Goal: Task Accomplishment & Management: Manage account settings

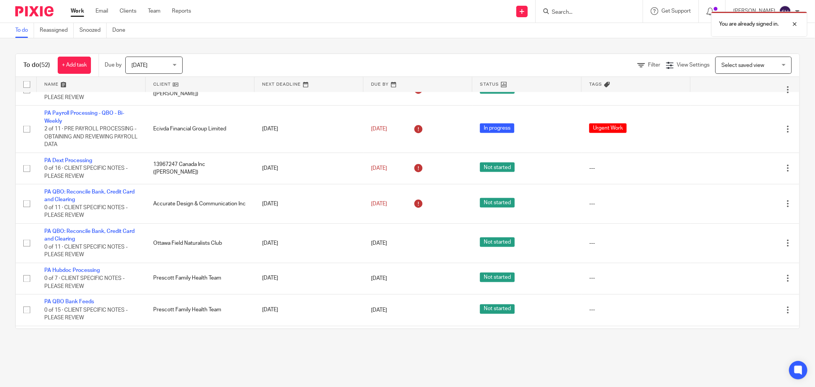
scroll to position [1009, 0]
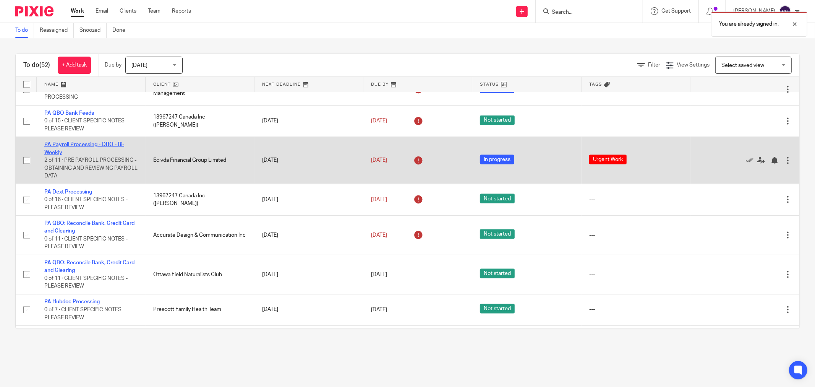
click at [98, 155] on link "PA Payroll Processing - QBO - Bi-Weekly" at bounding box center [84, 148] width 80 height 13
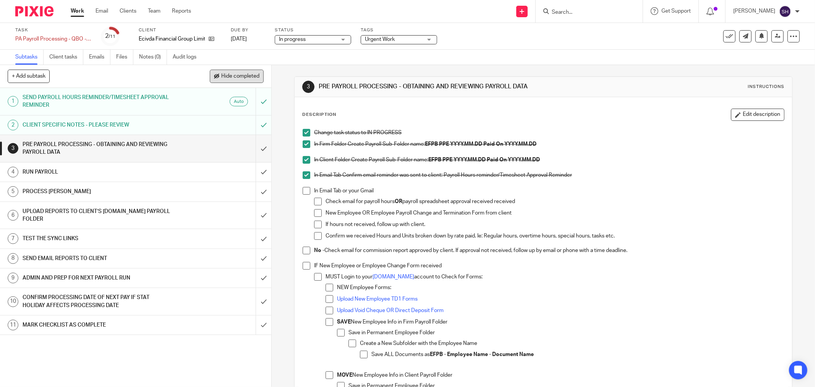
click at [230, 81] on button "Hide completed" at bounding box center [237, 76] width 54 height 13
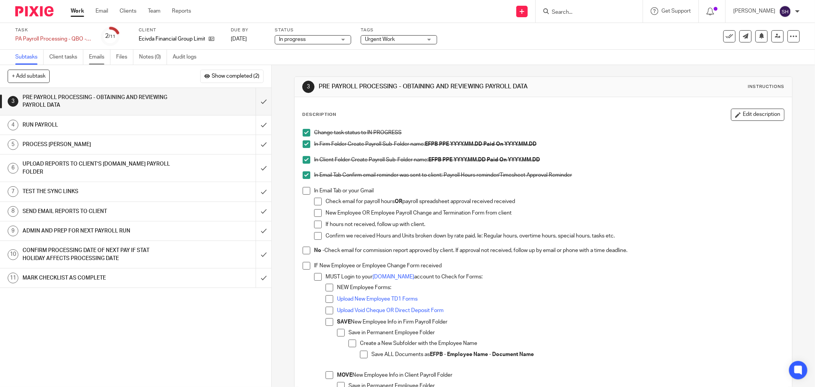
click at [102, 58] on link "Emails" at bounding box center [99, 57] width 21 height 15
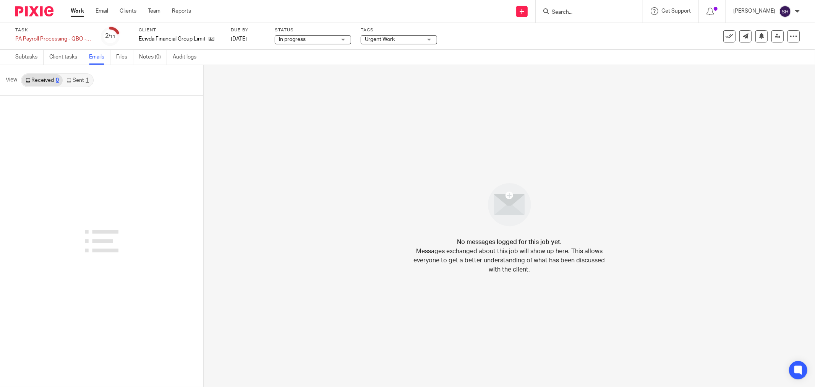
click at [81, 80] on link "Sent 1" at bounding box center [78, 80] width 30 height 12
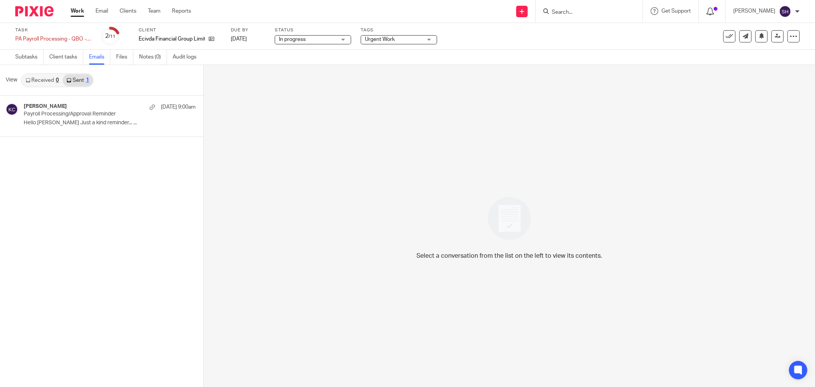
click at [714, 10] on icon at bounding box center [711, 12] width 8 height 8
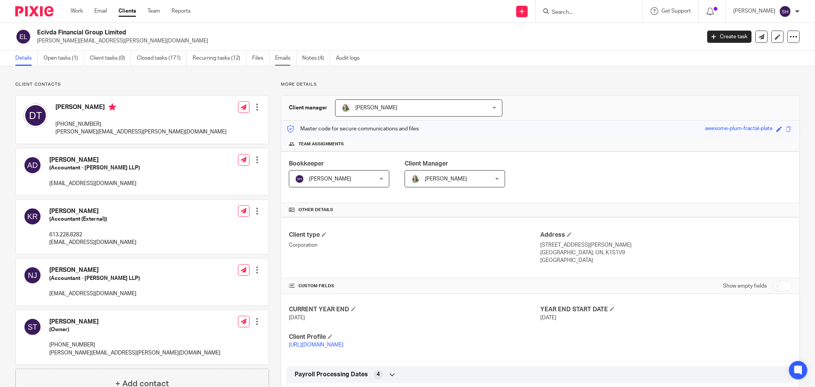
click at [277, 60] on link "Emails" at bounding box center [285, 58] width 21 height 15
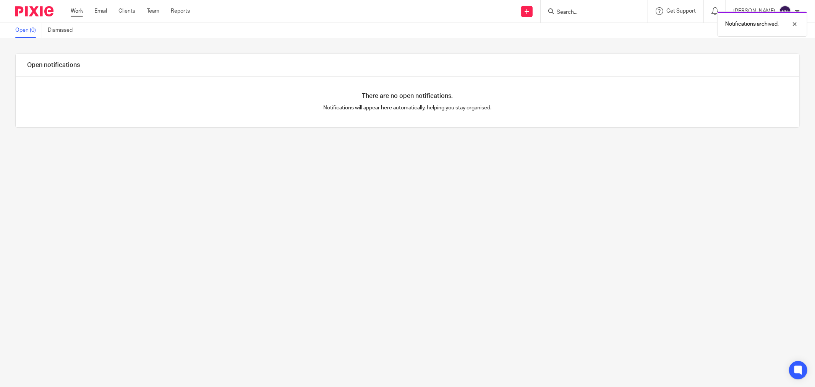
click at [75, 13] on link "Work" at bounding box center [77, 11] width 12 height 8
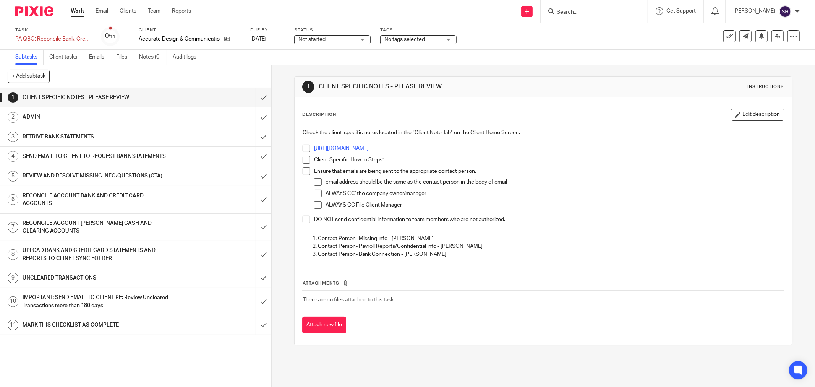
click at [76, 11] on link "Work" at bounding box center [77, 11] width 13 height 8
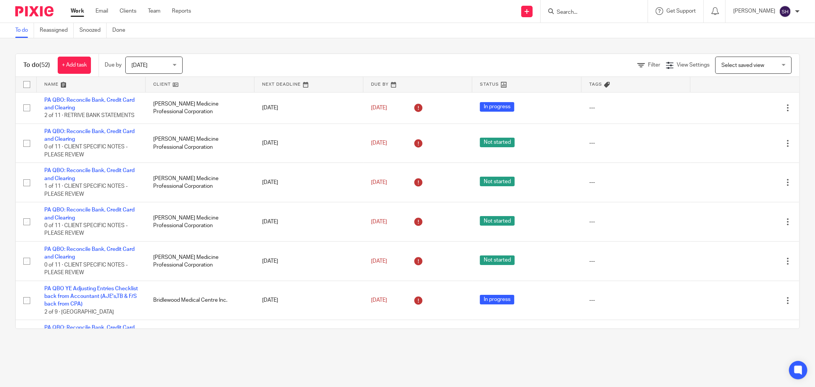
click at [642, 62] on div "Filter" at bounding box center [652, 65] width 29 height 8
click at [648, 66] on span "Filter" at bounding box center [654, 64] width 12 height 5
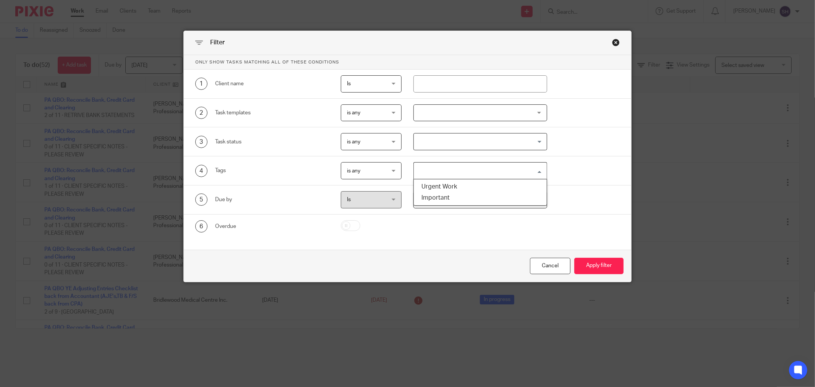
click at [442, 170] on input "Search for option" at bounding box center [479, 170] width 128 height 13
click at [444, 187] on li "Urgent Work" at bounding box center [480, 186] width 133 height 11
drag, startPoint x: 454, startPoint y: 169, endPoint x: 473, endPoint y: 172, distance: 18.7
click at [473, 172] on div "Urgent Work" at bounding box center [479, 169] width 130 height 15
click at [442, 204] on ul "Urgent Work Important" at bounding box center [481, 192] width 134 height 27
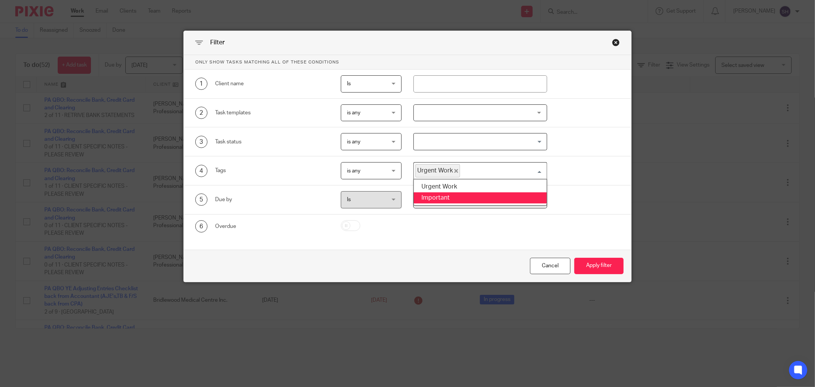
click at [456, 197] on li "Important" at bounding box center [480, 197] width 133 height 11
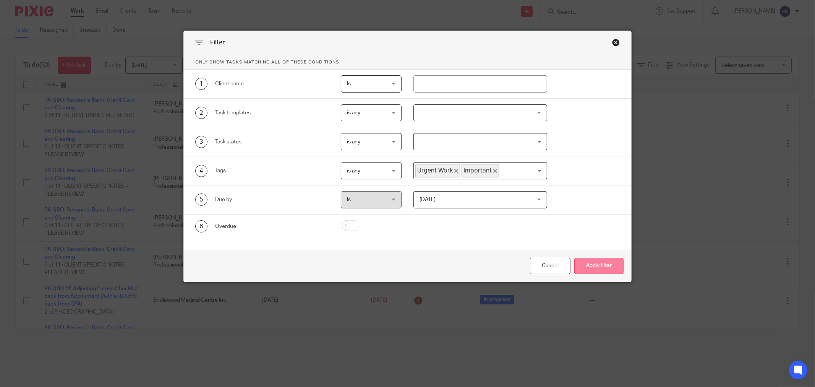
click at [591, 262] on button "Apply filter" at bounding box center [599, 266] width 49 height 16
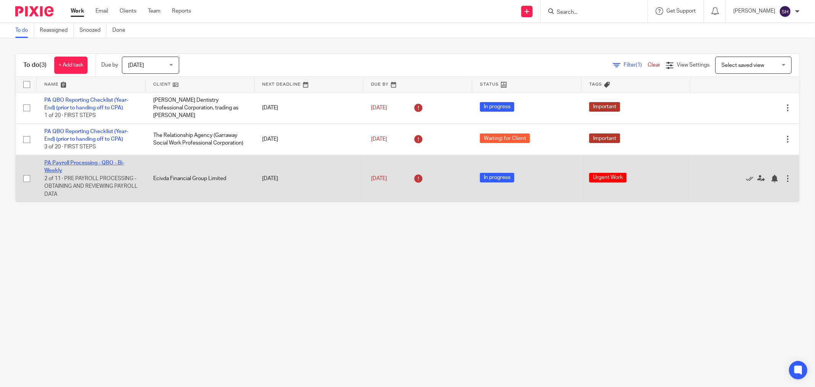
click at [118, 163] on link "PA Payroll Processing - QBO - Bi-Weekly" at bounding box center [84, 166] width 80 height 13
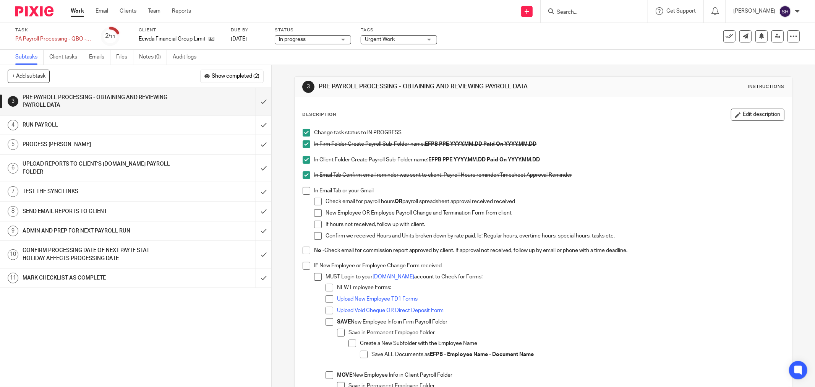
click at [323, 40] on span "In progress" at bounding box center [307, 40] width 57 height 8
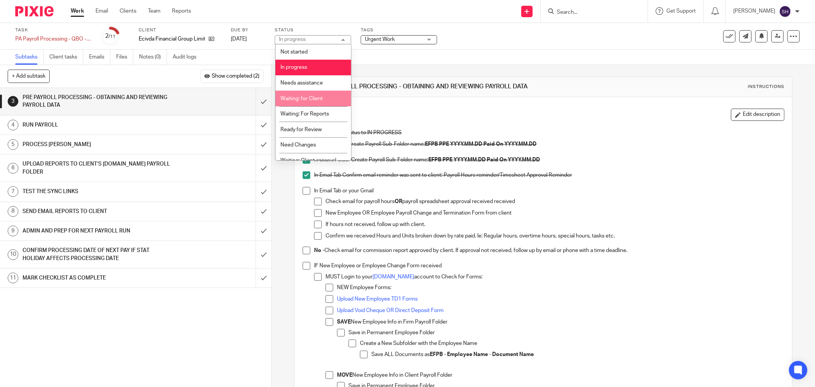
click at [337, 97] on li "Waiting: for Client" at bounding box center [314, 99] width 76 height 16
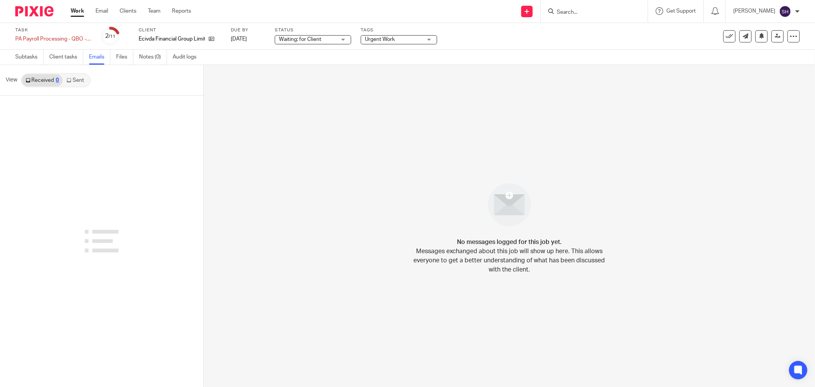
click at [77, 9] on link "Work" at bounding box center [77, 11] width 13 height 8
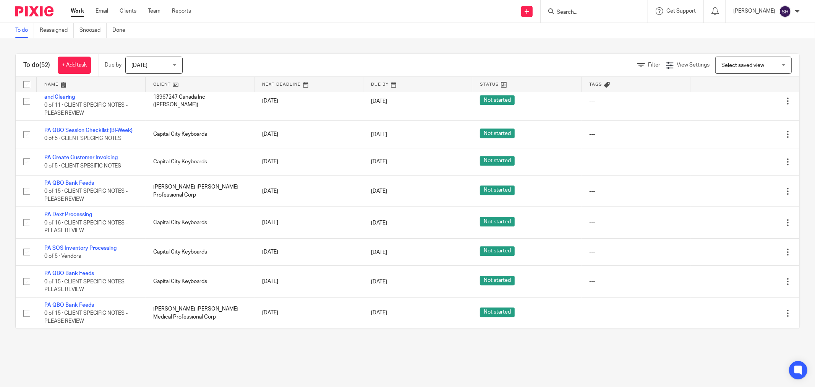
scroll to position [1604, 0]
click at [199, 85] on link at bounding box center [200, 84] width 109 height 15
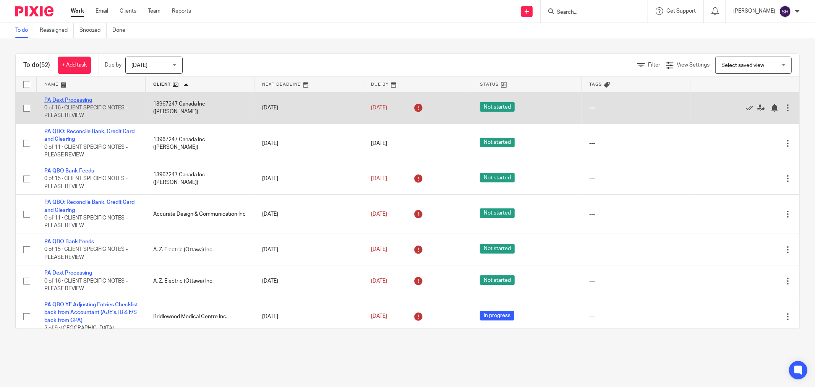
click at [83, 101] on link "PA Dext Processing" at bounding box center [68, 99] width 48 height 5
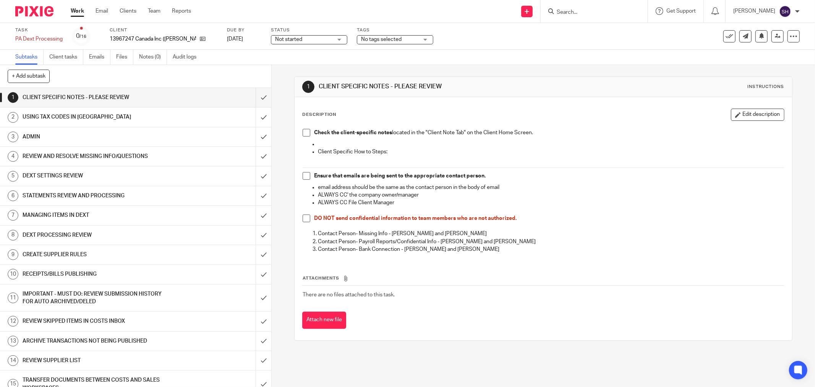
click at [289, 35] on div "Not started Not started" at bounding box center [309, 39] width 76 height 9
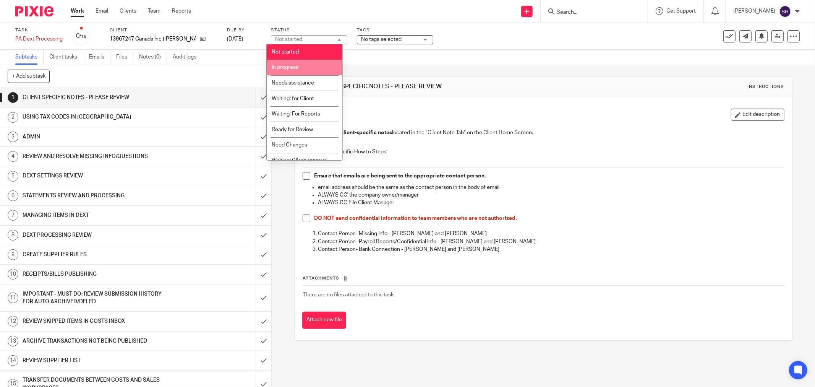
click at [300, 72] on li "In progress" at bounding box center [305, 68] width 76 height 16
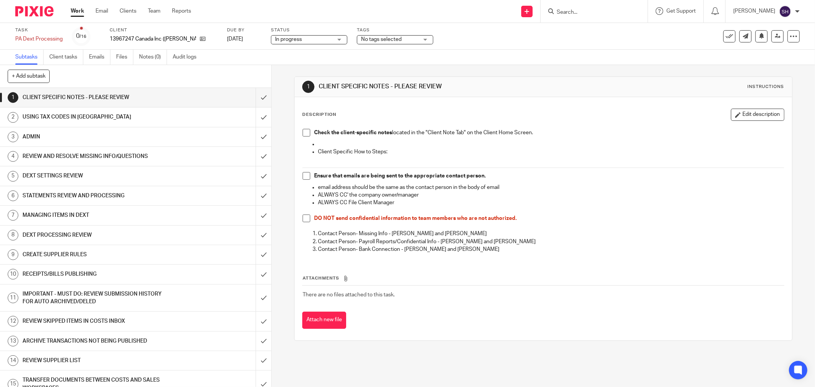
click at [307, 132] on span at bounding box center [307, 133] width 8 height 8
drag, startPoint x: 302, startPoint y: 174, endPoint x: 300, endPoint y: 199, distance: 24.6
click at [303, 174] on span at bounding box center [307, 176] width 8 height 8
click at [303, 219] on span at bounding box center [307, 218] width 8 height 8
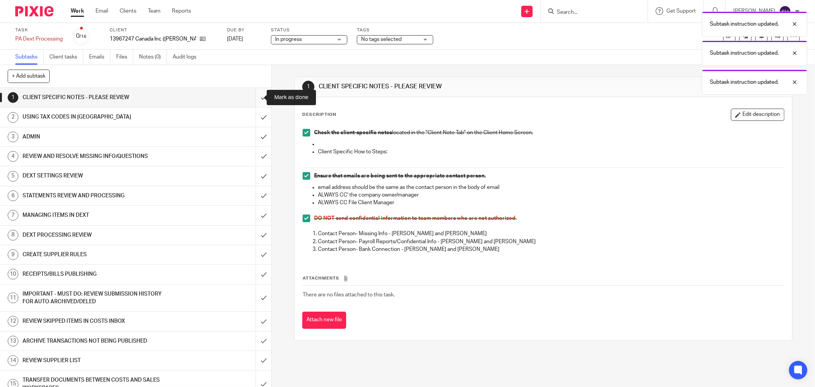
click at [257, 93] on input "submit" at bounding box center [135, 97] width 271 height 19
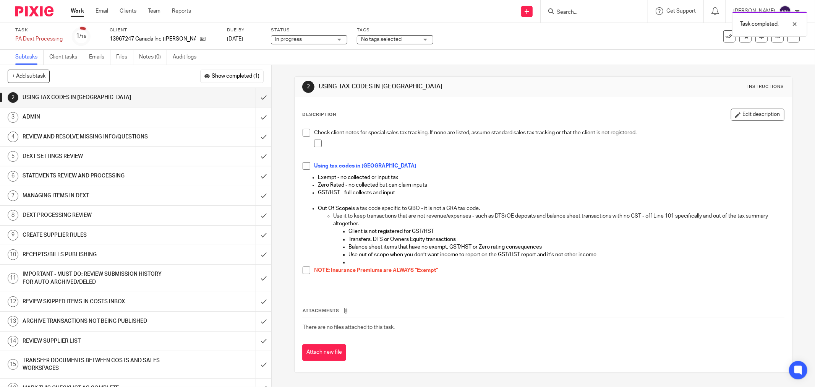
click at [299, 135] on div "Check client notes for special sales tax tracking. If none are listed, assume s…" at bounding box center [543, 208] width 489 height 166
click at [303, 134] on span at bounding box center [307, 133] width 8 height 8
click at [314, 144] on span at bounding box center [318, 144] width 8 height 8
drag, startPoint x: 307, startPoint y: 165, endPoint x: 311, endPoint y: 204, distance: 39.6
click at [306, 165] on span at bounding box center [307, 166] width 8 height 8
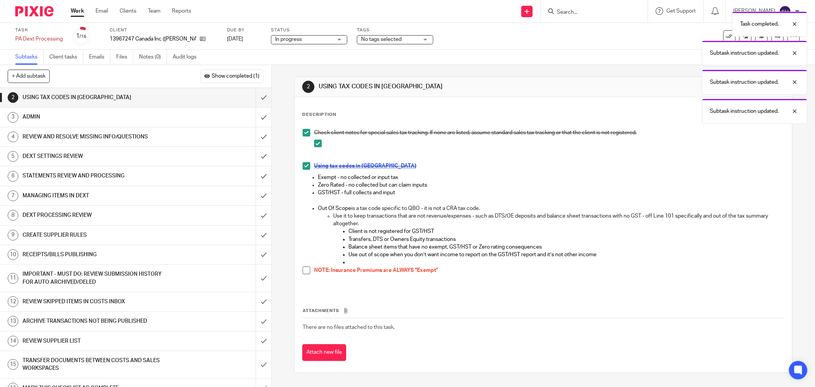
drag, startPoint x: 303, startPoint y: 271, endPoint x: 296, endPoint y: 265, distance: 9.3
click at [303, 270] on span at bounding box center [307, 270] width 8 height 8
click at [257, 99] on input "submit" at bounding box center [135, 97] width 271 height 19
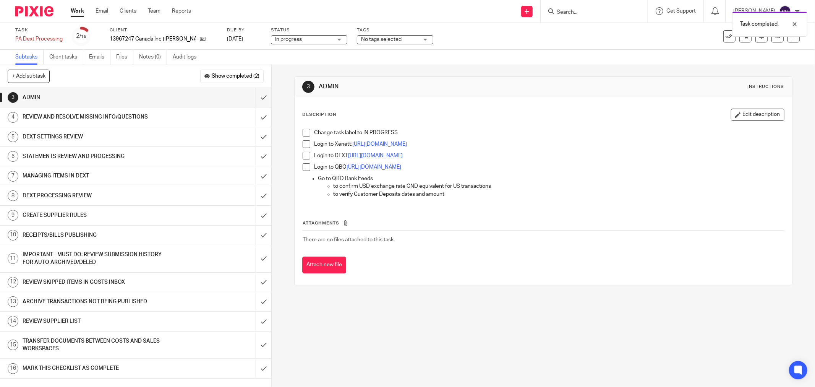
click at [306, 135] on span at bounding box center [307, 133] width 8 height 8
click at [307, 145] on span at bounding box center [307, 144] width 8 height 8
click at [307, 153] on span at bounding box center [307, 156] width 8 height 8
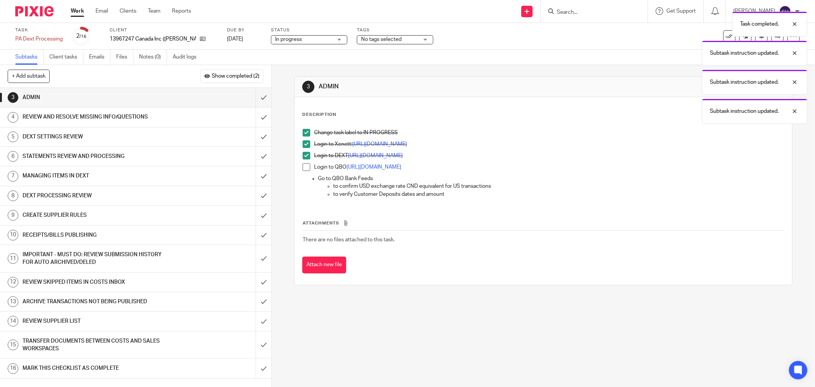
drag, startPoint x: 305, startPoint y: 166, endPoint x: 291, endPoint y: 156, distance: 17.3
click at [304, 166] on span at bounding box center [307, 167] width 8 height 8
click at [253, 96] on input "submit" at bounding box center [135, 97] width 271 height 19
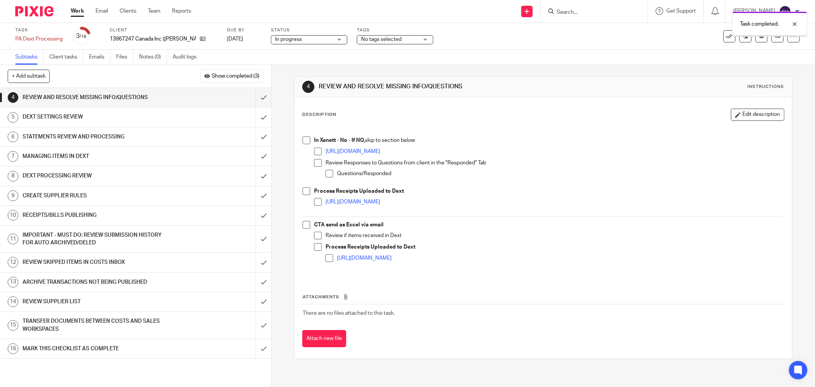
drag, startPoint x: 306, startPoint y: 142, endPoint x: 312, endPoint y: 152, distance: 11.0
click at [306, 143] on span at bounding box center [307, 140] width 8 height 8
click at [315, 154] on span at bounding box center [318, 152] width 8 height 8
drag, startPoint x: 317, startPoint y: 163, endPoint x: 320, endPoint y: 169, distance: 6.8
click at [317, 163] on span at bounding box center [318, 163] width 8 height 8
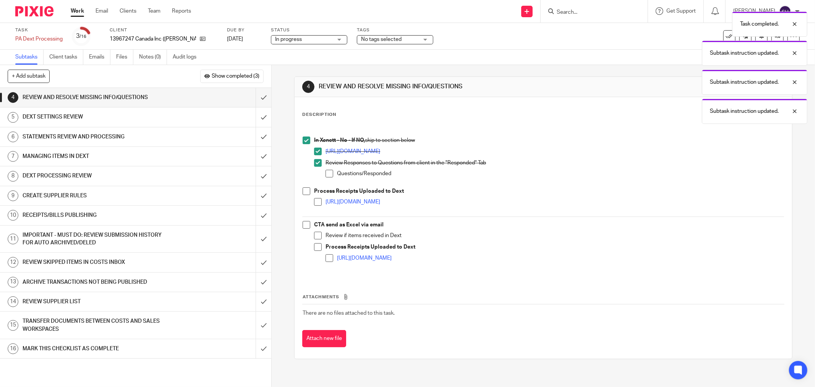
click at [326, 174] on span at bounding box center [330, 174] width 8 height 8
drag, startPoint x: 303, startPoint y: 192, endPoint x: 307, endPoint y: 198, distance: 7.2
click at [303, 193] on span at bounding box center [307, 191] width 8 height 8
click at [314, 206] on li "[URL][DOMAIN_NAME]" at bounding box center [549, 203] width 470 height 11
click at [314, 202] on span at bounding box center [318, 202] width 8 height 8
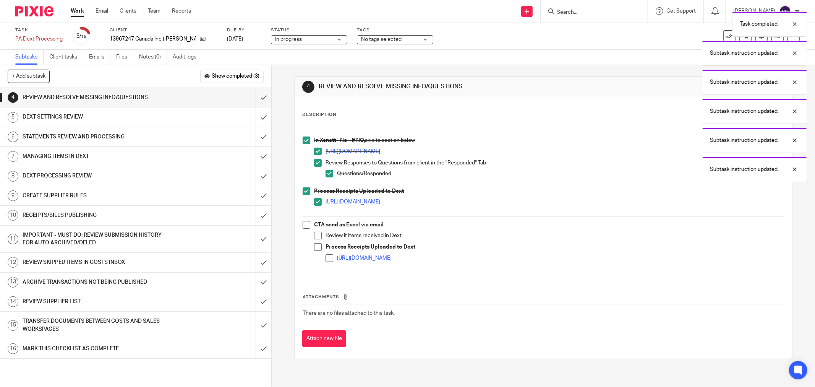
click at [303, 225] on span at bounding box center [307, 225] width 8 height 8
click at [319, 236] on span at bounding box center [318, 236] width 8 height 8
drag, startPoint x: 318, startPoint y: 236, endPoint x: 317, endPoint y: 242, distance: 6.0
click at [318, 236] on span at bounding box center [318, 236] width 8 height 8
click at [315, 246] on span at bounding box center [318, 247] width 8 height 8
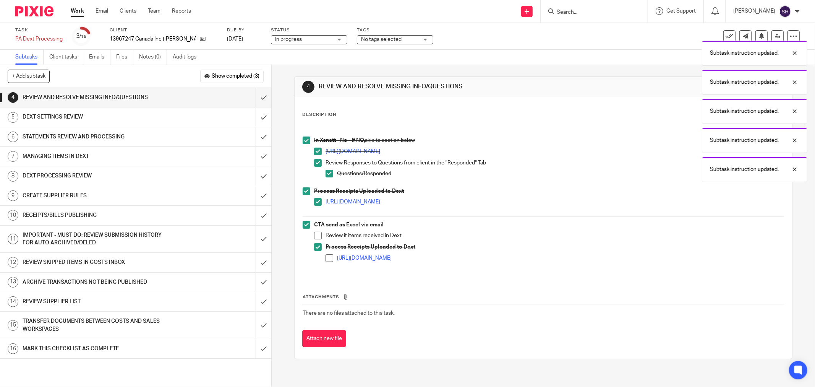
click at [314, 232] on span at bounding box center [318, 236] width 8 height 8
click at [326, 261] on span at bounding box center [330, 258] width 8 height 8
click at [257, 101] on input "submit" at bounding box center [135, 97] width 271 height 19
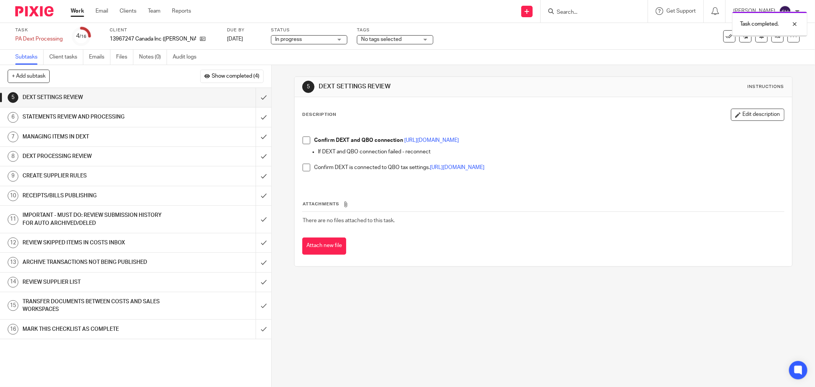
click at [305, 143] on span at bounding box center [307, 140] width 8 height 8
click at [308, 168] on li "Confirm DEXT is connected to QBO tax settings. https://bit.ly/3duxJgp" at bounding box center [544, 172] width 482 height 16
click at [306, 169] on span at bounding box center [307, 168] width 8 height 8
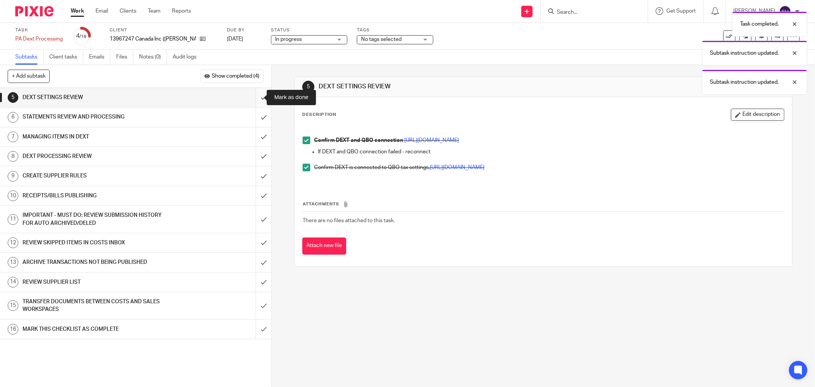
click at [262, 98] on input "submit" at bounding box center [135, 97] width 271 height 19
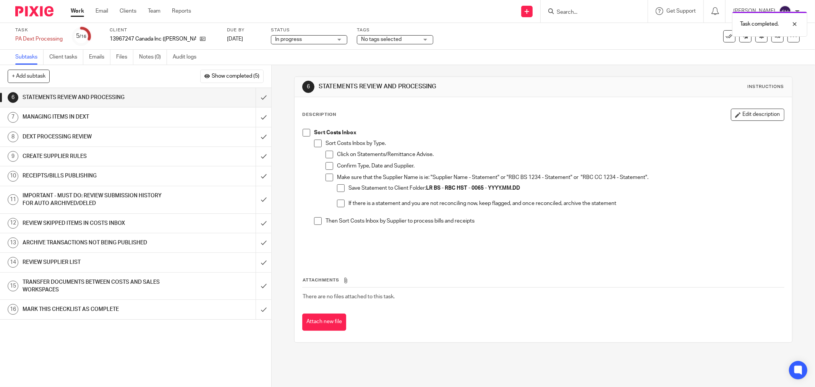
click at [314, 143] on span at bounding box center [318, 144] width 8 height 8
click at [303, 133] on span at bounding box center [307, 133] width 8 height 8
click at [326, 155] on span at bounding box center [330, 155] width 8 height 8
click at [327, 166] on span at bounding box center [330, 166] width 8 height 8
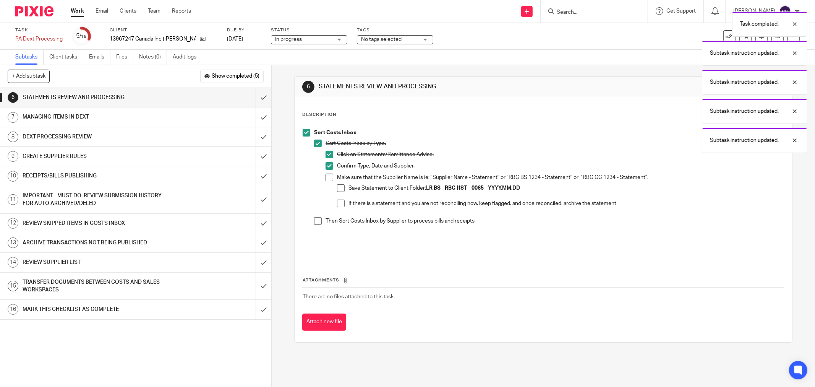
click at [327, 177] on span at bounding box center [330, 178] width 8 height 8
drag, startPoint x: 337, startPoint y: 190, endPoint x: 342, endPoint y: 206, distance: 16.6
click at [337, 191] on span at bounding box center [341, 188] width 8 height 8
click at [342, 206] on li "If there is a statement and you are not reconciling now, keep flagged, and once…" at bounding box center [560, 205] width 447 height 11
click at [339, 205] on span at bounding box center [341, 204] width 8 height 8
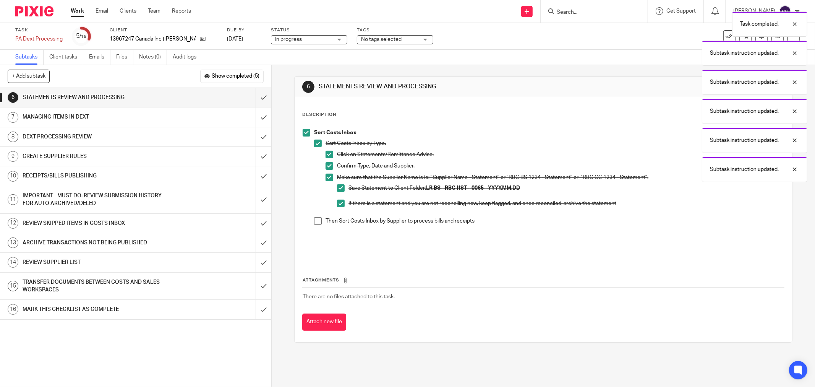
drag, startPoint x: 315, startPoint y: 218, endPoint x: 296, endPoint y: 198, distance: 27.6
click at [314, 218] on span at bounding box center [318, 221] width 8 height 8
click at [253, 94] on input "submit" at bounding box center [135, 97] width 271 height 19
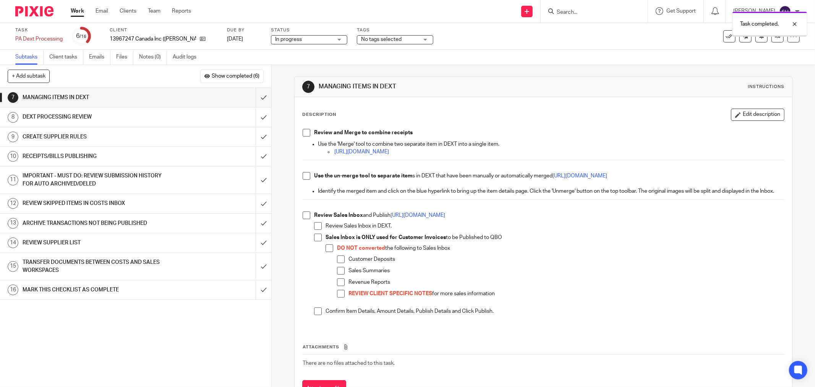
drag, startPoint x: 303, startPoint y: 136, endPoint x: 302, endPoint y: 158, distance: 22.6
click at [303, 136] on span at bounding box center [307, 133] width 8 height 8
click at [303, 174] on span at bounding box center [307, 176] width 8 height 8
click at [307, 219] on span at bounding box center [307, 215] width 8 height 8
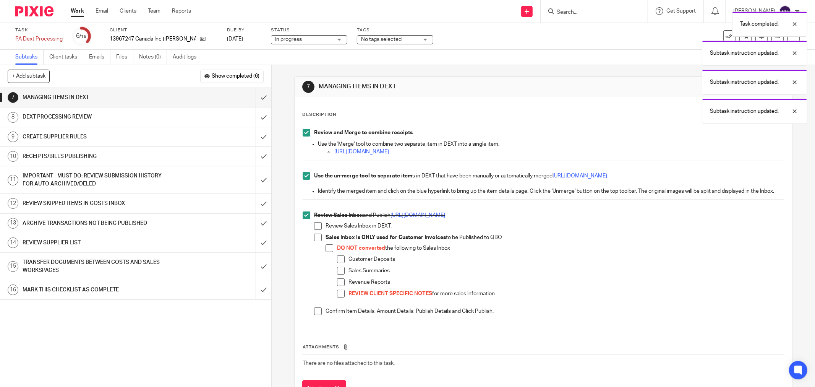
drag, startPoint x: 315, startPoint y: 232, endPoint x: 315, endPoint y: 245, distance: 13.0
click at [315, 230] on span at bounding box center [318, 226] width 8 height 8
click at [315, 241] on span at bounding box center [318, 238] width 8 height 8
click at [326, 252] on span at bounding box center [330, 248] width 8 height 8
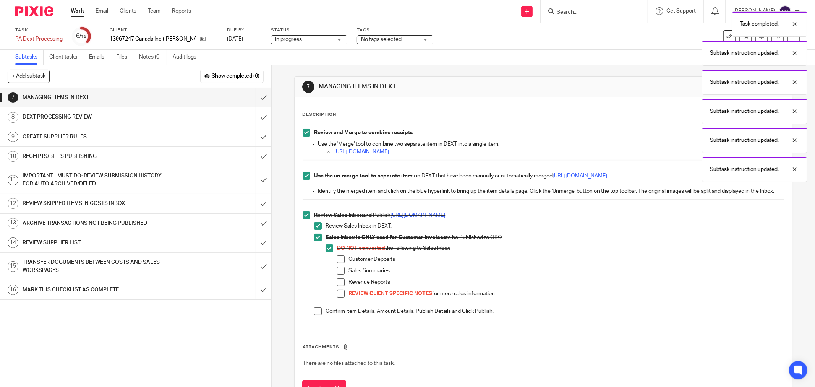
click at [333, 269] on li "DO NOT converted the following to Sales Inbox Customer Deposits Sales Summaries…" at bounding box center [555, 274] width 459 height 60
click at [337, 263] on span at bounding box center [341, 259] width 8 height 8
click at [337, 274] on span at bounding box center [341, 271] width 8 height 8
click at [341, 286] on span at bounding box center [341, 282] width 8 height 8
click at [339, 297] on span at bounding box center [341, 294] width 8 height 8
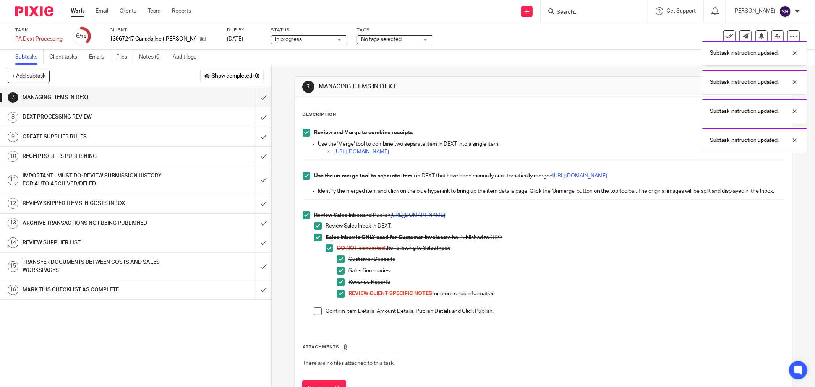
click at [318, 315] on span at bounding box center [318, 311] width 8 height 8
click at [254, 94] on input "submit" at bounding box center [135, 97] width 271 height 19
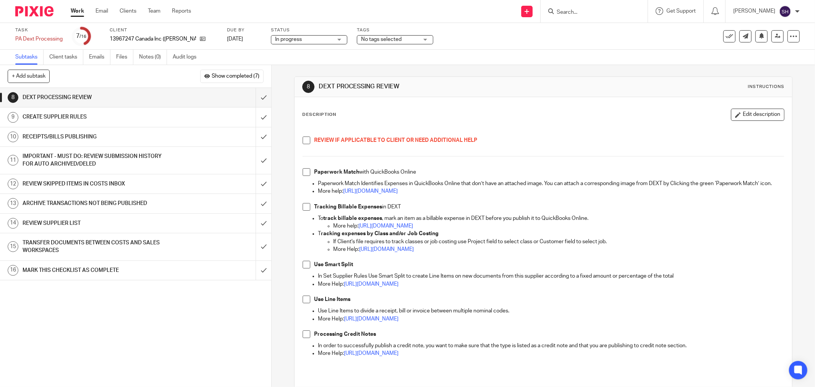
drag, startPoint x: 299, startPoint y: 140, endPoint x: 305, endPoint y: 143, distance: 6.3
click at [299, 140] on div "REVIEW IF APPLICATBLE TO CLIENT OR NEED ADDITIONAL HELP Paperwork Match with Qu…" at bounding box center [543, 251] width 489 height 253
click at [306, 143] on span at bounding box center [307, 140] width 8 height 8
drag, startPoint x: 305, startPoint y: 169, endPoint x: 301, endPoint y: 201, distance: 31.6
click at [304, 169] on span at bounding box center [307, 172] width 8 height 8
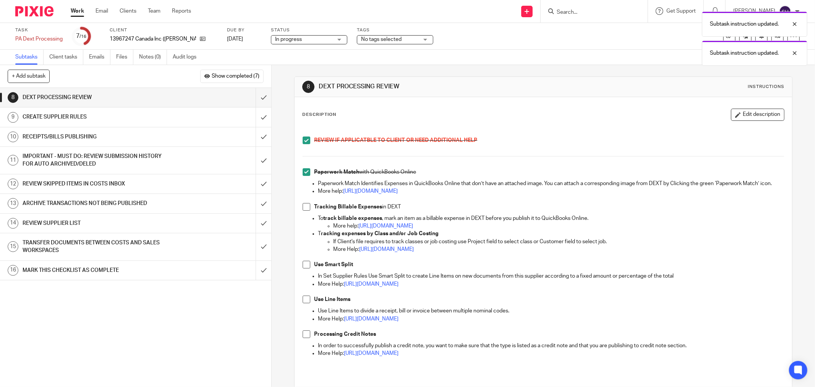
click at [303, 211] on span at bounding box center [307, 207] width 8 height 8
click at [303, 268] on span at bounding box center [307, 265] width 8 height 8
click at [304, 304] on div "REVIEW IF APPLICATBLE TO CLIENT OR NEED ADDITIONAL HELP Paperwork Match with Qu…" at bounding box center [543, 251] width 489 height 253
click at [304, 303] on span at bounding box center [307, 300] width 8 height 8
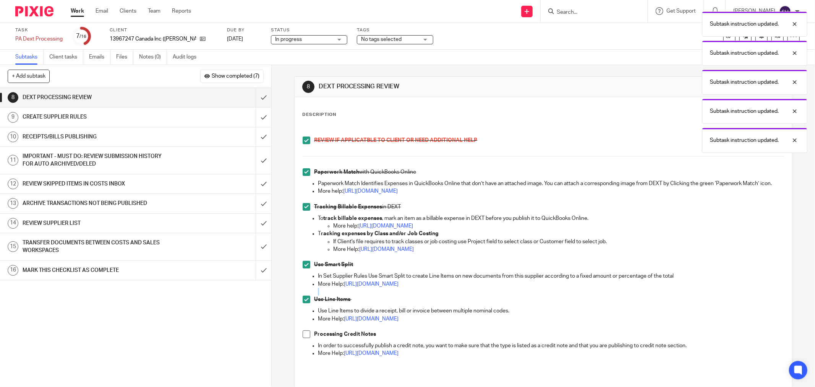
click at [304, 338] on span at bounding box center [307, 334] width 8 height 8
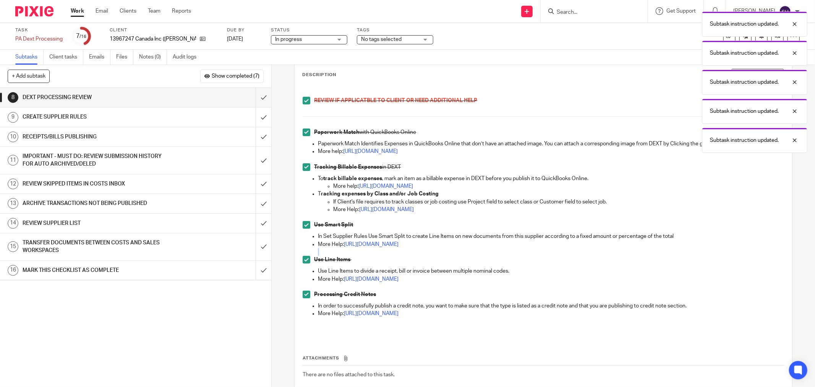
scroll to position [93, 0]
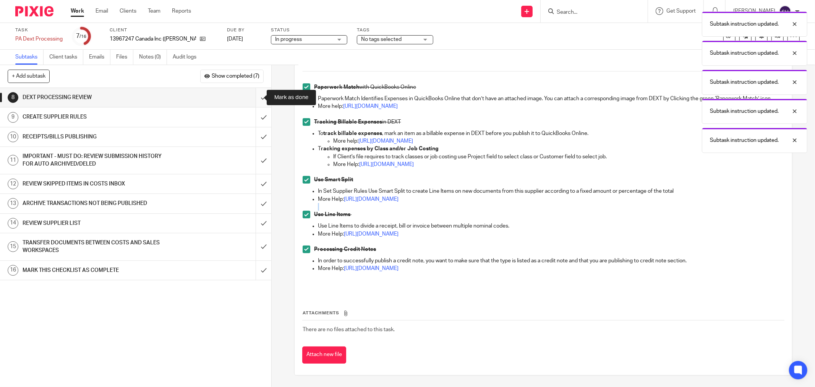
click at [259, 100] on input "submit" at bounding box center [135, 97] width 271 height 19
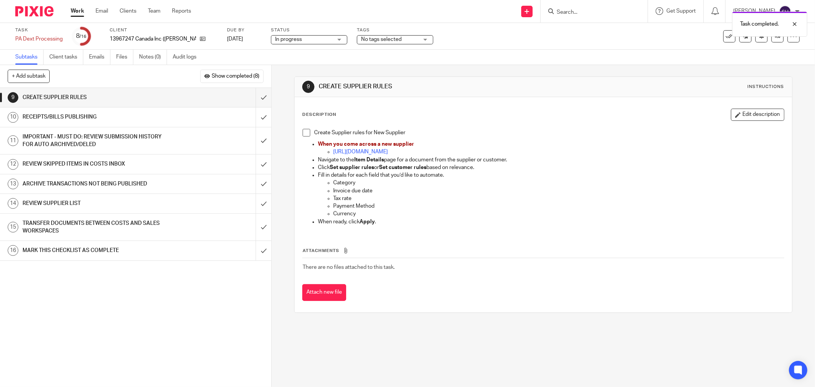
click at [304, 133] on span at bounding box center [307, 133] width 8 height 8
click at [255, 100] on input "submit" at bounding box center [135, 97] width 271 height 19
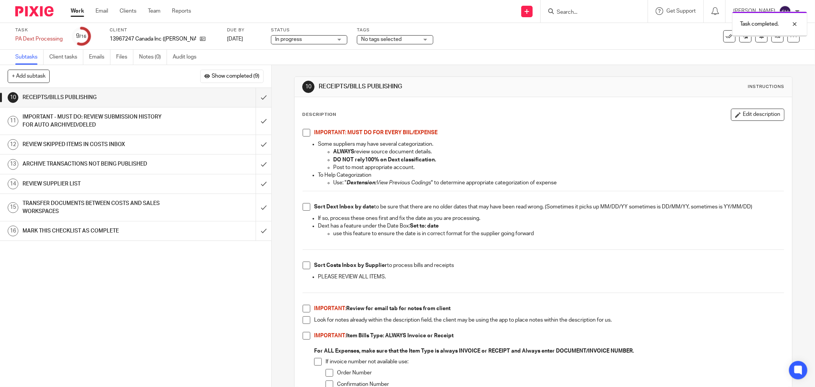
click at [307, 134] on span at bounding box center [307, 133] width 8 height 8
click at [304, 206] on span at bounding box center [307, 207] width 8 height 8
drag, startPoint x: 305, startPoint y: 268, endPoint x: 305, endPoint y: 288, distance: 20.3
click at [304, 268] on span at bounding box center [307, 265] width 8 height 8
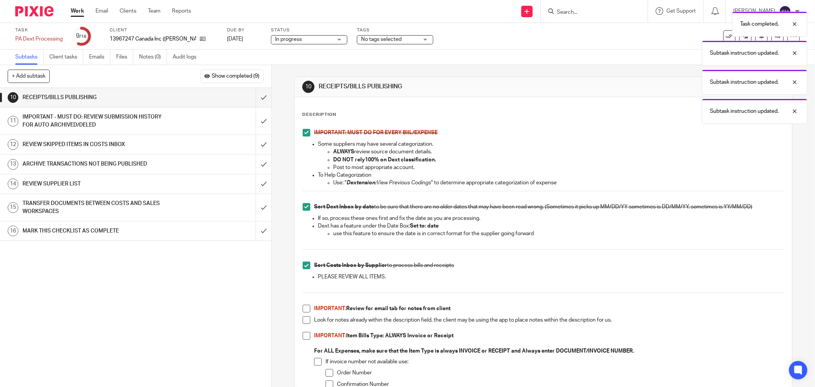
click at [307, 308] on span at bounding box center [307, 309] width 8 height 8
click at [305, 320] on span at bounding box center [307, 320] width 8 height 8
click at [306, 338] on span at bounding box center [307, 336] width 8 height 8
click at [315, 360] on span at bounding box center [318, 362] width 8 height 8
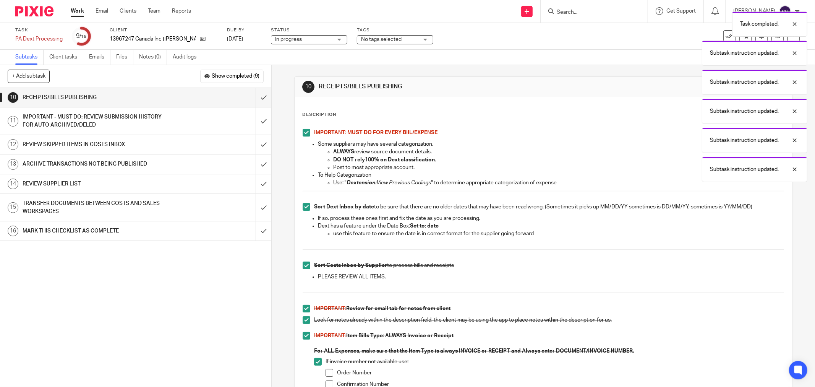
drag, startPoint x: 324, startPoint y: 372, endPoint x: 327, endPoint y: 380, distance: 8.5
click at [326, 372] on span at bounding box center [330, 373] width 8 height 8
click at [327, 381] on span at bounding box center [330, 384] width 8 height 8
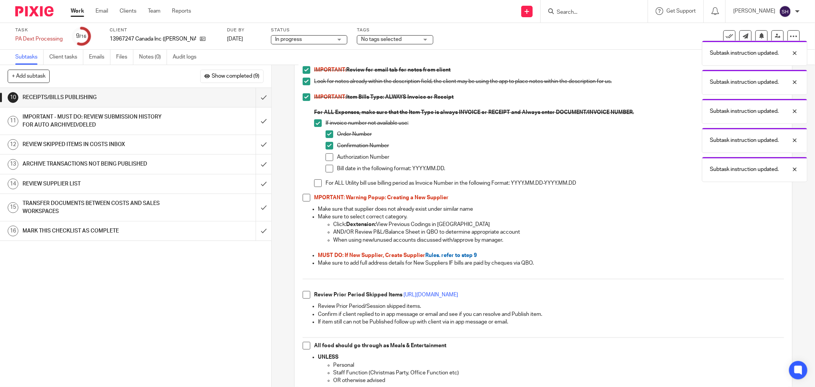
scroll to position [255, 0]
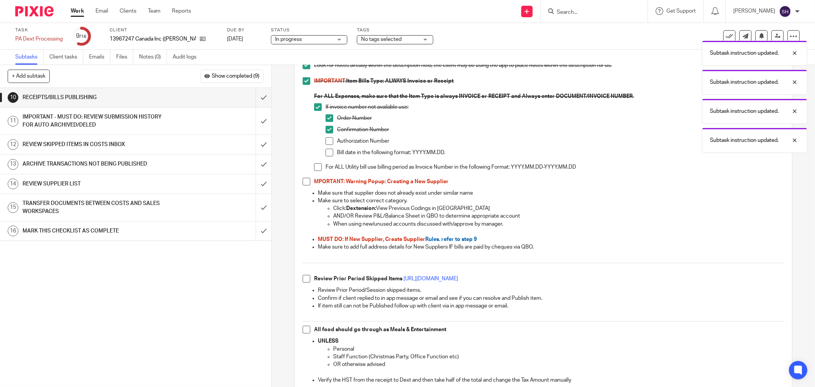
click at [330, 140] on span at bounding box center [330, 141] width 8 height 8
drag, startPoint x: 328, startPoint y: 150, endPoint x: 322, endPoint y: 158, distance: 9.6
click at [328, 150] on span at bounding box center [330, 153] width 8 height 8
click at [315, 170] on span at bounding box center [318, 167] width 8 height 8
click at [304, 182] on span at bounding box center [307, 182] width 8 height 8
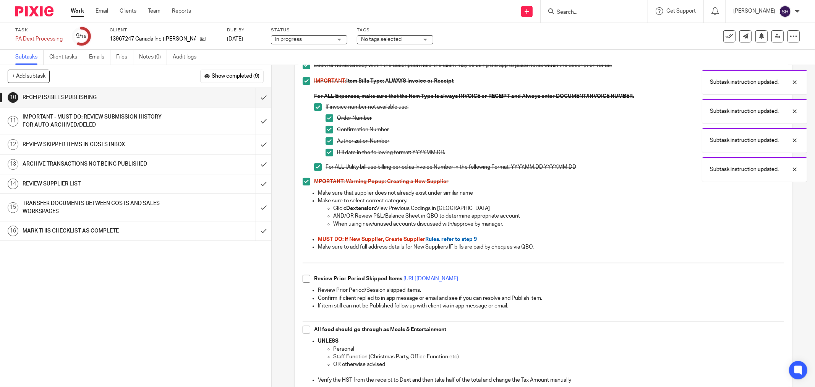
click at [303, 281] on span at bounding box center [307, 279] width 8 height 8
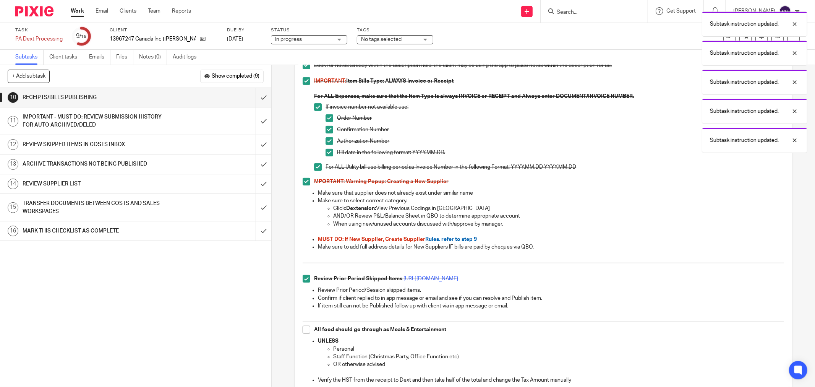
click at [305, 331] on span at bounding box center [307, 330] width 8 height 8
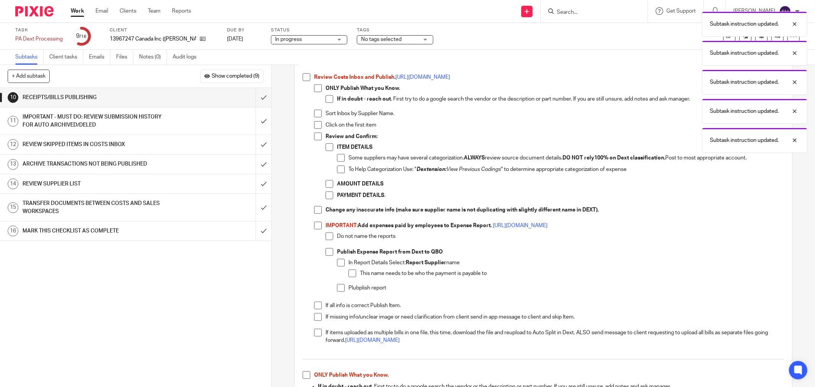
scroll to position [594, 0]
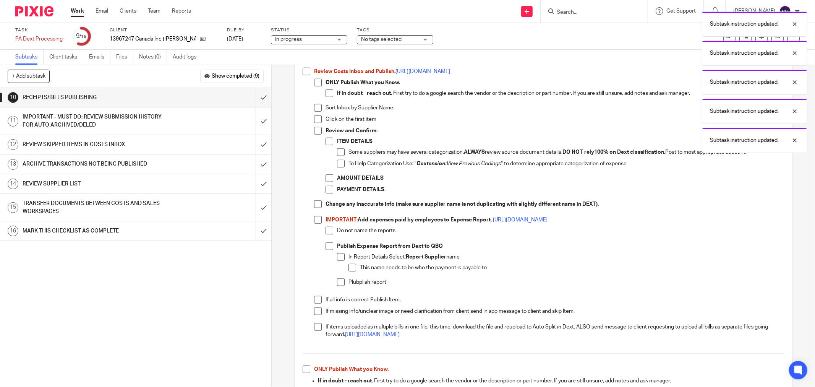
click at [303, 74] on span at bounding box center [307, 72] width 8 height 8
drag, startPoint x: 315, startPoint y: 83, endPoint x: 319, endPoint y: 87, distance: 5.1
click at [316, 83] on span at bounding box center [318, 83] width 8 height 8
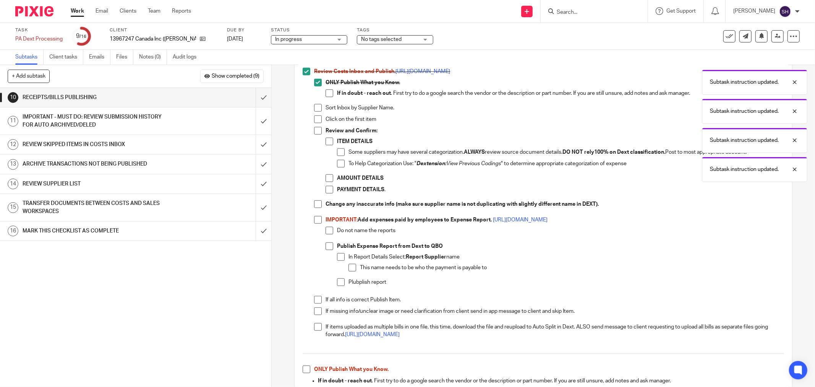
click at [326, 92] on span at bounding box center [330, 93] width 8 height 8
drag, startPoint x: 314, startPoint y: 108, endPoint x: 315, endPoint y: 116, distance: 7.7
click at [314, 109] on span at bounding box center [318, 108] width 8 height 8
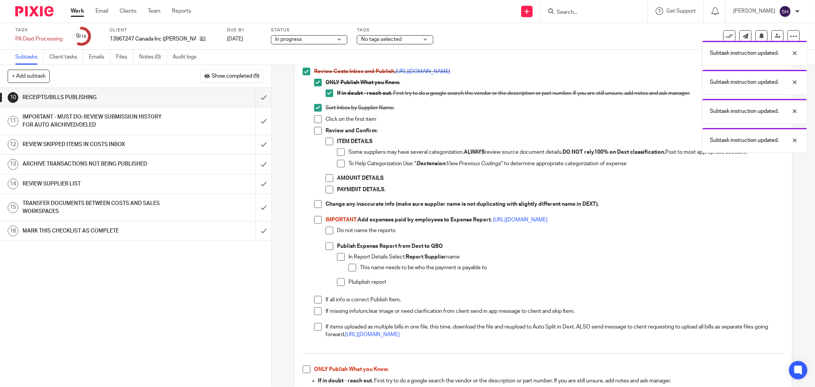
drag, startPoint x: 315, startPoint y: 120, endPoint x: 316, endPoint y: 128, distance: 8.4
click at [316, 121] on span at bounding box center [318, 119] width 8 height 8
click at [317, 133] on span at bounding box center [318, 131] width 8 height 8
click at [326, 141] on span at bounding box center [330, 142] width 8 height 8
click at [340, 154] on span at bounding box center [341, 152] width 8 height 8
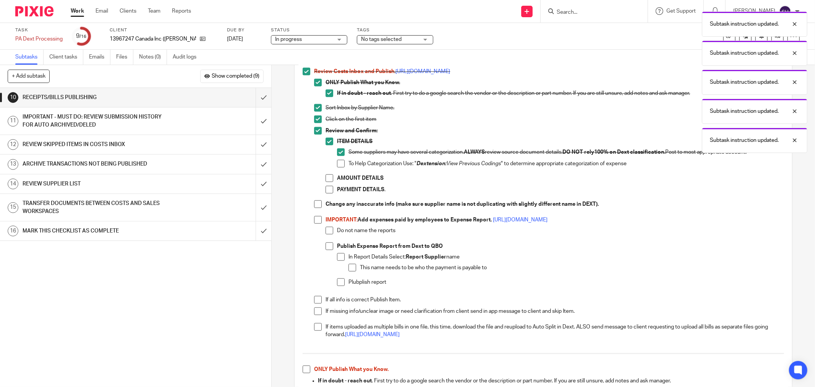
click at [339, 164] on span at bounding box center [341, 164] width 8 height 8
click at [330, 179] on span at bounding box center [330, 178] width 8 height 8
click at [329, 188] on span at bounding box center [330, 190] width 8 height 8
click at [315, 205] on span at bounding box center [318, 204] width 8 height 8
click at [311, 220] on li "Review Costs Inbox and Publish . https://bit.ly/378On3U ONLY Publish What you K…" at bounding box center [544, 208] width 482 height 281
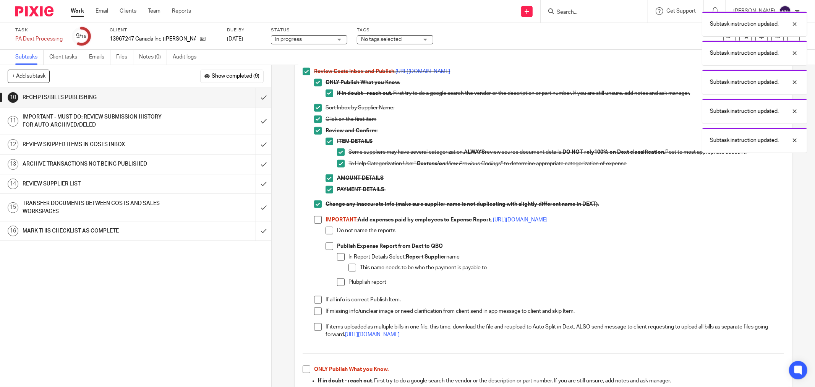
click at [315, 221] on span at bounding box center [318, 220] width 8 height 8
click at [326, 231] on span at bounding box center [330, 231] width 8 height 8
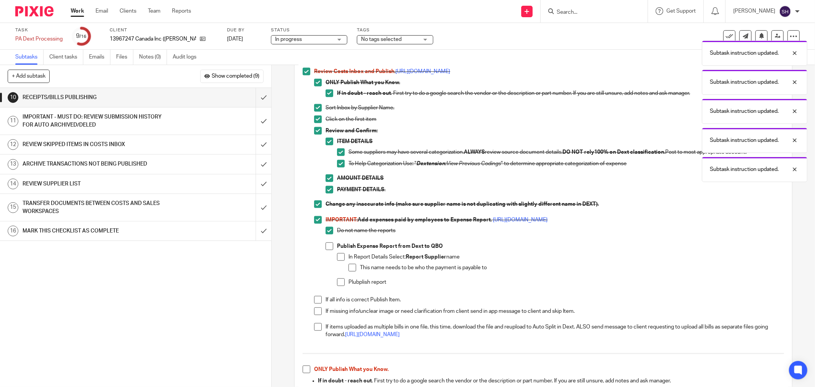
click at [326, 247] on span at bounding box center [330, 246] width 8 height 8
drag, startPoint x: 341, startPoint y: 257, endPoint x: 345, endPoint y: 259, distance: 4.4
click at [341, 257] on span at bounding box center [341, 257] width 8 height 8
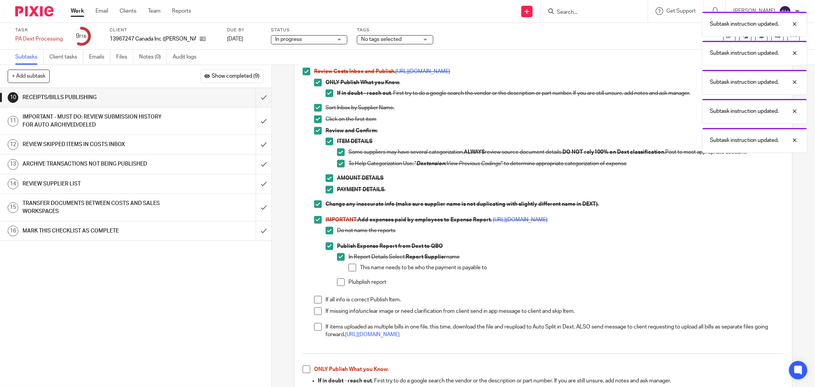
click at [349, 268] on span at bounding box center [353, 268] width 8 height 8
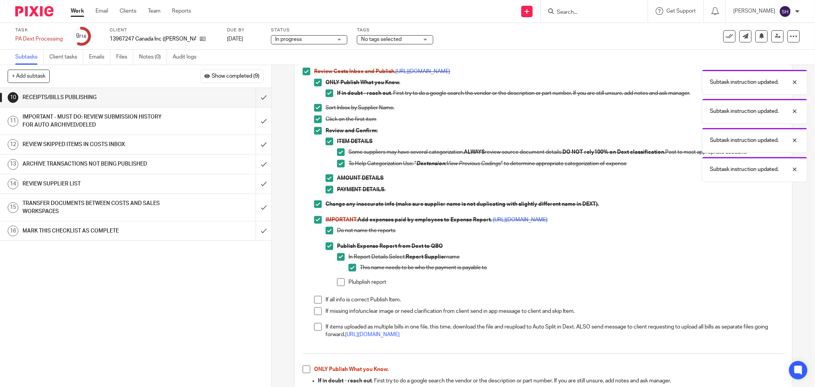
click at [341, 282] on span at bounding box center [341, 282] width 8 height 8
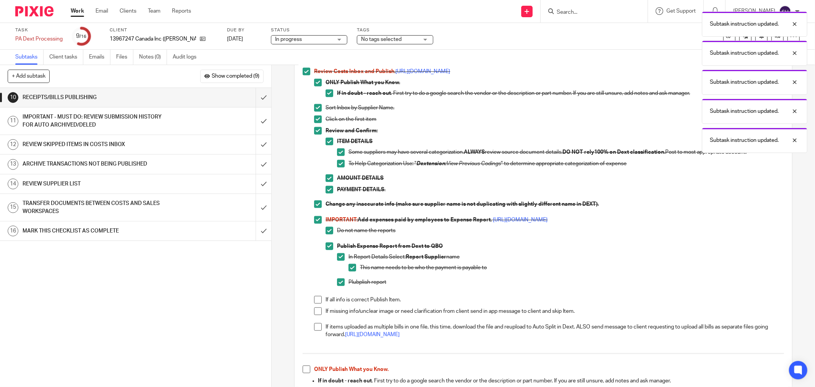
click at [314, 298] on span at bounding box center [318, 300] width 8 height 8
click at [314, 310] on span at bounding box center [318, 311] width 8 height 8
click at [317, 324] on span at bounding box center [318, 327] width 8 height 8
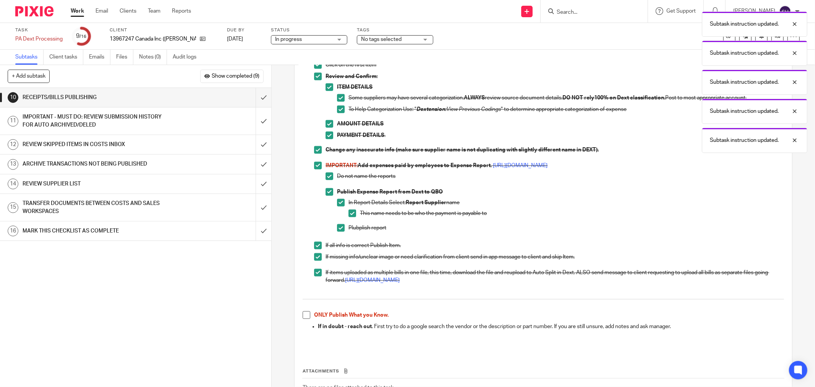
scroll to position [707, 0]
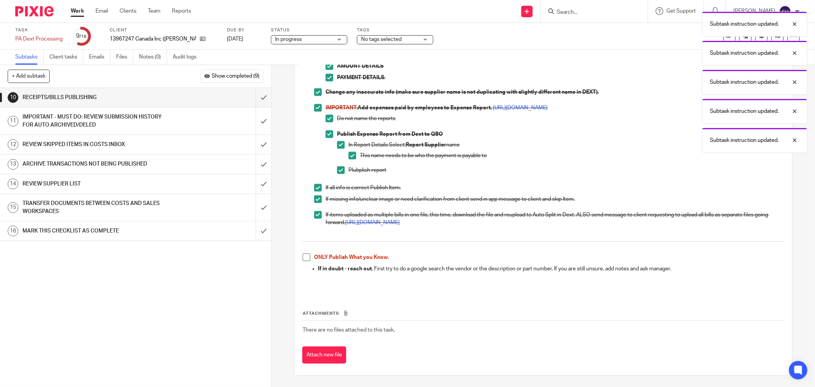
drag, startPoint x: 305, startPoint y: 258, endPoint x: 291, endPoint y: 185, distance: 74.7
click at [304, 257] on span at bounding box center [307, 257] width 8 height 8
click at [260, 97] on input "submit" at bounding box center [135, 97] width 271 height 19
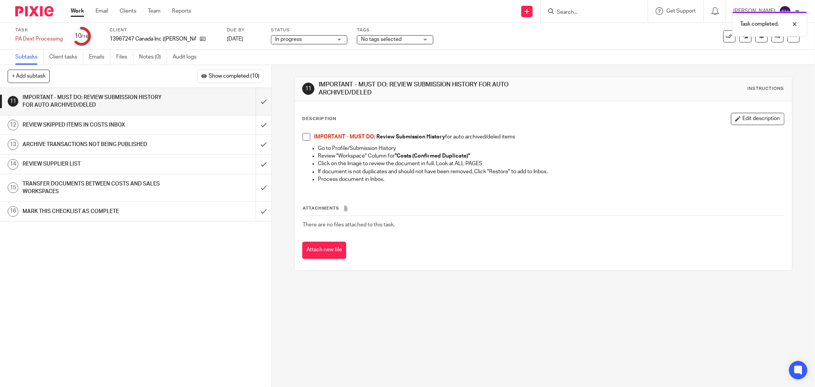
drag, startPoint x: 302, startPoint y: 136, endPoint x: 284, endPoint y: 125, distance: 20.9
click at [303, 136] on span at bounding box center [307, 137] width 8 height 8
click at [258, 102] on input "submit" at bounding box center [135, 101] width 271 height 27
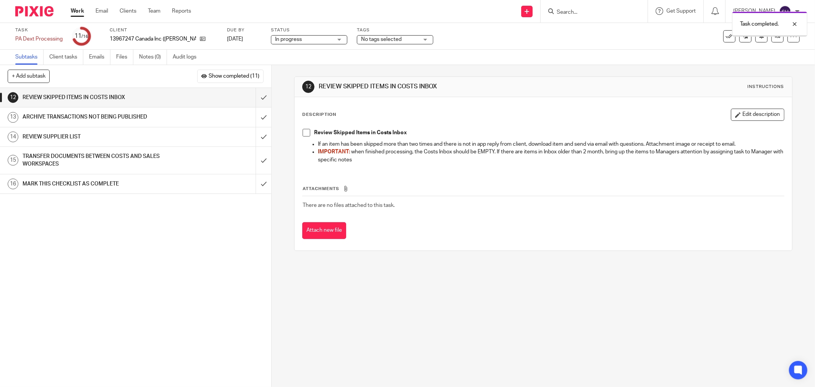
click at [303, 132] on span at bounding box center [307, 133] width 8 height 8
click at [252, 98] on input "submit" at bounding box center [135, 97] width 271 height 19
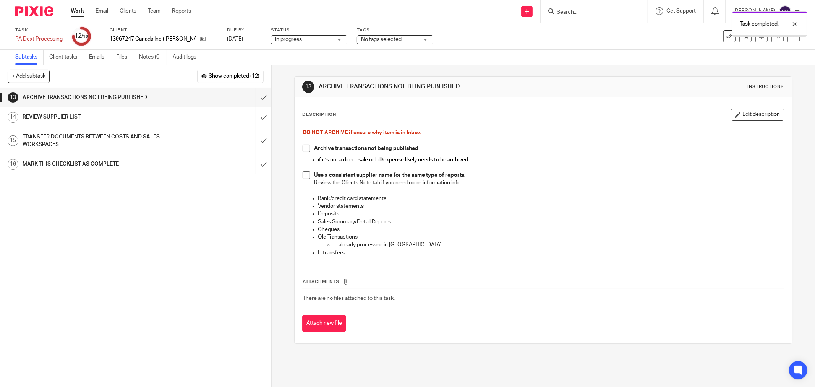
click at [303, 146] on span at bounding box center [307, 149] width 8 height 8
click at [303, 177] on span at bounding box center [307, 175] width 8 height 8
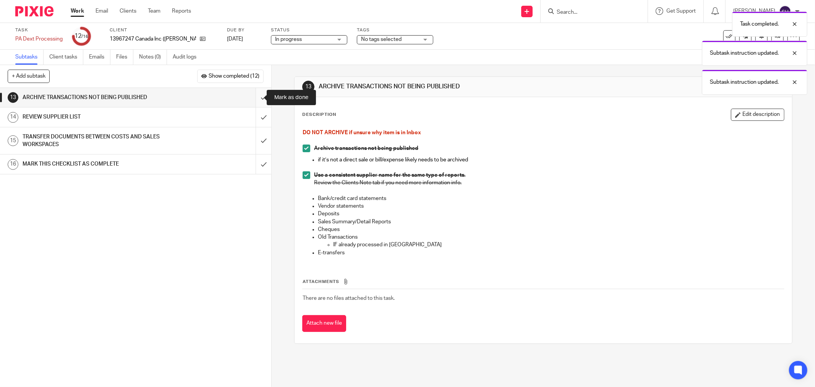
click at [250, 100] on input "submit" at bounding box center [135, 97] width 271 height 19
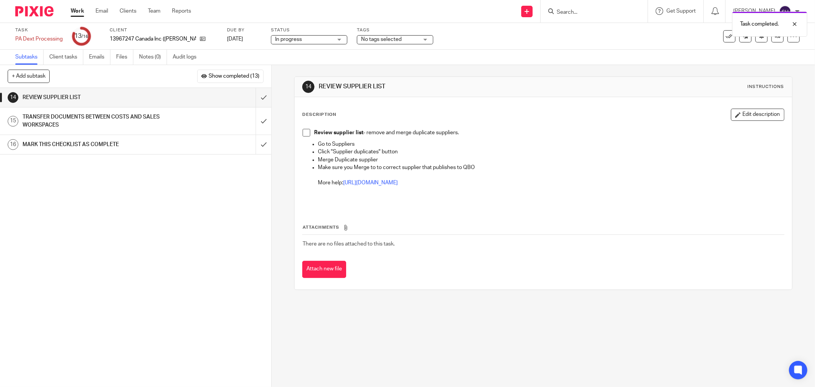
click at [304, 130] on span at bounding box center [307, 133] width 8 height 8
click at [252, 93] on input "submit" at bounding box center [135, 97] width 271 height 19
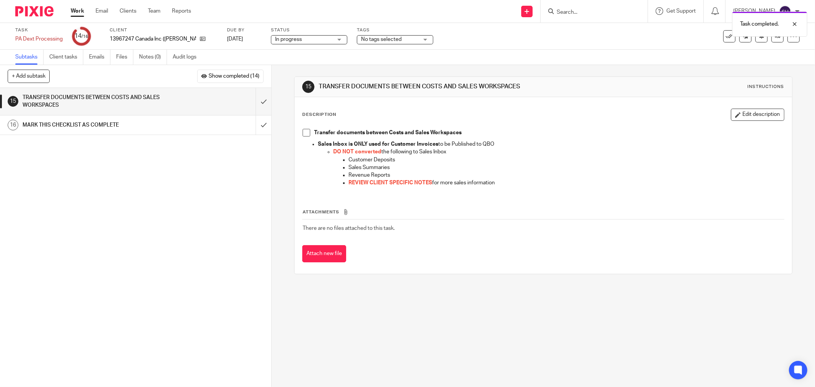
drag, startPoint x: 307, startPoint y: 131, endPoint x: 273, endPoint y: 115, distance: 38.1
click at [307, 131] on span at bounding box center [307, 133] width 8 height 8
click at [259, 101] on input "submit" at bounding box center [135, 101] width 271 height 27
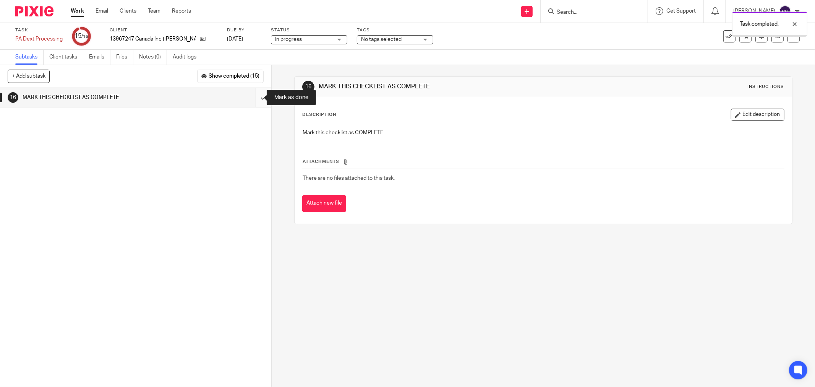
click at [259, 97] on input "submit" at bounding box center [135, 97] width 271 height 19
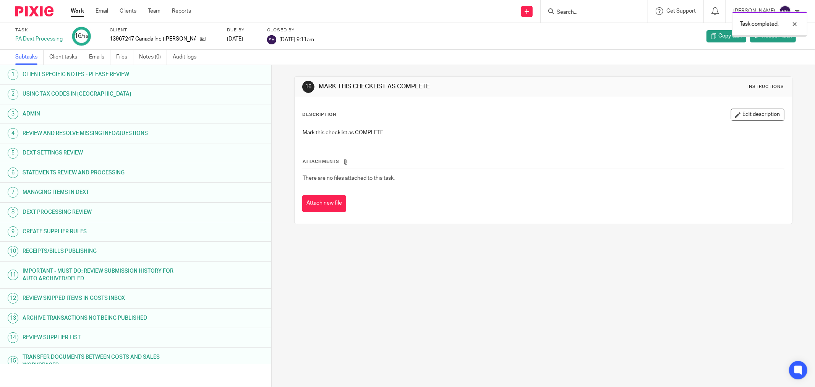
click at [78, 13] on link "Work" at bounding box center [77, 11] width 13 height 8
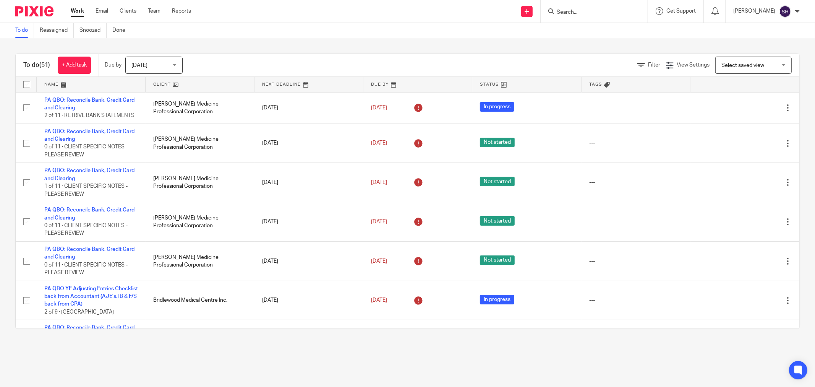
click at [194, 83] on link at bounding box center [200, 84] width 109 height 15
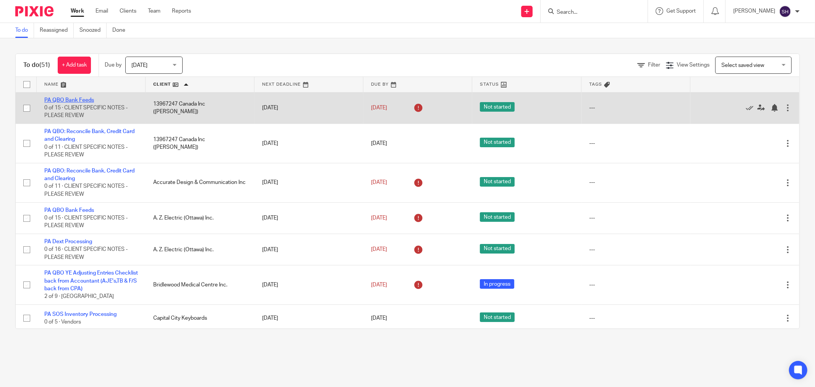
click at [85, 98] on link "PA QBO Bank Feeds" at bounding box center [69, 99] width 50 height 5
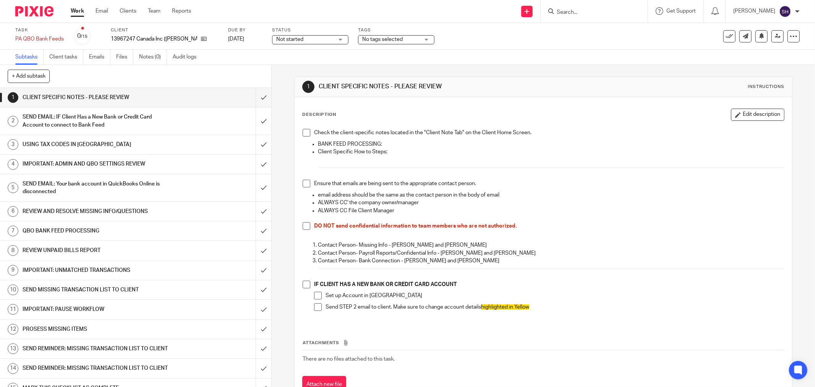
click at [282, 38] on span "Not started" at bounding box center [289, 39] width 27 height 5
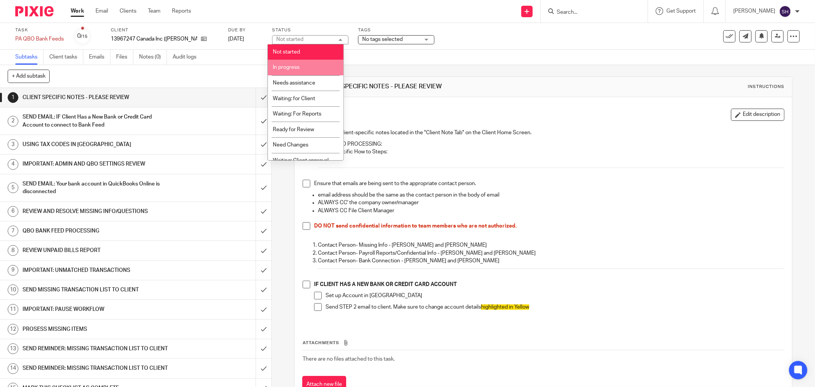
click at [298, 65] on li "In progress" at bounding box center [306, 68] width 76 height 16
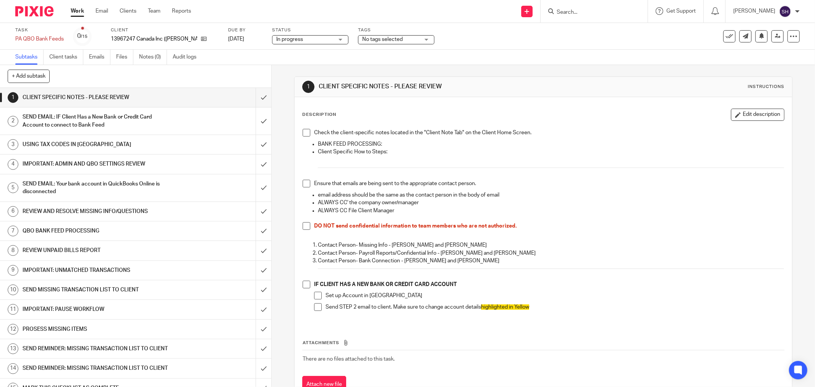
click at [303, 131] on span at bounding box center [307, 133] width 8 height 8
click at [303, 180] on span at bounding box center [307, 184] width 8 height 8
drag, startPoint x: 305, startPoint y: 227, endPoint x: 303, endPoint y: 232, distance: 4.5
click at [304, 227] on span at bounding box center [307, 226] width 8 height 8
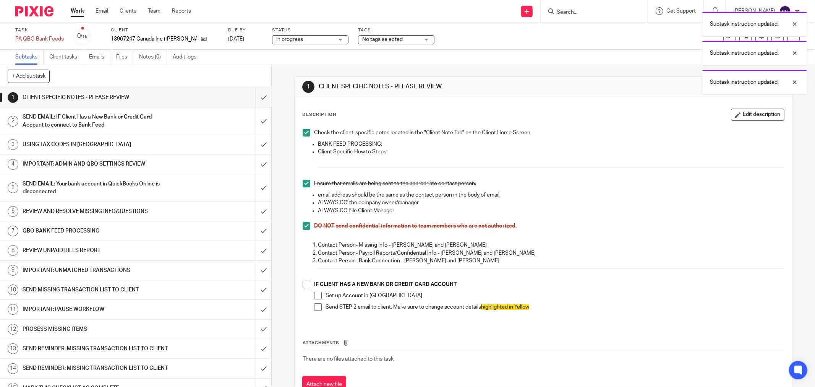
click at [308, 284] on li "IF CLIENT HAS A NEW BANK OR CREDIT CARD ACCOUNT Set up Account in QBO Send STEP…" at bounding box center [544, 299] width 482 height 37
click at [303, 286] on span at bounding box center [307, 285] width 8 height 8
drag, startPoint x: 314, startPoint y: 294, endPoint x: 312, endPoint y: 301, distance: 8.0
click at [314, 295] on span at bounding box center [318, 296] width 8 height 8
drag, startPoint x: 312, startPoint y: 306, endPoint x: 301, endPoint y: 286, distance: 23.3
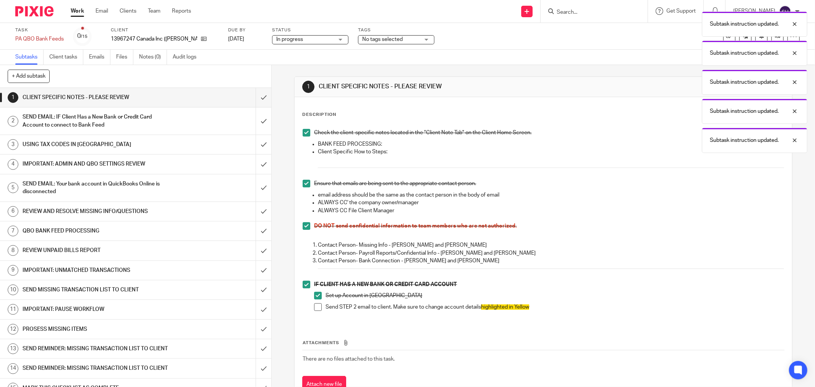
click at [314, 306] on span at bounding box center [318, 307] width 8 height 8
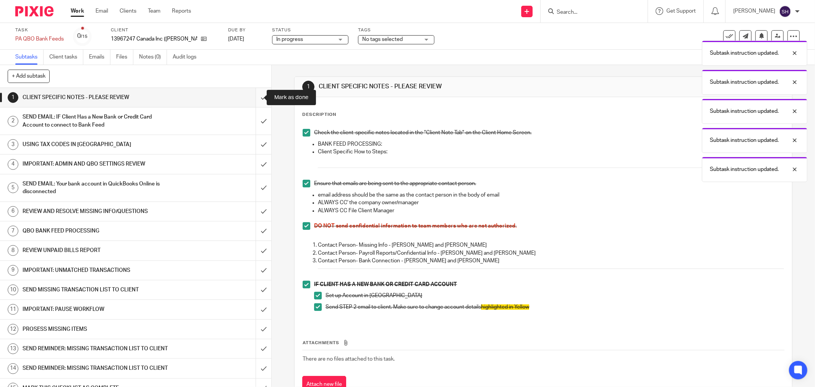
click at [257, 100] on input "submit" at bounding box center [135, 97] width 271 height 19
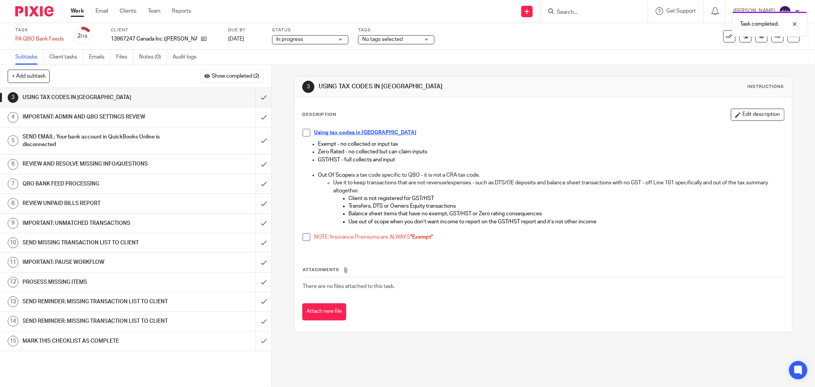
drag, startPoint x: 304, startPoint y: 138, endPoint x: 301, endPoint y: 135, distance: 4.1
click at [304, 138] on li "Using tax codes in QBO" at bounding box center [544, 134] width 482 height 11
drag, startPoint x: 301, startPoint y: 131, endPoint x: 301, endPoint y: 178, distance: 47.4
click at [303, 131] on span at bounding box center [307, 133] width 8 height 8
click at [300, 238] on div "Using tax codes in QBO Exempt - no collected or input tax Zero Rated - no colle…" at bounding box center [543, 187] width 489 height 125
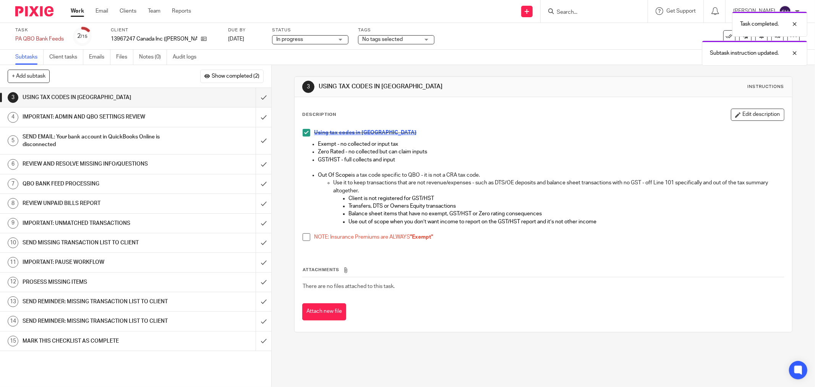
click at [306, 238] on span at bounding box center [307, 237] width 8 height 8
click at [258, 97] on input "submit" at bounding box center [135, 97] width 271 height 19
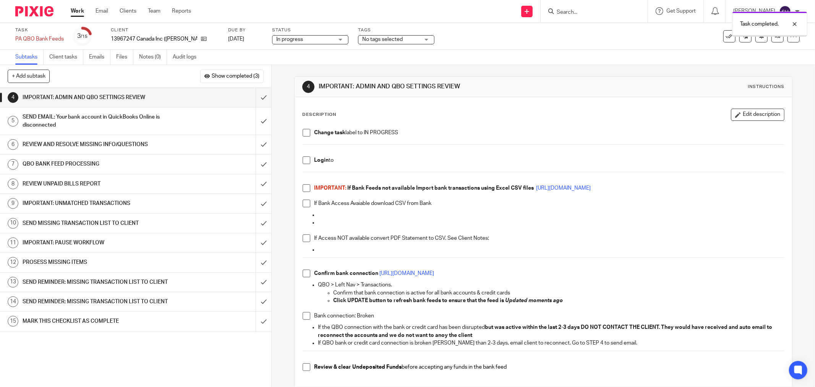
drag, startPoint x: 302, startPoint y: 132, endPoint x: 304, endPoint y: 140, distance: 7.7
click at [303, 133] on span at bounding box center [307, 133] width 8 height 8
click at [304, 161] on span at bounding box center [307, 160] width 8 height 8
click at [306, 188] on span at bounding box center [307, 188] width 8 height 8
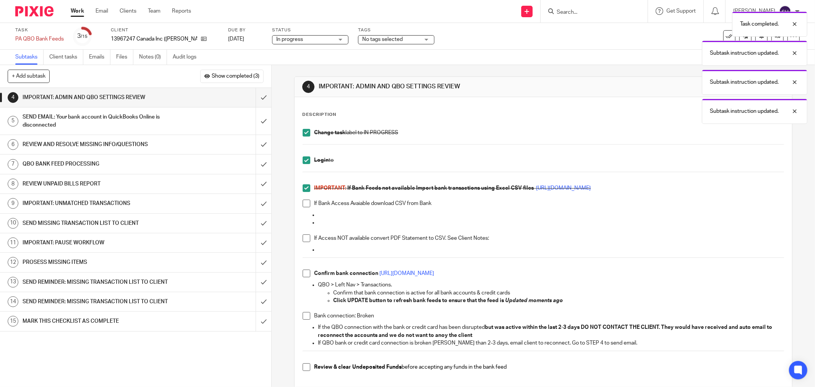
click at [306, 201] on span at bounding box center [307, 204] width 8 height 8
click at [303, 238] on span at bounding box center [307, 238] width 8 height 8
click at [306, 271] on span at bounding box center [307, 274] width 8 height 8
drag, startPoint x: 303, startPoint y: 315, endPoint x: 301, endPoint y: 323, distance: 8.3
click at [303, 315] on span at bounding box center [307, 316] width 8 height 8
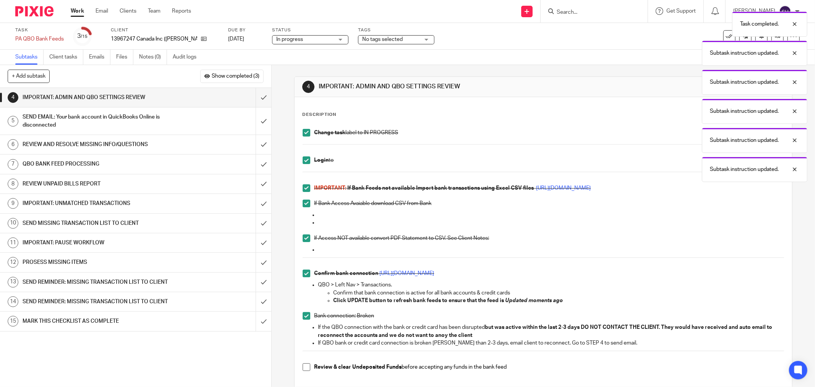
click at [299, 367] on div "Change task label to IN PROGRESS Login to IMPORTANT: If Bank Feeds not availabl…" at bounding box center [543, 254] width 489 height 259
click at [303, 364] on span at bounding box center [307, 367] width 8 height 8
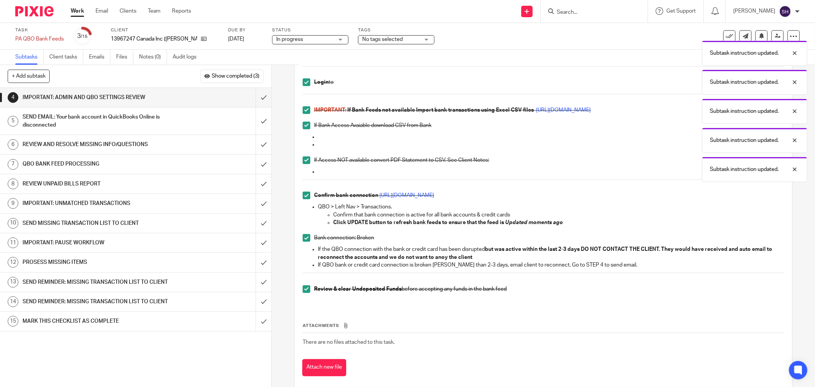
scroll to position [91, 0]
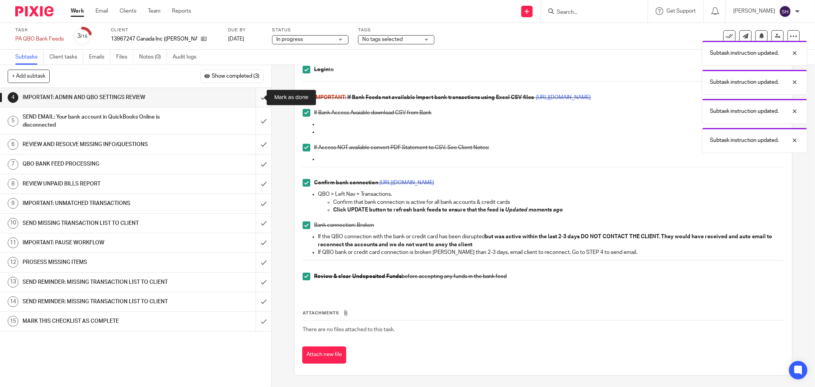
click at [253, 94] on input "submit" at bounding box center [135, 97] width 271 height 19
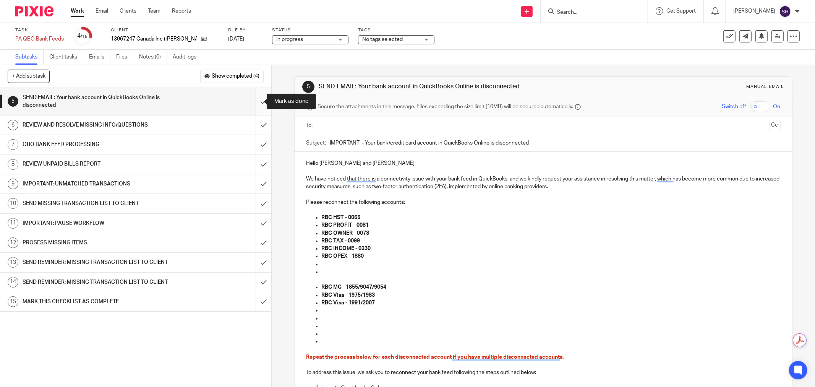
click at [255, 101] on input "submit" at bounding box center [135, 101] width 271 height 27
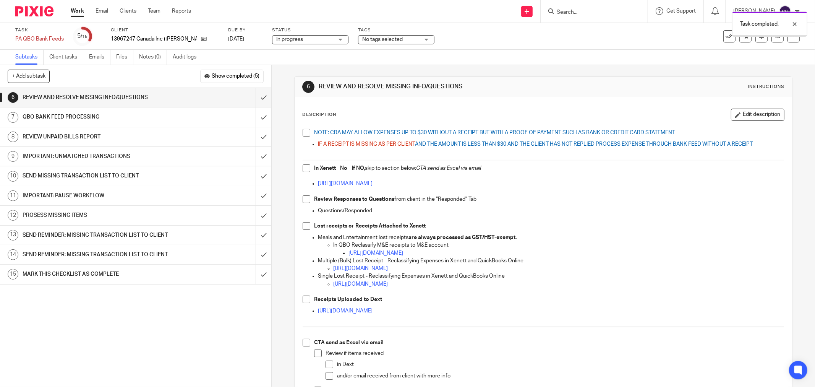
click at [304, 136] on li "NOTE: CRA MAY ALLOW EXPENSES UP TO $30 WITHOUT A RECEIPT BUT WITH A PROOF OF PA…" at bounding box center [544, 134] width 482 height 11
click at [307, 136] on li "NOTE: CRA MAY ALLOW EXPENSES UP TO $30 WITHOUT A RECEIPT BUT WITH A PROOF OF PA…" at bounding box center [544, 134] width 482 height 11
drag, startPoint x: 304, startPoint y: 135, endPoint x: 303, endPoint y: 138, distance: 3.8
click at [304, 135] on span at bounding box center [307, 133] width 8 height 8
click at [304, 165] on span at bounding box center [307, 168] width 8 height 8
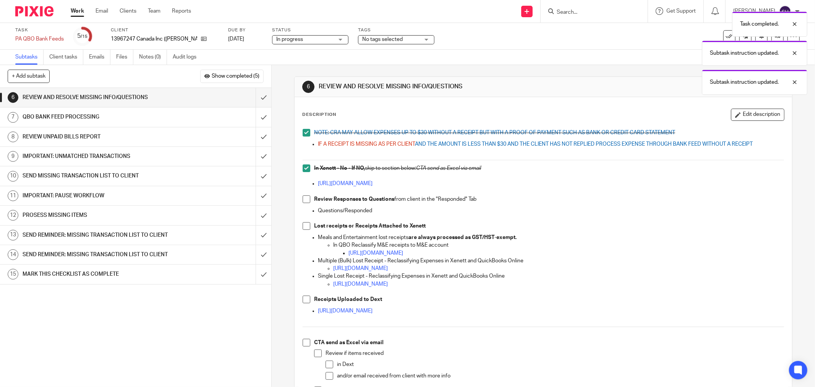
drag, startPoint x: 306, startPoint y: 199, endPoint x: 304, endPoint y: 214, distance: 15.4
click at [306, 199] on span at bounding box center [307, 199] width 8 height 8
click at [303, 227] on span at bounding box center [307, 226] width 8 height 8
click at [306, 299] on span at bounding box center [307, 300] width 8 height 8
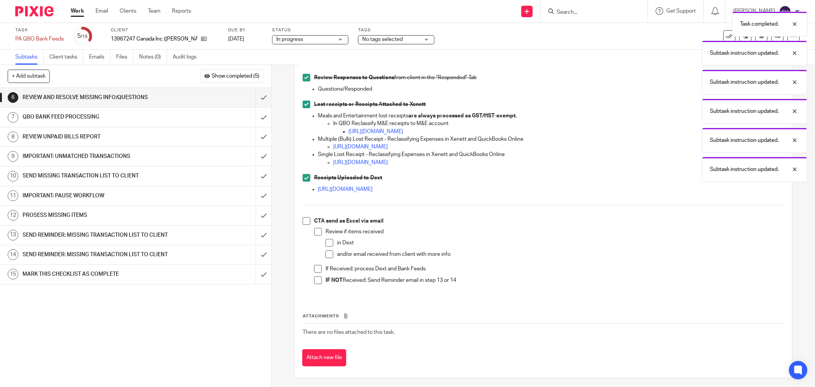
scroll to position [124, 0]
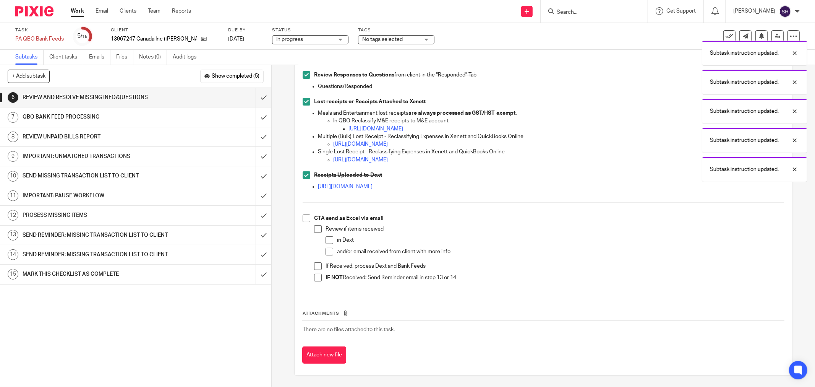
click at [305, 217] on span at bounding box center [307, 218] width 8 height 8
click at [319, 228] on span at bounding box center [318, 229] width 8 height 8
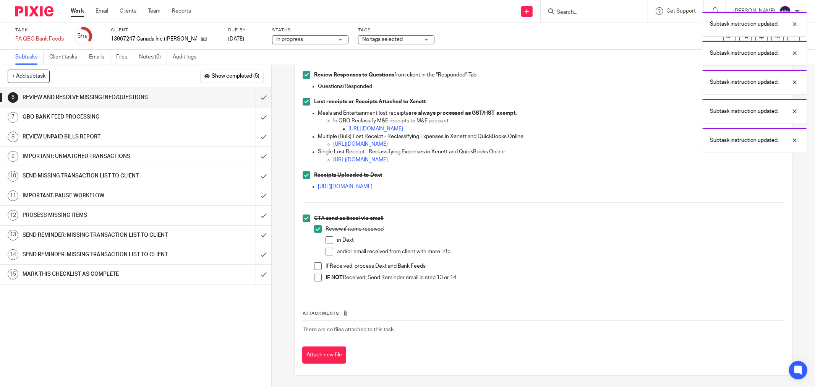
click at [326, 251] on span at bounding box center [330, 252] width 8 height 8
drag, startPoint x: 326, startPoint y: 241, endPoint x: 312, endPoint y: 261, distance: 24.1
click at [326, 242] on span at bounding box center [330, 240] width 8 height 8
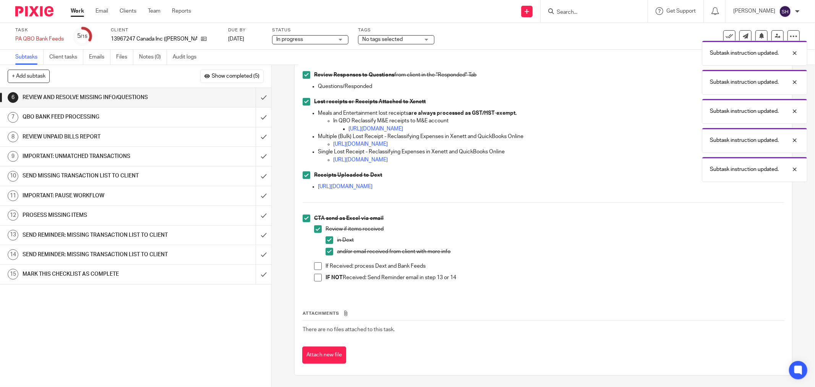
click at [312, 268] on li "CTA send as Excel via email Review if items received in Dext and/or email recei…" at bounding box center [544, 251] width 482 height 74
click at [314, 268] on span at bounding box center [318, 266] width 8 height 8
drag, startPoint x: 315, startPoint y: 277, endPoint x: 297, endPoint y: 258, distance: 26.0
click at [314, 277] on span at bounding box center [318, 278] width 8 height 8
click at [257, 100] on input "submit" at bounding box center [135, 97] width 271 height 19
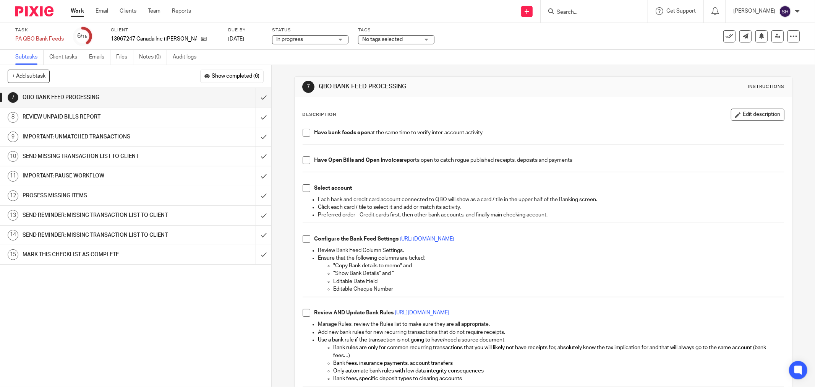
click at [71, 6] on div "Work Email Clients Team Reports Work Email Clients Team Reports Settings" at bounding box center [133, 11] width 140 height 23
click at [73, 8] on link "Work" at bounding box center [77, 11] width 13 height 8
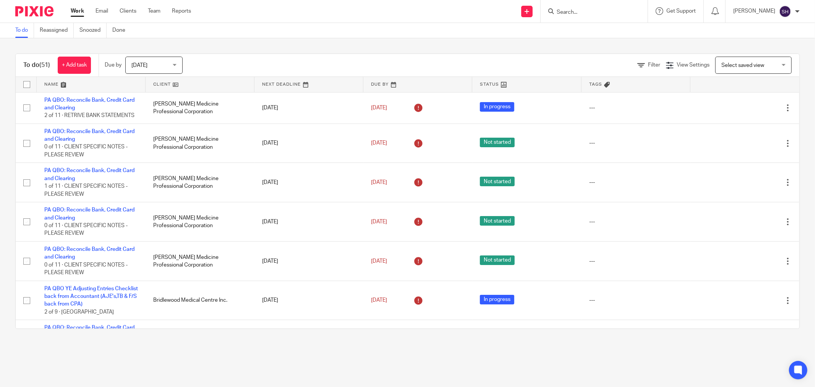
click at [182, 83] on link at bounding box center [200, 84] width 109 height 15
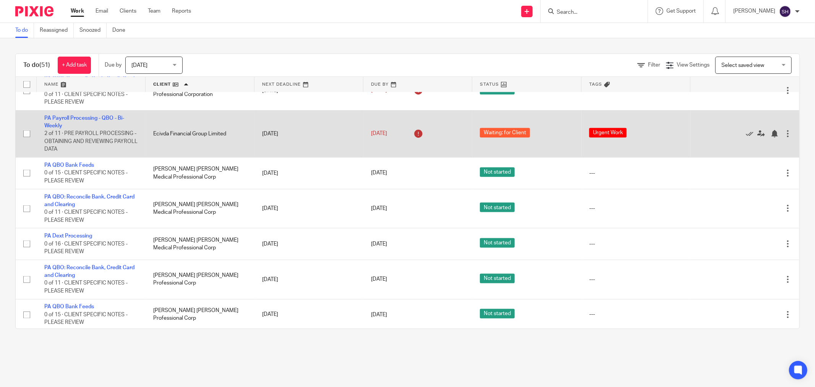
scroll to position [1019, 0]
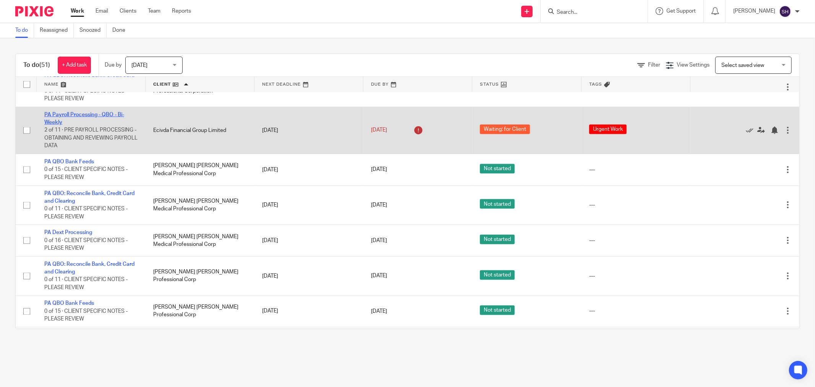
click at [81, 125] on link "PA Payroll Processing - QBO - Bi-Weekly" at bounding box center [84, 118] width 80 height 13
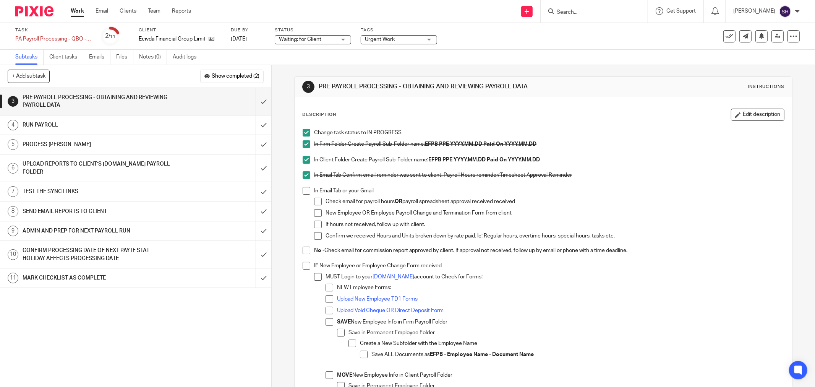
drag, startPoint x: 303, startPoint y: 192, endPoint x: 310, endPoint y: 201, distance: 11.4
click at [303, 192] on span at bounding box center [307, 191] width 8 height 8
click at [316, 202] on span at bounding box center [318, 202] width 8 height 8
click at [316, 213] on span at bounding box center [318, 213] width 8 height 8
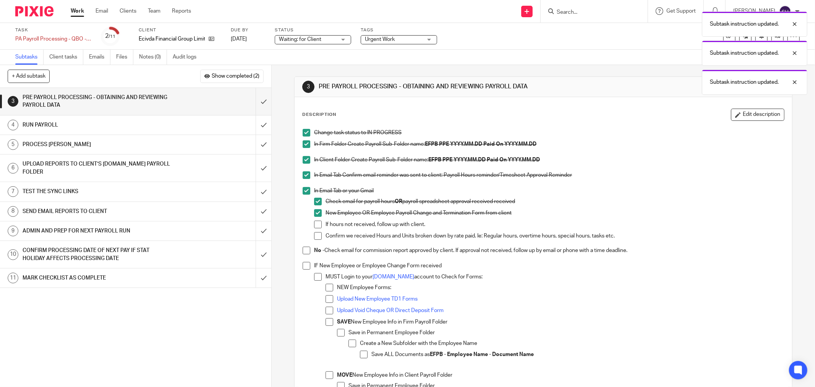
drag, startPoint x: 315, startPoint y: 224, endPoint x: 313, endPoint y: 235, distance: 10.8
click at [315, 224] on span at bounding box center [318, 225] width 8 height 8
click at [314, 235] on span at bounding box center [318, 236] width 8 height 8
click at [304, 247] on span at bounding box center [307, 251] width 8 height 8
click at [316, 37] on span "Waiting: for Client" at bounding box center [300, 39] width 42 height 5
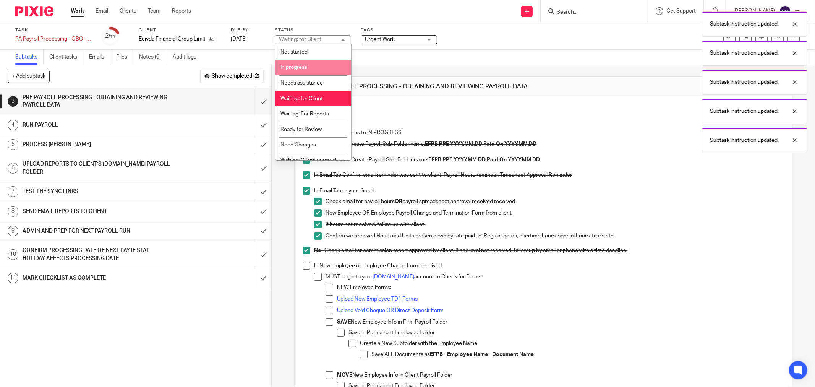
click at [314, 66] on li "In progress" at bounding box center [314, 68] width 76 height 16
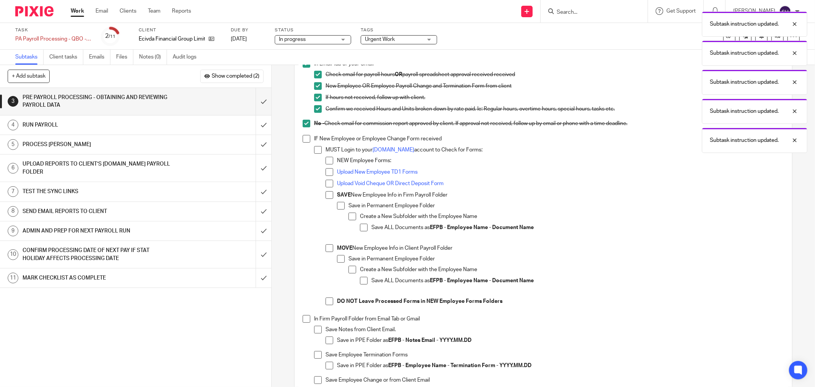
scroll to position [127, 0]
click at [305, 138] on span at bounding box center [307, 139] width 8 height 8
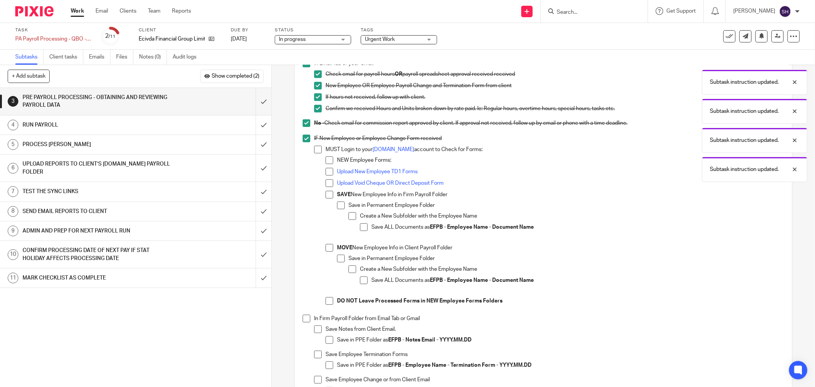
click at [315, 152] on span at bounding box center [318, 150] width 8 height 8
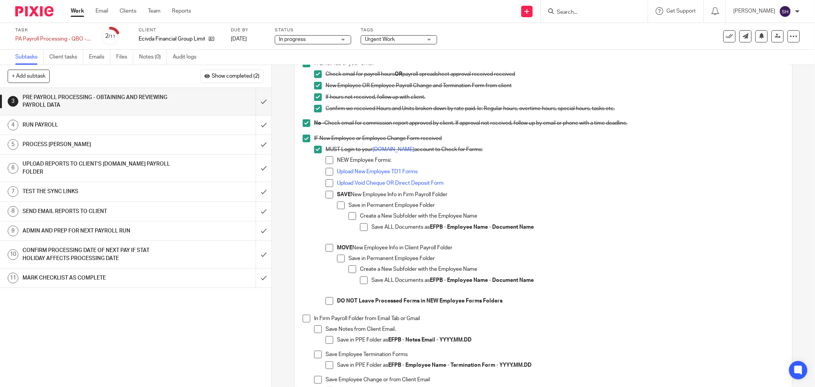
click at [326, 160] on span at bounding box center [330, 160] width 8 height 8
click at [326, 171] on span at bounding box center [330, 172] width 8 height 8
click at [326, 184] on span at bounding box center [330, 183] width 8 height 8
click at [327, 193] on span at bounding box center [330, 195] width 8 height 8
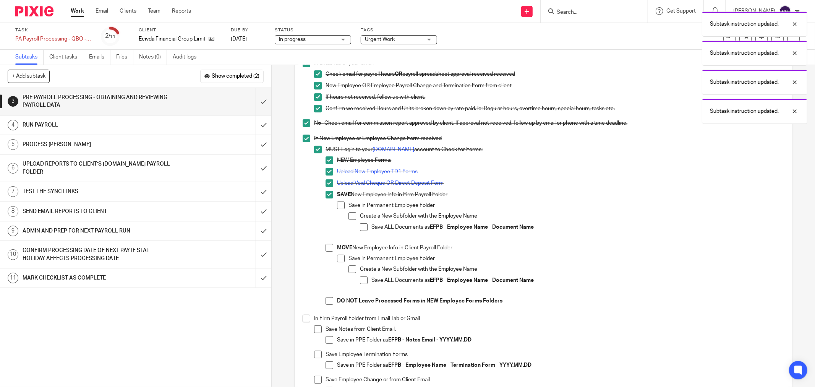
click at [338, 203] on span at bounding box center [341, 205] width 8 height 8
click at [353, 219] on span at bounding box center [353, 216] width 8 height 8
click at [360, 226] on span at bounding box center [364, 227] width 8 height 8
click at [327, 248] on span at bounding box center [330, 248] width 8 height 8
click at [333, 258] on li "MOVE New Employee Info in Client Payroll Folder Save in Permanent Employee Fold…" at bounding box center [555, 270] width 459 height 53
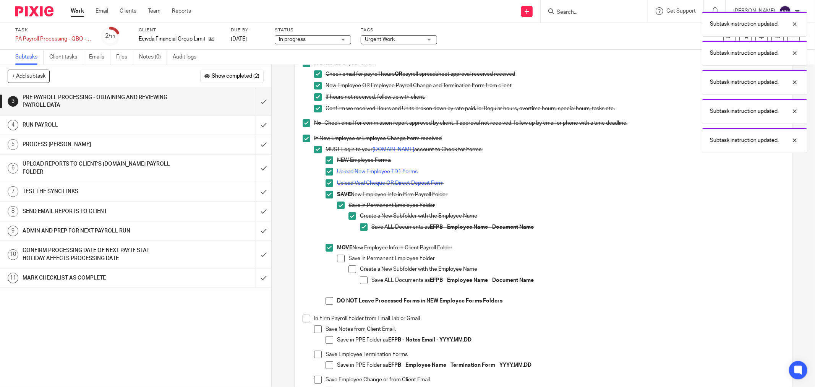
click at [337, 257] on span at bounding box center [341, 259] width 8 height 8
click at [353, 268] on span at bounding box center [353, 269] width 8 height 8
click at [363, 278] on span at bounding box center [364, 280] width 8 height 8
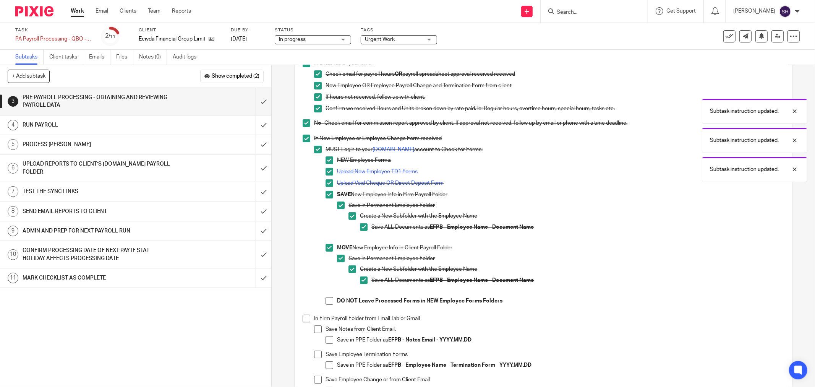
drag, startPoint x: 326, startPoint y: 303, endPoint x: 337, endPoint y: 294, distance: 14.2
click at [326, 302] on span at bounding box center [330, 301] width 8 height 8
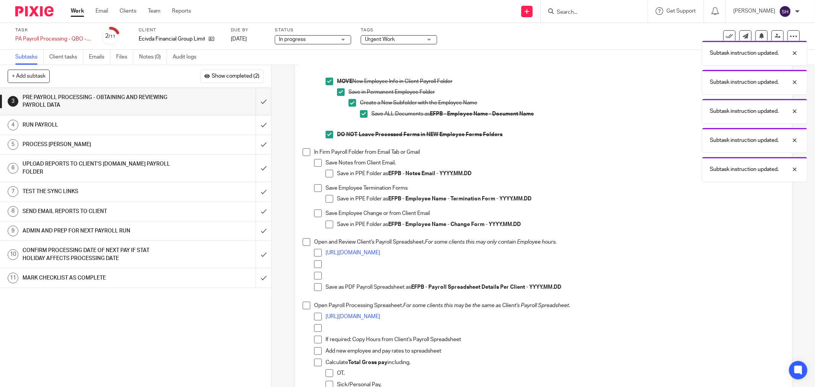
scroll to position [297, 0]
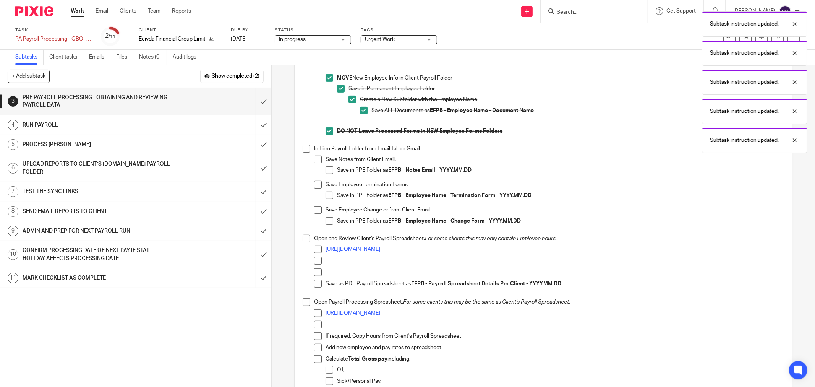
click at [308, 149] on li "In Firm Payroll Folder from Email Tab or Gmail Save Notes from Client Email. Sa…" at bounding box center [544, 190] width 482 height 90
click at [305, 149] on span at bounding box center [307, 149] width 8 height 8
click at [315, 158] on span at bounding box center [318, 160] width 8 height 8
click at [327, 170] on span at bounding box center [330, 170] width 8 height 8
click at [315, 182] on span at bounding box center [318, 185] width 8 height 8
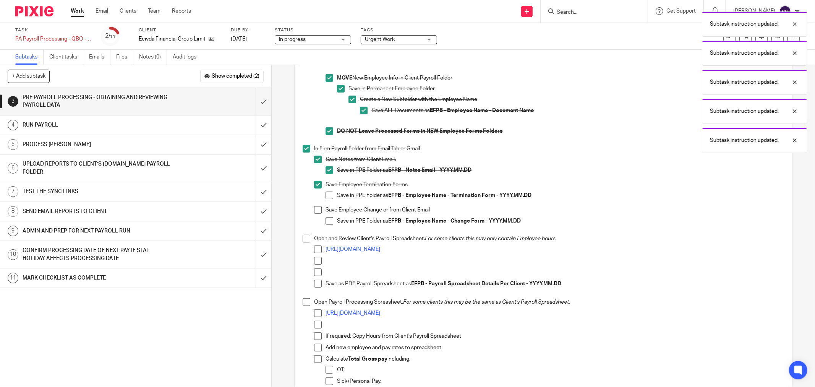
click at [326, 193] on span at bounding box center [330, 196] width 8 height 8
click at [314, 209] on span at bounding box center [318, 210] width 8 height 8
click at [326, 220] on span at bounding box center [330, 221] width 8 height 8
click at [380, 248] on link "https://docs.google.com/spreadsheets/d/1PLrPdbDGCIHeupRrj8kE8TYx8CnpeOfBYzpY0yE…" at bounding box center [353, 249] width 55 height 5
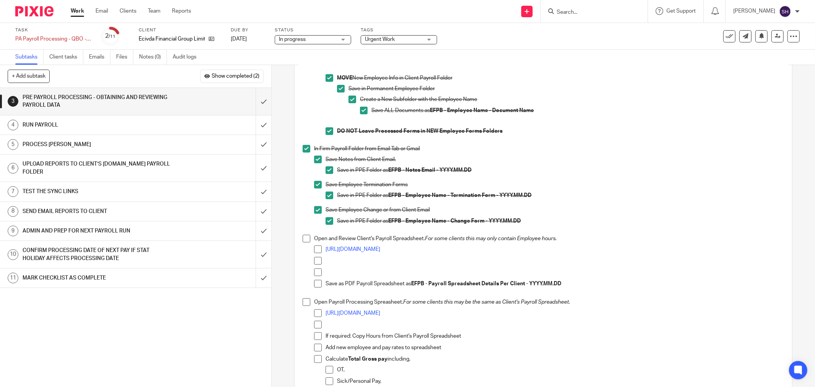
click at [307, 237] on span at bounding box center [307, 239] width 8 height 8
click at [317, 247] on span at bounding box center [318, 249] width 8 height 8
drag, startPoint x: 316, startPoint y: 262, endPoint x: 315, endPoint y: 267, distance: 5.2
click at [316, 262] on span at bounding box center [318, 261] width 8 height 8
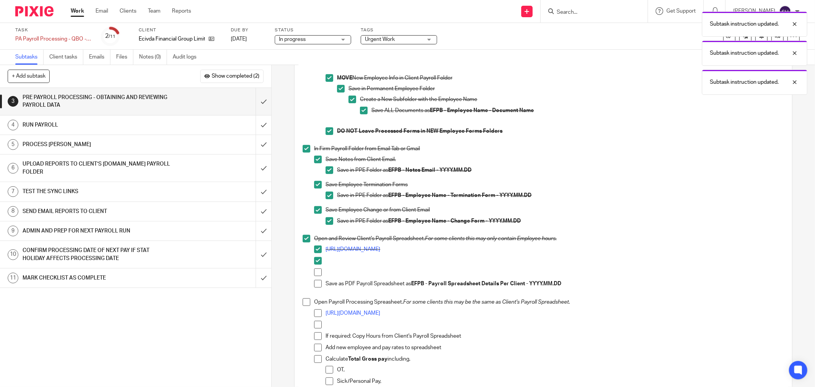
click at [314, 272] on span at bounding box center [318, 272] width 8 height 8
click at [314, 283] on span at bounding box center [318, 284] width 8 height 8
drag, startPoint x: 523, startPoint y: 284, endPoint x: 411, endPoint y: 287, distance: 111.7
click at [411, 287] on p "Save as PDF Payroll Spreadsheet as EFPB - Payroll Spreadsheet Details Per Clien…" at bounding box center [555, 284] width 459 height 8
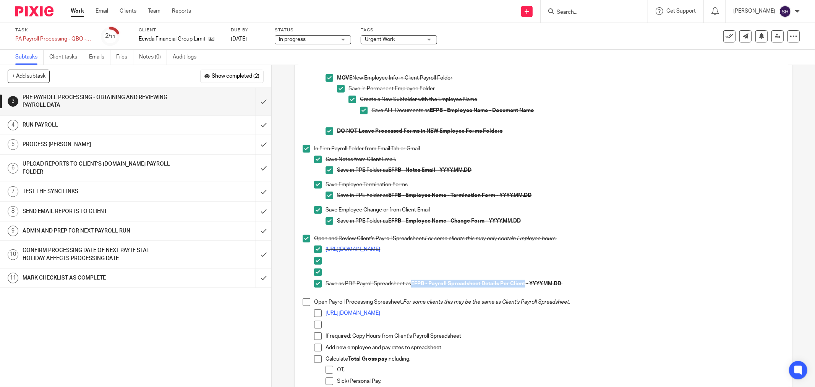
copy strong "EFPB - Payroll Spreadsheet Details Per Client"
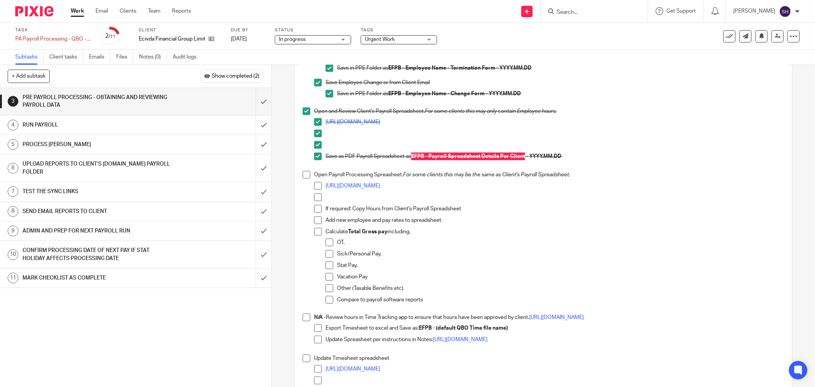
scroll to position [425, 0]
click at [380, 184] on link "https://docs.google.com/spreadsheets/d/1PLrPdbDGCIHeupRrj8kE8TYx8CnpeOfBYzpY0yE…" at bounding box center [353, 185] width 55 height 5
click at [303, 173] on span at bounding box center [307, 174] width 8 height 8
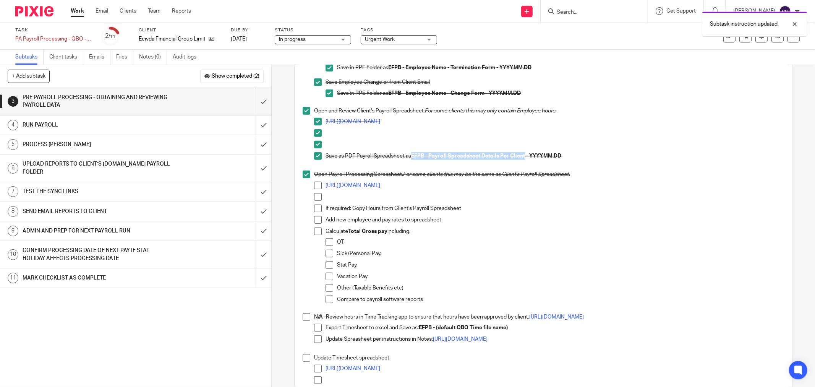
click at [310, 183] on li "Open Payroll Processing Spreasheet. For some clients this may be the same as Cl…" at bounding box center [544, 241] width 482 height 143
click at [314, 186] on span at bounding box center [318, 186] width 8 height 8
click at [314, 193] on span at bounding box center [318, 197] width 8 height 8
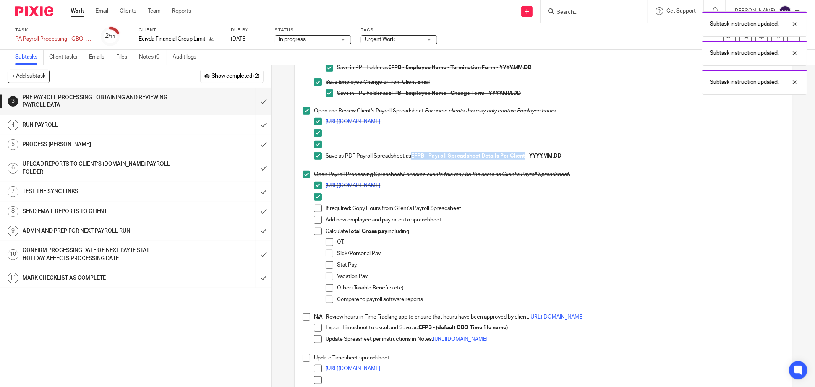
click at [315, 207] on span at bounding box center [318, 209] width 8 height 8
click at [314, 219] on span at bounding box center [318, 220] width 8 height 8
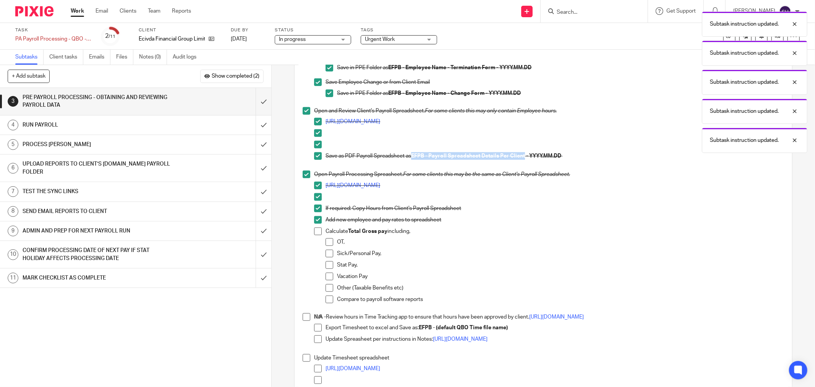
click at [316, 233] on span at bounding box center [318, 231] width 8 height 8
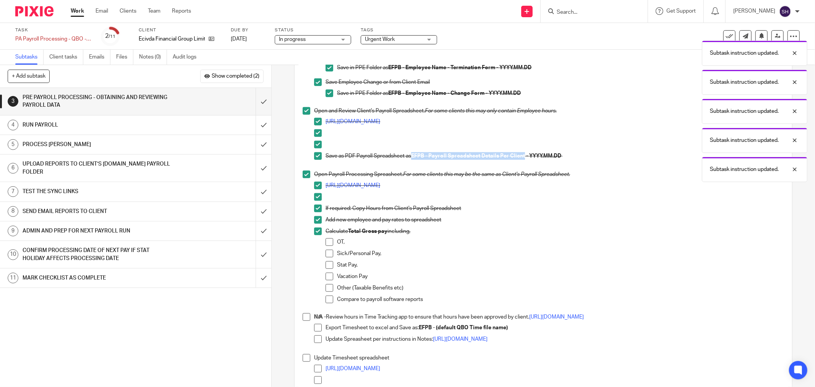
click at [329, 245] on span at bounding box center [330, 242] width 8 height 8
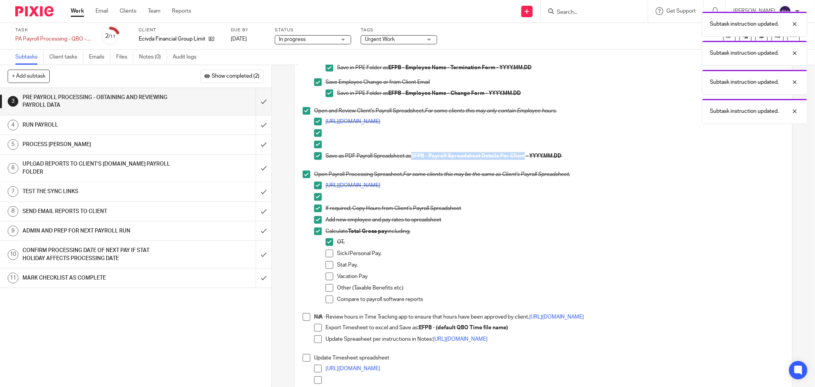
click at [328, 257] on span at bounding box center [330, 254] width 8 height 8
click at [327, 265] on span at bounding box center [330, 265] width 8 height 8
click at [326, 274] on span at bounding box center [330, 277] width 8 height 8
click at [327, 287] on span at bounding box center [330, 288] width 8 height 8
click at [327, 296] on span at bounding box center [330, 300] width 8 height 8
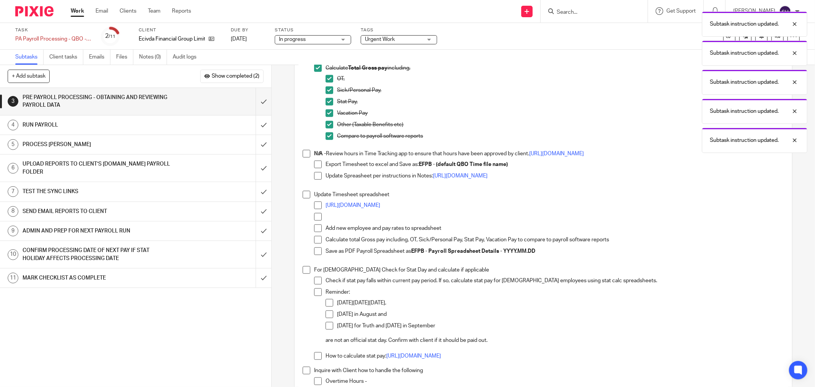
scroll to position [594, 0]
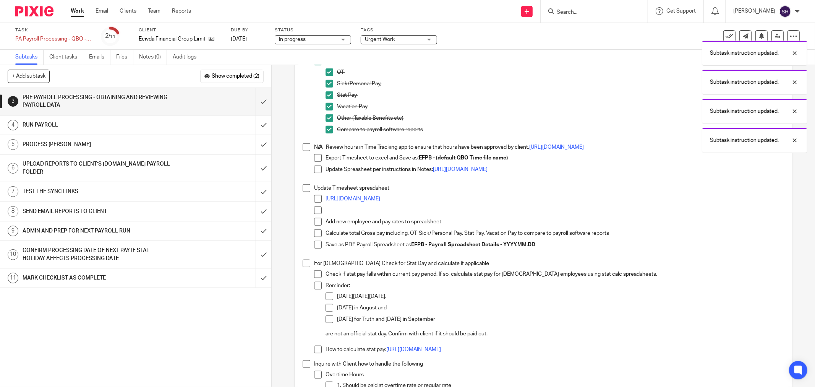
click at [304, 148] on span at bounding box center [307, 147] width 8 height 8
click at [314, 156] on span at bounding box center [318, 158] width 8 height 8
click at [315, 167] on span at bounding box center [318, 170] width 8 height 8
click at [306, 187] on span at bounding box center [307, 188] width 8 height 8
click at [365, 200] on link "https://docs.google.com/spreadsheets/d/1PLrPdbDGCIHeupRrj8kE8TYx8CnpeOfBYzpY0yE…" at bounding box center [353, 198] width 55 height 5
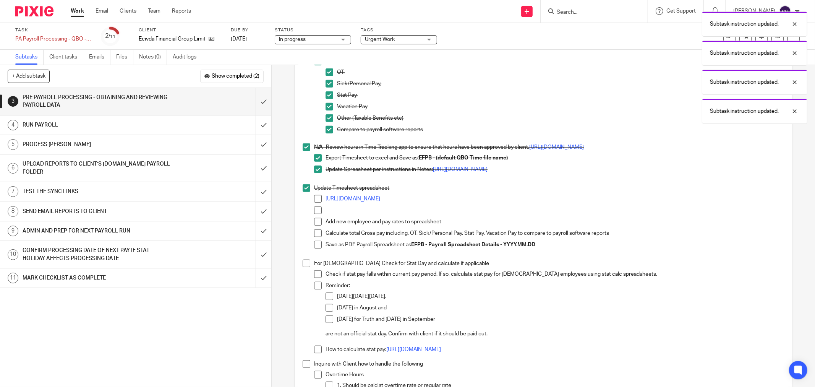
drag, startPoint x: 317, startPoint y: 197, endPoint x: 317, endPoint y: 209, distance: 12.6
click at [317, 197] on span at bounding box center [318, 199] width 8 height 8
click at [317, 211] on span at bounding box center [318, 210] width 8 height 8
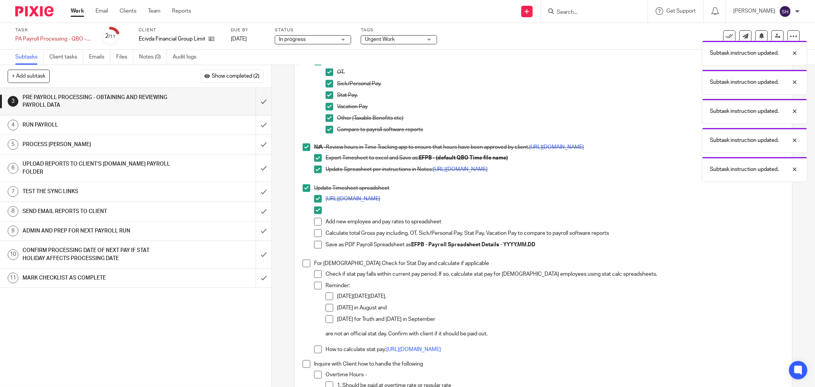
click at [314, 226] on li "Add new employee and pay rates to spreadsheet" at bounding box center [549, 223] width 470 height 11
click at [315, 221] on span at bounding box center [318, 222] width 8 height 8
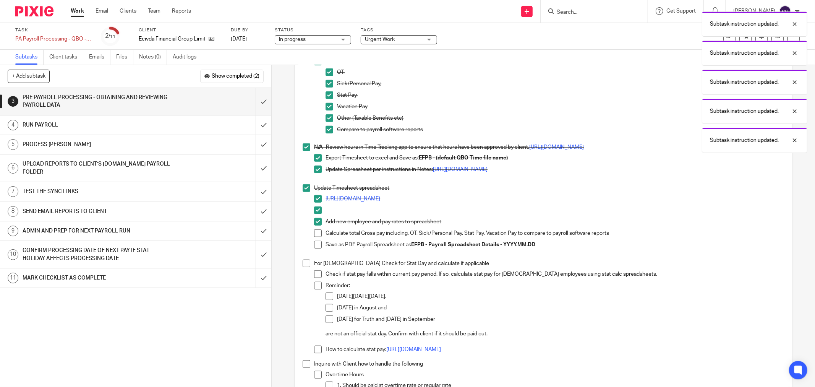
click at [315, 230] on span at bounding box center [318, 233] width 8 height 8
click at [315, 242] on span at bounding box center [318, 245] width 8 height 8
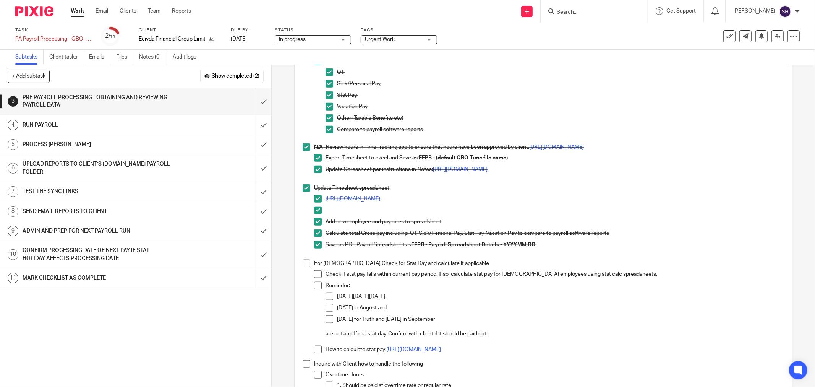
drag, startPoint x: 305, startPoint y: 260, endPoint x: 311, endPoint y: 265, distance: 7.6
click at [305, 261] on span at bounding box center [307, 264] width 8 height 8
click at [318, 273] on span at bounding box center [318, 274] width 8 height 8
drag, startPoint x: 314, startPoint y: 283, endPoint x: 319, endPoint y: 289, distance: 7.6
click at [314, 284] on span at bounding box center [318, 286] width 8 height 8
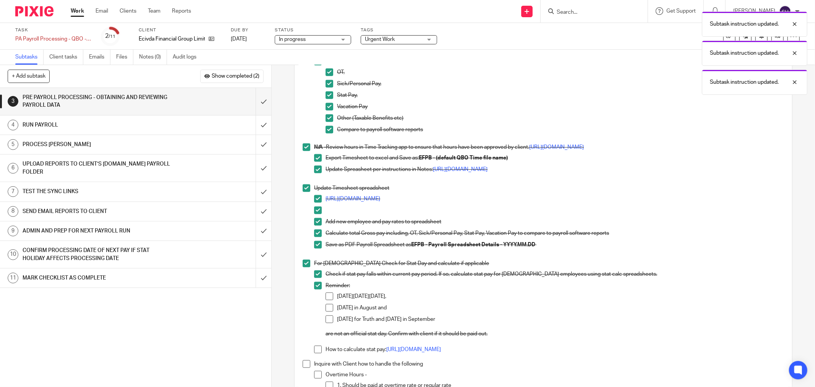
click at [323, 293] on li "Reminder: Easter Monday, Civic Holiday in August and National Day for Truth and…" at bounding box center [549, 314] width 470 height 64
click at [327, 295] on span at bounding box center [330, 296] width 8 height 8
click at [328, 305] on span at bounding box center [330, 308] width 8 height 8
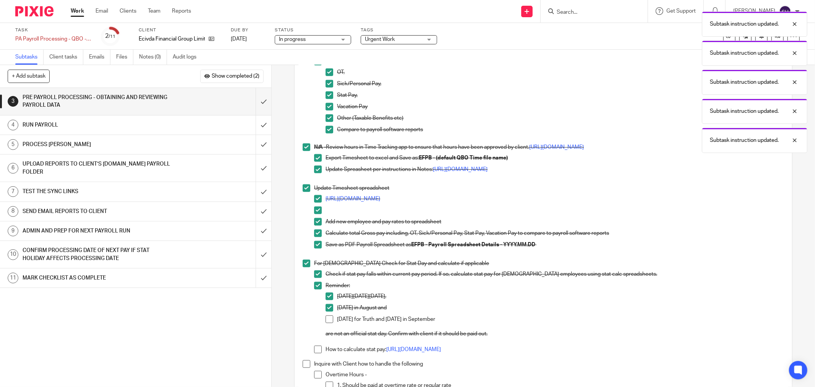
click at [326, 317] on span at bounding box center [330, 319] width 8 height 8
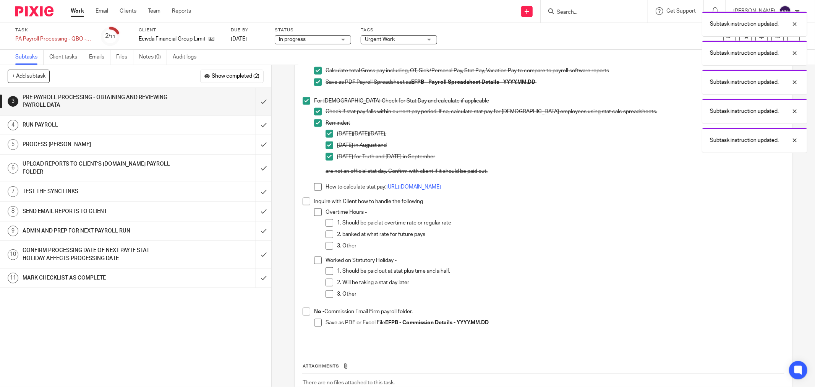
scroll to position [765, 0]
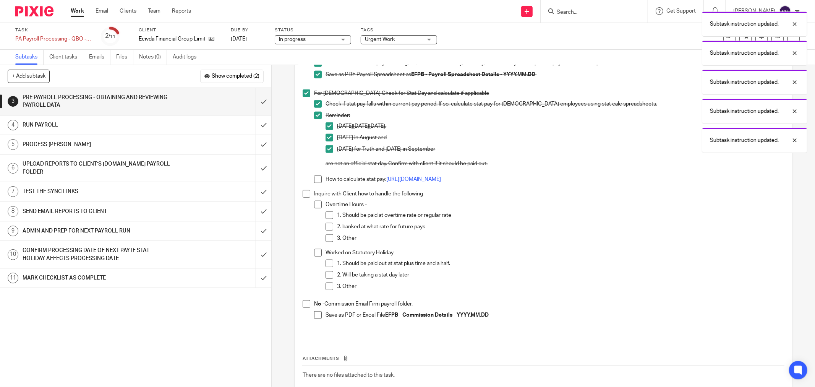
click at [315, 177] on span at bounding box center [318, 179] width 8 height 8
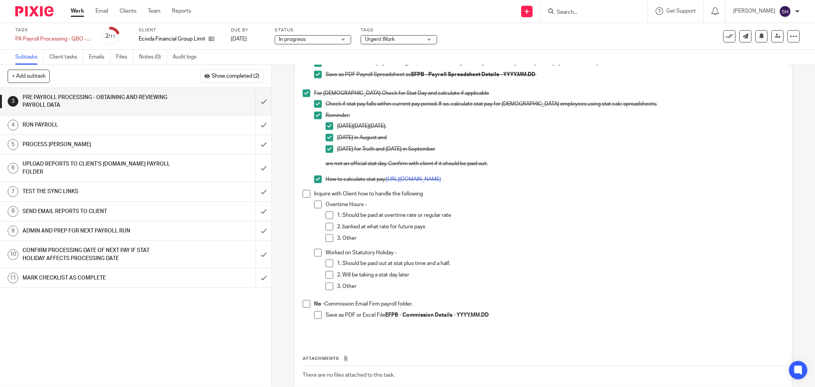
click at [304, 193] on span at bounding box center [307, 194] width 8 height 8
click at [318, 204] on span at bounding box center [318, 205] width 8 height 8
click at [326, 216] on span at bounding box center [330, 215] width 8 height 8
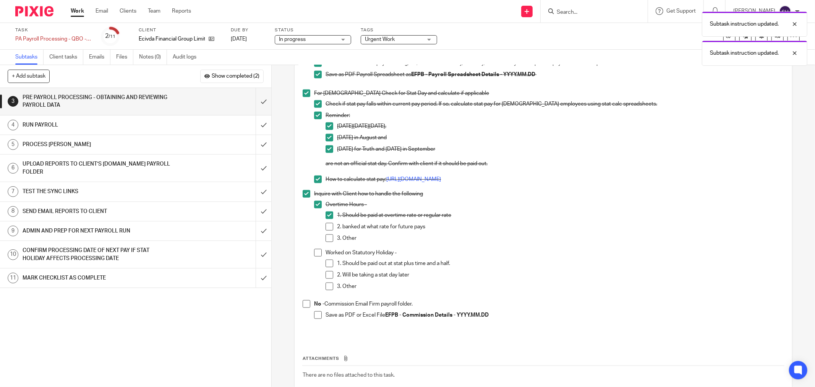
click at [328, 224] on span at bounding box center [330, 227] width 8 height 8
click at [326, 235] on span at bounding box center [330, 238] width 8 height 8
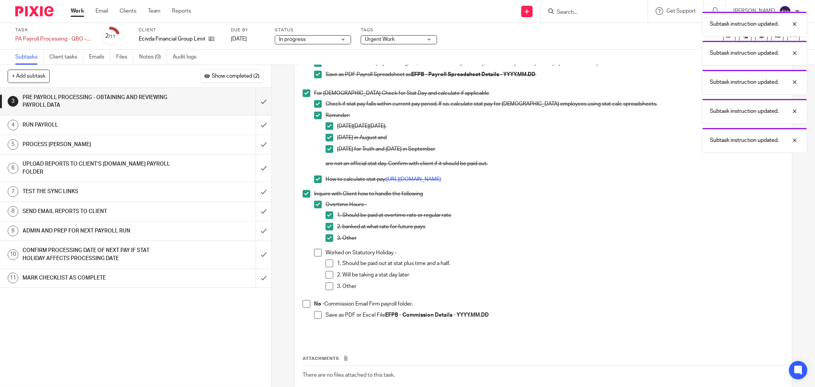
click at [315, 249] on span at bounding box center [318, 253] width 8 height 8
click at [326, 262] on span at bounding box center [330, 264] width 8 height 8
click at [326, 273] on span at bounding box center [330, 275] width 8 height 8
click at [322, 287] on li "Worked on Statutory Holiday - 1. Should be paid out at stat plus time and a hal…" at bounding box center [549, 273] width 470 height 48
click at [326, 287] on span at bounding box center [330, 287] width 8 height 8
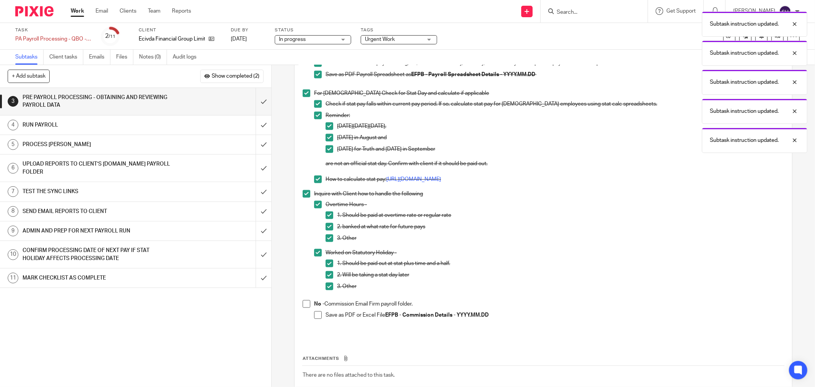
click at [305, 303] on span at bounding box center [307, 304] width 8 height 8
click at [317, 312] on span at bounding box center [318, 315] width 8 height 8
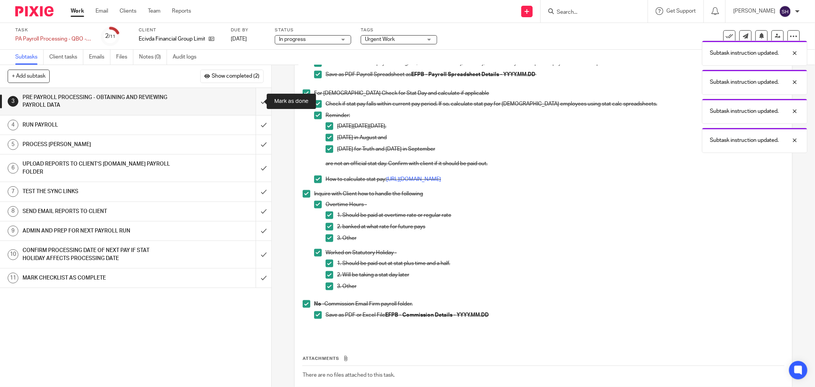
click at [262, 101] on input "submit" at bounding box center [135, 101] width 271 height 27
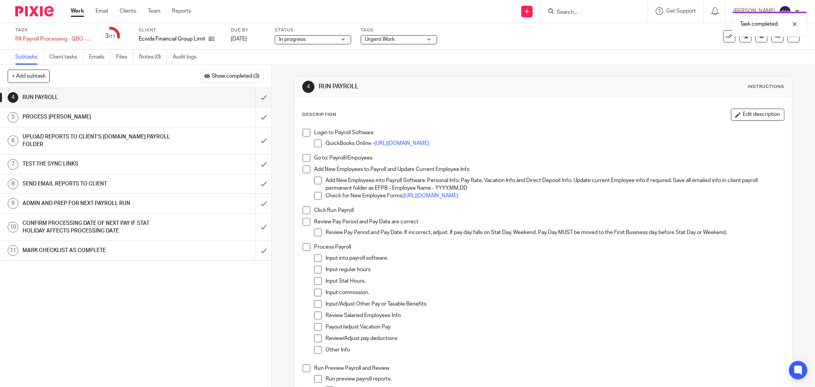
drag, startPoint x: 304, startPoint y: 134, endPoint x: 312, endPoint y: 141, distance: 10.3
click at [305, 135] on span at bounding box center [307, 133] width 8 height 8
click at [317, 146] on span at bounding box center [318, 144] width 8 height 8
click at [303, 158] on span at bounding box center [307, 158] width 8 height 8
click at [304, 170] on span at bounding box center [307, 170] width 8 height 8
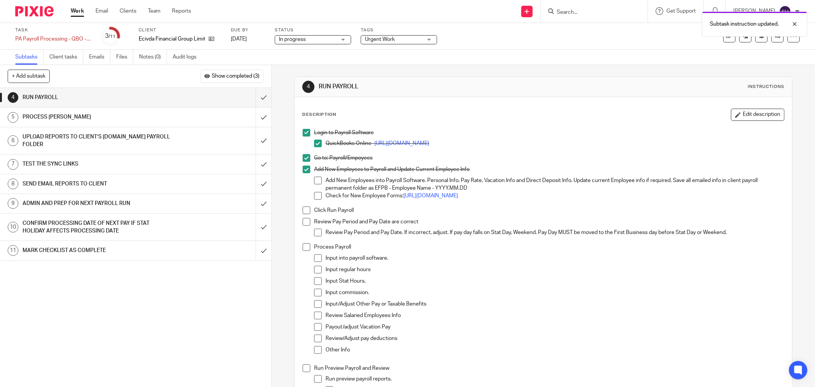
click at [316, 181] on span at bounding box center [318, 181] width 8 height 8
click at [314, 195] on span at bounding box center [318, 196] width 8 height 8
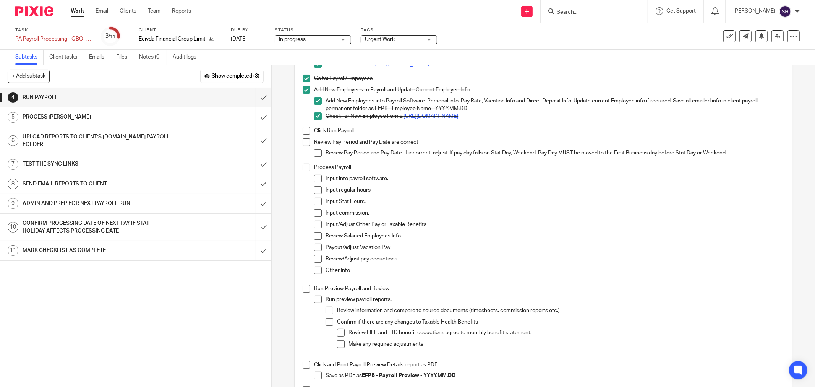
scroll to position [85, 0]
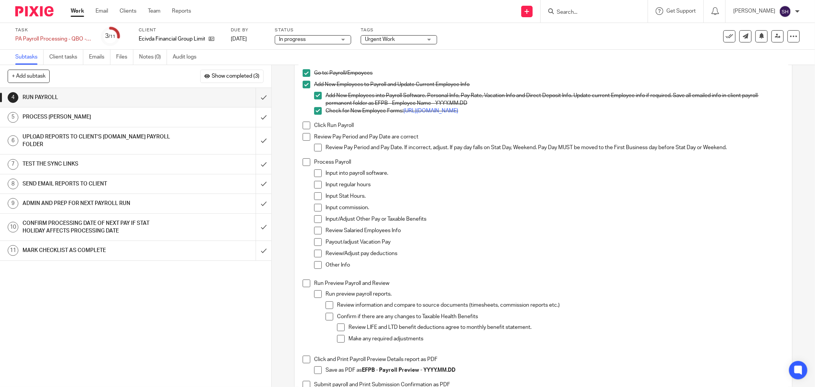
click at [305, 128] on span at bounding box center [307, 126] width 8 height 8
click at [304, 138] on span at bounding box center [307, 137] width 8 height 8
click at [316, 147] on span at bounding box center [318, 148] width 8 height 8
click at [304, 164] on span at bounding box center [307, 162] width 8 height 8
click at [318, 172] on span at bounding box center [318, 173] width 8 height 8
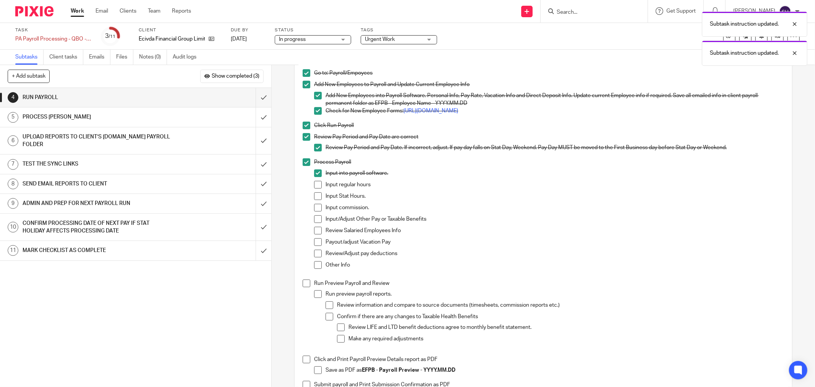
click at [315, 183] on span at bounding box center [318, 185] width 8 height 8
click at [319, 194] on span at bounding box center [318, 196] width 8 height 8
click at [320, 206] on li "Input commission." at bounding box center [549, 209] width 470 height 11
click at [316, 209] on span at bounding box center [318, 208] width 8 height 8
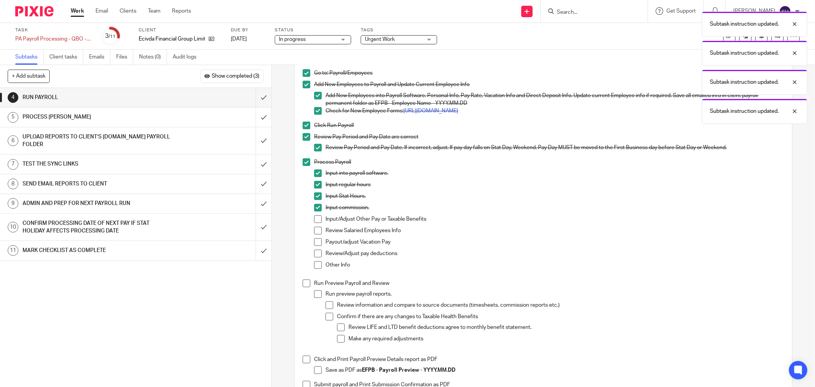
click at [317, 220] on span at bounding box center [318, 219] width 8 height 8
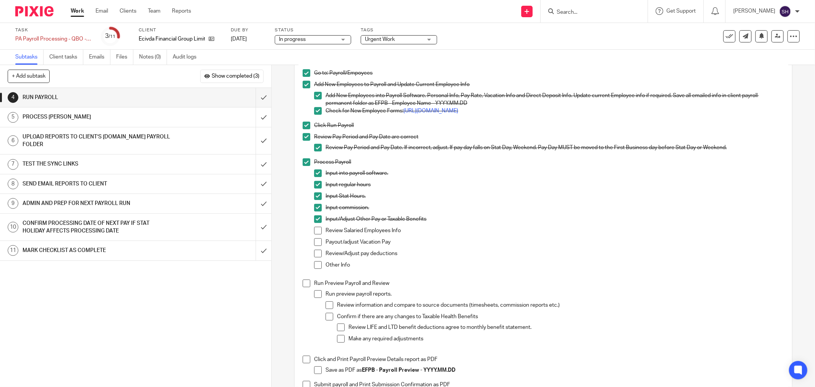
click at [315, 229] on span at bounding box center [318, 231] width 8 height 8
click at [315, 240] on span at bounding box center [318, 242] width 8 height 8
click at [314, 254] on span at bounding box center [318, 254] width 8 height 8
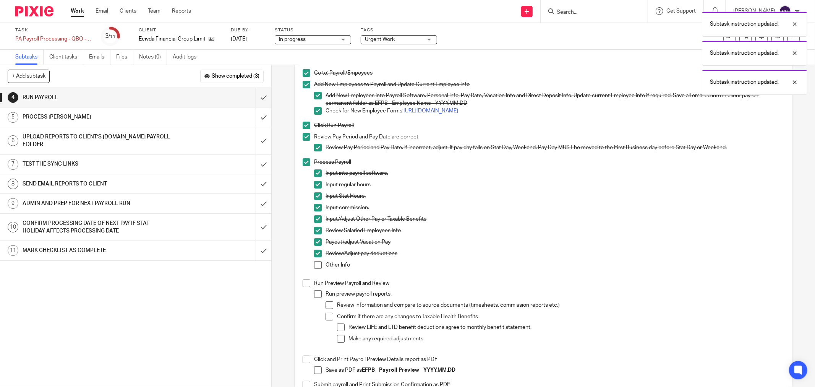
click at [318, 265] on span at bounding box center [318, 265] width 8 height 8
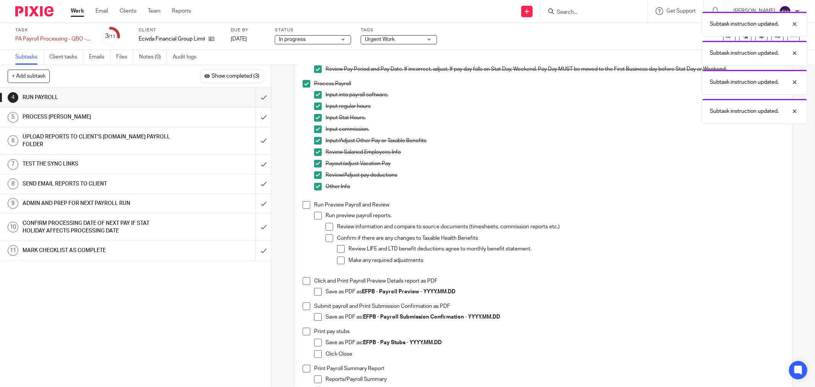
scroll to position [170, 0]
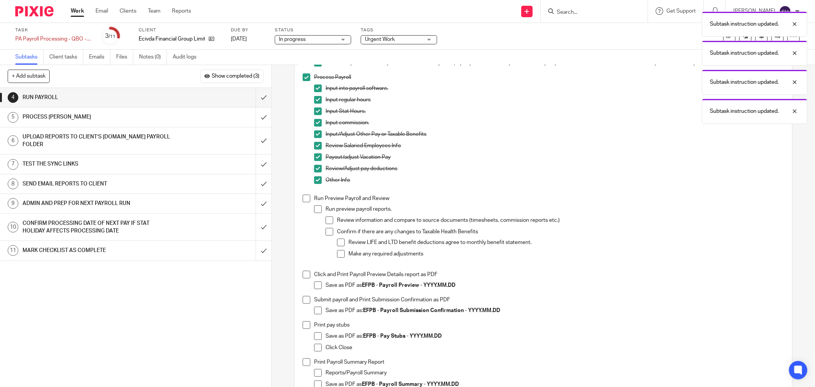
click at [300, 200] on div "Login to Payroll Software QuickBooks Online - https://c35.qbo.intuit.com/qbo35/…" at bounding box center [543, 191] width 489 height 473
click at [303, 201] on span at bounding box center [307, 199] width 8 height 8
click at [314, 208] on span at bounding box center [318, 209] width 8 height 8
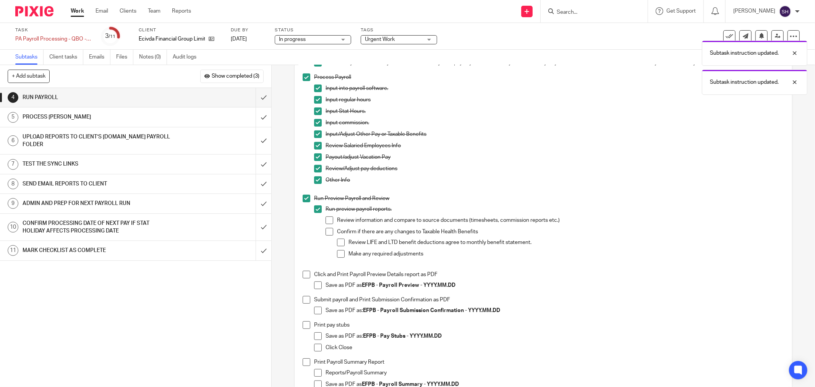
click at [330, 219] on span at bounding box center [330, 220] width 8 height 8
click at [326, 231] on span at bounding box center [330, 232] width 8 height 8
click at [339, 240] on span at bounding box center [341, 243] width 8 height 8
click at [337, 253] on span at bounding box center [341, 254] width 8 height 8
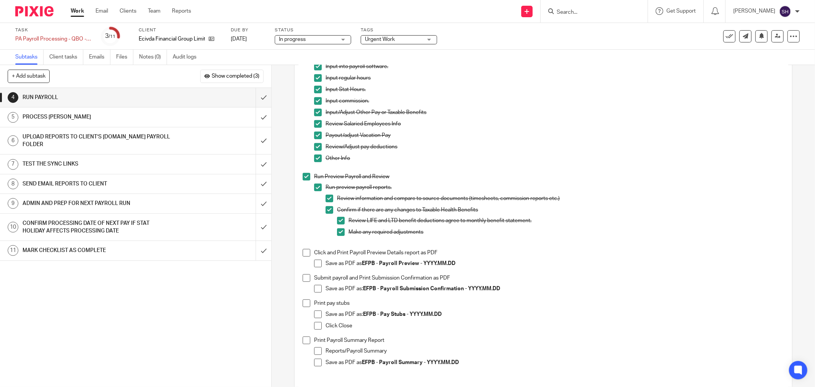
scroll to position [212, 0]
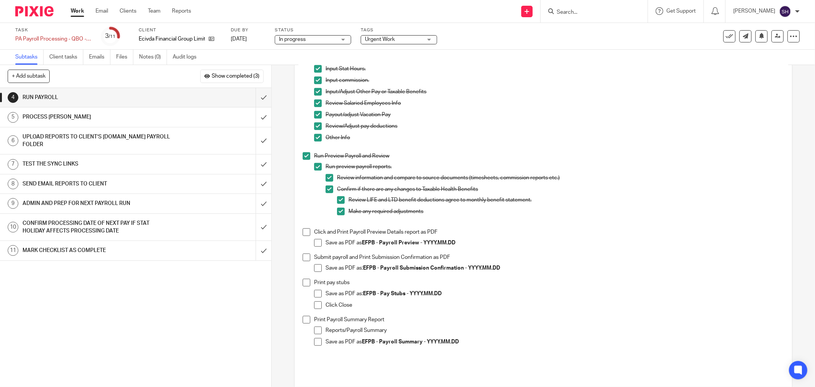
click at [304, 234] on span at bounding box center [307, 232] width 8 height 8
click at [316, 245] on span at bounding box center [318, 243] width 8 height 8
click at [306, 254] on span at bounding box center [307, 257] width 8 height 8
click at [315, 267] on span at bounding box center [318, 268] width 8 height 8
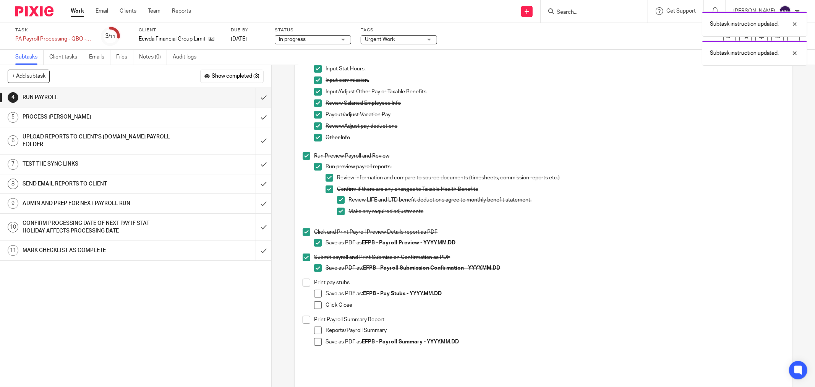
click at [304, 284] on span at bounding box center [307, 283] width 8 height 8
click at [316, 293] on span at bounding box center [318, 294] width 8 height 8
click at [314, 304] on span at bounding box center [318, 305] width 8 height 8
click at [304, 320] on span at bounding box center [307, 320] width 8 height 8
click at [316, 331] on span at bounding box center [318, 330] width 8 height 8
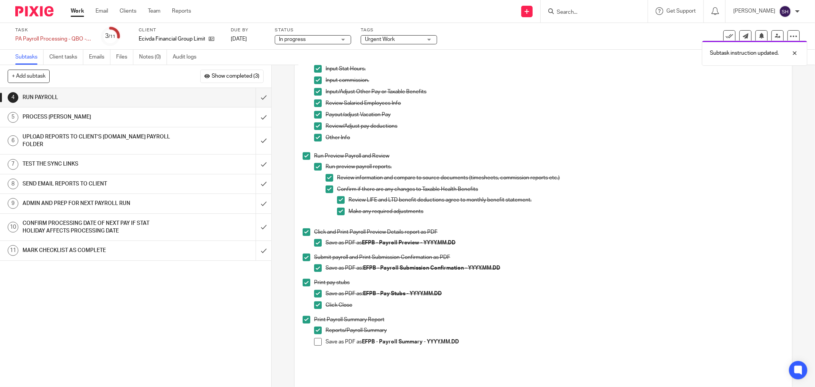
click at [314, 341] on span at bounding box center [318, 342] width 8 height 8
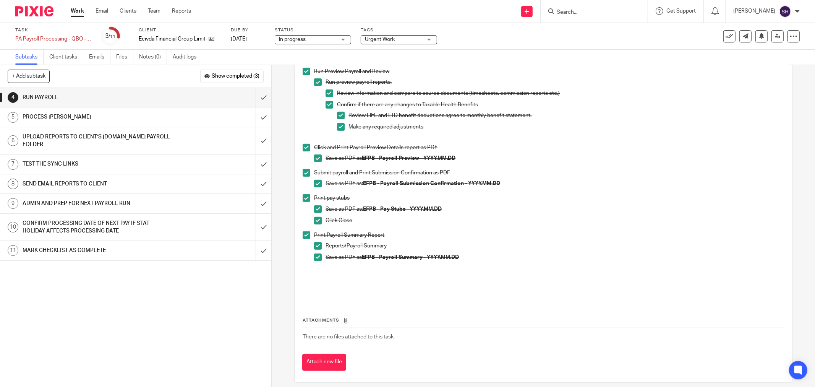
scroll to position [304, 0]
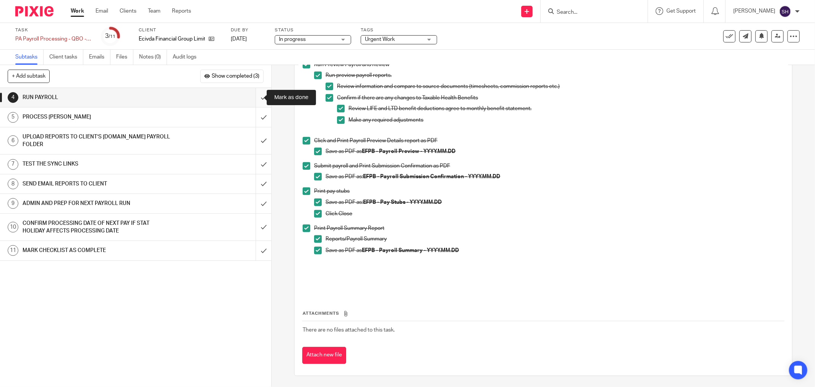
click at [254, 97] on input "submit" at bounding box center [135, 97] width 271 height 19
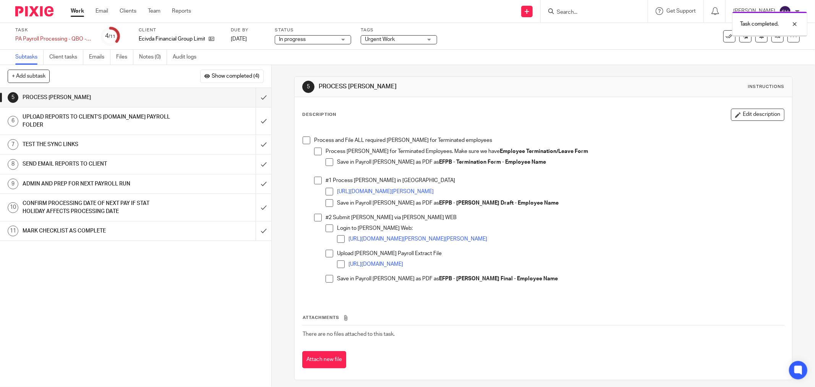
click at [303, 141] on span at bounding box center [307, 140] width 8 height 8
click at [316, 152] on span at bounding box center [318, 152] width 8 height 8
click at [326, 159] on span at bounding box center [330, 162] width 8 height 8
click at [326, 162] on span at bounding box center [330, 162] width 8 height 8
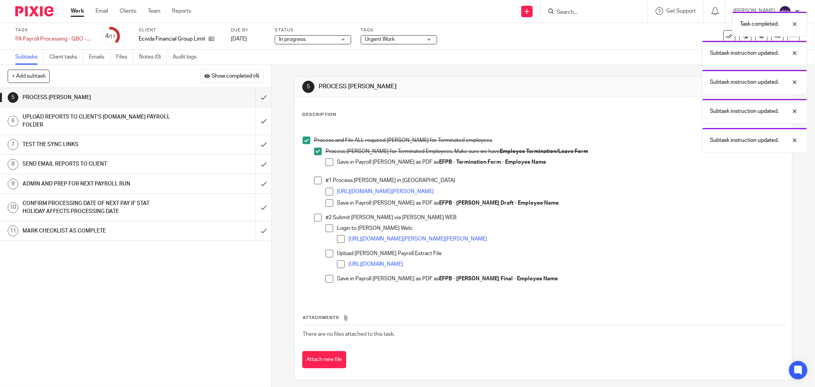
click at [328, 162] on span at bounding box center [330, 162] width 8 height 8
drag, startPoint x: 316, startPoint y: 180, endPoint x: 323, endPoint y: 185, distance: 8.5
click at [316, 180] on span at bounding box center [318, 181] width 8 height 8
click at [326, 193] on span at bounding box center [330, 192] width 8 height 8
click at [326, 204] on span at bounding box center [330, 203] width 8 height 8
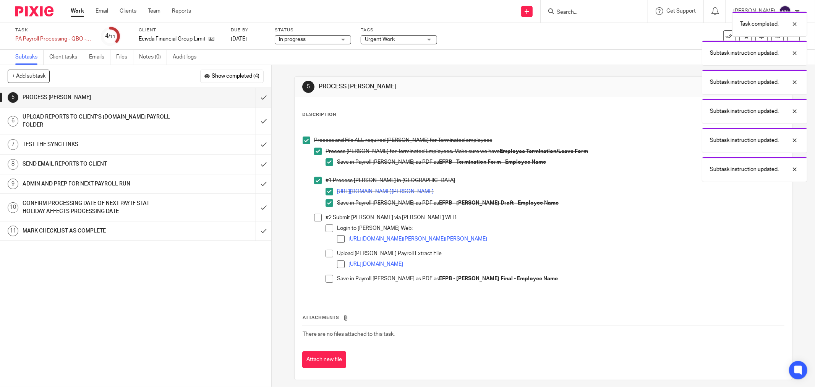
click at [320, 216] on li "#2 Submit [PERSON_NAME] via [PERSON_NAME] WEB Login to [PERSON_NAME] Web: [URL]…" at bounding box center [549, 252] width 470 height 76
drag, startPoint x: 319, startPoint y: 219, endPoint x: 331, endPoint y: 226, distance: 13.3
click at [319, 219] on span at bounding box center [318, 218] width 8 height 8
drag, startPoint x: 331, startPoint y: 226, endPoint x: 331, endPoint y: 232, distance: 6.2
click at [331, 226] on span at bounding box center [330, 228] width 8 height 8
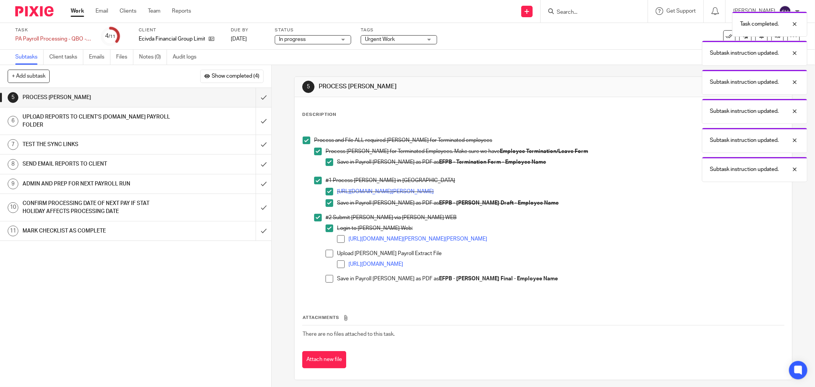
click at [337, 238] on span at bounding box center [341, 239] width 8 height 8
click at [330, 255] on span at bounding box center [330, 254] width 8 height 8
click at [341, 268] on span at bounding box center [341, 264] width 8 height 8
click at [331, 275] on li "Save in Payroll [PERSON_NAME] as PDF as EFPB - [PERSON_NAME] Final - Employee N…" at bounding box center [555, 280] width 459 height 11
click at [328, 280] on span at bounding box center [330, 279] width 8 height 8
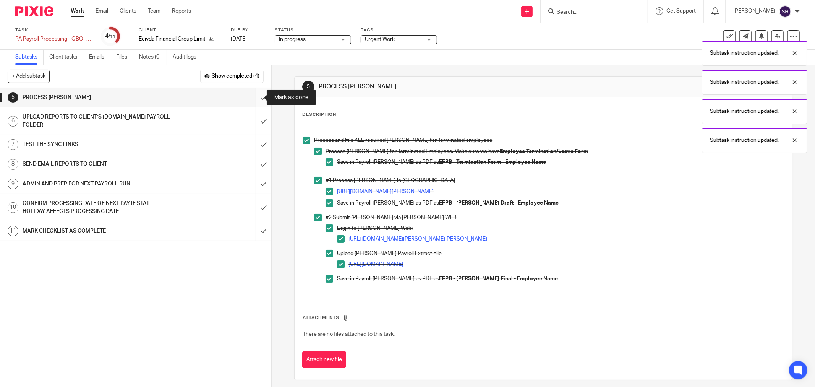
click at [261, 94] on input "submit" at bounding box center [135, 97] width 271 height 19
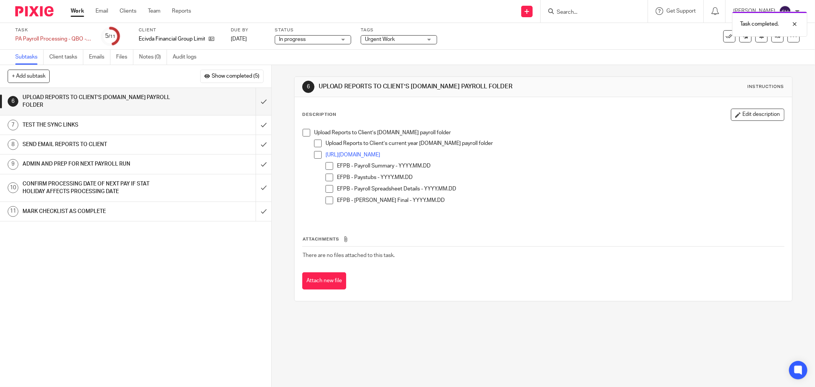
click at [305, 132] on span at bounding box center [307, 133] width 8 height 8
click at [315, 141] on span at bounding box center [318, 144] width 8 height 8
click at [216, 77] on span "Show completed (5)" at bounding box center [236, 76] width 48 height 6
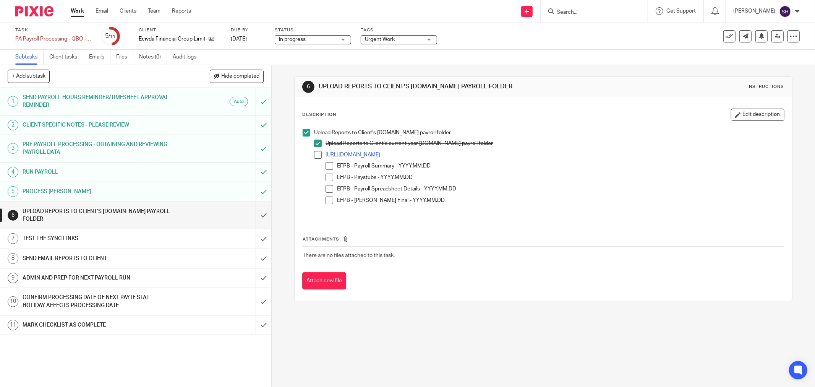
click at [161, 190] on h1 "PROCESS [PERSON_NAME]" at bounding box center [98, 191] width 151 height 11
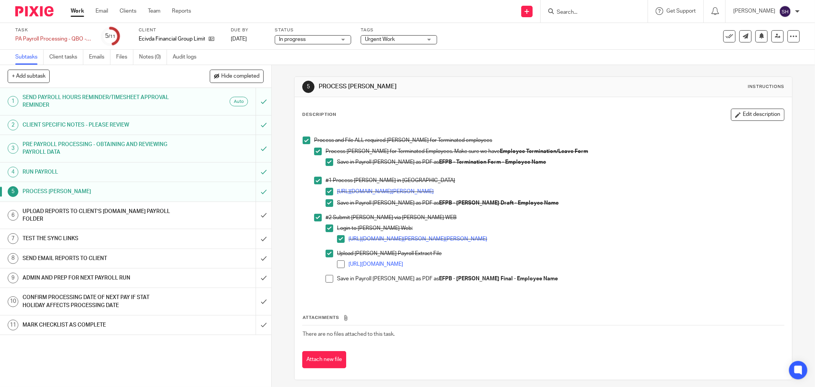
click at [167, 173] on div "RUN PAYROLL" at bounding box center [136, 171] width 226 height 11
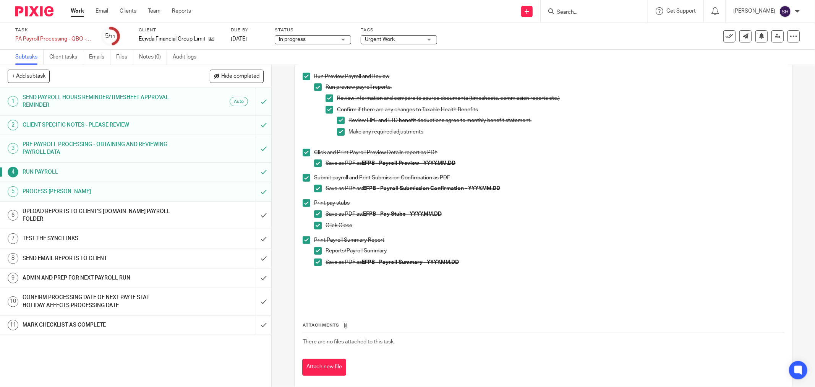
scroll to position [297, 0]
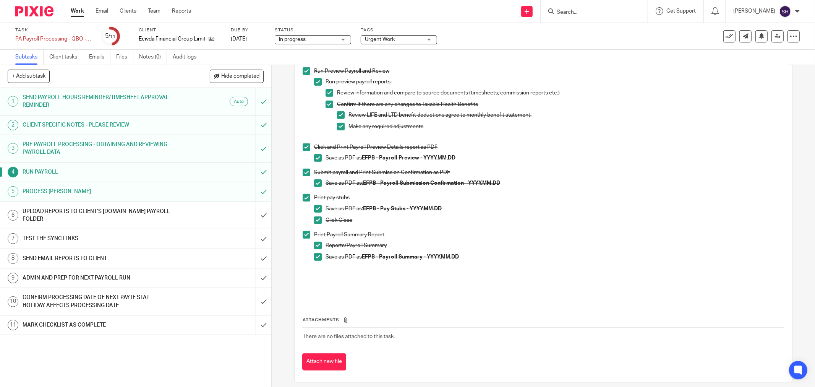
click at [152, 186] on h1 "PROCESS [PERSON_NAME]" at bounding box center [98, 191] width 151 height 11
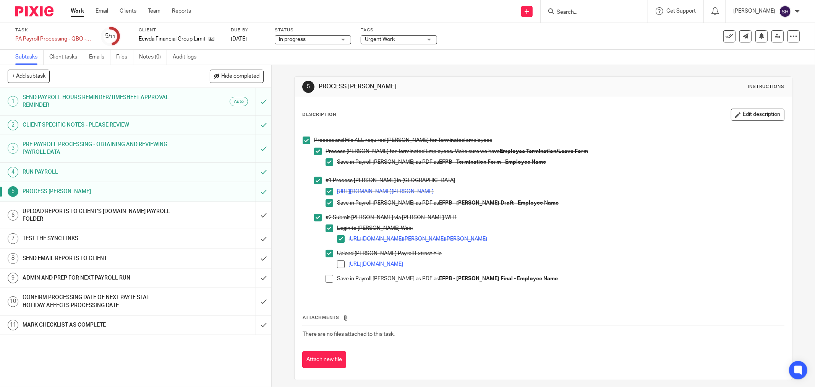
click at [326, 277] on span at bounding box center [330, 279] width 8 height 8
drag, startPoint x: 338, startPoint y: 264, endPoint x: 330, endPoint y: 258, distance: 10.1
click at [338, 264] on span at bounding box center [341, 264] width 8 height 8
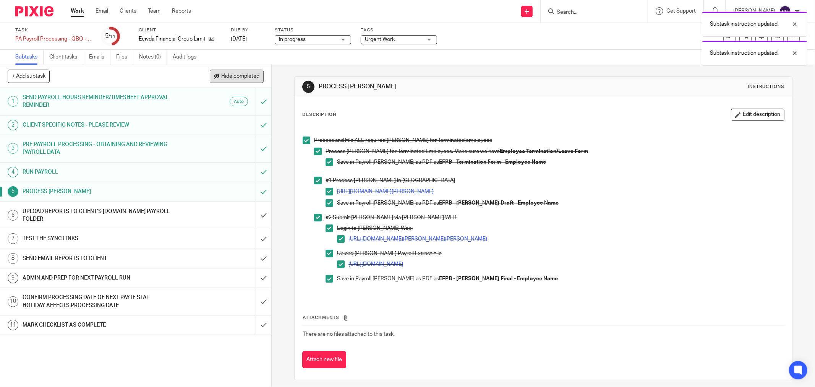
click at [229, 76] on span "Hide completed" at bounding box center [240, 76] width 38 height 6
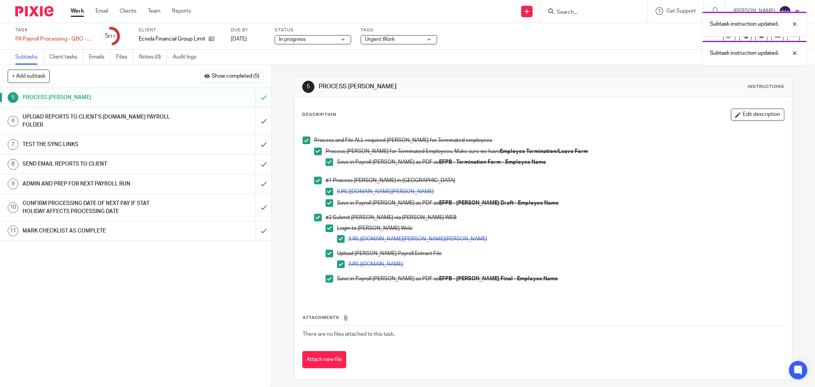
click at [192, 118] on div "UPLOAD REPORTS TO CLIENT’S [DOMAIN_NAME] PAYROLL FOLDER" at bounding box center [136, 120] width 226 height 19
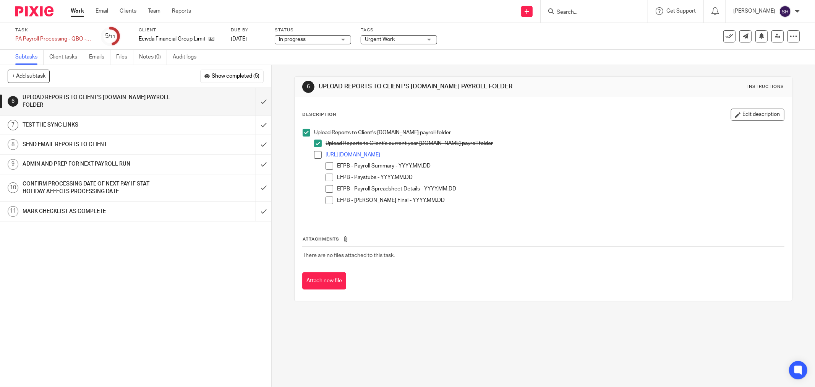
click at [317, 153] on span at bounding box center [318, 155] width 8 height 8
click at [326, 162] on span at bounding box center [330, 166] width 8 height 8
click at [326, 175] on span at bounding box center [330, 178] width 8 height 8
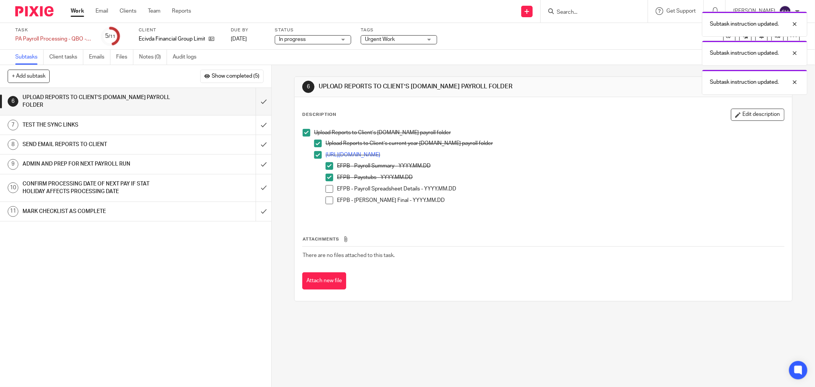
click at [326, 186] on span at bounding box center [330, 189] width 8 height 8
click at [327, 198] on span at bounding box center [330, 200] width 8 height 8
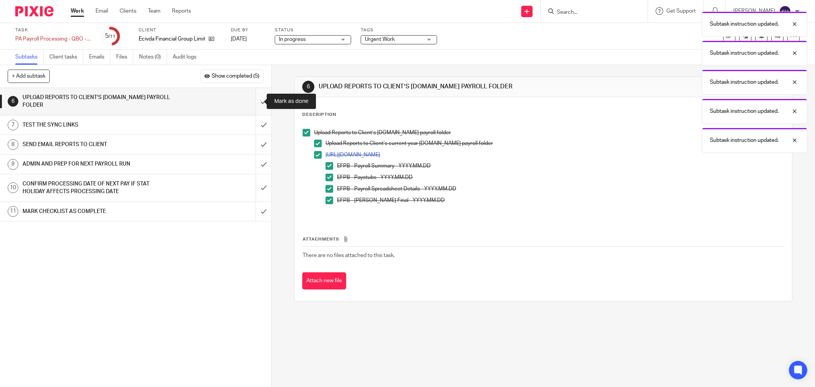
click at [258, 102] on input "submit" at bounding box center [135, 101] width 271 height 27
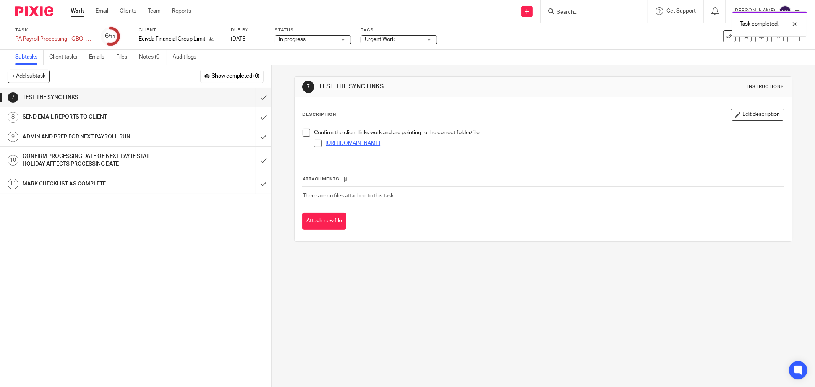
click at [377, 143] on link "[URL][DOMAIN_NAME]" at bounding box center [353, 143] width 55 height 5
click at [303, 135] on span at bounding box center [307, 133] width 8 height 8
click at [380, 144] on link "https://ln5.sync.com/dl/ca29f1950#dfg9sup3-tpwjf9yi-azstixvt-hnp2km47" at bounding box center [353, 143] width 55 height 5
click at [775, 36] on icon at bounding box center [778, 36] width 6 height 6
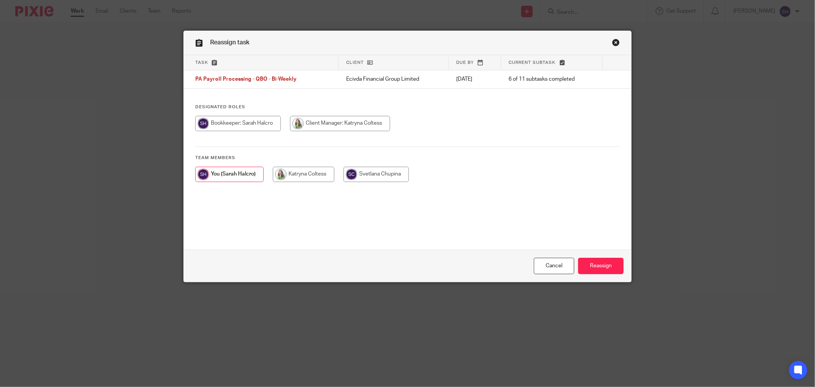
click at [312, 178] on input "radio" at bounding box center [304, 174] width 62 height 15
radio input "true"
click at [608, 266] on input "Reassign" at bounding box center [600, 266] width 45 height 16
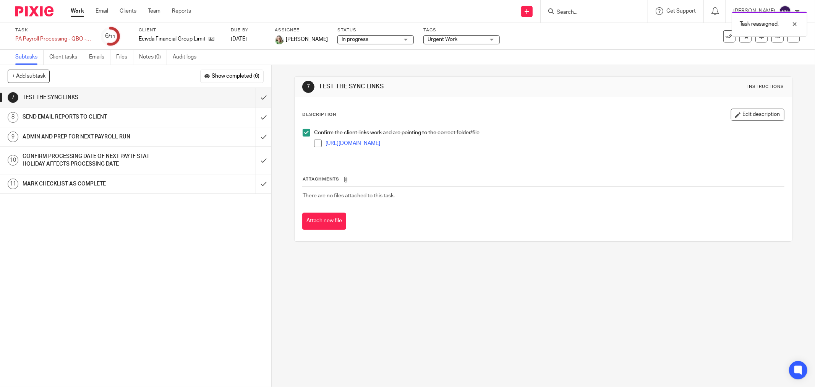
click at [80, 10] on link "Work" at bounding box center [77, 11] width 13 height 8
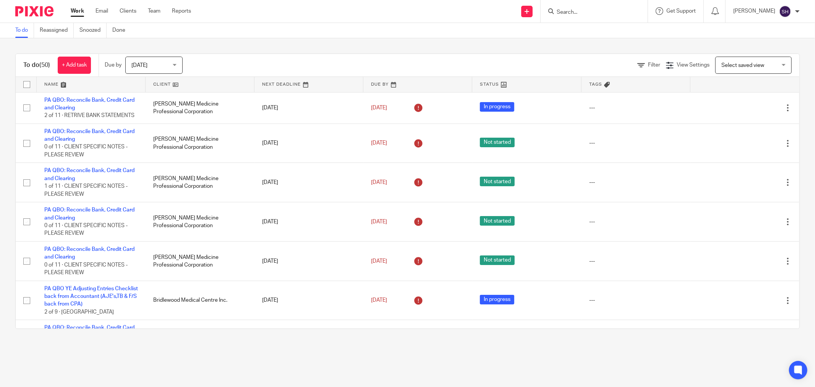
click at [211, 82] on link at bounding box center [200, 84] width 109 height 15
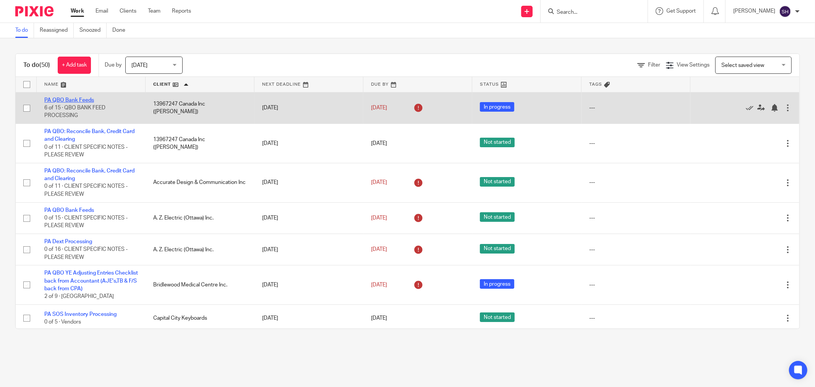
click at [89, 99] on link "PA QBO Bank Feeds" at bounding box center [69, 99] width 50 height 5
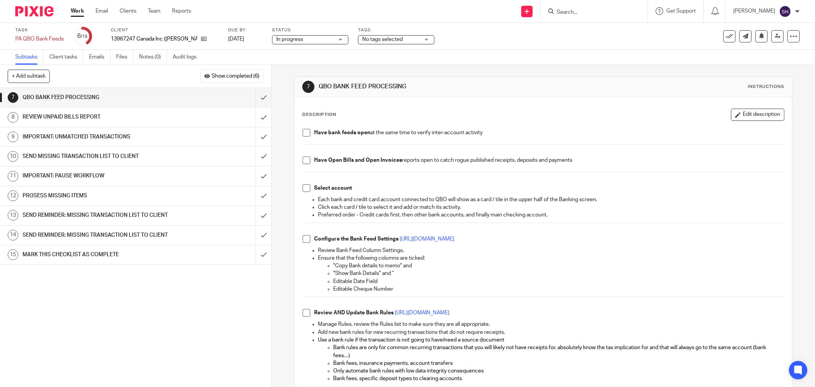
click at [303, 133] on span at bounding box center [307, 133] width 8 height 8
drag, startPoint x: 306, startPoint y: 188, endPoint x: 306, endPoint y: 182, distance: 6.5
click at [306, 188] on span at bounding box center [307, 188] width 8 height 8
click at [303, 159] on span at bounding box center [307, 160] width 8 height 8
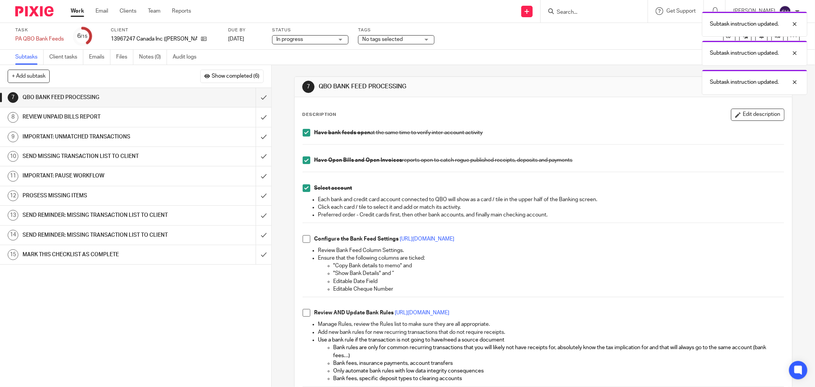
click at [303, 237] on span at bounding box center [307, 239] width 8 height 8
click at [303, 312] on span at bounding box center [307, 313] width 8 height 8
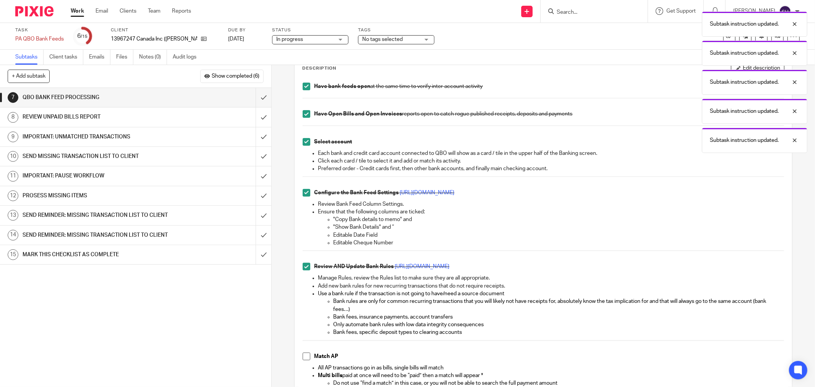
scroll to position [170, 0]
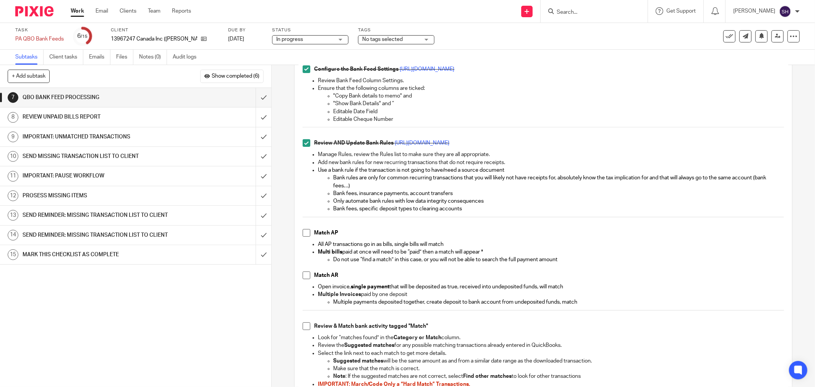
click at [303, 232] on span at bounding box center [307, 233] width 8 height 8
click at [303, 276] on span at bounding box center [307, 275] width 8 height 8
click at [304, 326] on span at bounding box center [307, 326] width 8 height 8
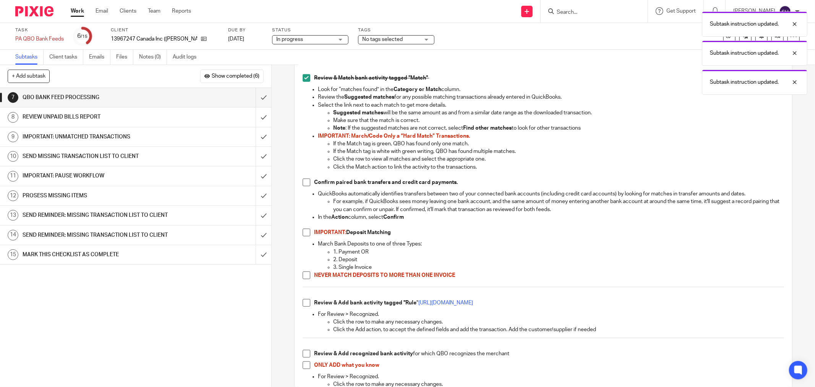
scroll to position [467, 0]
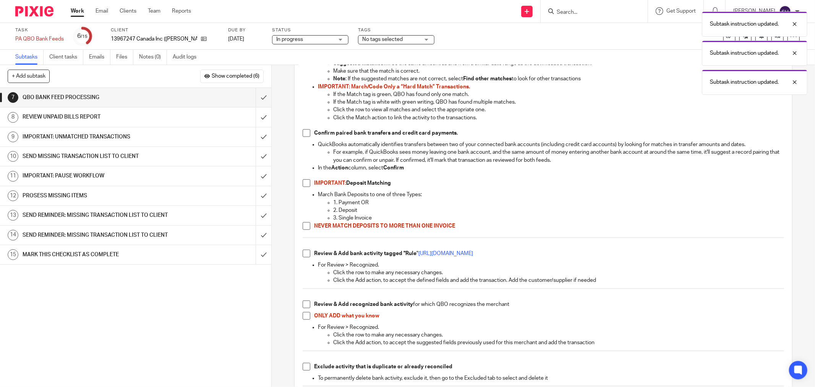
click at [306, 131] on span at bounding box center [307, 133] width 8 height 8
click at [303, 185] on span at bounding box center [307, 183] width 8 height 8
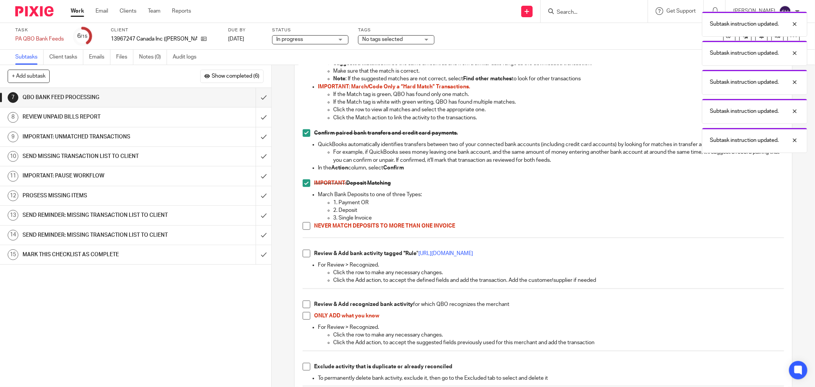
drag, startPoint x: 302, startPoint y: 228, endPoint x: 300, endPoint y: 240, distance: 11.9
click at [303, 228] on span at bounding box center [307, 226] width 8 height 8
click at [305, 257] on span at bounding box center [307, 254] width 8 height 8
click at [303, 306] on span at bounding box center [307, 304] width 8 height 8
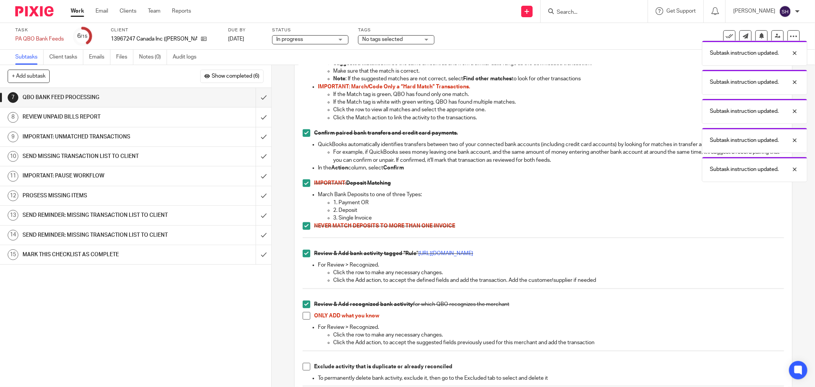
click at [303, 315] on span at bounding box center [307, 316] width 8 height 8
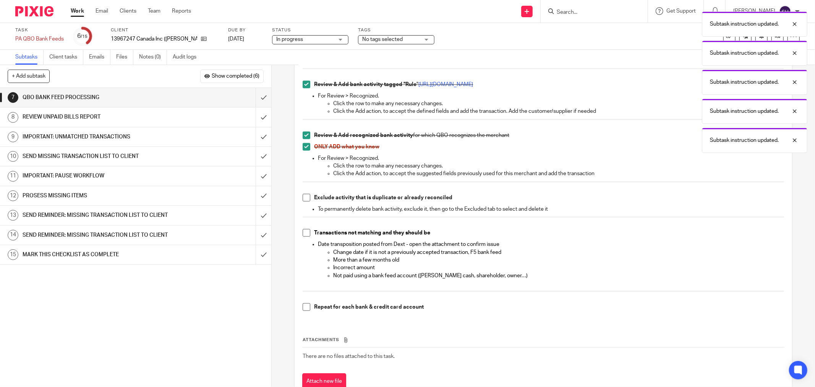
scroll to position [637, 0]
drag, startPoint x: 304, startPoint y: 199, endPoint x: 304, endPoint y: 213, distance: 13.8
click at [304, 199] on span at bounding box center [307, 197] width 8 height 8
click at [303, 235] on span at bounding box center [307, 232] width 8 height 8
drag, startPoint x: 305, startPoint y: 307, endPoint x: 291, endPoint y: 241, distance: 67.5
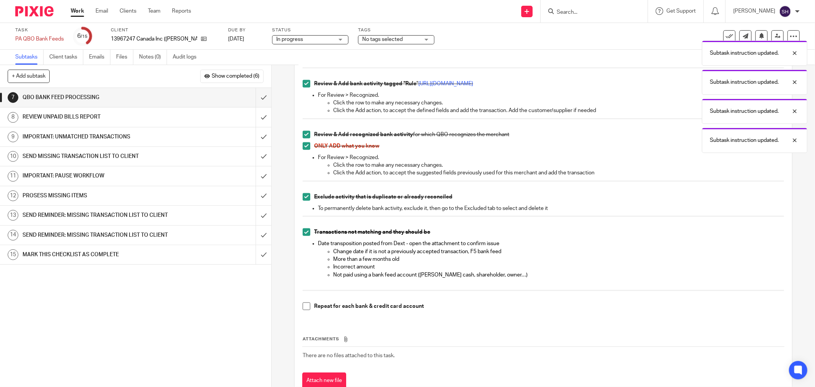
click at [305, 307] on span at bounding box center [307, 306] width 8 height 8
drag, startPoint x: 256, startPoint y: 94, endPoint x: 258, endPoint y: 88, distance: 6.5
click at [257, 94] on input "submit" at bounding box center [135, 97] width 271 height 19
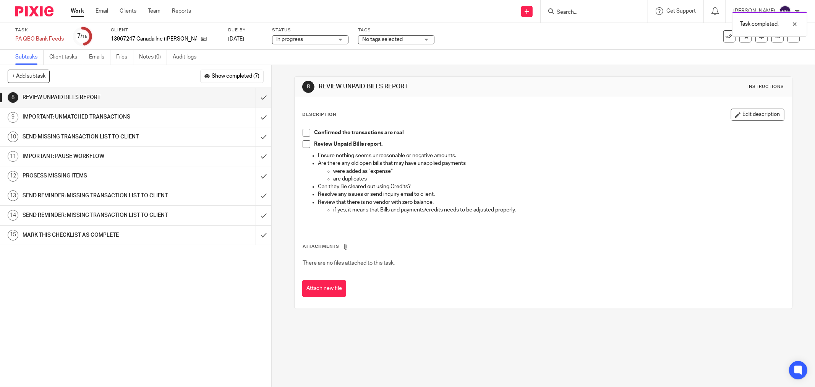
click at [304, 134] on span at bounding box center [307, 133] width 8 height 8
click at [304, 145] on span at bounding box center [307, 144] width 8 height 8
click at [258, 97] on input "submit" at bounding box center [135, 97] width 271 height 19
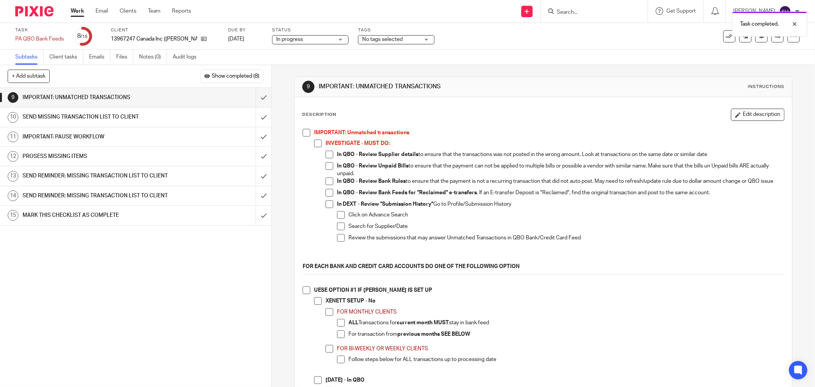
click at [303, 133] on span at bounding box center [307, 133] width 8 height 8
click at [315, 143] on span at bounding box center [318, 144] width 8 height 8
click at [326, 154] on span at bounding box center [330, 155] width 8 height 8
click at [326, 166] on span at bounding box center [330, 166] width 8 height 8
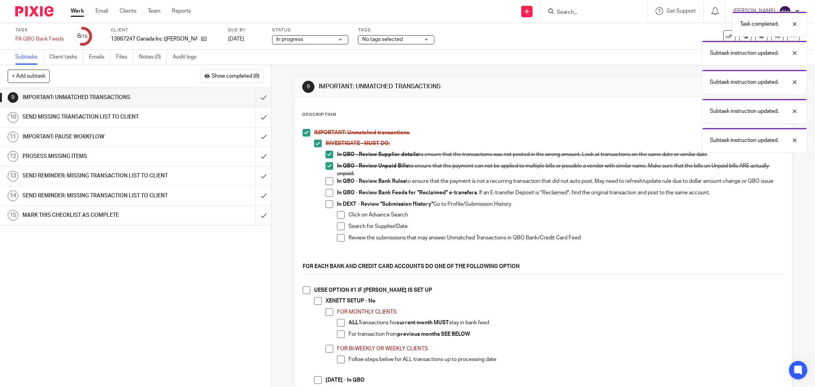
click at [328, 178] on span at bounding box center [330, 181] width 8 height 8
click at [326, 196] on span at bounding box center [330, 193] width 8 height 8
click at [326, 208] on span at bounding box center [330, 204] width 8 height 8
click at [334, 219] on li "In DEXT - Review "Submission History" Go to Profile/Submission History Click on…" at bounding box center [555, 228] width 459 height 56
click at [337, 219] on span at bounding box center [341, 215] width 8 height 8
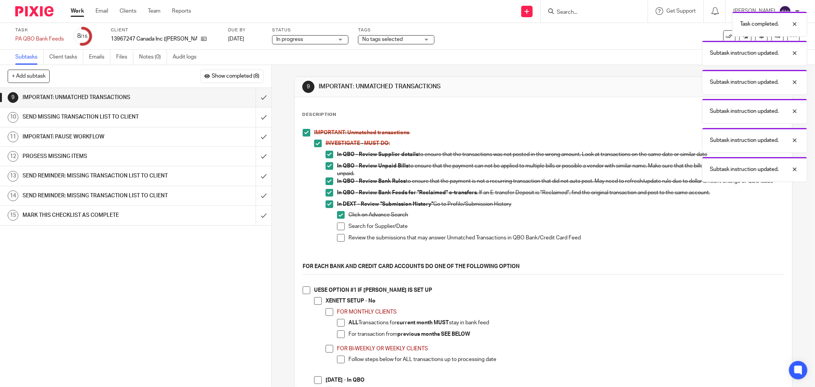
click at [337, 228] on span at bounding box center [341, 226] width 8 height 8
click at [339, 234] on li "Search for Supplier/Date" at bounding box center [560, 227] width 447 height 11
click at [339, 240] on span at bounding box center [341, 238] width 8 height 8
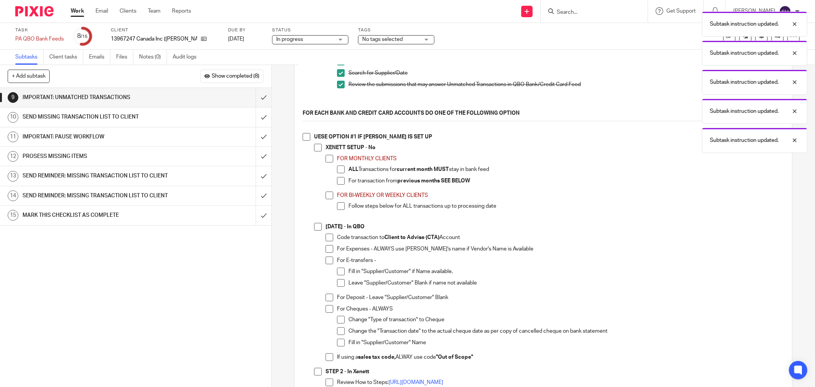
scroll to position [170, 0]
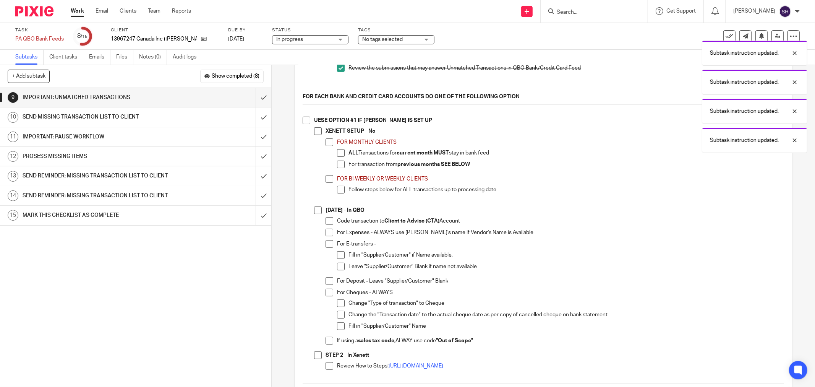
click at [304, 123] on span at bounding box center [307, 121] width 8 height 8
click at [314, 135] on span at bounding box center [318, 131] width 8 height 8
click at [326, 146] on span at bounding box center [330, 142] width 8 height 8
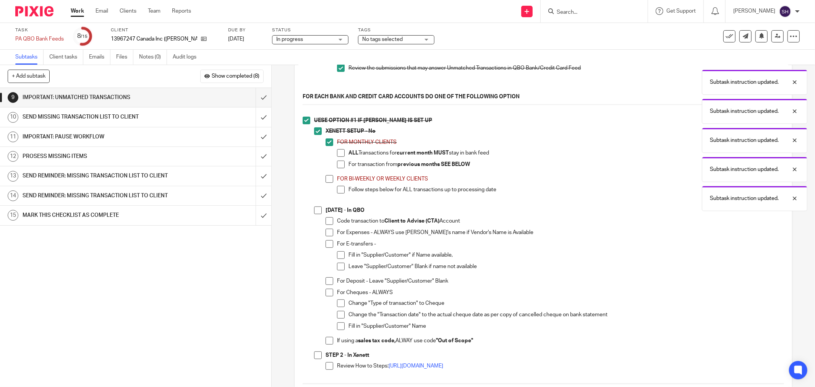
click at [338, 157] on span at bounding box center [341, 153] width 8 height 8
click at [338, 166] on span at bounding box center [341, 165] width 8 height 8
drag, startPoint x: 329, startPoint y: 180, endPoint x: 333, endPoint y: 194, distance: 14.9
click at [329, 180] on span at bounding box center [330, 179] width 8 height 8
click at [337, 193] on span at bounding box center [341, 190] width 8 height 8
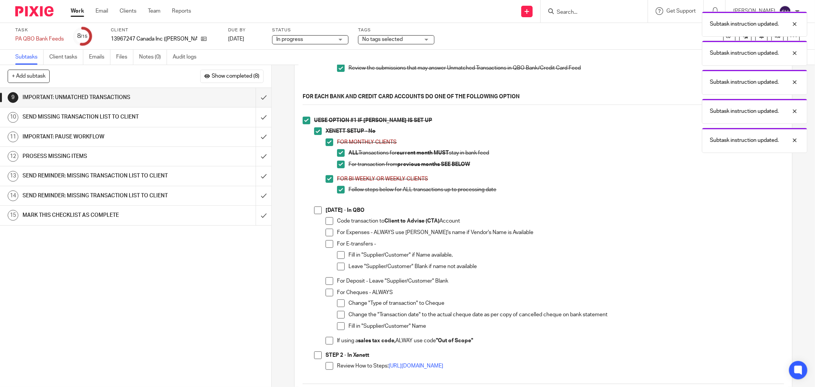
click at [318, 214] on span at bounding box center [318, 210] width 8 height 8
click at [326, 225] on span at bounding box center [330, 221] width 8 height 8
drag, startPoint x: 327, startPoint y: 235, endPoint x: 327, endPoint y: 247, distance: 11.9
click at [327, 236] on span at bounding box center [330, 233] width 8 height 8
drag, startPoint x: 327, startPoint y: 247, endPoint x: 330, endPoint y: 252, distance: 5.2
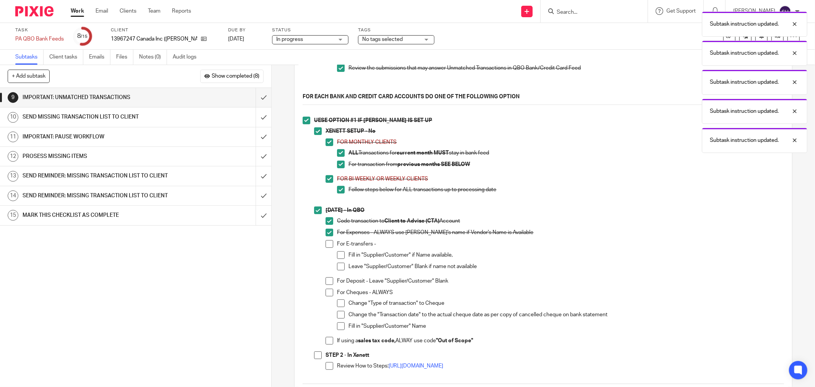
click at [328, 247] on span at bounding box center [330, 244] width 8 height 8
click at [338, 259] on span at bounding box center [341, 255] width 8 height 8
drag, startPoint x: 338, startPoint y: 268, endPoint x: 336, endPoint y: 273, distance: 5.9
click at [338, 268] on span at bounding box center [341, 267] width 8 height 8
drag, startPoint x: 327, startPoint y: 285, endPoint x: 327, endPoint y: 297, distance: 12.2
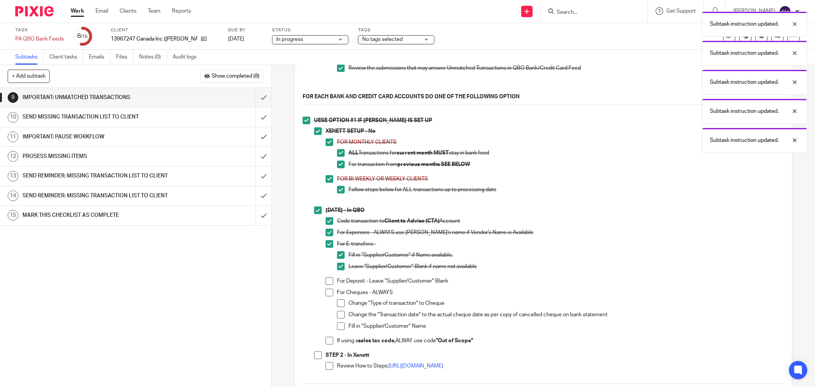
click at [327, 285] on span at bounding box center [330, 281] width 8 height 8
click at [327, 296] on span at bounding box center [330, 293] width 8 height 8
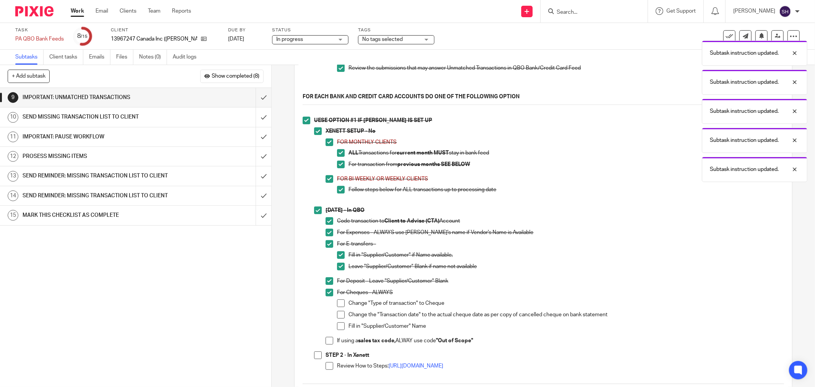
click at [338, 307] on span at bounding box center [341, 303] width 8 height 8
drag, startPoint x: 338, startPoint y: 321, endPoint x: 338, endPoint y: 328, distance: 6.5
click at [338, 318] on span at bounding box center [341, 315] width 8 height 8
click at [338, 330] on span at bounding box center [341, 326] width 8 height 8
click at [329, 344] on span at bounding box center [330, 341] width 8 height 8
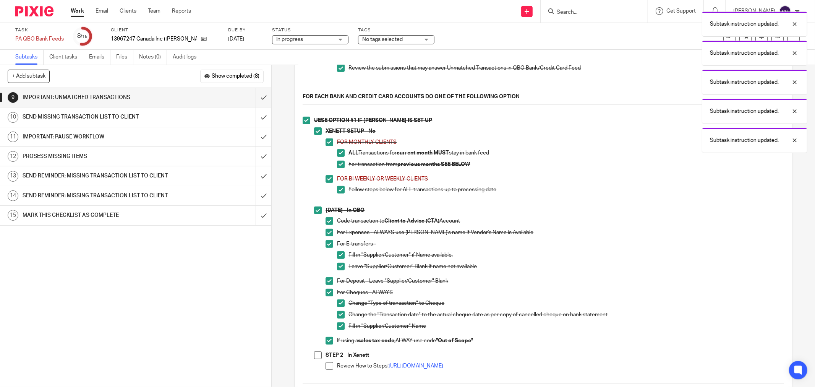
drag, startPoint x: 318, startPoint y: 358, endPoint x: 323, endPoint y: 365, distance: 8.7
click at [318, 358] on span at bounding box center [318, 355] width 8 height 8
click at [326, 368] on span at bounding box center [330, 366] width 8 height 8
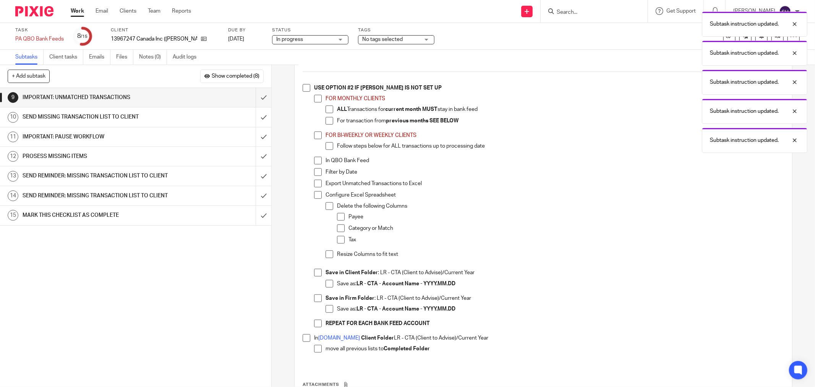
scroll to position [467, 0]
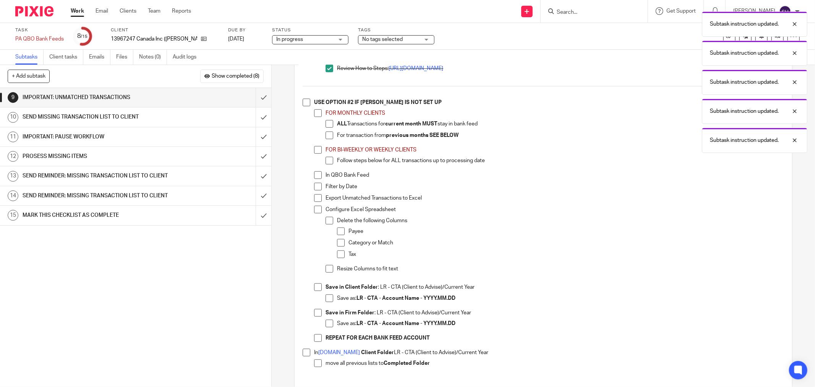
click at [314, 366] on span at bounding box center [318, 363] width 8 height 8
click at [303, 356] on span at bounding box center [307, 353] width 8 height 8
click at [314, 342] on span at bounding box center [318, 338] width 8 height 8
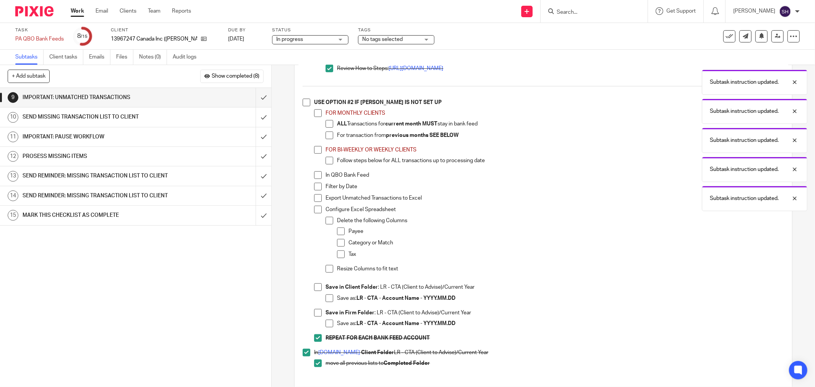
click at [328, 327] on span at bounding box center [330, 324] width 8 height 8
click at [319, 316] on li "Save in Firm Folder : LR - CTA (Client to Advise)/Current Year Save as: LR - CT…" at bounding box center [549, 321] width 470 height 25
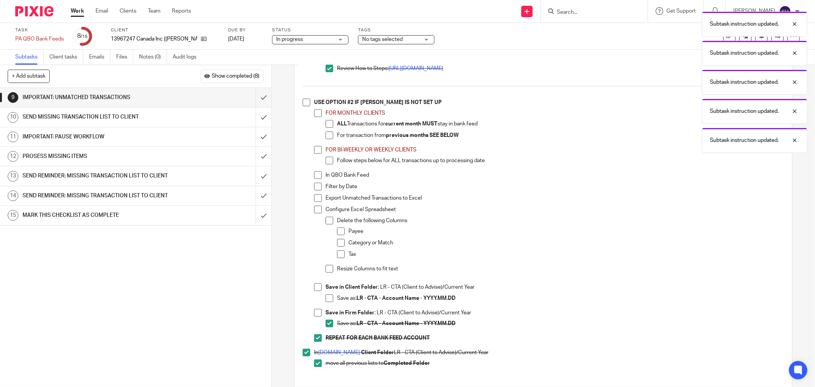
click at [319, 316] on span at bounding box center [318, 313] width 8 height 8
drag, startPoint x: 327, startPoint y: 302, endPoint x: 320, endPoint y: 297, distance: 8.8
click at [327, 301] on span at bounding box center [330, 298] width 8 height 8
click at [327, 272] on span at bounding box center [330, 269] width 8 height 8
click at [315, 287] on span at bounding box center [318, 287] width 8 height 8
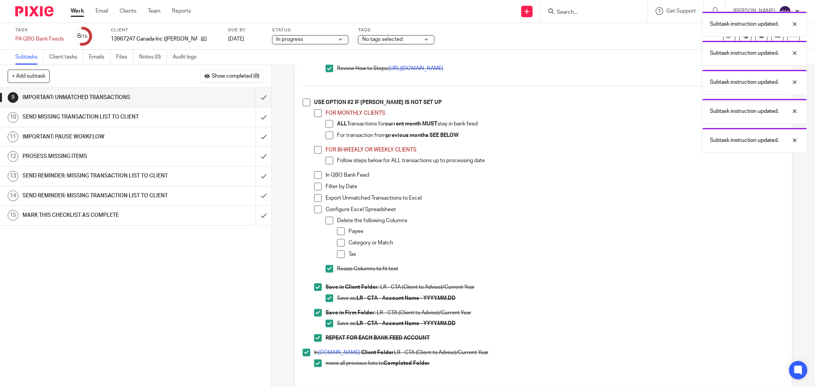
drag, startPoint x: 339, startPoint y: 255, endPoint x: 340, endPoint y: 251, distance: 4.7
click at [339, 256] on span at bounding box center [341, 254] width 8 height 8
click at [341, 245] on span at bounding box center [341, 243] width 8 height 8
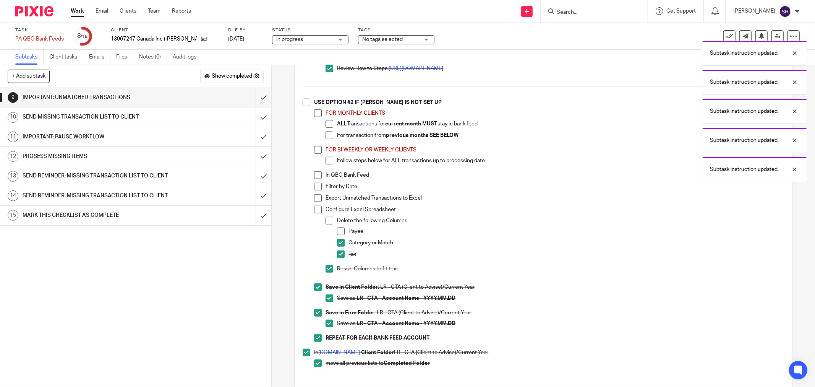
click at [338, 235] on span at bounding box center [341, 231] width 8 height 8
click at [326, 224] on span at bounding box center [330, 221] width 8 height 8
click at [317, 213] on span at bounding box center [318, 210] width 8 height 8
click at [311, 198] on li "USE OPTION #2 IF XENETT IS NOT SET UP FOR MONTHLY CLIENTS ALL Transactions for …" at bounding box center [544, 224] width 482 height 250
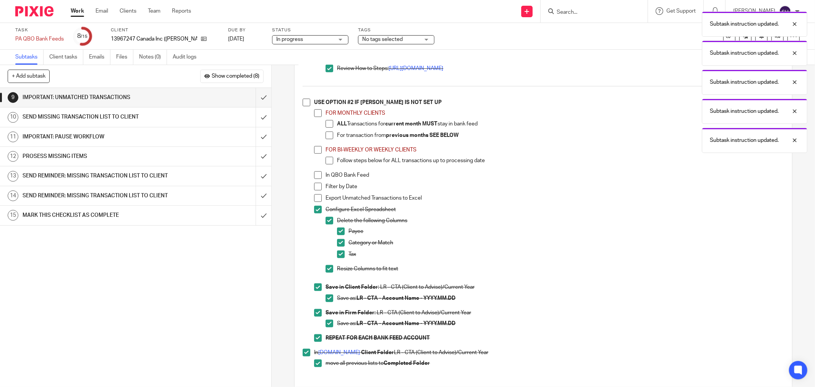
click at [315, 202] on span at bounding box center [318, 198] width 8 height 8
click at [314, 190] on span at bounding box center [318, 187] width 8 height 8
click at [315, 175] on span at bounding box center [318, 175] width 8 height 8
click at [326, 163] on span at bounding box center [330, 161] width 8 height 8
click at [314, 154] on span at bounding box center [318, 150] width 8 height 8
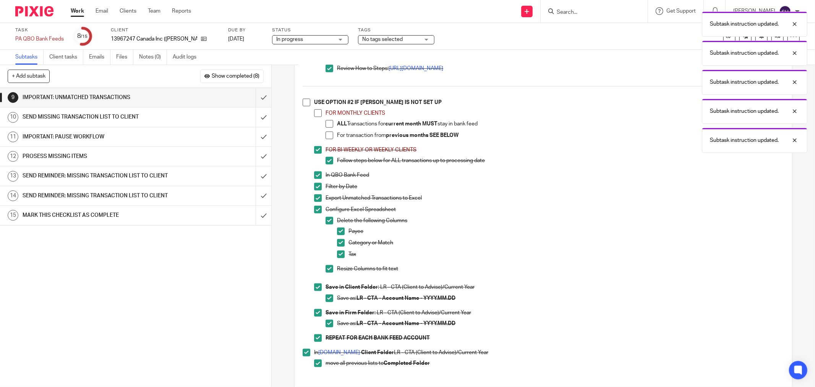
click at [323, 138] on li "FOR MONTHLY CLIENTS ALL Transactions for current month MUST stay in bank feed F…" at bounding box center [549, 127] width 470 height 37
click at [326, 128] on span at bounding box center [330, 124] width 8 height 8
click at [330, 139] on span at bounding box center [330, 136] width 8 height 8
click at [315, 117] on span at bounding box center [318, 113] width 8 height 8
click at [303, 105] on span at bounding box center [307, 103] width 8 height 8
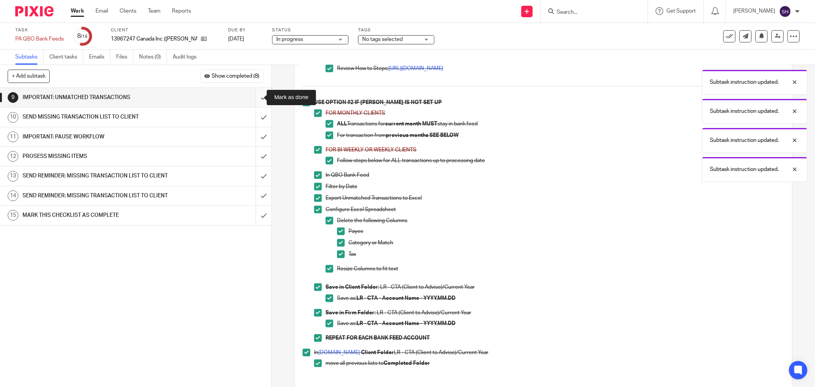
click at [255, 100] on input "submit" at bounding box center [135, 97] width 271 height 19
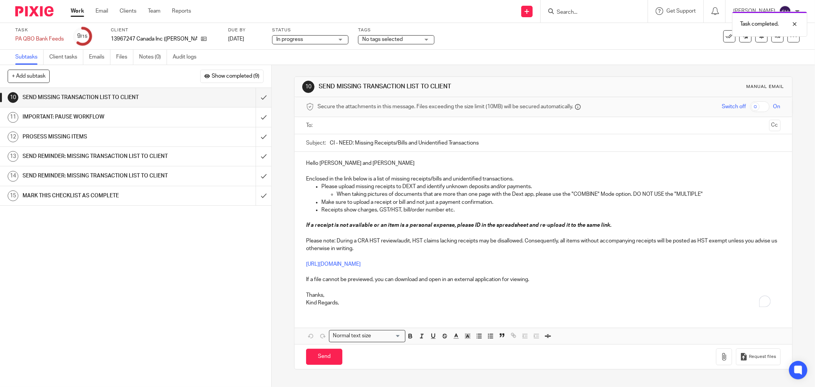
click at [337, 127] on input "text" at bounding box center [543, 125] width 446 height 9
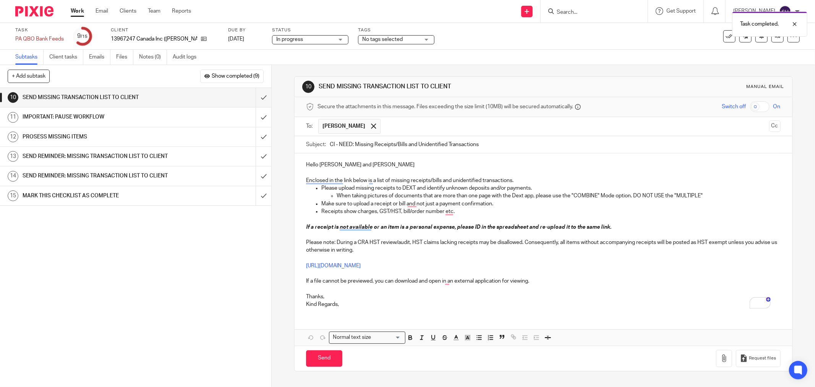
drag, startPoint x: 404, startPoint y: 127, endPoint x: 404, endPoint y: 134, distance: 6.5
click at [403, 127] on input "text" at bounding box center [576, 126] width 382 height 15
drag, startPoint x: 331, startPoint y: 142, endPoint x: 324, endPoint y: 143, distance: 7.7
click at [324, 143] on div "Subject: CI - NEED: Missing Receipts/Bills and Unidentified Transactions" at bounding box center [543, 144] width 475 height 17
type input "[PERSON_NAME] - NEED: Missing Receipts/Bills and Unidentified Transactions"
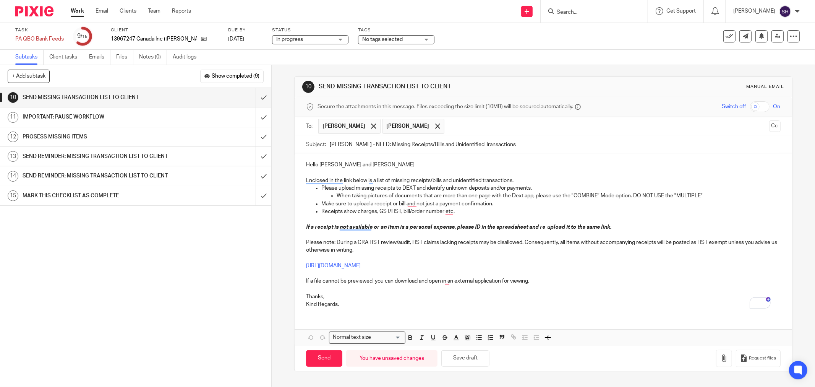
click at [360, 165] on p "Hello [PERSON_NAME] and [PERSON_NAME]" at bounding box center [543, 165] width 475 height 8
click at [361, 267] on link "[URL][DOMAIN_NAME]" at bounding box center [333, 265] width 55 height 5
drag, startPoint x: 399, startPoint y: 266, endPoint x: 386, endPoint y: 269, distance: 13.3
click at [361, 266] on link "[URL][DOMAIN_NAME]" at bounding box center [333, 265] width 55 height 5
click at [390, 278] on link "[URL][DOMAIN_NAME]" at bounding box center [393, 280] width 55 height 8
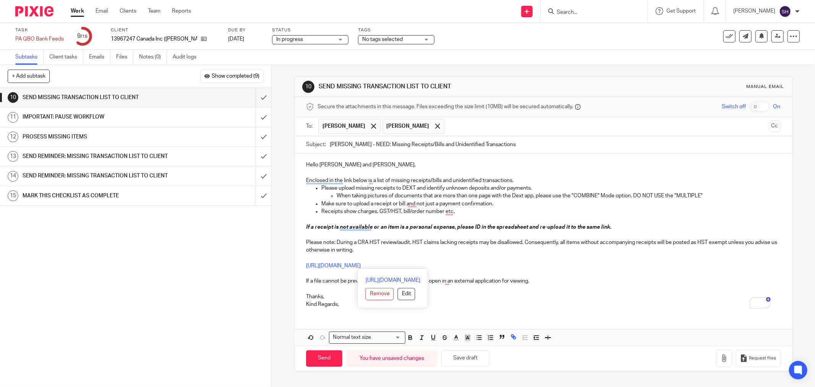
click at [519, 264] on p "If a receipt is not available or an item is a personal expense, please ID in th…" at bounding box center [543, 258] width 475 height 70
click at [541, 283] on p "If a receipt is not available or an item is a personal expense, please ID in th…" at bounding box center [543, 258] width 475 height 70
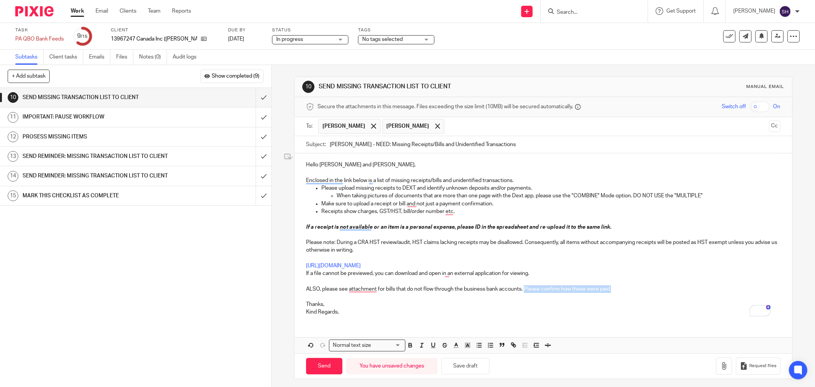
drag, startPoint x: 522, startPoint y: 288, endPoint x: 612, endPoint y: 291, distance: 89.5
click at [612, 291] on p "ALSO, please see attachment for bills that do not flow through the business ban…" at bounding box center [543, 293] width 475 height 16
drag, startPoint x: 595, startPoint y: 287, endPoint x: 468, endPoint y: 346, distance: 140.9
click at [468, 346] on icon "button" at bounding box center [467, 345] width 7 height 7
click at [472, 357] on li "color:#FCDC00" at bounding box center [474, 355] width 6 height 6
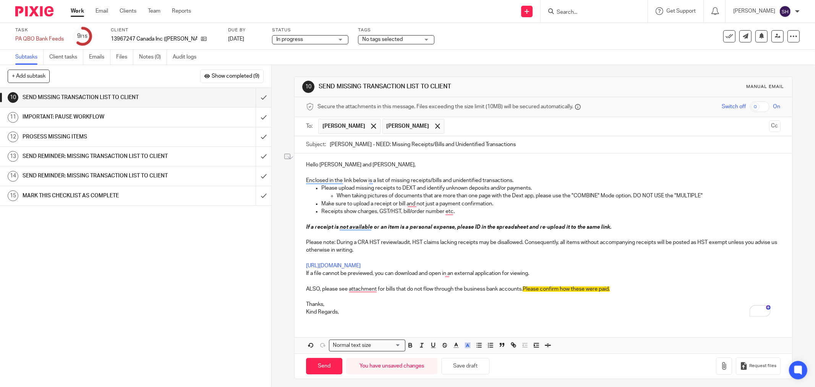
click at [621, 291] on p "ALSO, please see attachment for bills that do not flow through the business ban…" at bounding box center [543, 293] width 475 height 16
click at [719, 369] on button "button" at bounding box center [724, 365] width 16 height 17
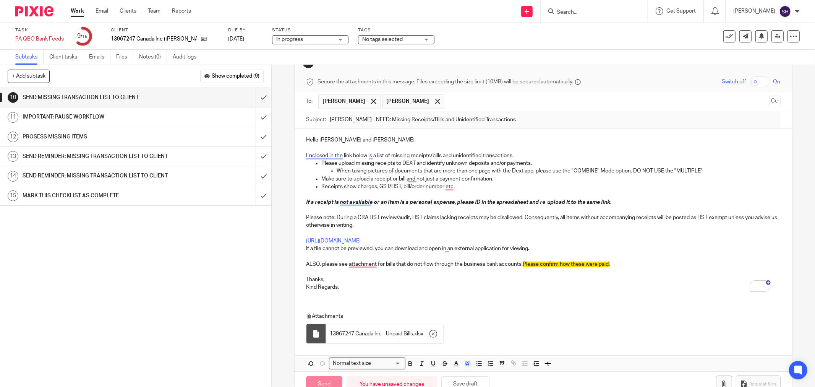
scroll to position [47, 0]
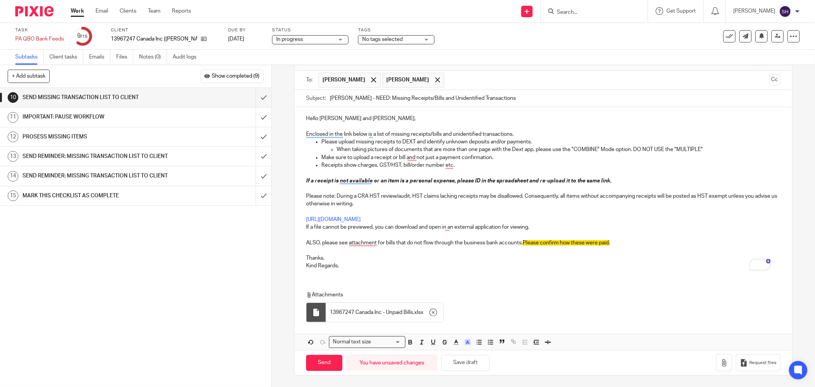
click at [346, 266] on p "Kind Regards," at bounding box center [543, 266] width 475 height 8
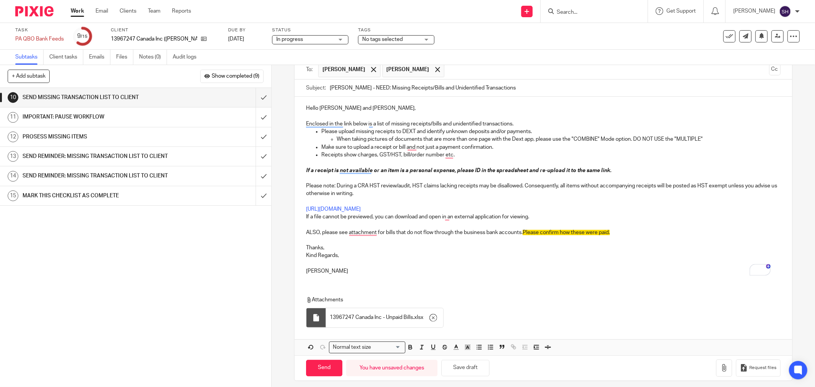
scroll to position [62, 0]
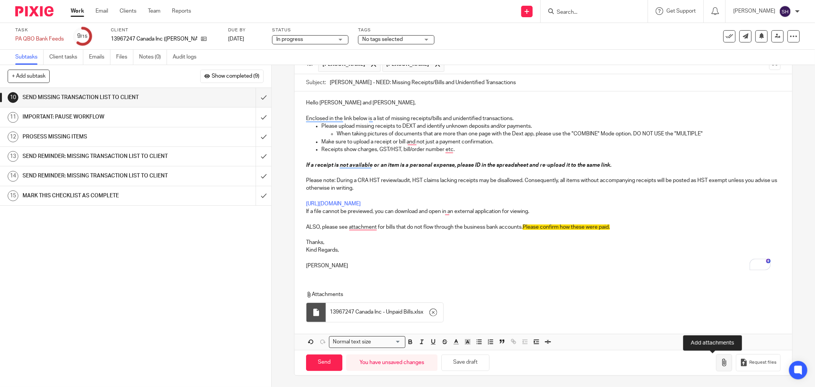
click at [721, 361] on icon "button" at bounding box center [725, 363] width 8 height 8
click at [361, 228] on p "ALSO, please see attachment for bills that do not flow through the business ban…" at bounding box center [543, 231] width 475 height 16
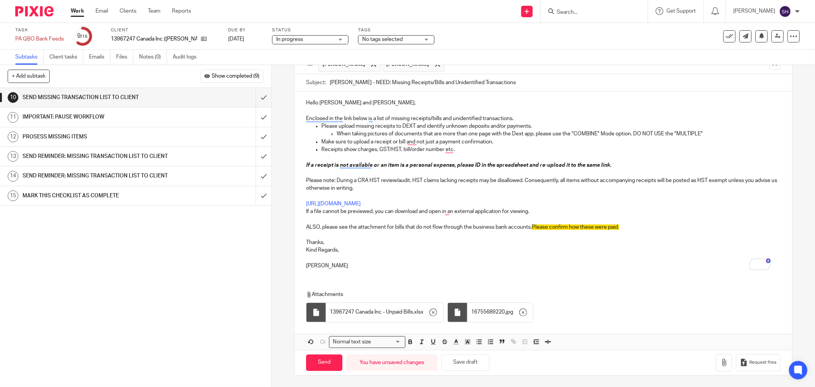
click at [526, 218] on p "To enrich screen reader interactions, please activate Accessibility in Grammarl…" at bounding box center [543, 219] width 475 height 8
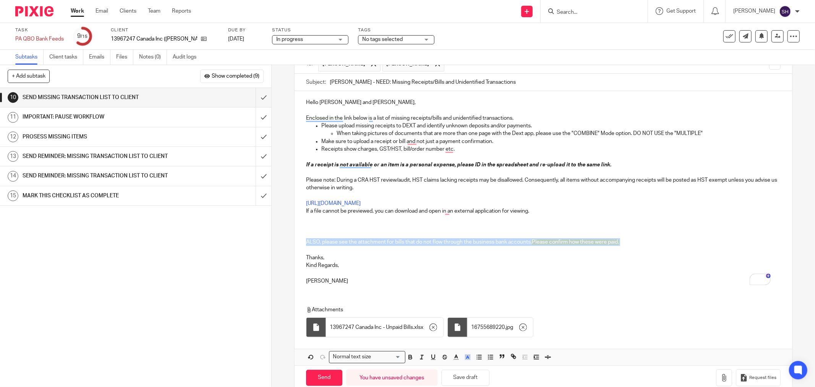
drag, startPoint x: 304, startPoint y: 243, endPoint x: 515, endPoint y: 252, distance: 212.0
click at [515, 252] on p "ALSO, please see the attachment for bills that do not flow through the business…" at bounding box center [543, 246] width 475 height 16
click at [465, 360] on icon "button" at bounding box center [467, 357] width 7 height 7
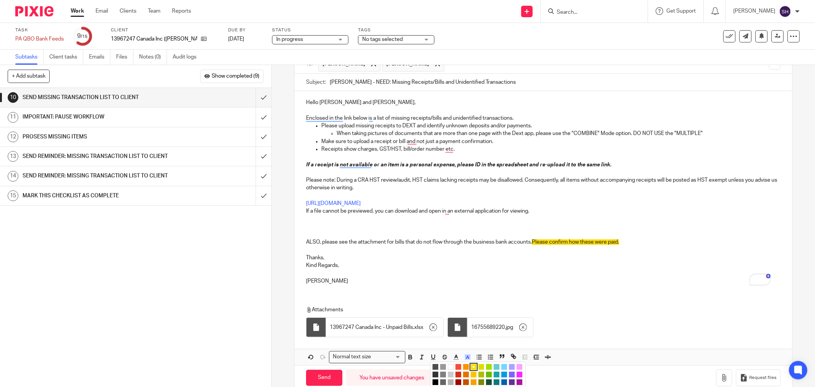
click at [473, 366] on li "color:#FCDC00" at bounding box center [474, 367] width 6 height 6
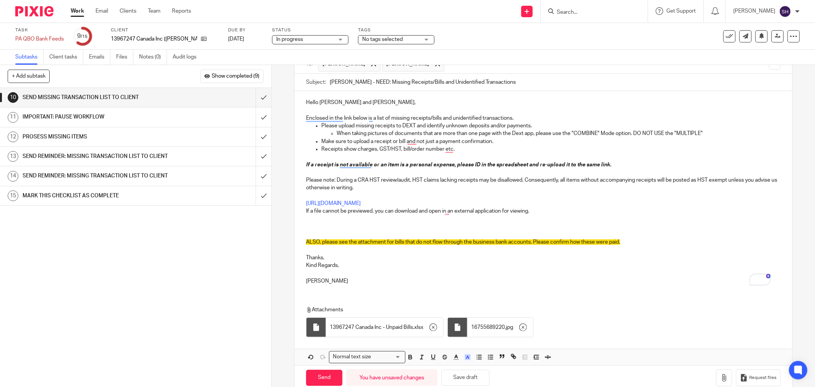
click at [400, 249] on p "ALSO, please see the attachment for bills that do not flow through the business…" at bounding box center [543, 246] width 475 height 16
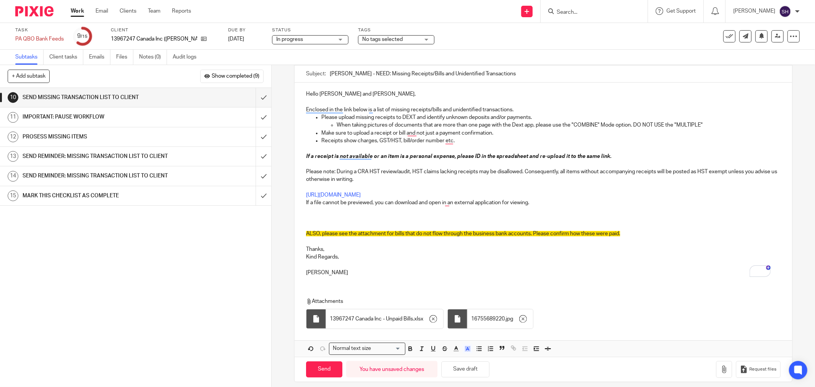
scroll to position [78, 0]
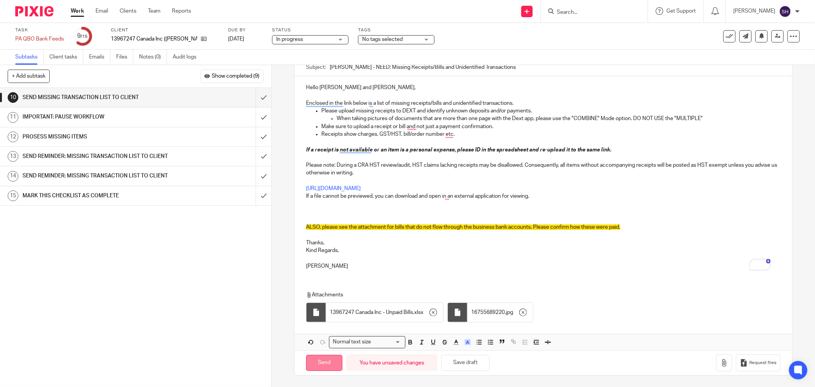
click at [333, 361] on input "Send" at bounding box center [324, 363] width 36 height 16
type input "Sent"
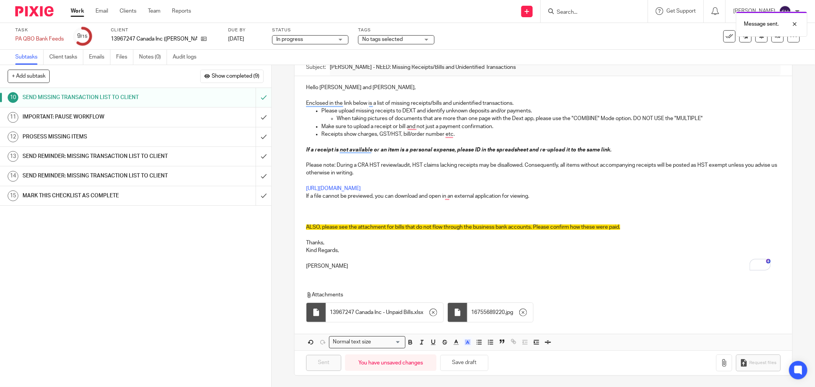
click at [307, 39] on span "In progress" at bounding box center [304, 40] width 57 height 8
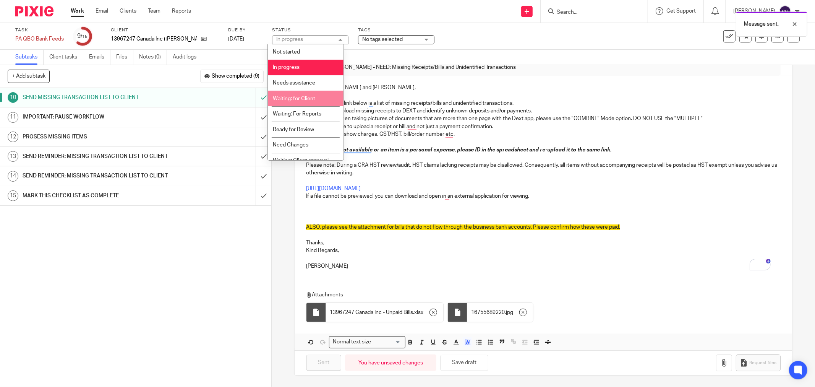
click at [319, 96] on li "Waiting: for Client" at bounding box center [306, 99] width 76 height 16
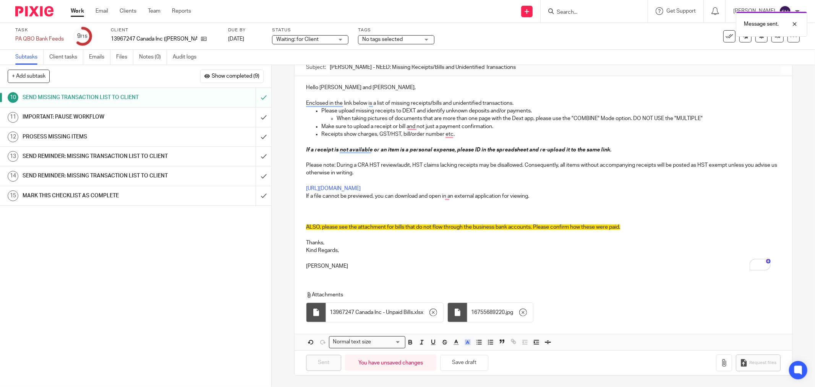
click at [75, 10] on link "Work" at bounding box center [77, 11] width 13 height 8
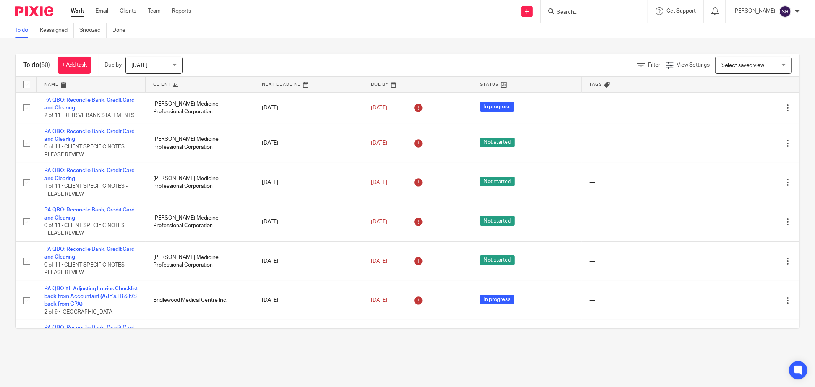
click at [204, 84] on link at bounding box center [200, 84] width 109 height 15
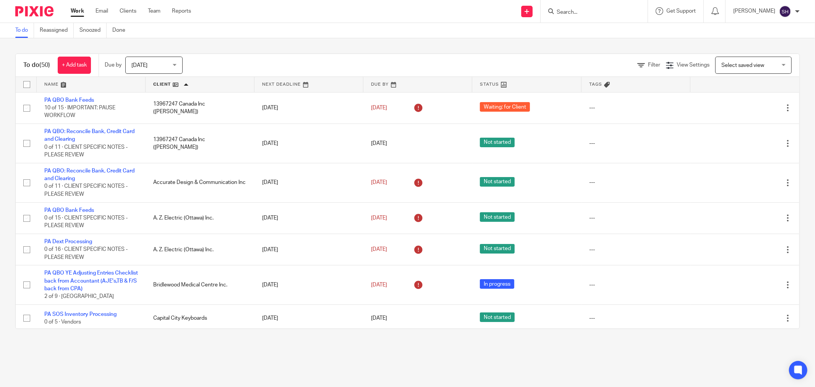
click at [76, 11] on link "Work" at bounding box center [77, 11] width 13 height 8
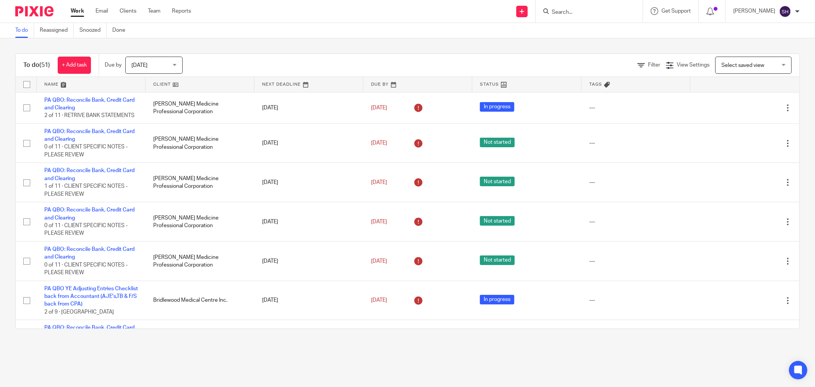
click at [199, 83] on link at bounding box center [200, 84] width 109 height 15
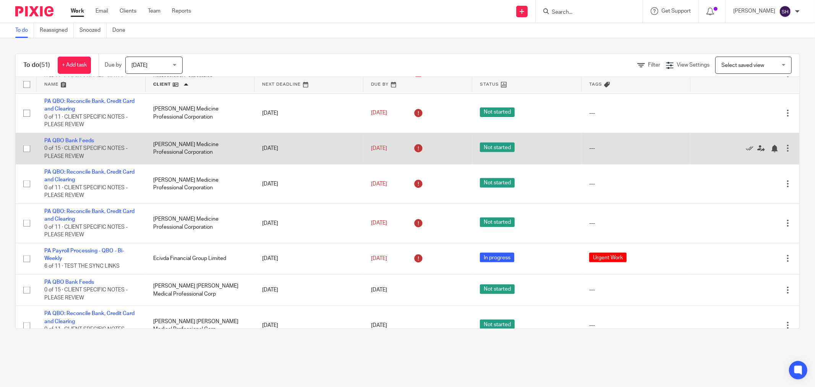
scroll to position [934, 0]
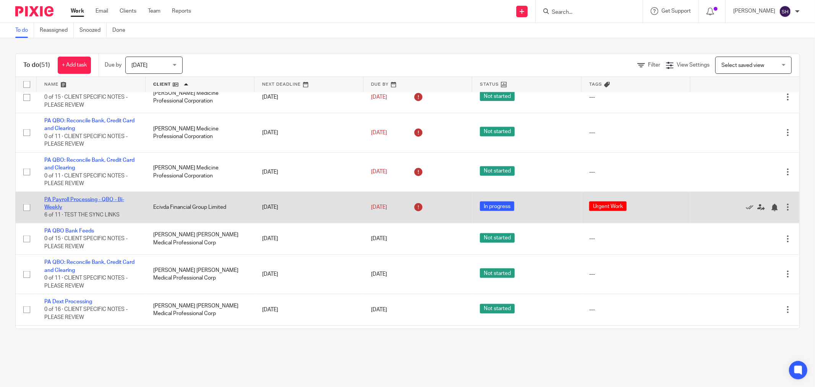
click at [91, 210] on link "PA Payroll Processing - QBO - Bi-Weekly" at bounding box center [84, 203] width 80 height 13
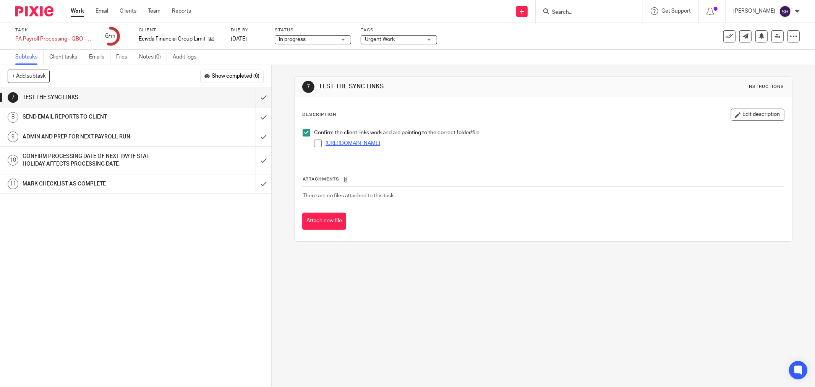
click at [354, 142] on link "[URL][DOMAIN_NAME]" at bounding box center [353, 143] width 55 height 5
drag, startPoint x: 316, startPoint y: 143, endPoint x: 304, endPoint y: 135, distance: 15.0
click at [316, 143] on span at bounding box center [318, 144] width 8 height 8
click at [255, 97] on input "submit" at bounding box center [135, 97] width 271 height 19
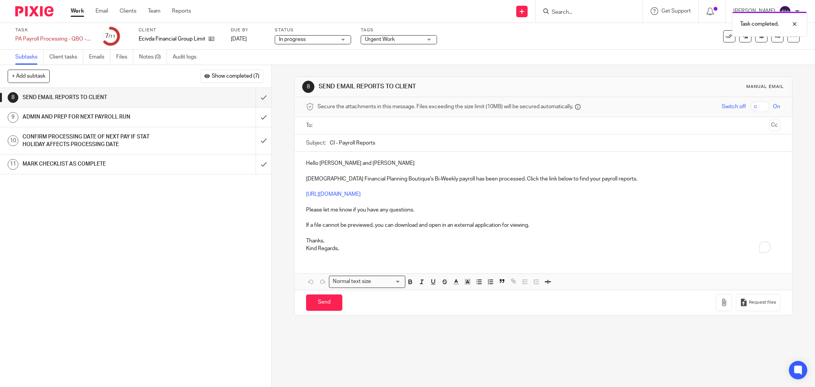
click at [328, 125] on input "text" at bounding box center [543, 125] width 446 height 9
click at [386, 124] on input "text" at bounding box center [576, 126] width 382 height 15
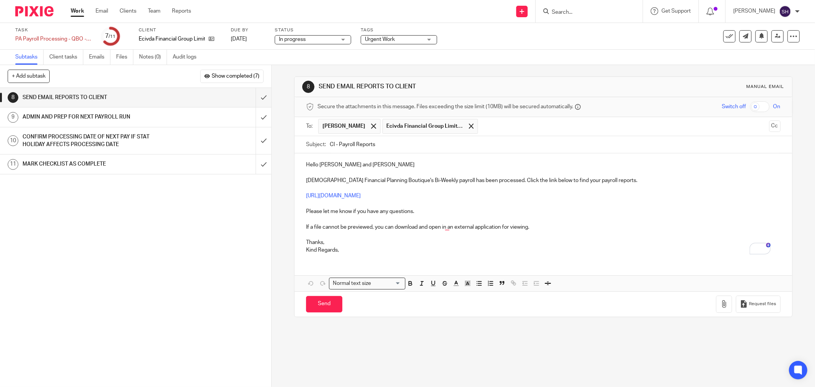
click at [404, 125] on span "Ecivda Financial Group Limited" at bounding box center [425, 126] width 76 height 8
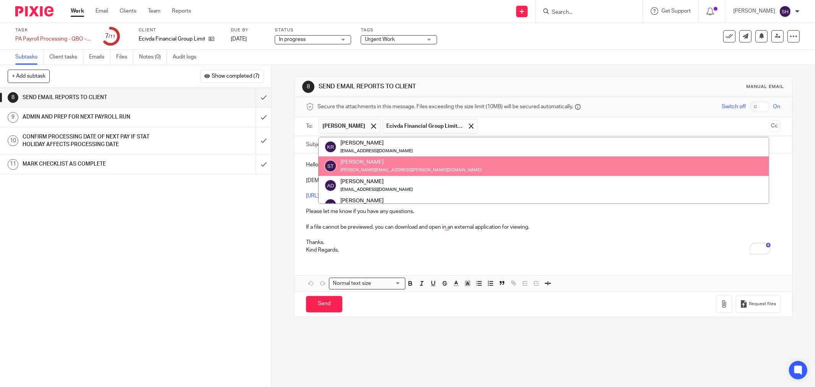
click at [407, 166] on div "Shawn Todd shawn.todd@ecivda.com" at bounding box center [544, 165] width 439 height 15
click at [407, 161] on div "Shawn Todd shawn.todd@ecivda.com" at bounding box center [544, 165] width 439 height 15
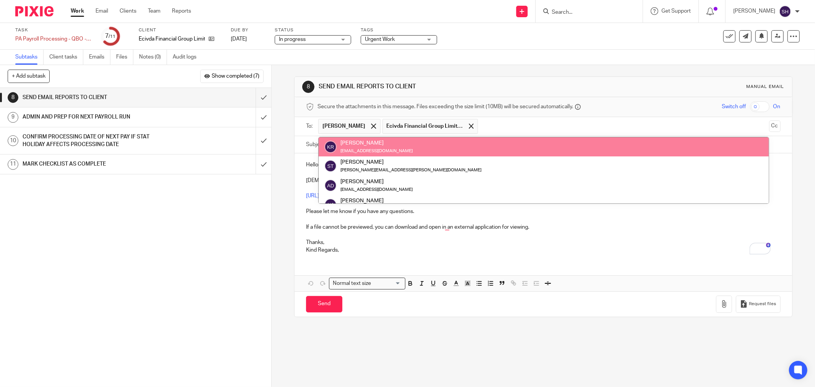
click at [469, 125] on span at bounding box center [471, 125] width 5 height 5
click at [429, 127] on input "text" at bounding box center [576, 126] width 382 height 15
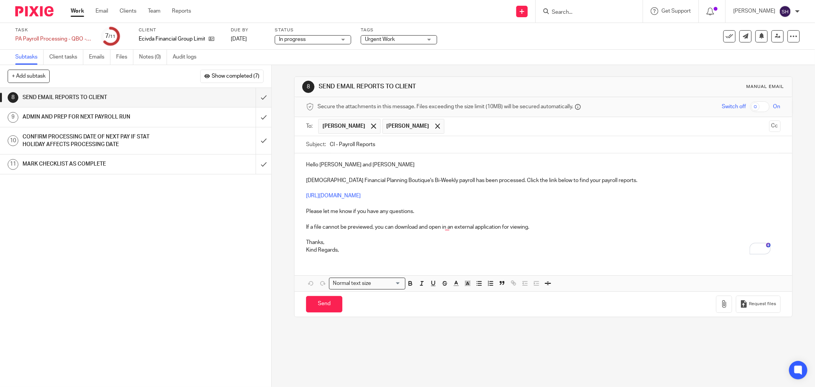
drag, startPoint x: 332, startPoint y: 143, endPoint x: 326, endPoint y: 146, distance: 6.3
click at [326, 146] on div "Subject: CI - Payroll Reports" at bounding box center [543, 144] width 475 height 17
type input "EFPB - Payroll Reports"
click at [378, 166] on p "Hello Doreen and Shawn" at bounding box center [543, 165] width 475 height 8
click at [350, 251] on p "Kind Regards," at bounding box center [543, 250] width 475 height 8
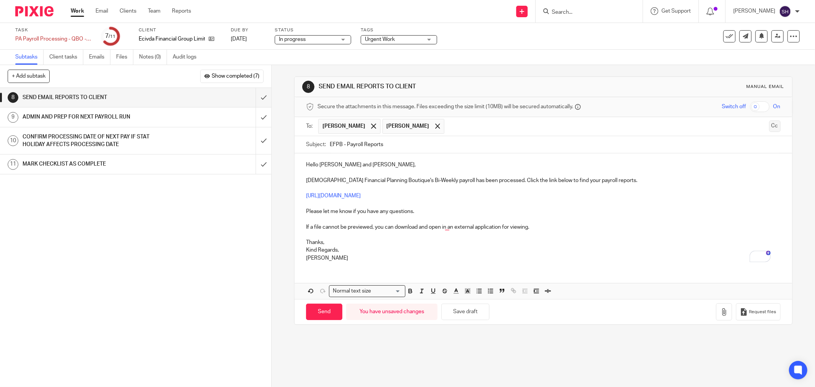
click at [770, 129] on button "Cc" at bounding box center [775, 125] width 11 height 11
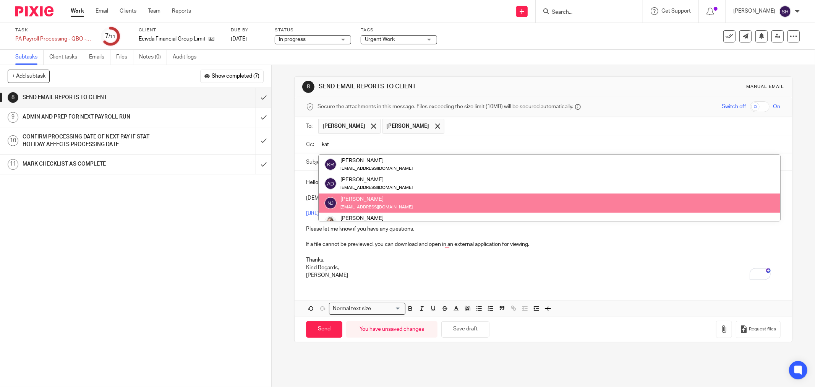
type input "kat"
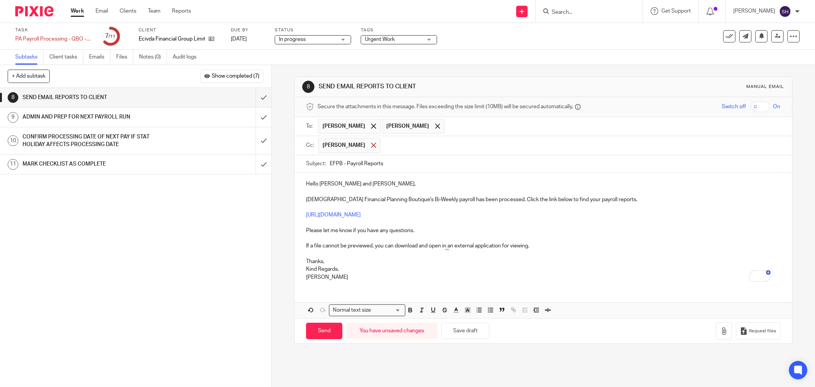
click at [369, 146] on div at bounding box center [373, 145] width 9 height 11
click at [353, 146] on input "text" at bounding box center [548, 144] width 457 height 9
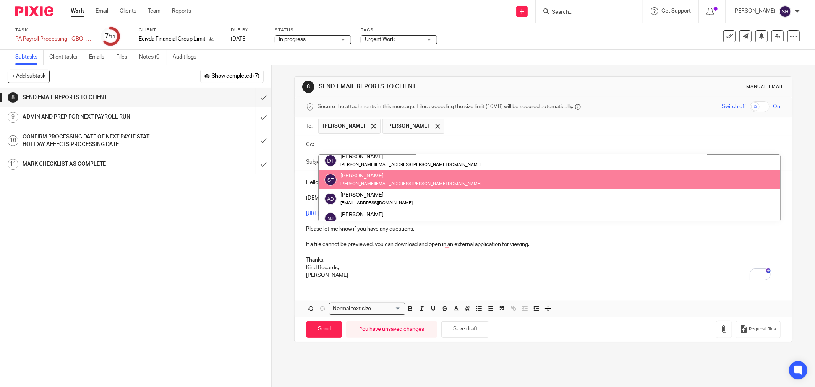
scroll to position [85, 0]
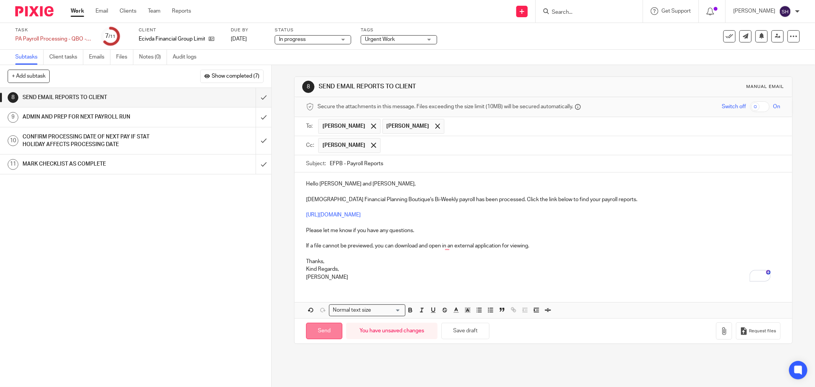
click at [323, 328] on input "Send" at bounding box center [324, 331] width 36 height 16
type input "Sent"
click at [187, 113] on div "ADMIN AND PREP FOR NEXT PAYROLL RUN" at bounding box center [136, 116] width 226 height 11
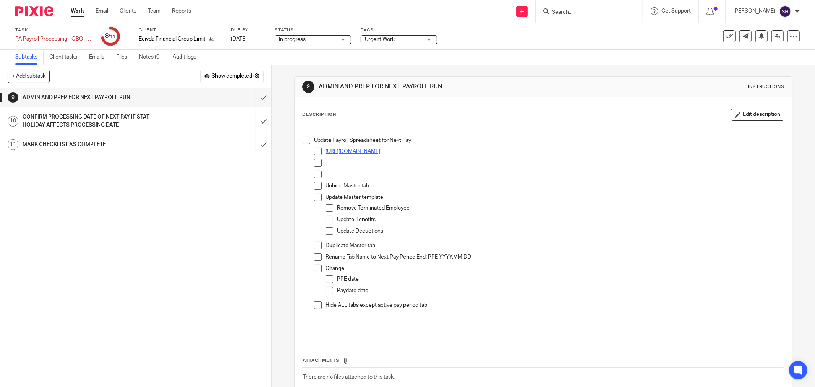
click at [380, 153] on link "[URL][DOMAIN_NAME]" at bounding box center [353, 151] width 55 height 5
click at [517, 193] on p "Update Master template" at bounding box center [555, 197] width 459 height 8
click at [305, 142] on span at bounding box center [307, 140] width 8 height 8
drag, startPoint x: 316, startPoint y: 150, endPoint x: 313, endPoint y: 162, distance: 12.4
click at [316, 150] on span at bounding box center [318, 152] width 8 height 8
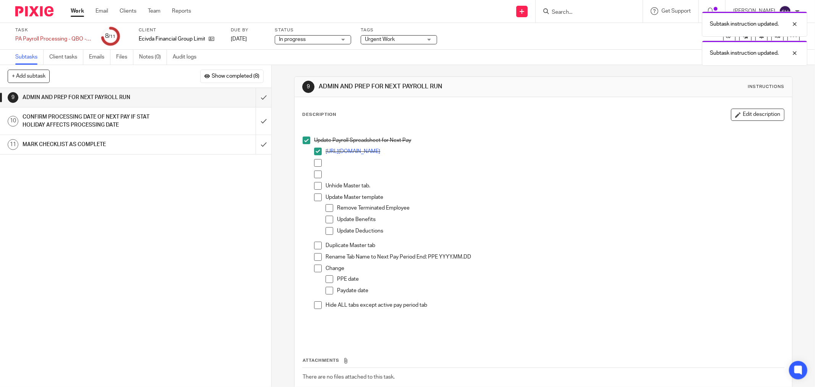
click at [314, 164] on span at bounding box center [318, 163] width 8 height 8
click at [316, 174] on span at bounding box center [318, 174] width 8 height 8
click at [316, 184] on span at bounding box center [318, 186] width 8 height 8
click at [315, 198] on span at bounding box center [318, 197] width 8 height 8
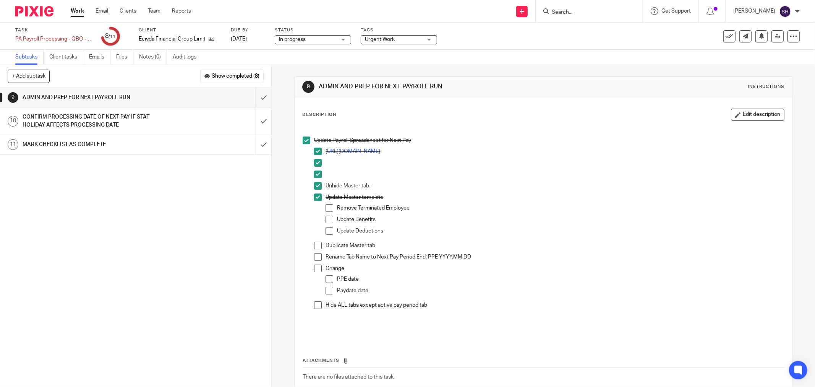
click at [328, 209] on span at bounding box center [330, 208] width 8 height 8
click at [326, 220] on span at bounding box center [330, 220] width 8 height 8
click at [326, 231] on span at bounding box center [330, 231] width 8 height 8
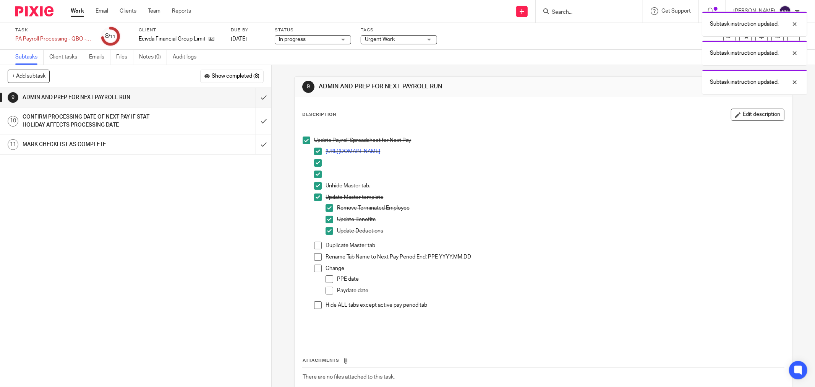
click at [316, 246] on span at bounding box center [318, 246] width 8 height 8
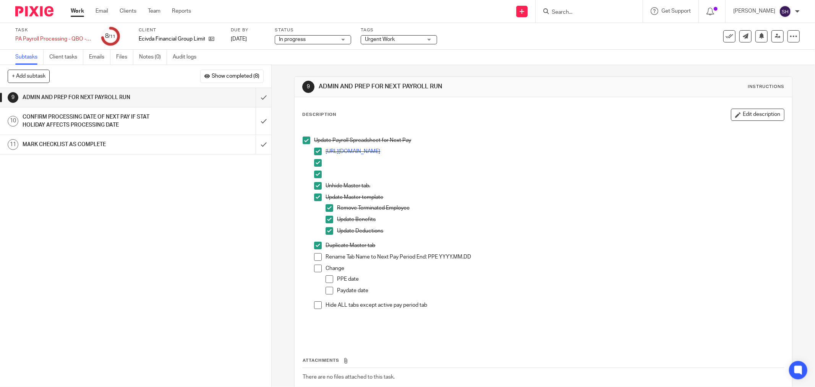
drag, startPoint x: 315, startPoint y: 258, endPoint x: 315, endPoint y: 268, distance: 9.9
click at [315, 259] on span at bounding box center [318, 257] width 8 height 8
click at [330, 278] on span at bounding box center [330, 279] width 8 height 8
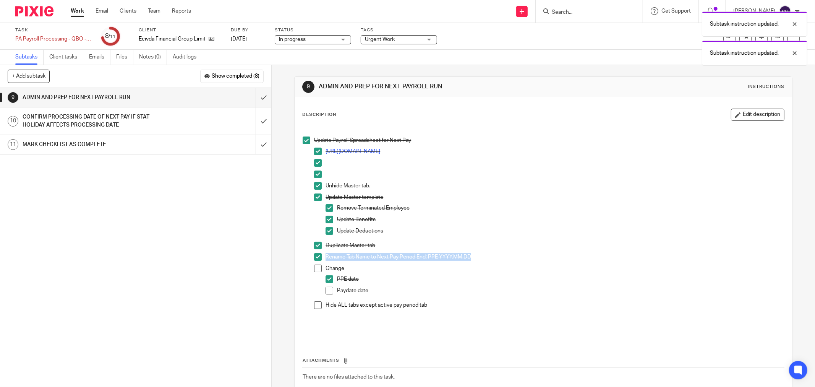
click at [331, 293] on li "Paydate date" at bounding box center [555, 292] width 459 height 11
click at [330, 291] on span at bounding box center [330, 291] width 8 height 8
click at [318, 305] on span at bounding box center [318, 305] width 8 height 8
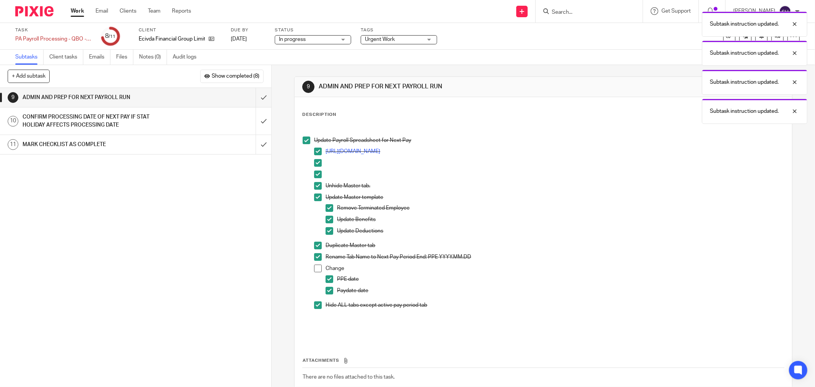
click at [315, 271] on span at bounding box center [318, 269] width 8 height 8
click at [260, 96] on input "submit" at bounding box center [135, 97] width 271 height 19
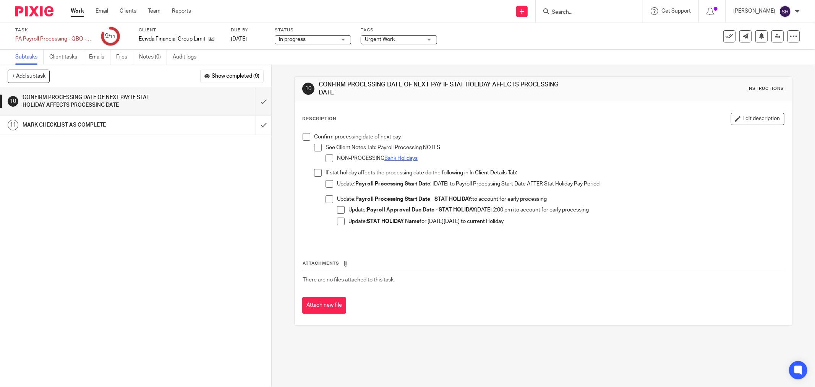
click at [406, 158] on link "Bank Holidays" at bounding box center [401, 158] width 33 height 5
click at [307, 136] on span at bounding box center [307, 137] width 8 height 8
click at [319, 149] on span at bounding box center [318, 148] width 8 height 8
click at [331, 160] on li "NON-PROCESSING Bank Holidays" at bounding box center [555, 159] width 459 height 11
click at [326, 158] on span at bounding box center [330, 158] width 8 height 8
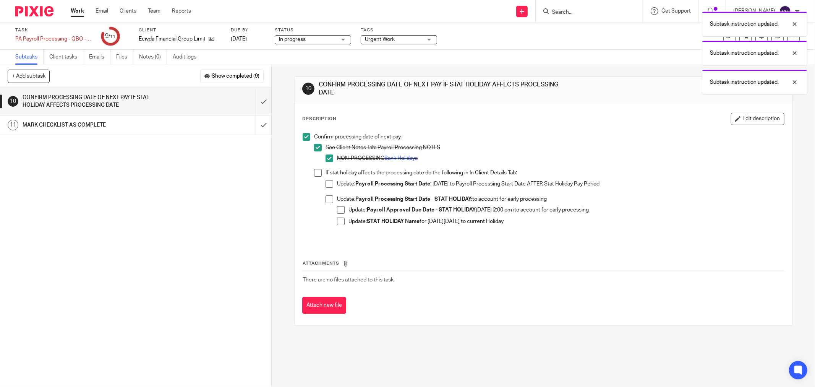
drag, startPoint x: 313, startPoint y: 172, endPoint x: 318, endPoint y: 175, distance: 5.6
click at [314, 172] on span at bounding box center [318, 173] width 8 height 8
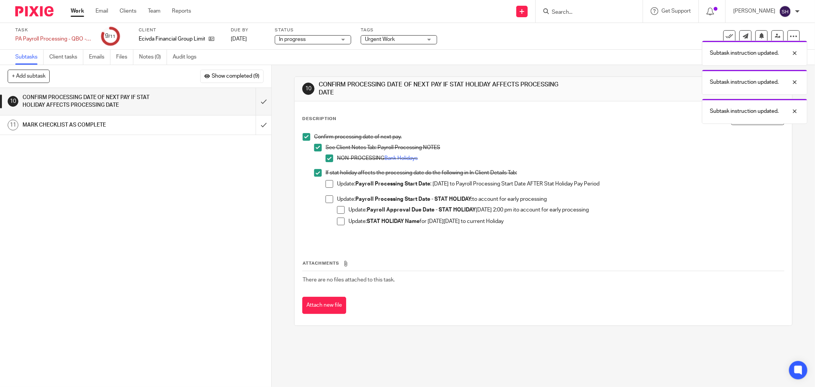
drag, startPoint x: 326, startPoint y: 182, endPoint x: 326, endPoint y: 192, distance: 9.6
click at [326, 183] on span at bounding box center [330, 184] width 8 height 8
click at [326, 198] on span at bounding box center [330, 199] width 8 height 8
click at [338, 209] on span at bounding box center [341, 210] width 8 height 8
click at [339, 223] on span at bounding box center [341, 222] width 8 height 8
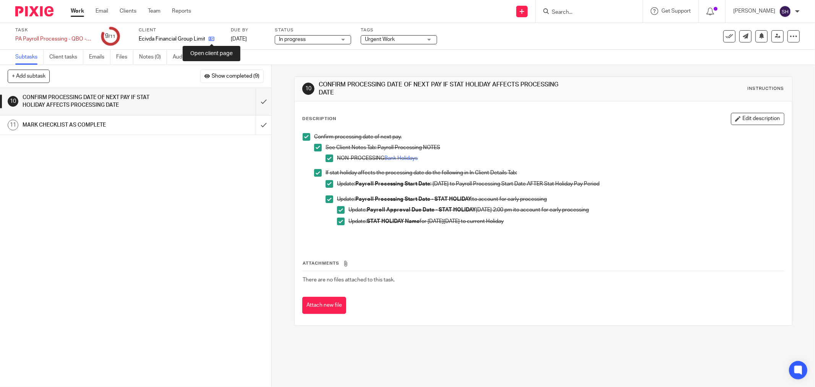
click at [214, 36] on icon at bounding box center [212, 39] width 6 height 6
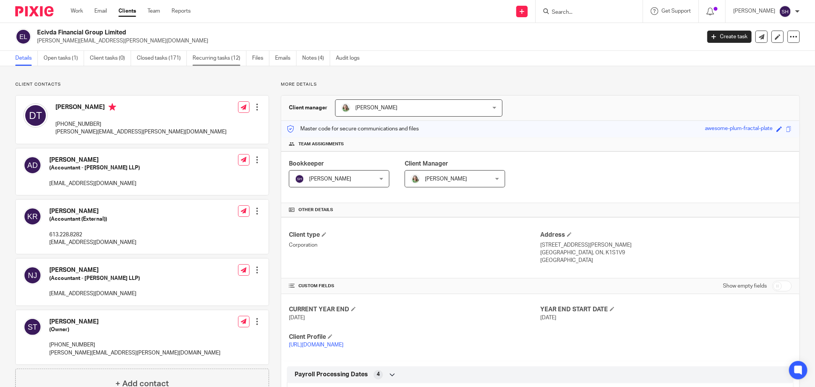
click at [212, 59] on link "Recurring tasks (12)" at bounding box center [220, 58] width 54 height 15
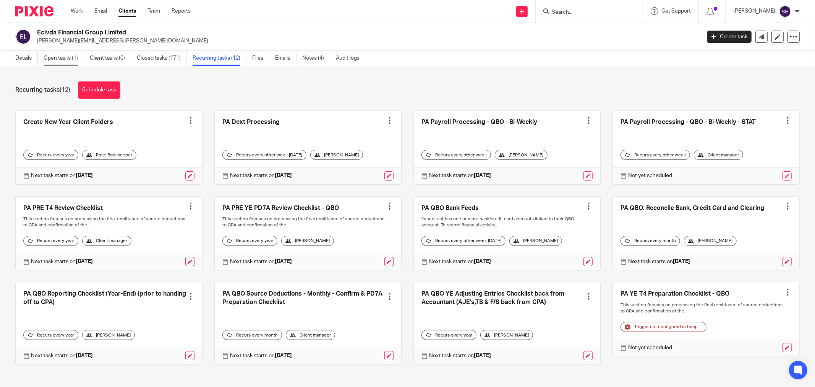
click at [65, 56] on link "Open tasks (1)" at bounding box center [64, 58] width 41 height 15
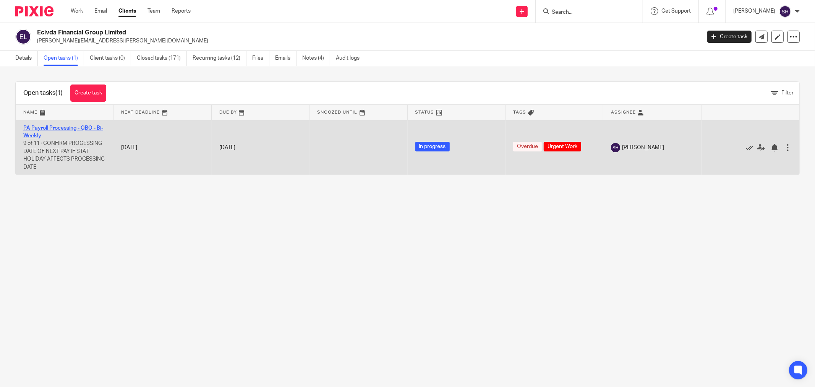
click at [87, 127] on link "PA Payroll Processing - QBO - Bi-Weekly" at bounding box center [63, 131] width 80 height 13
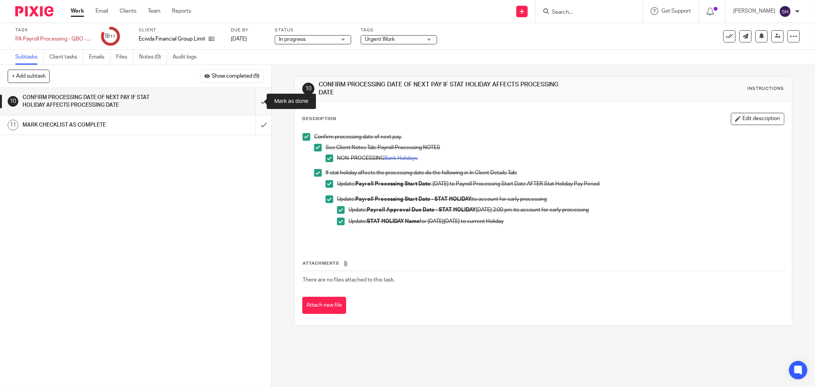
click at [257, 99] on input "submit" at bounding box center [135, 101] width 271 height 27
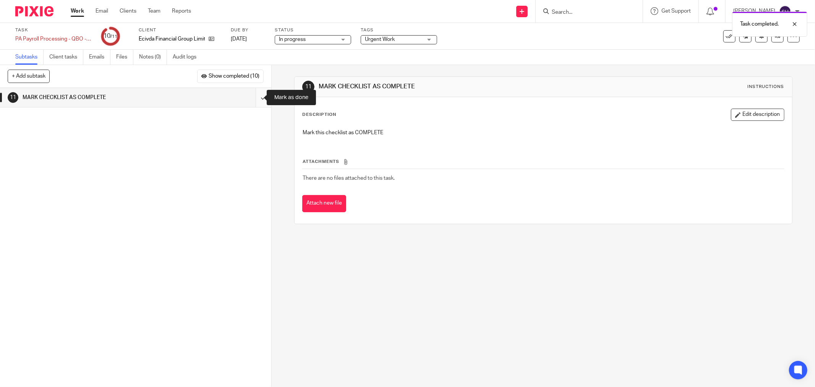
click at [260, 97] on input "submit" at bounding box center [135, 97] width 271 height 19
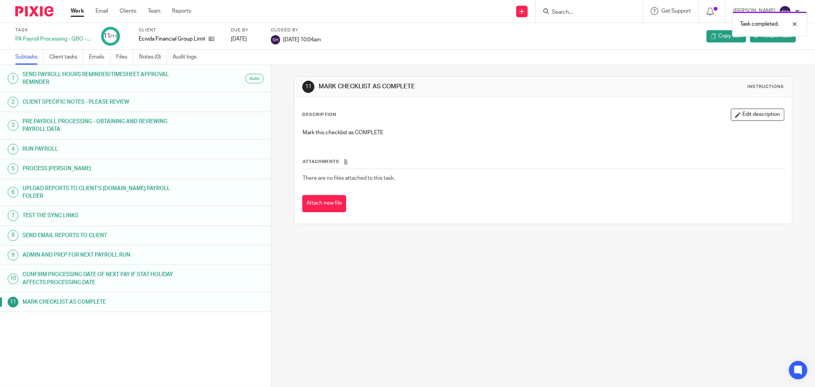
click at [80, 12] on link "Work" at bounding box center [77, 11] width 13 height 8
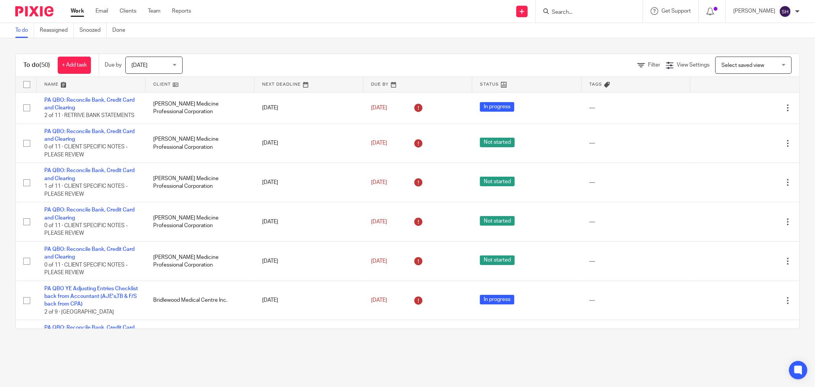
click at [189, 89] on link at bounding box center [200, 84] width 109 height 15
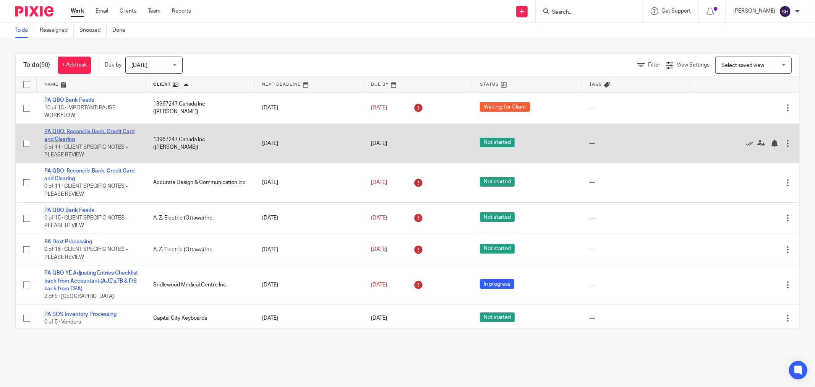
click at [88, 132] on link "PA QBO: Reconcile Bank, Credit Card and Clearing" at bounding box center [89, 135] width 90 height 13
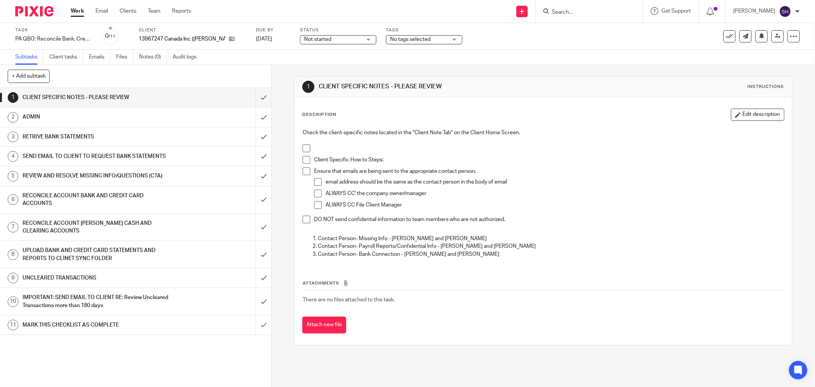
click at [331, 39] on span "Not started" at bounding box center [332, 40] width 57 height 8
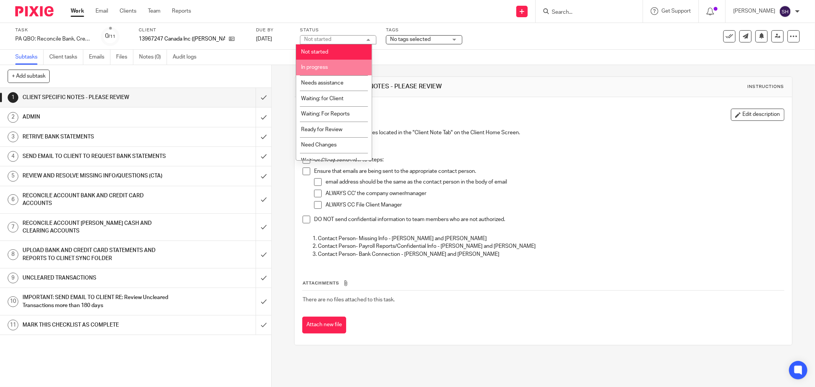
click at [338, 67] on li "In progress" at bounding box center [334, 68] width 76 height 16
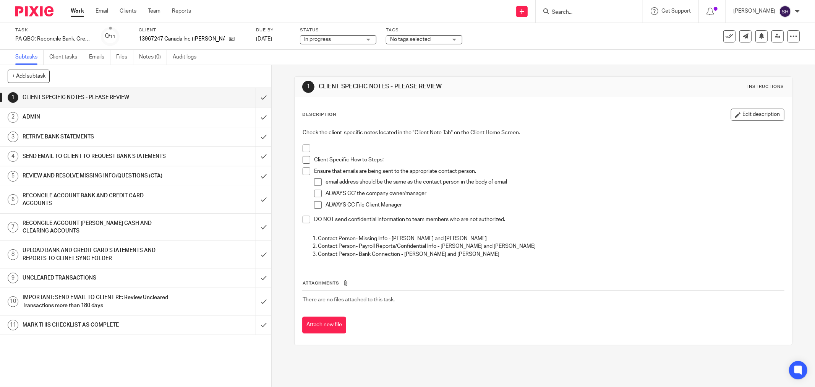
click at [304, 149] on span at bounding box center [307, 149] width 8 height 8
drag, startPoint x: 302, startPoint y: 158, endPoint x: 303, endPoint y: 162, distance: 4.4
click at [303, 159] on span at bounding box center [307, 160] width 8 height 8
click at [304, 169] on span at bounding box center [307, 171] width 8 height 8
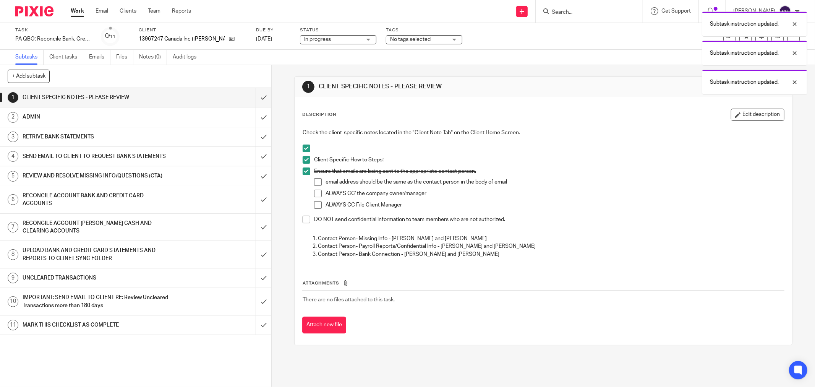
click at [318, 182] on span at bounding box center [318, 182] width 8 height 8
click at [315, 193] on span at bounding box center [318, 194] width 8 height 8
click at [315, 208] on span at bounding box center [318, 205] width 8 height 8
click at [300, 221] on div "Check the client-specific notes located in the "Client Note Tab" on the Client …" at bounding box center [543, 194] width 489 height 139
click at [303, 219] on span at bounding box center [307, 220] width 8 height 8
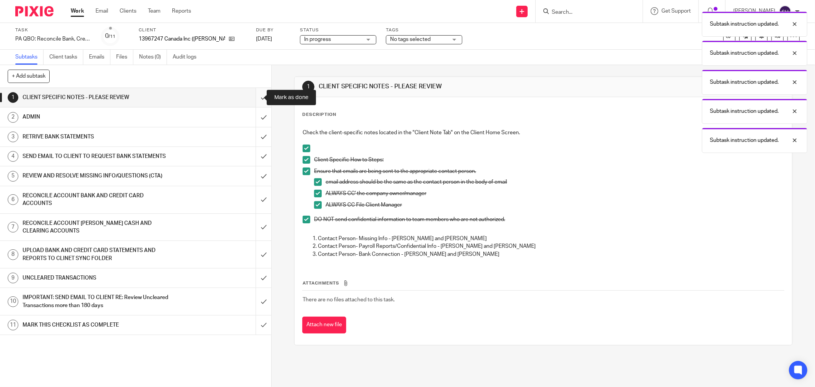
click at [255, 99] on input "submit" at bounding box center [135, 97] width 271 height 19
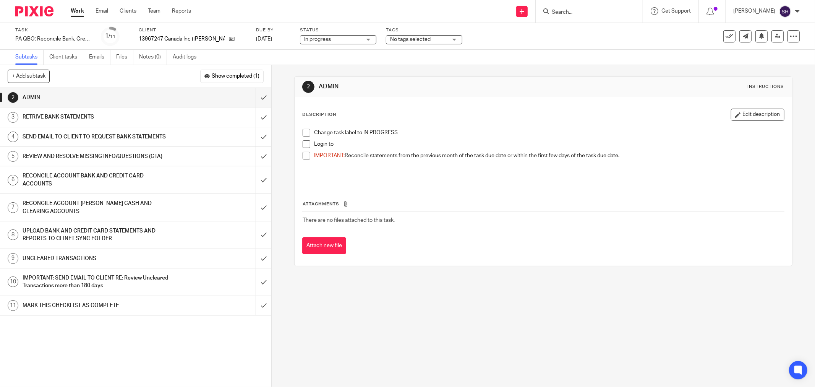
click at [305, 133] on span at bounding box center [307, 133] width 8 height 8
click at [304, 157] on span at bounding box center [307, 156] width 8 height 8
click at [307, 143] on span at bounding box center [307, 144] width 8 height 8
click at [254, 96] on input "submit" at bounding box center [135, 97] width 271 height 19
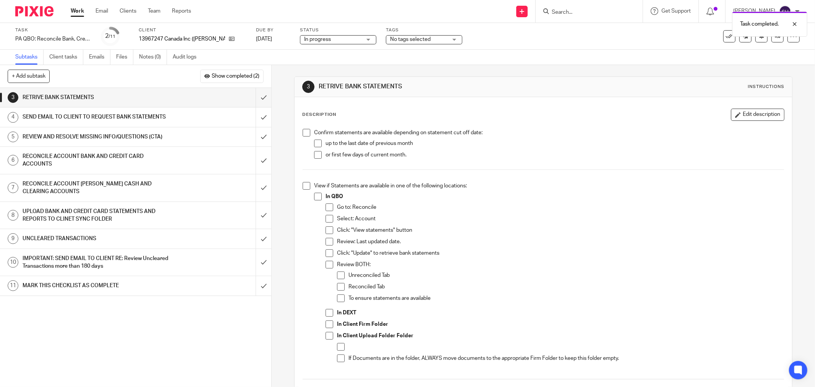
drag, startPoint x: 304, startPoint y: 134, endPoint x: 313, endPoint y: 137, distance: 10.0
click at [304, 134] on span at bounding box center [307, 133] width 8 height 8
click at [318, 143] on span at bounding box center [318, 144] width 8 height 8
click at [316, 154] on span at bounding box center [318, 155] width 8 height 8
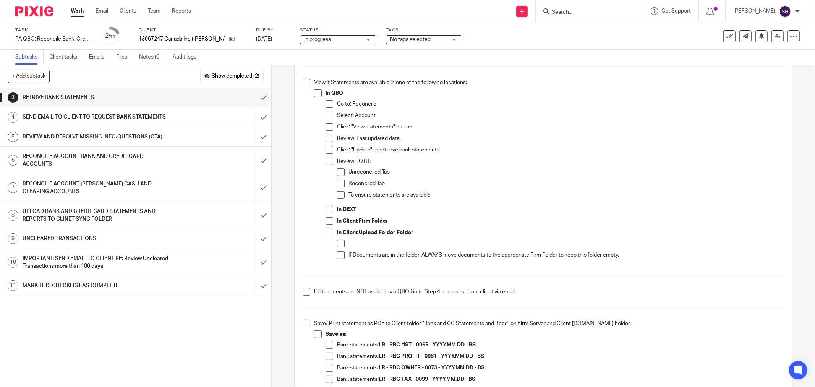
scroll to position [85, 0]
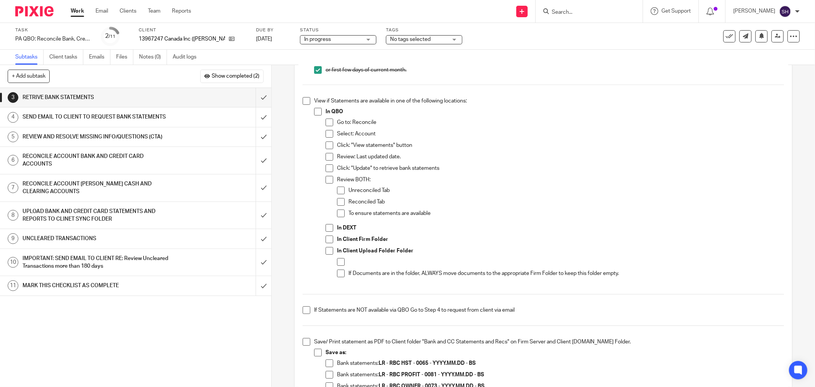
click at [304, 99] on span at bounding box center [307, 101] width 8 height 8
click at [318, 113] on span at bounding box center [318, 112] width 8 height 8
drag, startPoint x: 330, startPoint y: 124, endPoint x: 329, endPoint y: 132, distance: 8.5
click at [330, 125] on span at bounding box center [330, 123] width 8 height 8
click at [327, 137] on span at bounding box center [330, 134] width 8 height 8
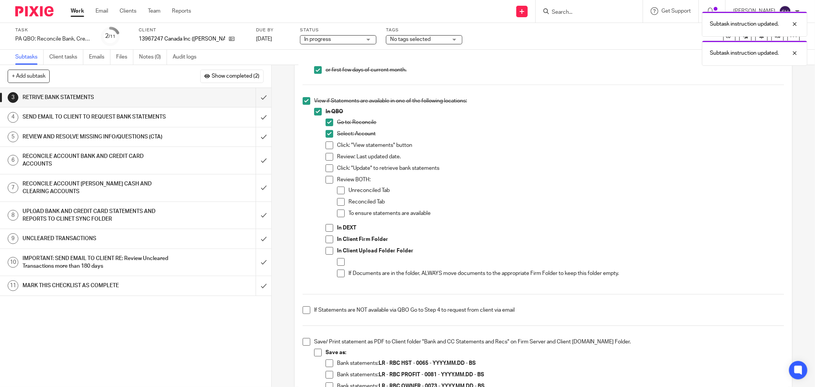
click at [328, 146] on span at bounding box center [330, 145] width 8 height 8
click at [329, 159] on span at bounding box center [330, 157] width 8 height 8
click at [326, 170] on span at bounding box center [330, 168] width 8 height 8
click at [329, 181] on span at bounding box center [330, 180] width 8 height 8
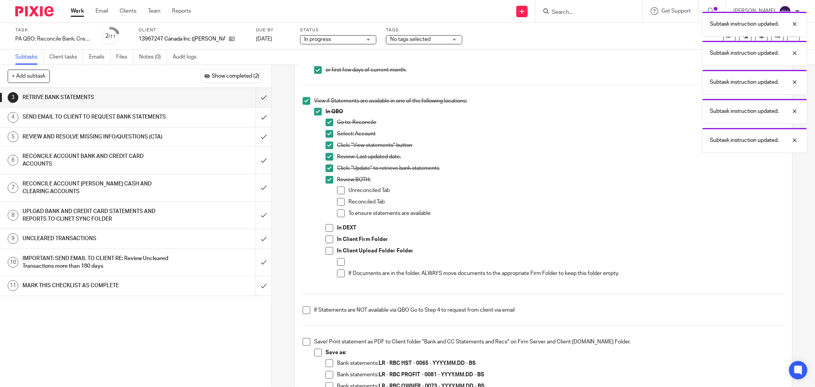
click at [343, 193] on li "Unreconciled Tab" at bounding box center [560, 192] width 447 height 11
click at [343, 192] on li "Unreconciled Tab" at bounding box center [560, 192] width 447 height 11
click at [337, 192] on span at bounding box center [341, 191] width 8 height 8
drag, startPoint x: 339, startPoint y: 200, endPoint x: 339, endPoint y: 212, distance: 11.5
click at [339, 201] on span at bounding box center [341, 202] width 8 height 8
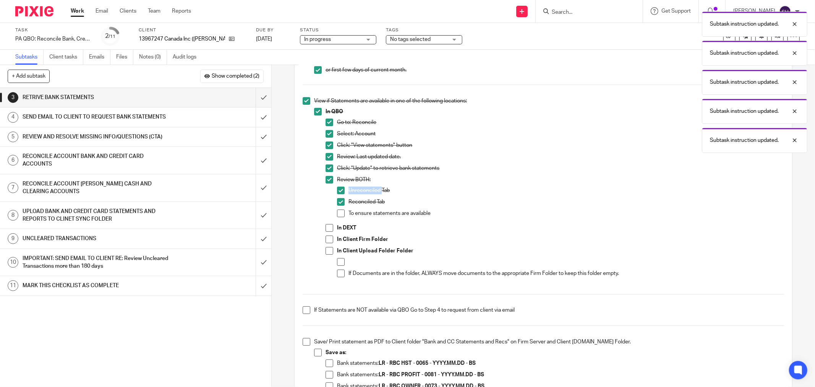
drag, startPoint x: 338, startPoint y: 213, endPoint x: 335, endPoint y: 223, distance: 10.5
click at [338, 213] on span at bounding box center [341, 213] width 8 height 8
click at [329, 231] on span at bounding box center [330, 228] width 8 height 8
click at [326, 243] on li "In Client Firm Folder" at bounding box center [555, 240] width 459 height 11
drag, startPoint x: 325, startPoint y: 252, endPoint x: 324, endPoint y: 241, distance: 10.8
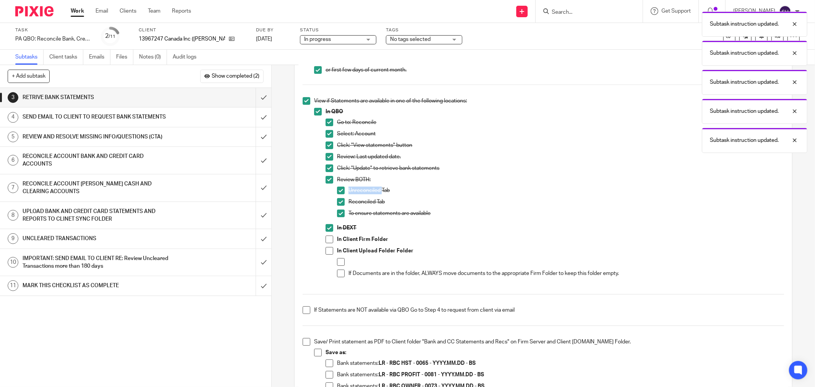
click at [326, 251] on span at bounding box center [330, 251] width 8 height 8
click at [326, 239] on span at bounding box center [330, 239] width 8 height 8
click at [337, 261] on span at bounding box center [341, 262] width 8 height 8
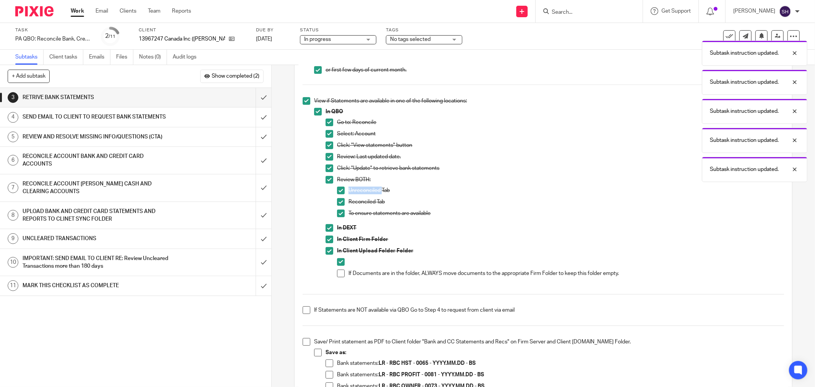
click at [339, 268] on li at bounding box center [560, 263] width 447 height 11
drag, startPoint x: 339, startPoint y: 273, endPoint x: 341, endPoint y: 267, distance: 6.7
click at [339, 273] on span at bounding box center [341, 274] width 8 height 8
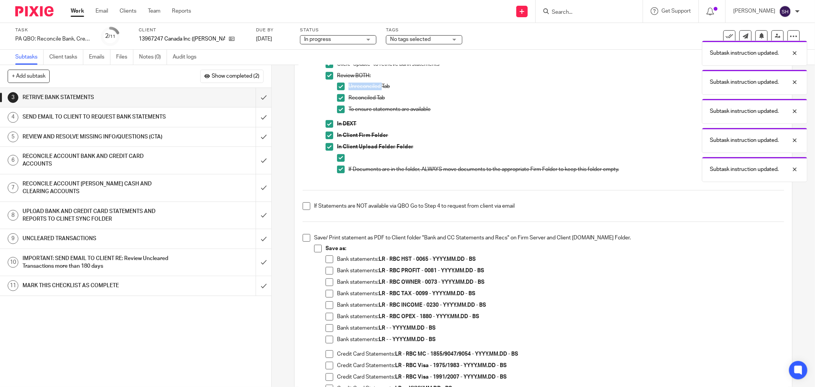
scroll to position [212, 0]
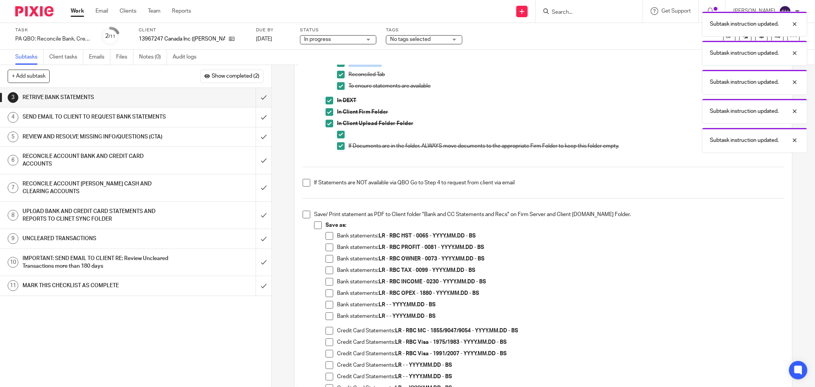
click at [303, 183] on span at bounding box center [307, 183] width 8 height 8
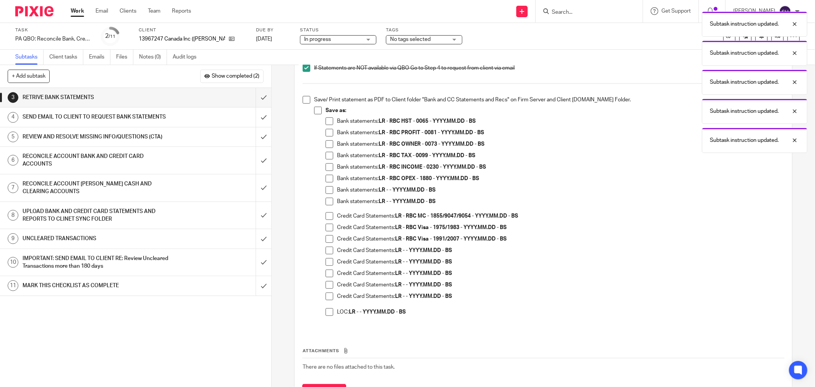
scroll to position [339, 0]
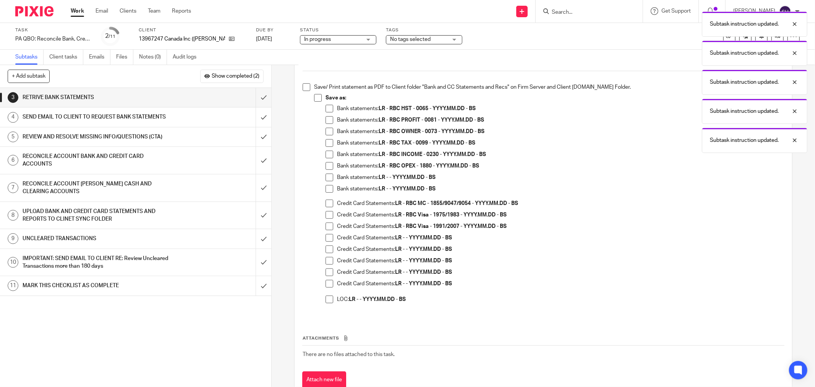
click at [303, 86] on span at bounding box center [307, 87] width 8 height 8
click at [315, 97] on span at bounding box center [318, 98] width 8 height 8
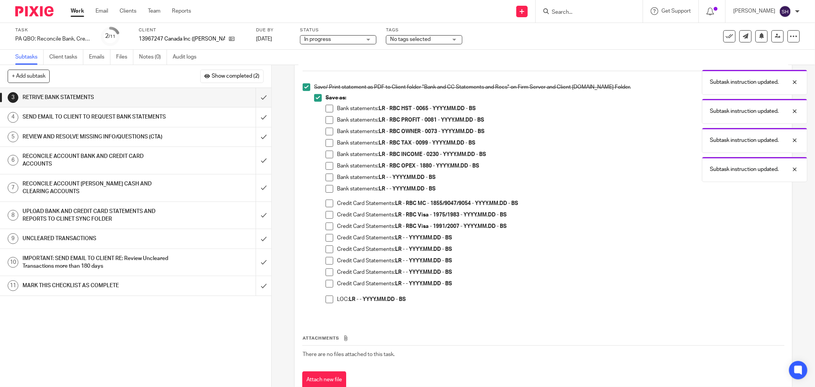
click at [330, 178] on span at bounding box center [330, 178] width 8 height 8
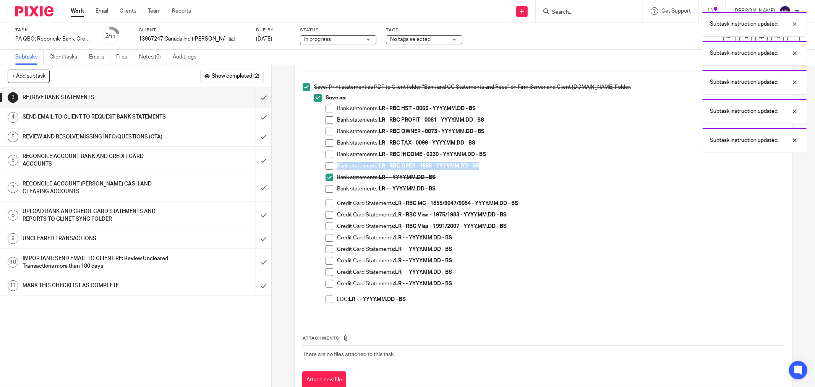
drag, startPoint x: 329, startPoint y: 187, endPoint x: 325, endPoint y: 192, distance: 6.4
click at [328, 187] on span at bounding box center [330, 189] width 8 height 8
click at [326, 241] on span at bounding box center [330, 238] width 8 height 8
click at [326, 247] on span at bounding box center [330, 249] width 8 height 8
click at [326, 258] on span at bounding box center [330, 261] width 8 height 8
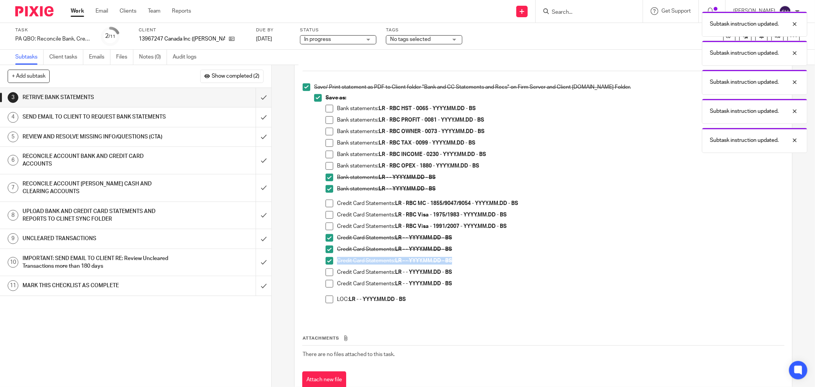
click at [328, 283] on span at bounding box center [330, 284] width 8 height 8
click at [326, 275] on span at bounding box center [330, 272] width 8 height 8
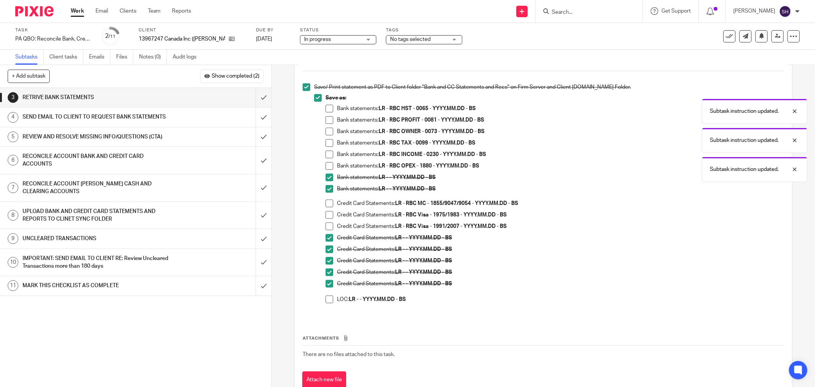
click at [327, 299] on span at bounding box center [330, 300] width 8 height 8
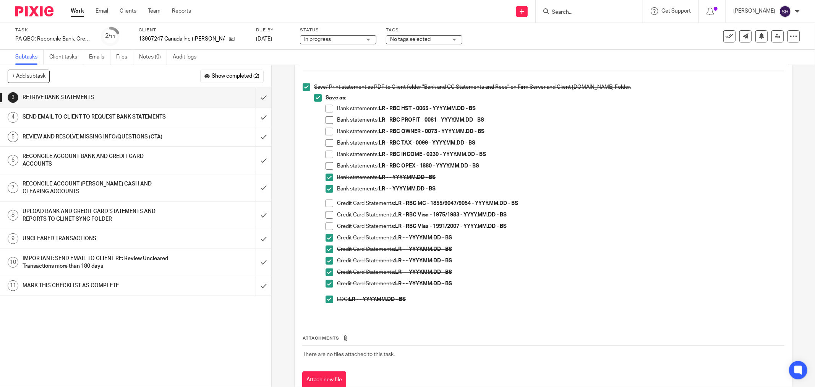
click at [559, 198] on div "Save as: Bank statements: LR - RBC HST - 0065 - YYYY.MM.DD - BS Bank statements…" at bounding box center [555, 202] width 459 height 216
click at [561, 184] on ul "Bank statements: LR - RBC HST - 0065 - YYYY.MM.DD - BS Bank statements: LR - RB…" at bounding box center [555, 151] width 459 height 92
click at [192, 117] on div "SEND EMAIL TO CLIENT TO REQUEST BANK STATEMENTS" at bounding box center [136, 116] width 226 height 11
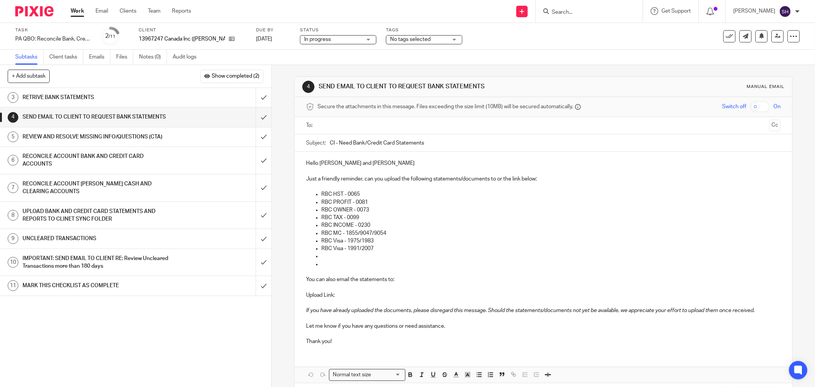
click at [208, 97] on div "RETRIVE BANK STATEMENTS" at bounding box center [136, 97] width 226 height 11
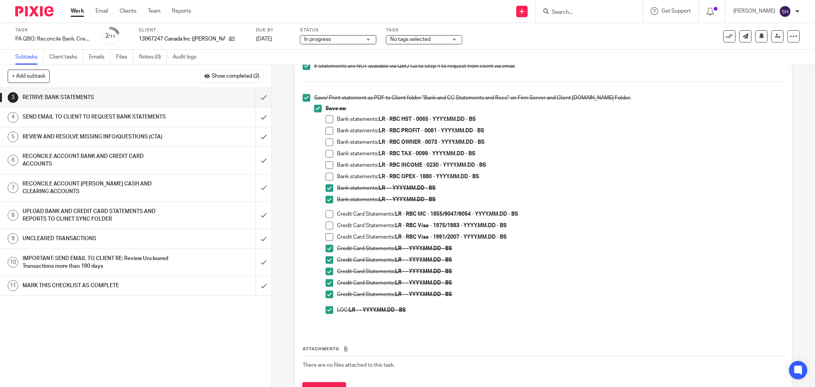
scroll to position [339, 0]
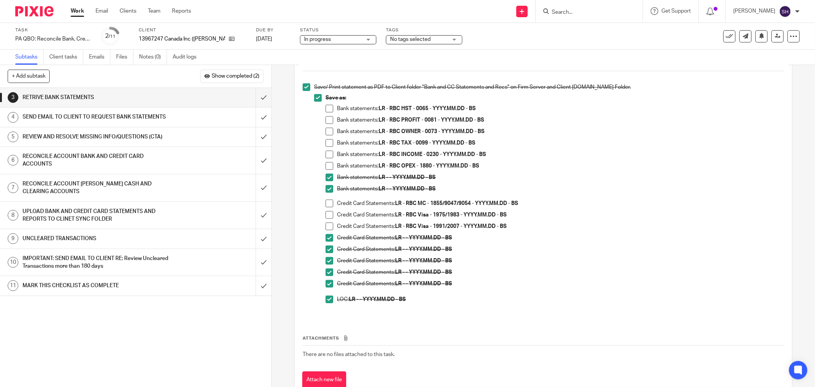
click at [328, 112] on span at bounding box center [330, 109] width 8 height 8
click at [326, 119] on span at bounding box center [330, 120] width 8 height 8
click at [327, 132] on span at bounding box center [330, 132] width 8 height 8
click at [326, 143] on span at bounding box center [330, 143] width 8 height 8
drag, startPoint x: 326, startPoint y: 154, endPoint x: 318, endPoint y: 169, distance: 16.8
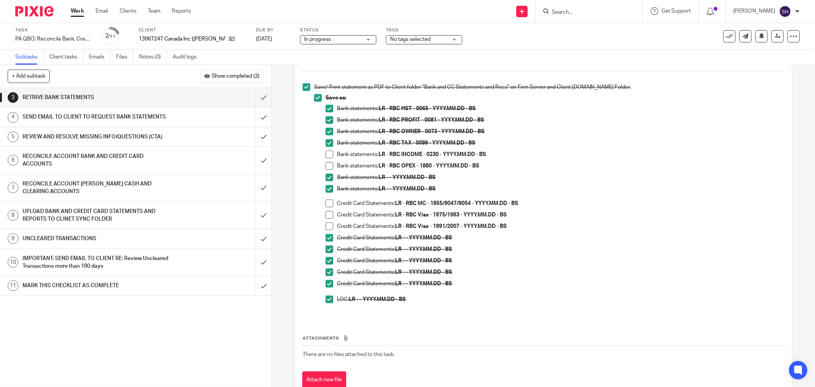
click at [326, 154] on span at bounding box center [330, 155] width 8 height 8
click at [333, 164] on li "Bank statements: LR - RBC OPEX - 1880 - YYYY.MM.DD - BS" at bounding box center [555, 167] width 459 height 11
click at [326, 166] on span at bounding box center [330, 166] width 8 height 8
click at [331, 203] on span at bounding box center [330, 204] width 8 height 8
click at [329, 218] on span at bounding box center [330, 215] width 8 height 8
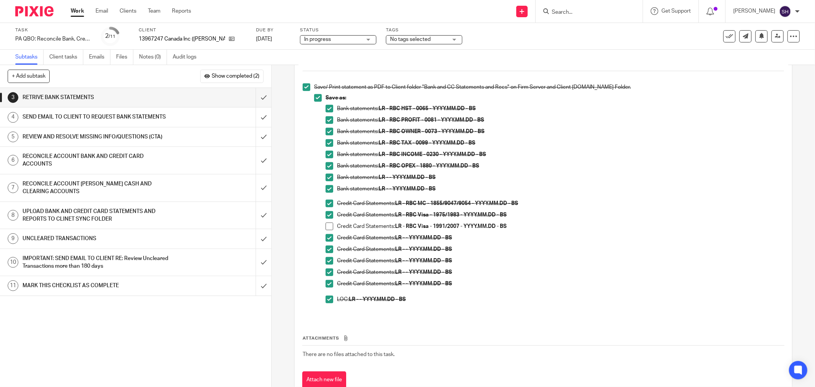
click at [326, 227] on span at bounding box center [330, 226] width 8 height 8
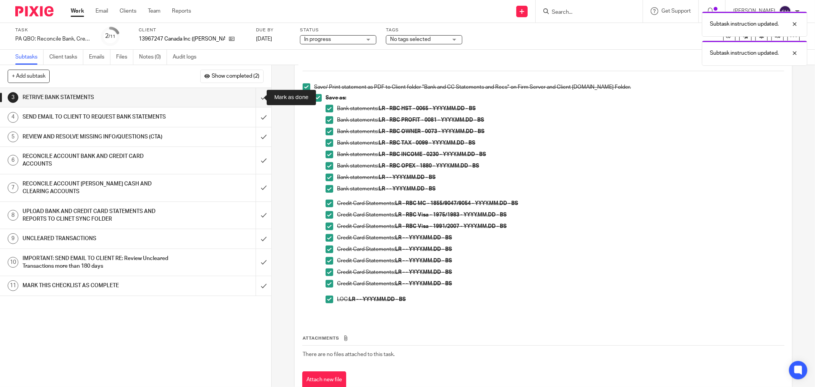
drag, startPoint x: 253, startPoint y: 99, endPoint x: 495, endPoint y: 97, distance: 242.0
click at [254, 98] on input "submit" at bounding box center [135, 97] width 271 height 19
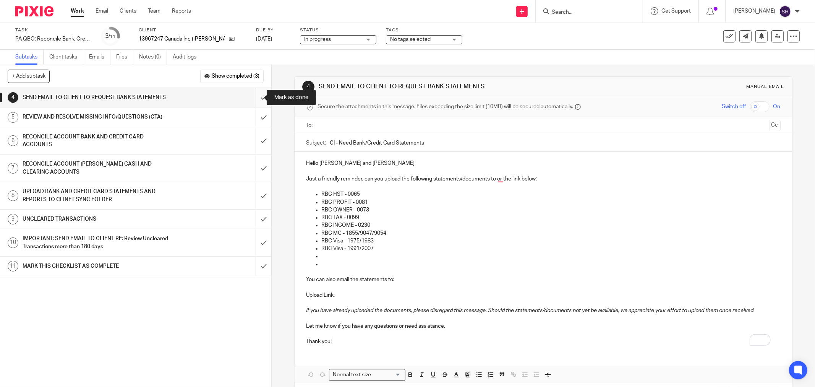
click at [259, 97] on input "submit" at bounding box center [135, 97] width 271 height 19
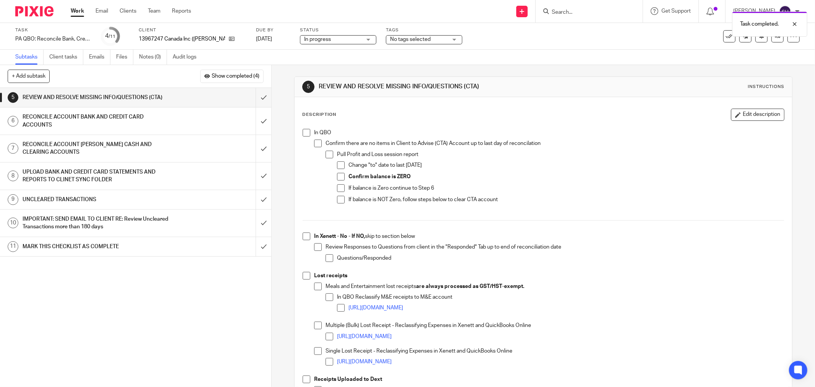
click at [305, 134] on span at bounding box center [307, 133] width 8 height 8
click at [316, 143] on span at bounding box center [318, 144] width 8 height 8
drag, startPoint x: 327, startPoint y: 152, endPoint x: 333, endPoint y: 165, distance: 13.9
click at [327, 154] on span at bounding box center [330, 155] width 8 height 8
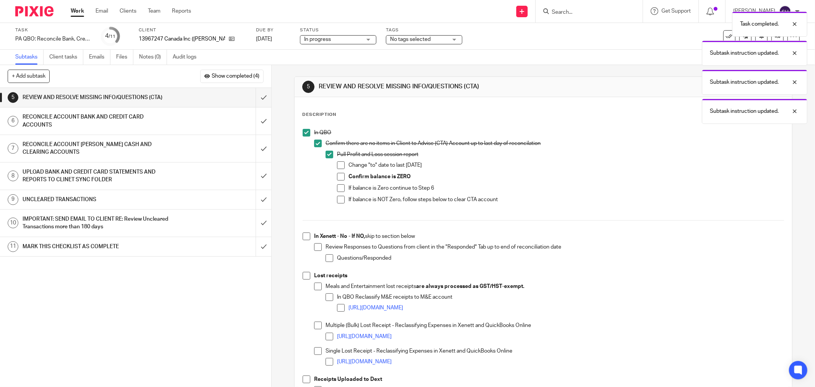
click at [338, 166] on span at bounding box center [341, 165] width 8 height 8
drag, startPoint x: 336, startPoint y: 177, endPoint x: 338, endPoint y: 185, distance: 8.3
click at [337, 177] on span at bounding box center [341, 177] width 8 height 8
click at [338, 186] on span at bounding box center [341, 188] width 8 height 8
click at [337, 200] on span at bounding box center [341, 200] width 8 height 8
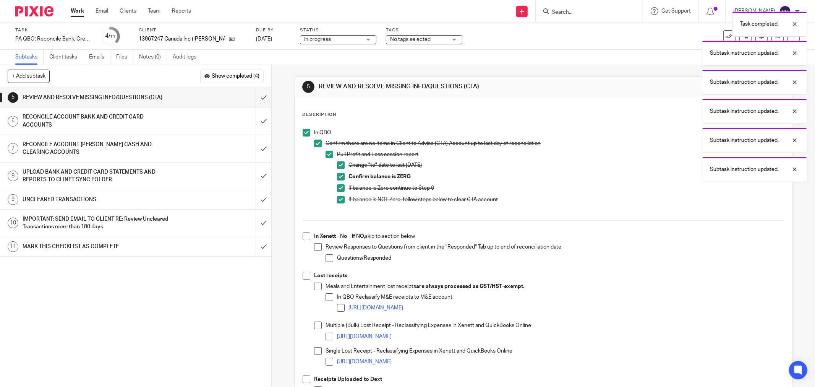
click at [307, 234] on span at bounding box center [307, 236] width 8 height 8
click at [315, 249] on span at bounding box center [318, 247] width 8 height 8
click at [326, 259] on span at bounding box center [330, 258] width 8 height 8
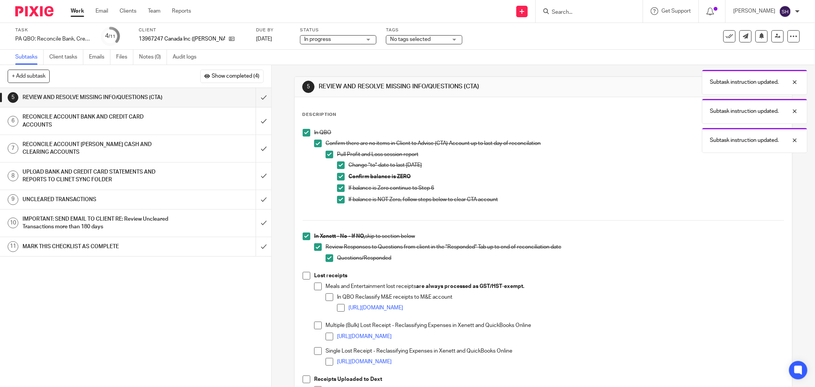
click at [307, 274] on span at bounding box center [307, 276] width 8 height 8
click at [328, 295] on span at bounding box center [330, 297] width 8 height 8
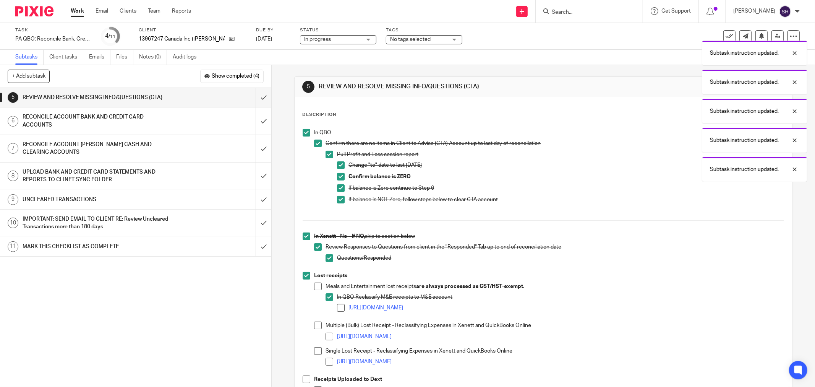
click at [337, 307] on span at bounding box center [341, 308] width 8 height 8
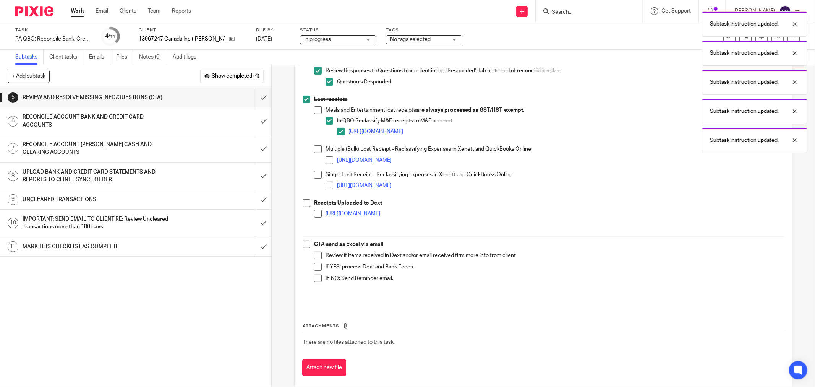
scroll to position [189, 0]
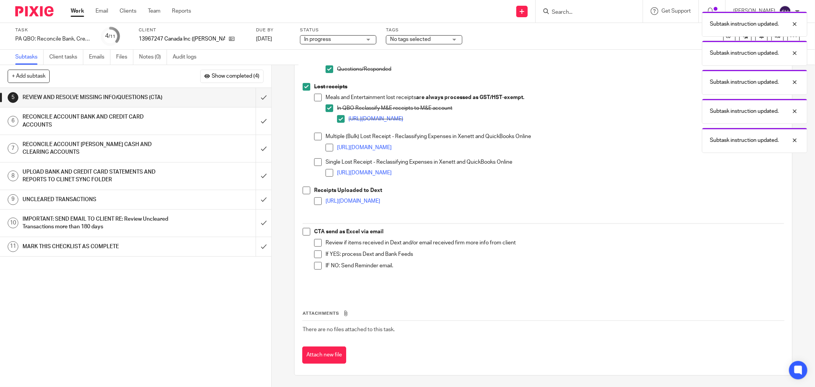
click at [317, 97] on span at bounding box center [318, 98] width 8 height 8
click at [315, 138] on span at bounding box center [318, 137] width 8 height 8
drag, startPoint x: 326, startPoint y: 149, endPoint x: 325, endPoint y: 153, distance: 4.0
click at [326, 150] on span at bounding box center [330, 148] width 8 height 8
click at [315, 162] on span at bounding box center [318, 162] width 8 height 8
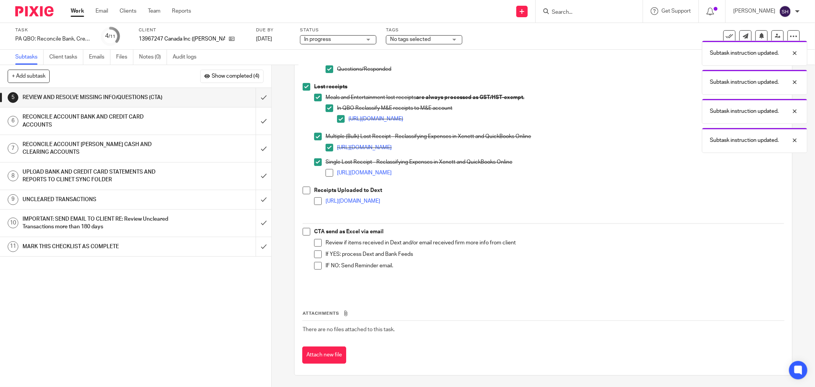
click at [330, 171] on span at bounding box center [330, 173] width 8 height 8
click at [303, 190] on span at bounding box center [307, 191] width 8 height 8
drag, startPoint x: 312, startPoint y: 201, endPoint x: 310, endPoint y: 208, distance: 7.9
click at [314, 201] on span at bounding box center [318, 201] width 8 height 8
drag, startPoint x: 302, startPoint y: 230, endPoint x: 308, endPoint y: 242, distance: 13.4
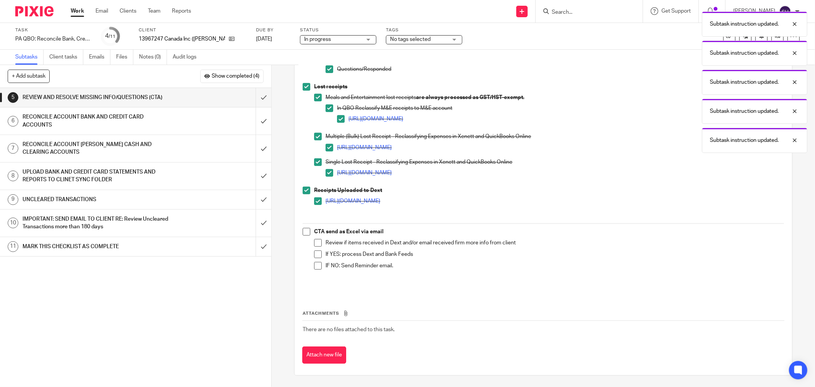
click at [303, 231] on span at bounding box center [307, 232] width 8 height 8
drag, startPoint x: 316, startPoint y: 244, endPoint x: 315, endPoint y: 253, distance: 9.3
click at [316, 244] on span at bounding box center [318, 243] width 8 height 8
drag, startPoint x: 315, startPoint y: 253, endPoint x: 315, endPoint y: 259, distance: 5.7
click at [315, 255] on span at bounding box center [318, 254] width 8 height 8
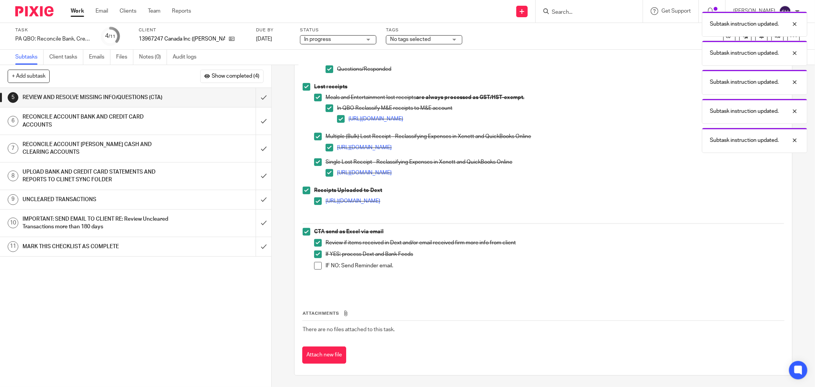
click at [314, 266] on span at bounding box center [318, 266] width 8 height 8
click at [259, 97] on input "submit" at bounding box center [135, 97] width 271 height 19
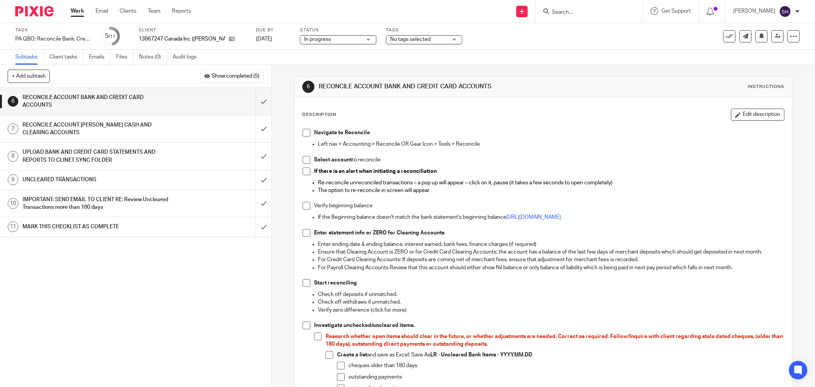
click at [303, 136] on span at bounding box center [307, 133] width 8 height 8
click at [304, 161] on span at bounding box center [307, 160] width 8 height 8
click at [304, 170] on span at bounding box center [307, 171] width 8 height 8
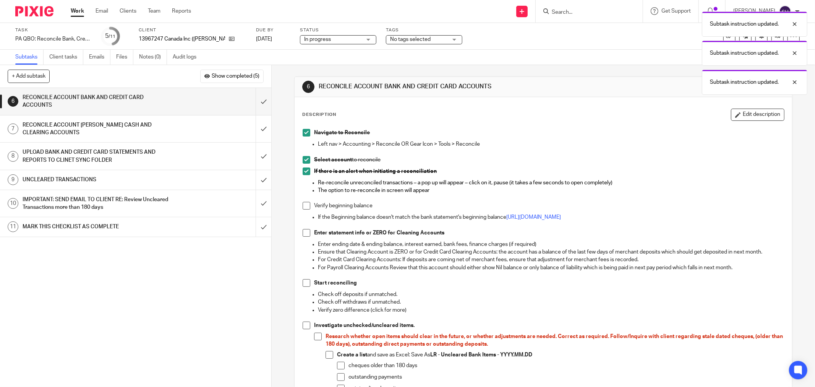
click at [307, 204] on span at bounding box center [307, 206] width 8 height 8
click at [304, 232] on span at bounding box center [307, 233] width 8 height 8
click at [303, 280] on span at bounding box center [307, 283] width 8 height 8
drag, startPoint x: 304, startPoint y: 324, endPoint x: 314, endPoint y: 331, distance: 12.0
click at [306, 324] on span at bounding box center [307, 326] width 8 height 8
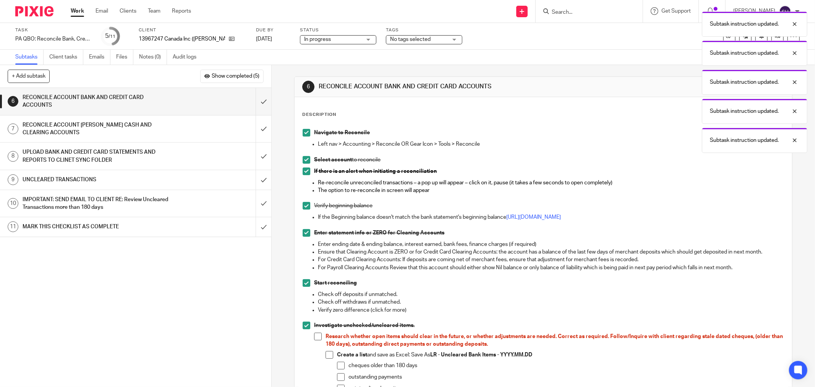
drag, startPoint x: 315, startPoint y: 335, endPoint x: 326, endPoint y: 351, distance: 19.4
click at [315, 337] on span at bounding box center [318, 337] width 8 height 8
click at [327, 353] on span at bounding box center [330, 355] width 8 height 8
drag, startPoint x: 335, startPoint y: 364, endPoint x: 339, endPoint y: 375, distance: 11.4
click at [337, 365] on span at bounding box center [341, 366] width 8 height 8
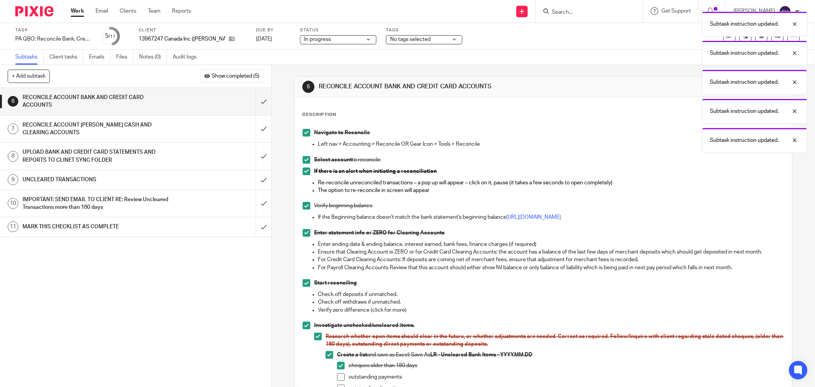
drag, startPoint x: 340, startPoint y: 377, endPoint x: 340, endPoint y: 381, distance: 4.6
click at [340, 377] on span at bounding box center [341, 377] width 8 height 8
click at [340, 385] on span at bounding box center [341, 389] width 8 height 8
drag, startPoint x: 340, startPoint y: 385, endPoint x: 571, endPoint y: 244, distance: 270.8
click at [571, 244] on p "Enter ending date & ending balance, interest earned, bank fees, finance charges…" at bounding box center [551, 244] width 466 height 8
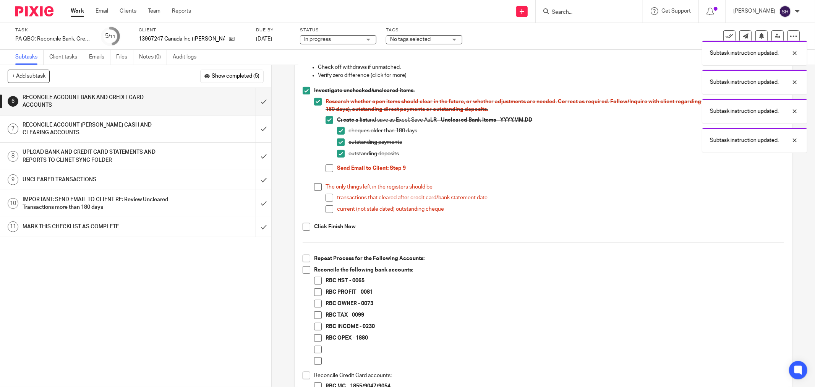
scroll to position [255, 0]
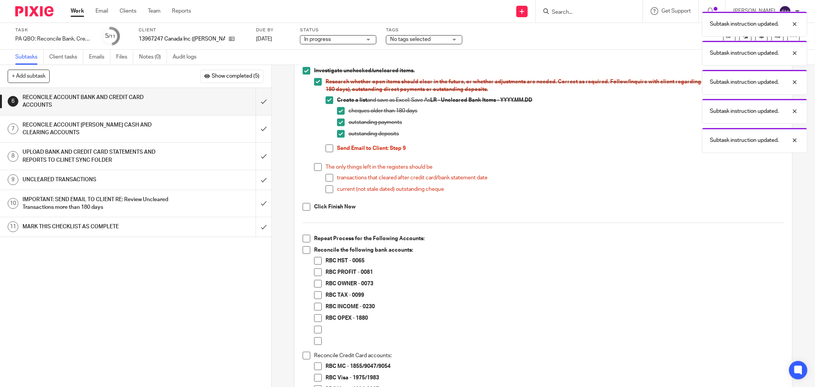
click at [328, 145] on span at bounding box center [330, 149] width 8 height 8
click at [317, 167] on span at bounding box center [318, 167] width 8 height 8
click at [326, 182] on li "transactions that cleared after credit card/bank statement date" at bounding box center [555, 179] width 459 height 11
click at [326, 177] on span at bounding box center [330, 178] width 8 height 8
click at [329, 187] on span at bounding box center [330, 189] width 8 height 8
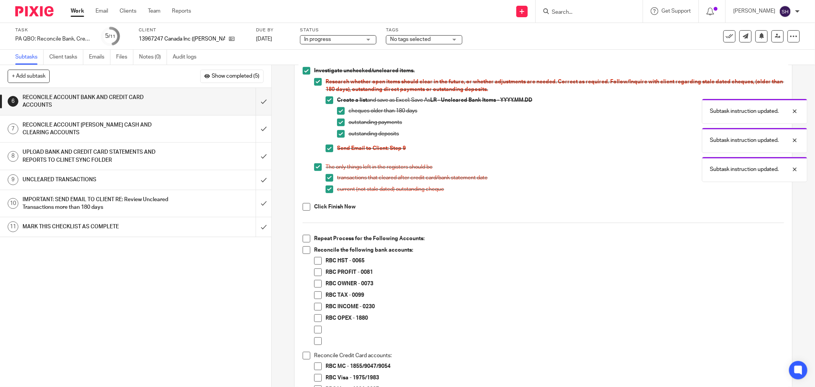
drag, startPoint x: 304, startPoint y: 208, endPoint x: 339, endPoint y: 199, distance: 36.4
click at [303, 208] on span at bounding box center [307, 207] width 8 height 8
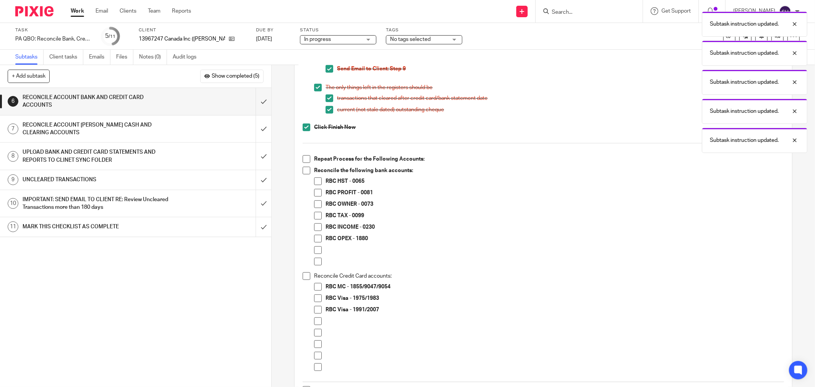
scroll to position [339, 0]
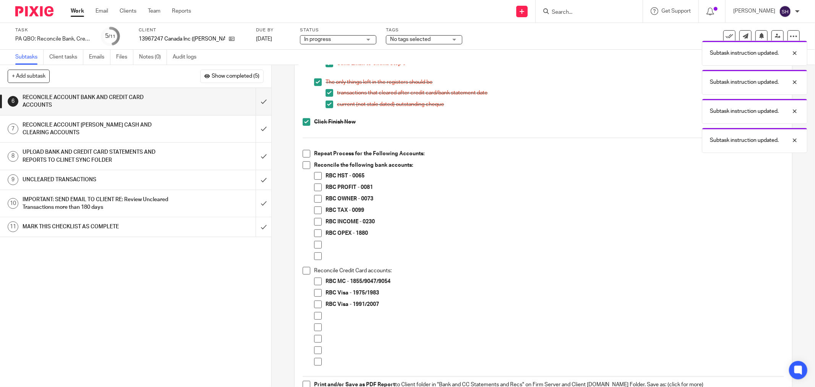
click at [304, 153] on span at bounding box center [307, 154] width 8 height 8
click at [315, 246] on span at bounding box center [318, 245] width 8 height 8
click at [315, 258] on span at bounding box center [318, 256] width 8 height 8
click at [315, 316] on span at bounding box center [318, 316] width 8 height 8
click at [314, 330] on span at bounding box center [318, 327] width 8 height 8
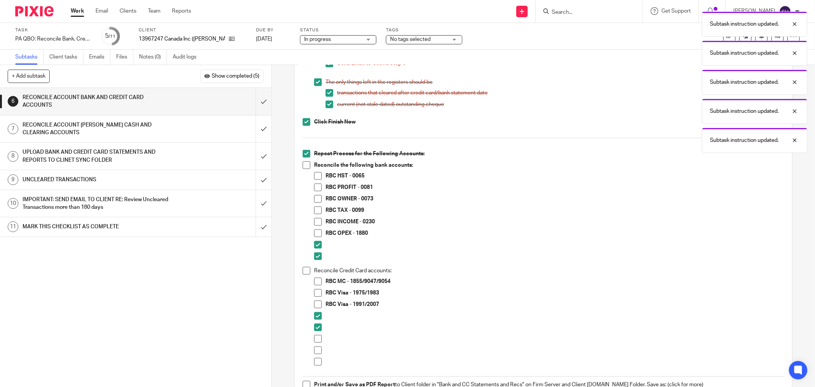
click at [314, 339] on span at bounding box center [318, 339] width 8 height 8
click at [315, 350] on span at bounding box center [318, 350] width 8 height 8
click at [315, 357] on li at bounding box center [549, 351] width 470 height 11
click at [317, 362] on span at bounding box center [318, 362] width 8 height 8
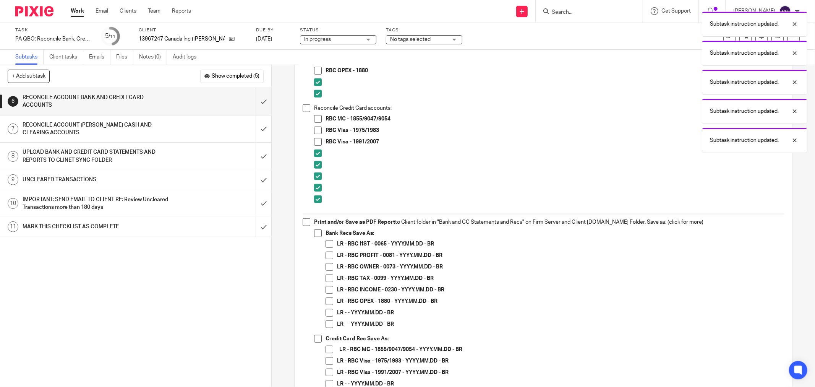
scroll to position [510, 0]
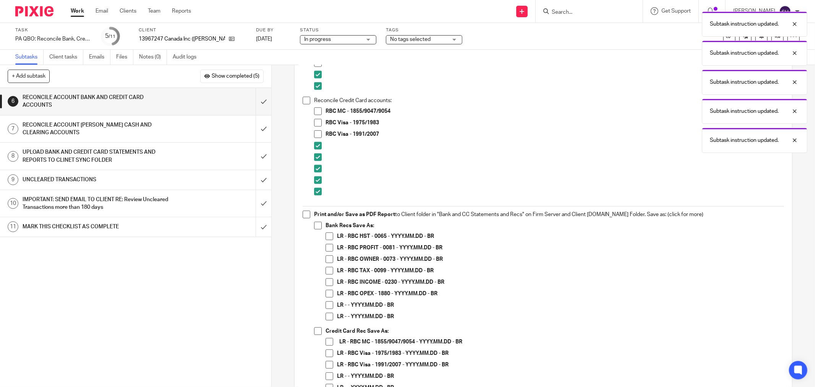
drag, startPoint x: 303, startPoint y: 214, endPoint x: 308, endPoint y: 220, distance: 7.6
click at [304, 214] on span at bounding box center [307, 215] width 8 height 8
click at [318, 227] on span at bounding box center [318, 226] width 8 height 8
click at [329, 304] on span at bounding box center [330, 305] width 8 height 8
click at [327, 317] on span at bounding box center [330, 317] width 8 height 8
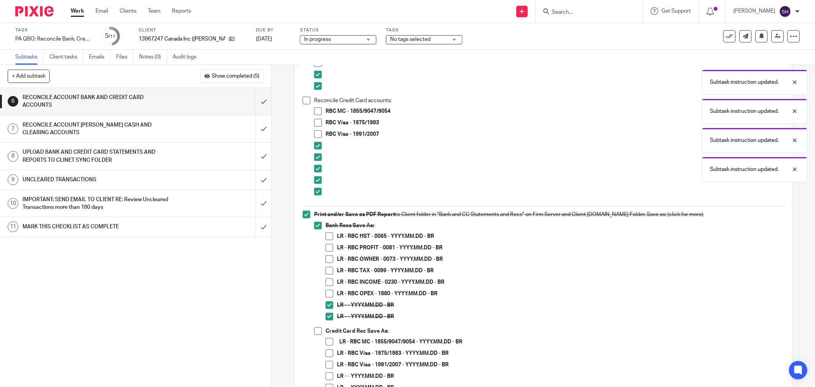
click at [314, 331] on span at bounding box center [318, 331] width 8 height 8
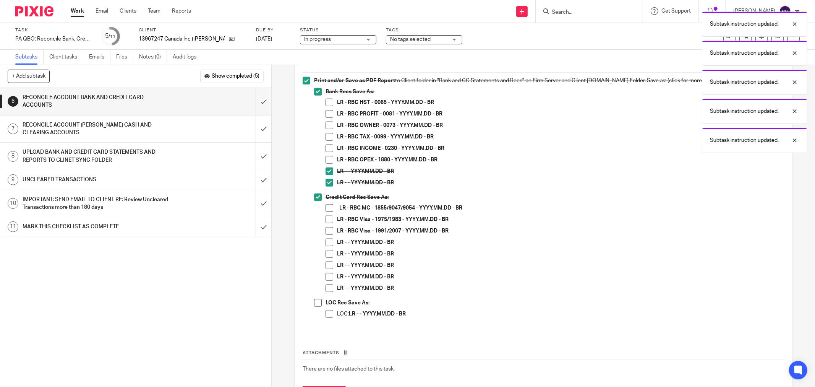
scroll to position [679, 0]
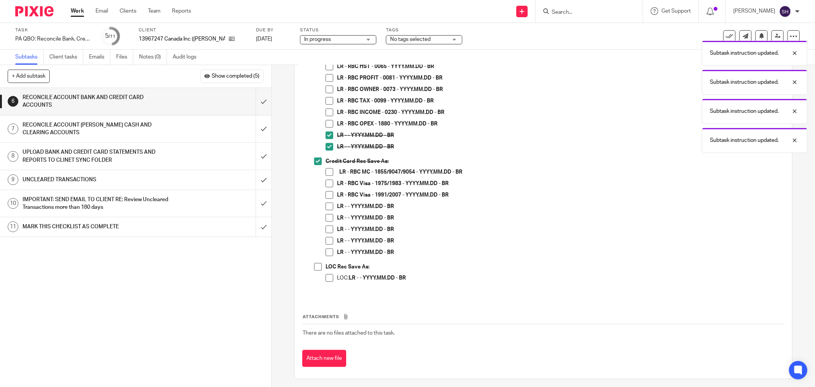
click at [326, 242] on span at bounding box center [330, 241] width 8 height 8
click at [326, 250] on span at bounding box center [330, 252] width 8 height 8
click at [326, 229] on span at bounding box center [330, 230] width 8 height 8
drag, startPoint x: 327, startPoint y: 219, endPoint x: 328, endPoint y: 211, distance: 8.1
click at [327, 218] on span at bounding box center [330, 218] width 8 height 8
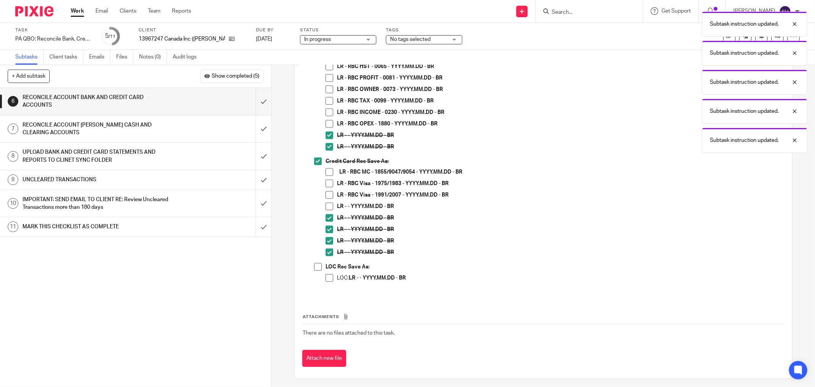
click at [330, 205] on span at bounding box center [330, 207] width 8 height 8
click at [320, 265] on li "LOC Rec Save As: LOC: LR - - YYYY.MM.DD - BR" at bounding box center [549, 275] width 470 height 25
click at [327, 278] on span at bounding box center [330, 278] width 8 height 8
click at [316, 265] on span at bounding box center [318, 267] width 8 height 8
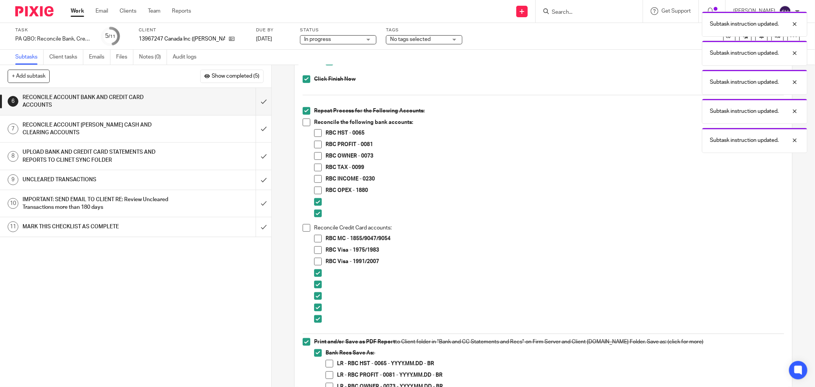
scroll to position [425, 0]
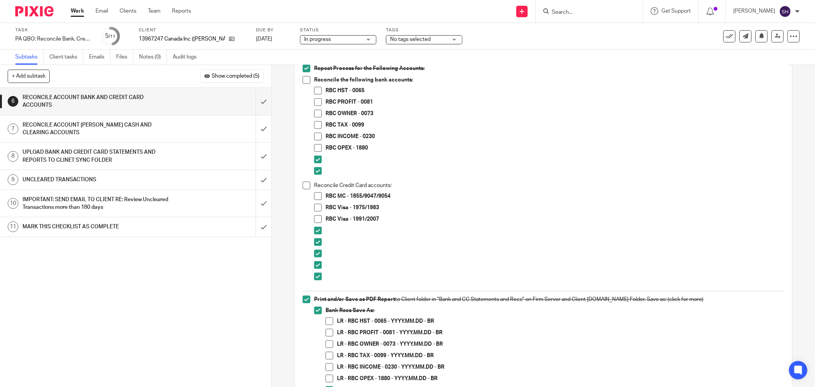
click at [196, 297] on div "1 CLIENT SPECIFIC NOTES - PLEASE REVIEW 2 ADMIN 3 RETRIVE BANK STATEMENTS 4 SEN…" at bounding box center [135, 237] width 271 height 299
click at [307, 81] on span at bounding box center [307, 80] width 8 height 8
click at [314, 89] on span at bounding box center [318, 91] width 8 height 8
drag, startPoint x: 327, startPoint y: 322, endPoint x: 335, endPoint y: 315, distance: 9.8
click at [327, 322] on span at bounding box center [330, 321] width 8 height 8
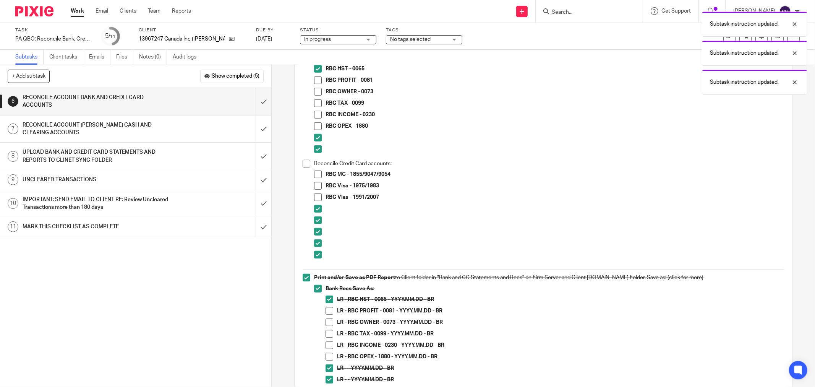
scroll to position [451, 0]
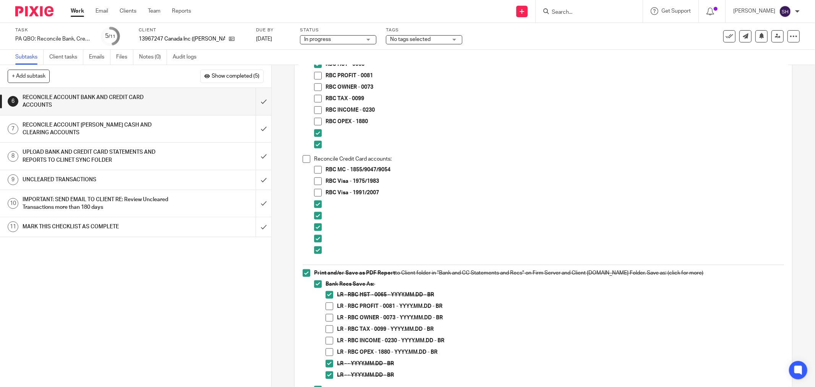
click at [317, 76] on span at bounding box center [318, 76] width 8 height 8
click at [326, 308] on span at bounding box center [330, 306] width 8 height 8
click at [698, 192] on p "RBC Visa - 1991/2007" at bounding box center [555, 193] width 459 height 8
click at [316, 88] on span at bounding box center [318, 87] width 8 height 8
click at [327, 318] on span at bounding box center [330, 318] width 8 height 8
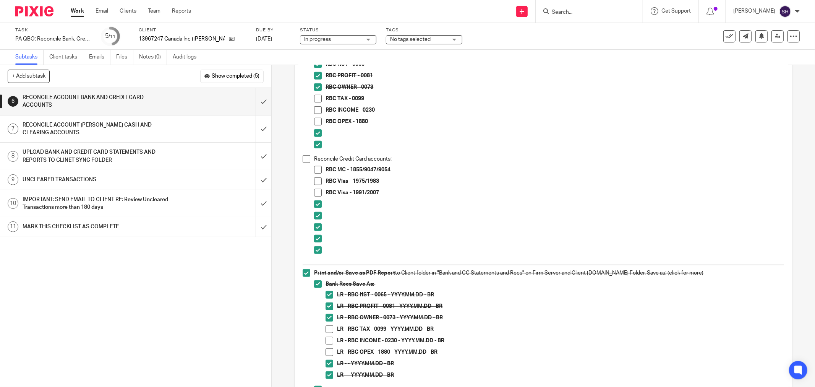
click at [698, 211] on div at bounding box center [555, 205] width 459 height 11
click at [315, 98] on span at bounding box center [318, 99] width 8 height 8
click at [329, 331] on span at bounding box center [330, 329] width 8 height 8
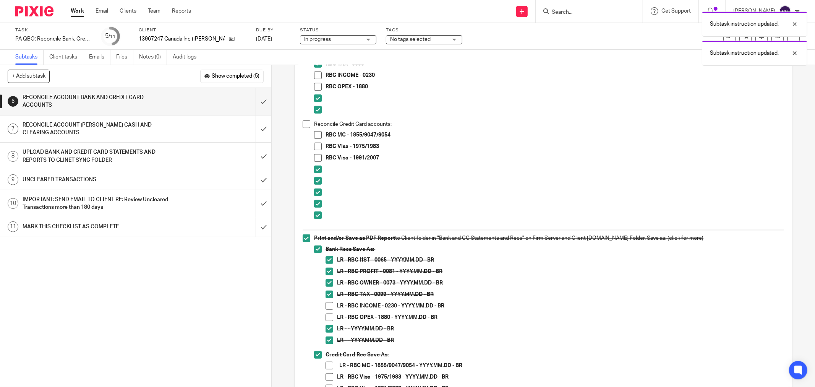
scroll to position [490, 0]
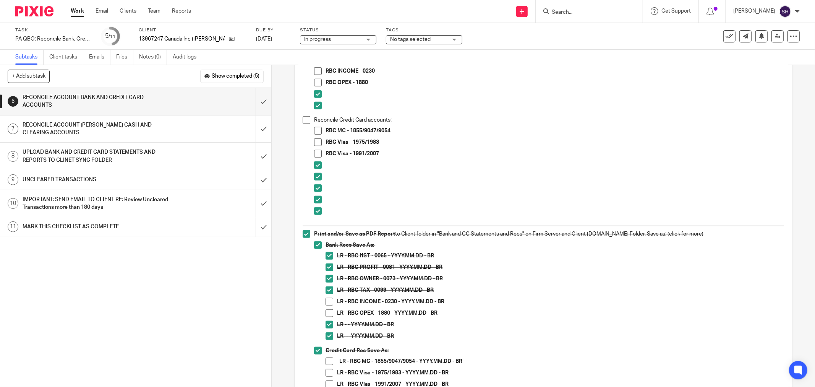
click at [721, 295] on div "LR - RBC TAX - 0099 - YYYY.MM.DD - BR" at bounding box center [560, 291] width 447 height 11
click at [315, 71] on span at bounding box center [318, 71] width 8 height 8
click at [315, 83] on span at bounding box center [318, 83] width 8 height 8
click at [327, 303] on span at bounding box center [330, 302] width 8 height 8
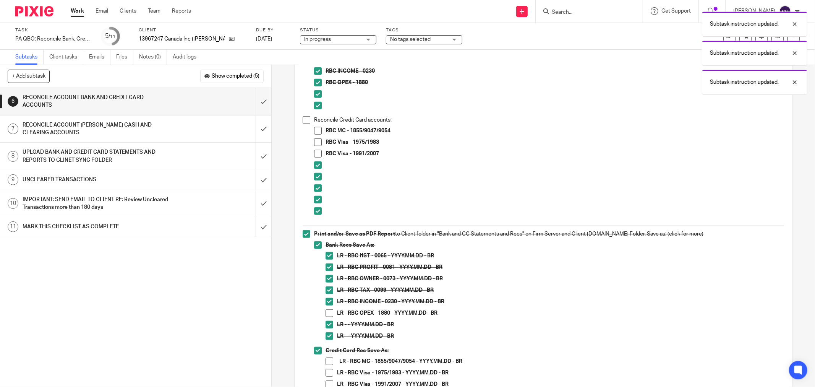
click at [326, 309] on span at bounding box center [330, 313] width 8 height 8
click at [299, 121] on div "Navigate to Reconcile Left nav > Accounting > Reconcile OR Gear Icon > Tools > …" at bounding box center [543, 61] width 489 height 852
click at [303, 117] on span at bounding box center [307, 120] width 8 height 8
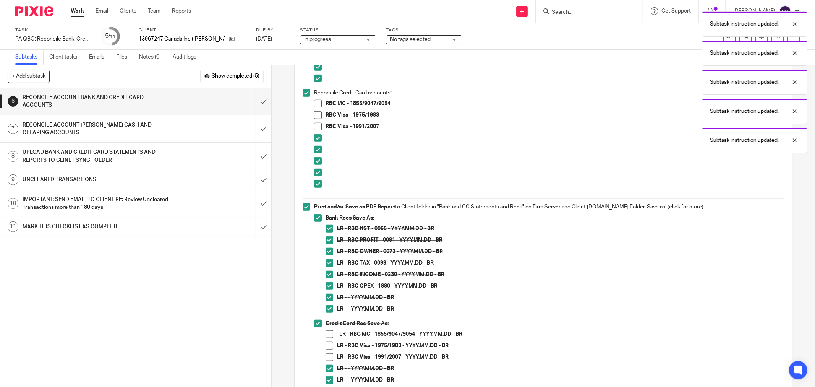
scroll to position [533, 0]
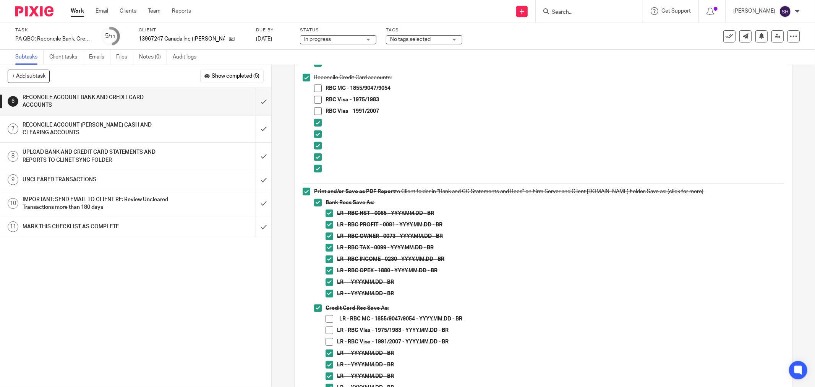
click at [321, 89] on li "RBC MC - 1855/9047/9054" at bounding box center [549, 89] width 470 height 11
drag, startPoint x: 314, startPoint y: 89, endPoint x: 318, endPoint y: 100, distance: 11.1
click at [314, 89] on span at bounding box center [318, 88] width 8 height 8
click at [330, 319] on span at bounding box center [330, 319] width 8 height 8
click at [318, 99] on span at bounding box center [318, 100] width 8 height 8
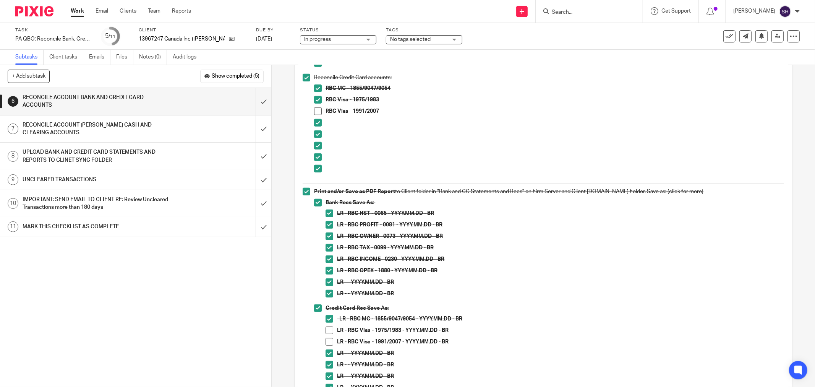
click at [314, 109] on span at bounding box center [318, 111] width 8 height 8
drag, startPoint x: 324, startPoint y: 330, endPoint x: 323, endPoint y: 339, distance: 9.2
click at [326, 330] on span at bounding box center [330, 330] width 8 height 8
click at [326, 342] on span at bounding box center [330, 342] width 8 height 8
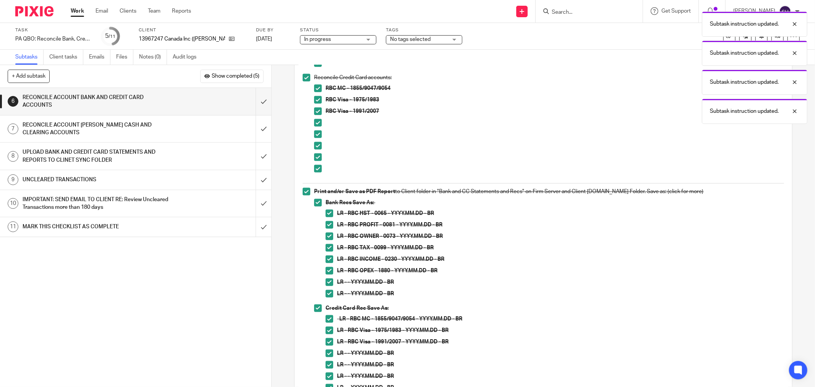
scroll to position [683, 0]
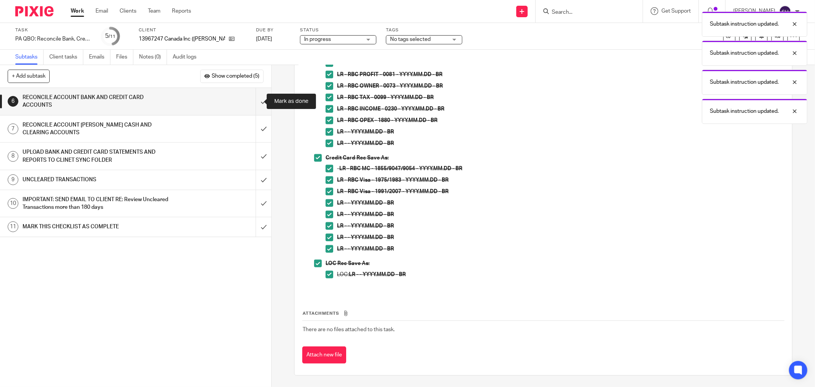
drag, startPoint x: 259, startPoint y: 104, endPoint x: 469, endPoint y: 85, distance: 211.4
click at [258, 104] on input "submit" at bounding box center [135, 101] width 271 height 27
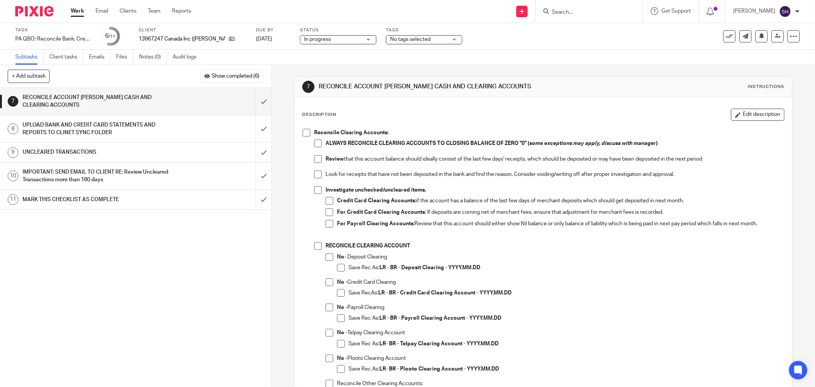
drag, startPoint x: 307, startPoint y: 134, endPoint x: 310, endPoint y: 145, distance: 11.8
click at [307, 135] on span at bounding box center [307, 133] width 8 height 8
click at [314, 143] on span at bounding box center [318, 144] width 8 height 8
drag, startPoint x: 315, startPoint y: 157, endPoint x: 315, endPoint y: 174, distance: 17.2
click at [315, 158] on span at bounding box center [318, 159] width 8 height 8
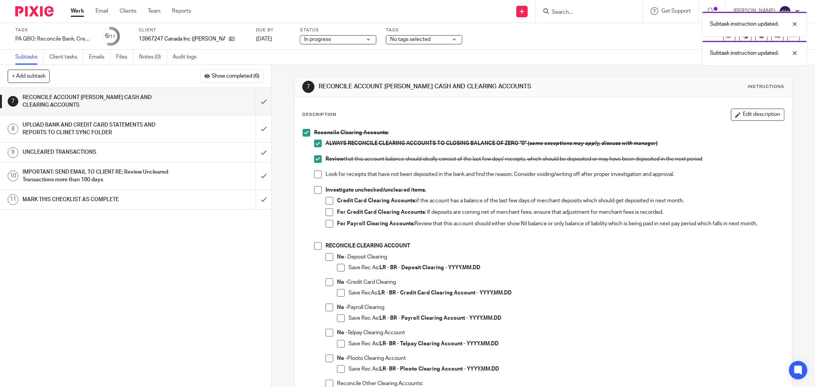
click at [316, 174] on span at bounding box center [318, 174] width 8 height 8
click at [315, 190] on span at bounding box center [318, 190] width 8 height 8
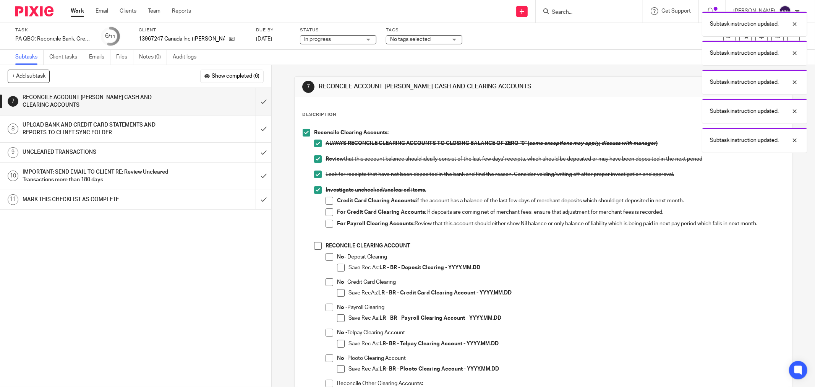
click at [328, 200] on span at bounding box center [330, 201] width 8 height 8
click at [327, 212] on span at bounding box center [330, 212] width 8 height 8
click at [326, 226] on span at bounding box center [330, 224] width 8 height 8
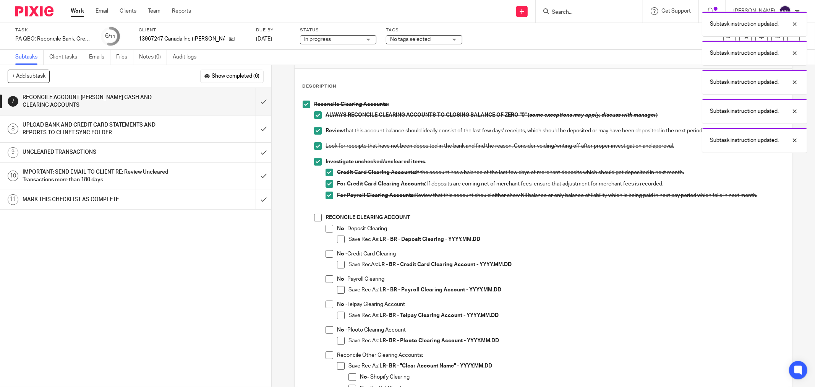
scroll to position [127, 0]
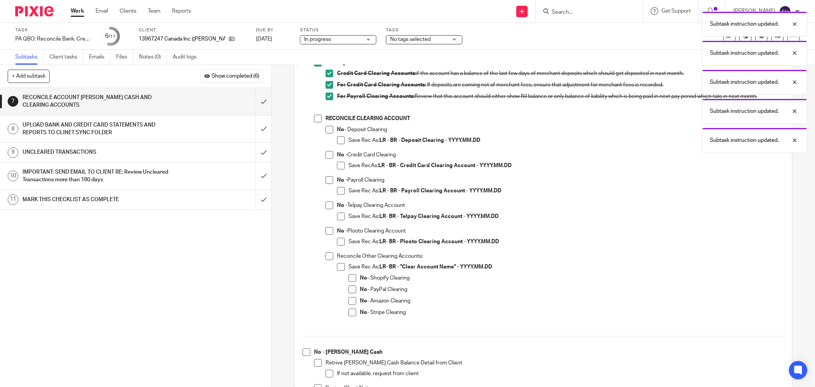
click at [315, 120] on span at bounding box center [318, 119] width 8 height 8
drag, startPoint x: 325, startPoint y: 130, endPoint x: 336, endPoint y: 136, distance: 12.7
click at [326, 130] on span at bounding box center [330, 130] width 8 height 8
click at [340, 139] on span at bounding box center [341, 140] width 8 height 8
click at [326, 152] on span at bounding box center [330, 155] width 8 height 8
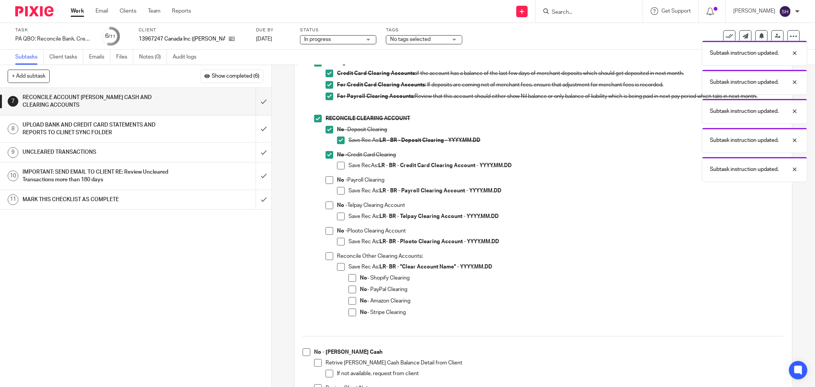
click at [338, 165] on span at bounding box center [341, 166] width 8 height 8
click at [331, 178] on span at bounding box center [330, 180] width 8 height 8
click at [342, 192] on span at bounding box center [341, 191] width 8 height 8
drag, startPoint x: 330, startPoint y: 205, endPoint x: 338, endPoint y: 215, distance: 12.5
click at [331, 207] on span at bounding box center [330, 205] width 8 height 8
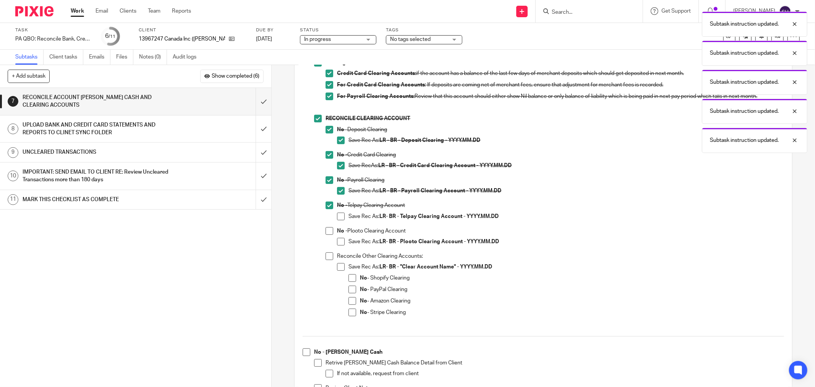
click at [339, 216] on span at bounding box center [341, 217] width 8 height 8
drag, startPoint x: 325, startPoint y: 234, endPoint x: 328, endPoint y: 232, distance: 4.1
click at [326, 234] on span at bounding box center [330, 231] width 8 height 8
drag, startPoint x: 341, startPoint y: 243, endPoint x: 337, endPoint y: 253, distance: 10.6
click at [340, 243] on span at bounding box center [341, 242] width 8 height 8
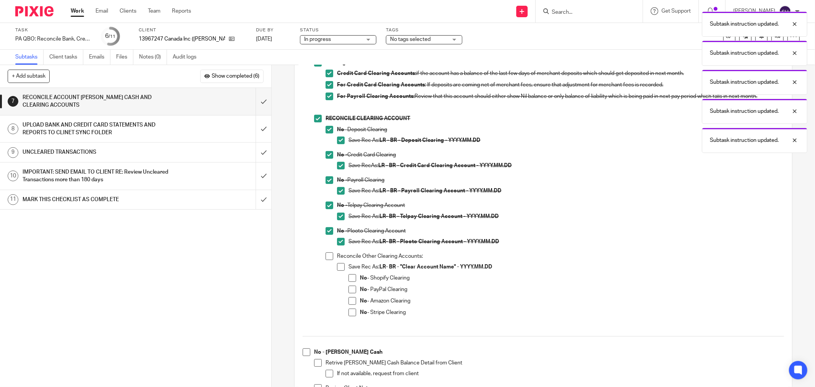
click at [331, 263] on li "Reconcile Other Clearing Accounts: Save Rec As: LR- BR - "Clear Account Name" -…" at bounding box center [555, 289] width 459 height 74
drag, startPoint x: 323, startPoint y: 255, endPoint x: 333, endPoint y: 260, distance: 11.1
click at [326, 255] on span at bounding box center [330, 256] width 8 height 8
drag, startPoint x: 339, startPoint y: 266, endPoint x: 350, endPoint y: 275, distance: 14.3
click at [340, 266] on span at bounding box center [341, 267] width 8 height 8
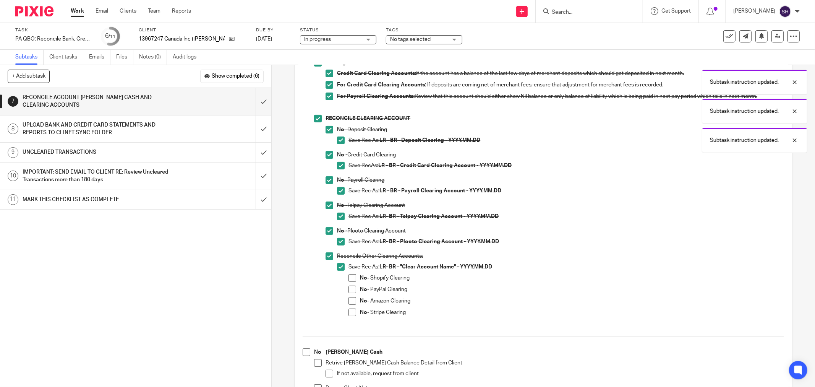
drag, startPoint x: 351, startPoint y: 280, endPoint x: 349, endPoint y: 291, distance: 10.9
click at [351, 280] on span at bounding box center [353, 278] width 8 height 8
drag, startPoint x: 349, startPoint y: 291, endPoint x: 347, endPoint y: 301, distance: 10.6
click at [349, 292] on span at bounding box center [353, 290] width 8 height 8
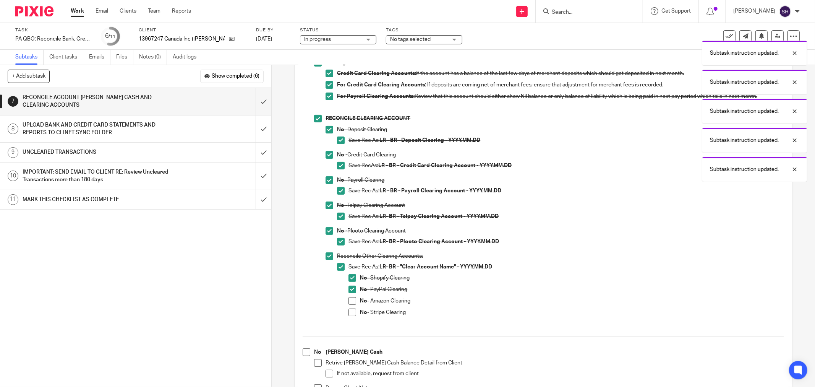
drag, startPoint x: 347, startPoint y: 302, endPoint x: 346, endPoint y: 307, distance: 5.4
click at [349, 302] on span at bounding box center [353, 301] width 8 height 8
click at [349, 311] on span at bounding box center [353, 313] width 8 height 8
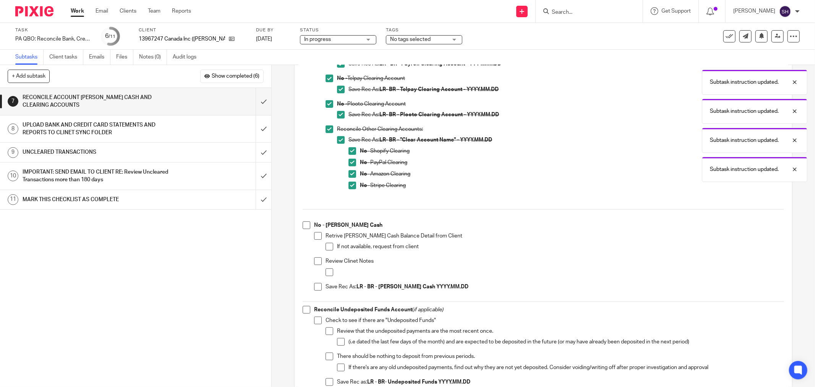
scroll to position [297, 0]
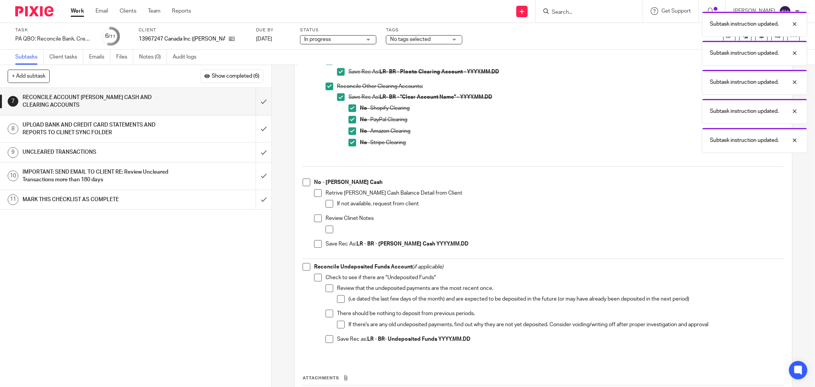
drag, startPoint x: 302, startPoint y: 182, endPoint x: 309, endPoint y: 189, distance: 9.7
click at [303, 182] on span at bounding box center [307, 183] width 8 height 8
drag, startPoint x: 313, startPoint y: 193, endPoint x: 328, endPoint y: 205, distance: 19.8
click at [314, 193] on span at bounding box center [318, 193] width 8 height 8
click at [329, 206] on span at bounding box center [330, 204] width 8 height 8
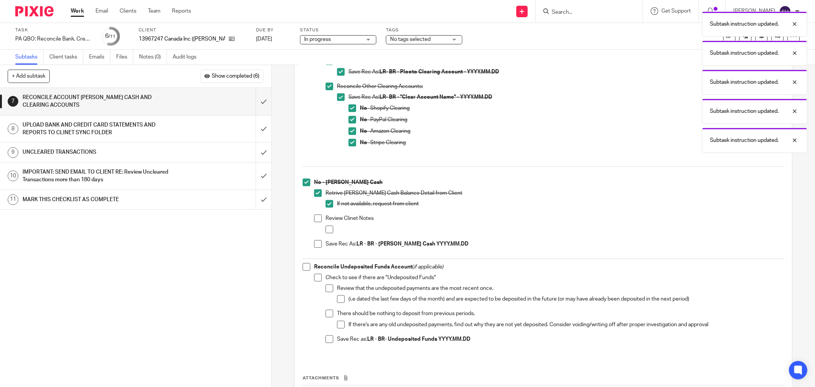
drag, startPoint x: 314, startPoint y: 217, endPoint x: 320, endPoint y: 221, distance: 6.8
click at [315, 218] on span at bounding box center [318, 218] width 8 height 8
drag, startPoint x: 328, startPoint y: 229, endPoint x: 322, endPoint y: 241, distance: 14.2
click at [328, 230] on span at bounding box center [330, 230] width 8 height 8
click at [314, 244] on span at bounding box center [318, 244] width 8 height 8
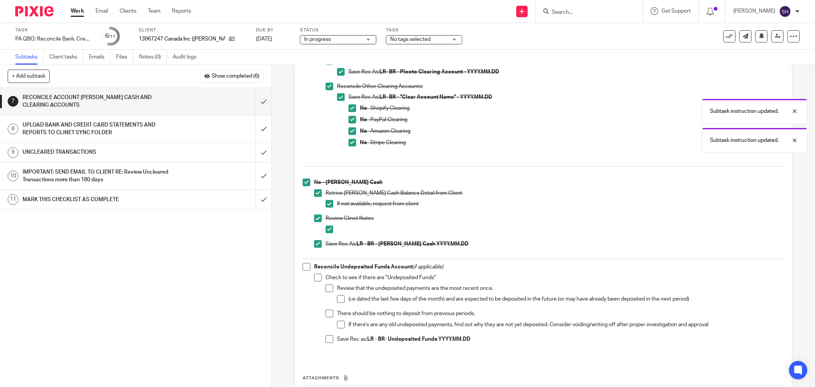
drag, startPoint x: 308, startPoint y: 266, endPoint x: 314, endPoint y: 267, distance: 6.2
click at [309, 265] on li "Reconcile Undeposited Funds Account ( if applicable) Check to see if there are …" at bounding box center [544, 308] width 482 height 90
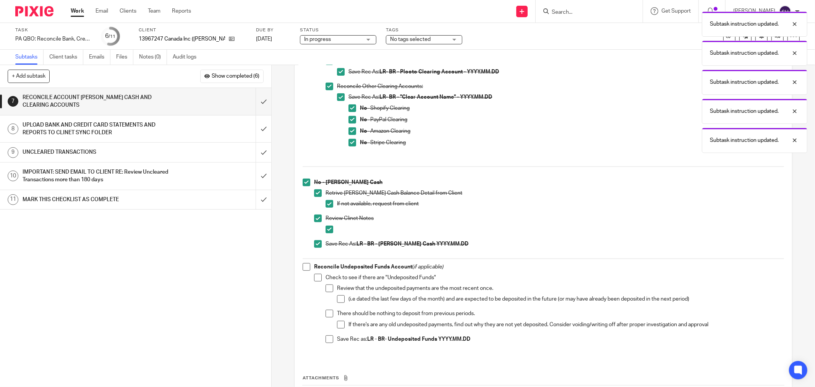
drag, startPoint x: 306, startPoint y: 266, endPoint x: 315, endPoint y: 276, distance: 13.5
click at [307, 266] on span at bounding box center [307, 267] width 8 height 8
drag, startPoint x: 317, startPoint y: 278, endPoint x: 326, endPoint y: 285, distance: 11.4
click at [318, 278] on span at bounding box center [318, 278] width 8 height 8
click at [337, 304] on li "(i.e dated the last few days of the month) and are expected to be deposited in …" at bounding box center [560, 300] width 447 height 11
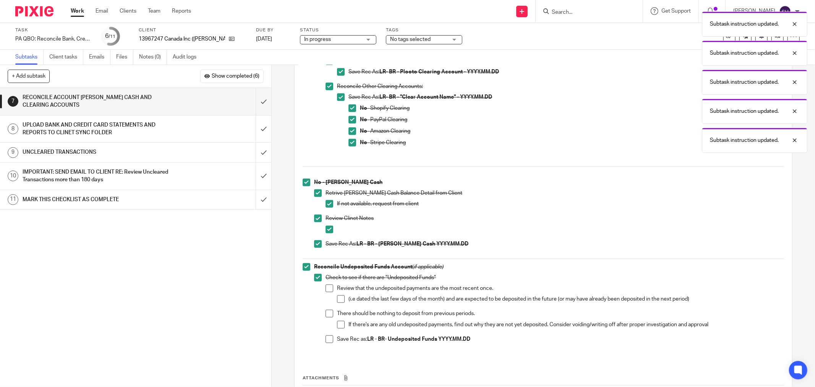
click at [328, 287] on span at bounding box center [330, 288] width 8 height 8
drag, startPoint x: 338, startPoint y: 297, endPoint x: 330, endPoint y: 308, distance: 14.0
click at [338, 297] on span at bounding box center [341, 299] width 8 height 8
drag, startPoint x: 330, startPoint y: 308, endPoint x: 334, endPoint y: 315, distance: 8.4
click at [331, 309] on ul "Review that the undeposited payments are the most recent once. (i.e dated the l…" at bounding box center [555, 315] width 459 height 62
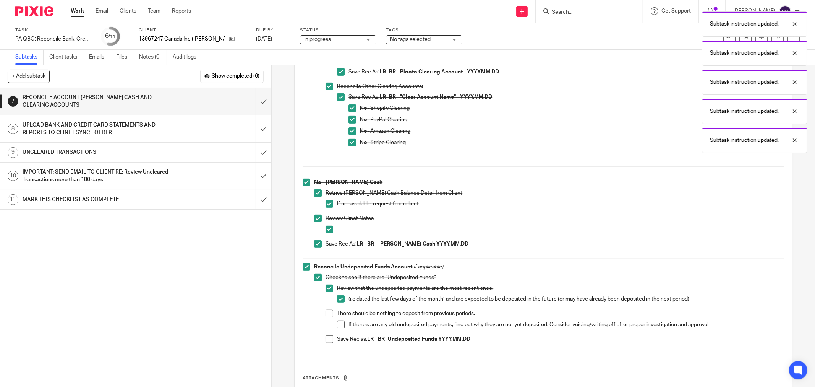
drag, startPoint x: 338, startPoint y: 323, endPoint x: 328, endPoint y: 334, distance: 14.6
click at [338, 323] on span at bounding box center [341, 325] width 8 height 8
click at [326, 338] on span at bounding box center [330, 339] width 8 height 8
click at [326, 313] on span at bounding box center [330, 314] width 8 height 8
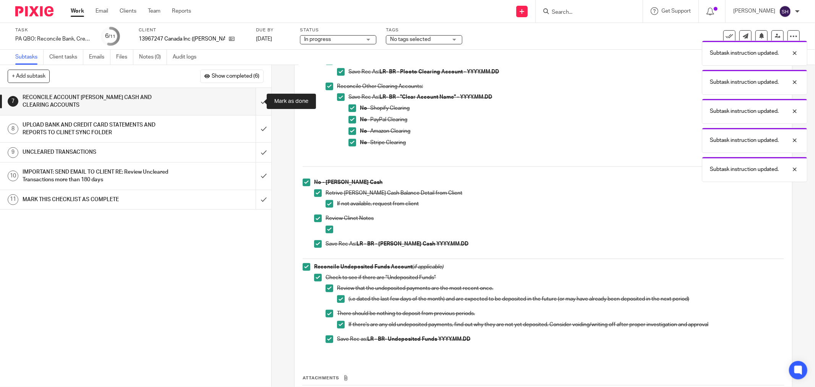
click at [258, 101] on input "submit" at bounding box center [135, 101] width 271 height 27
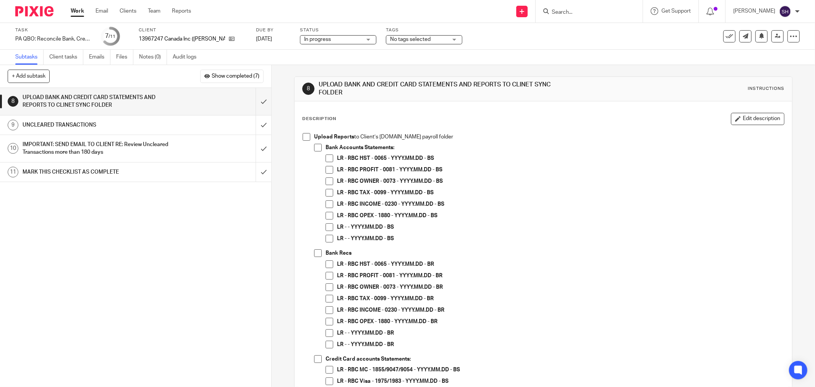
drag, startPoint x: 302, startPoint y: 137, endPoint x: 315, endPoint y: 151, distance: 19.2
click at [303, 137] on span at bounding box center [307, 137] width 8 height 8
drag, startPoint x: 319, startPoint y: 146, endPoint x: 322, endPoint y: 151, distance: 5.3
click at [319, 146] on span at bounding box center [318, 148] width 8 height 8
click at [326, 159] on span at bounding box center [330, 158] width 8 height 8
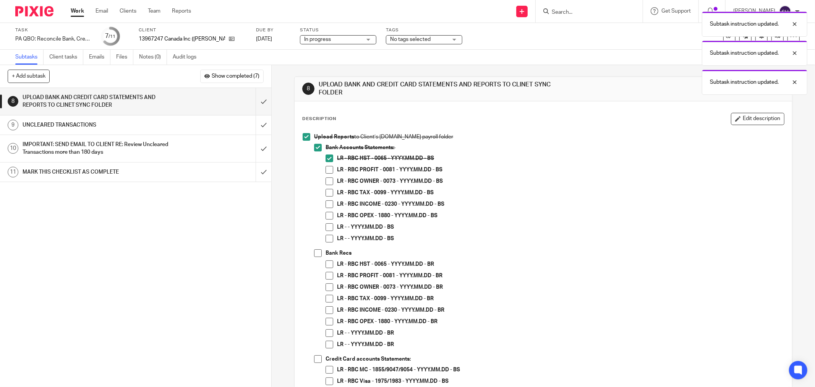
click at [328, 171] on span at bounding box center [330, 170] width 8 height 8
click at [327, 181] on span at bounding box center [330, 181] width 8 height 8
click at [326, 195] on span at bounding box center [330, 193] width 8 height 8
click at [327, 205] on span at bounding box center [330, 204] width 8 height 8
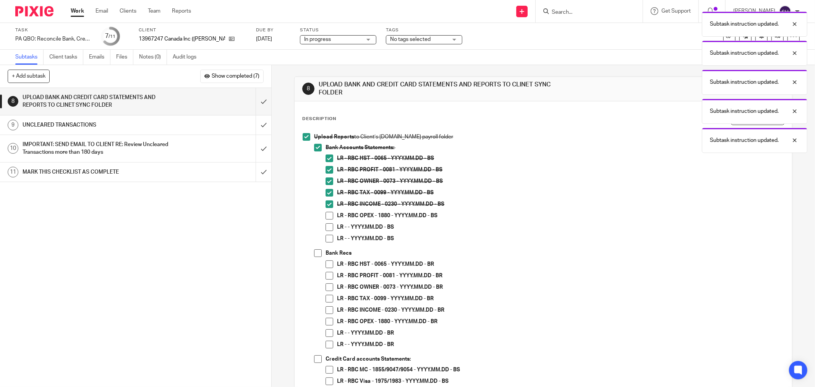
click at [327, 213] on span at bounding box center [330, 216] width 8 height 8
drag, startPoint x: 326, startPoint y: 228, endPoint x: 326, endPoint y: 233, distance: 5.0
click at [326, 229] on span at bounding box center [330, 227] width 8 height 8
drag, startPoint x: 326, startPoint y: 239, endPoint x: 330, endPoint y: 240, distance: 4.0
click at [326, 239] on span at bounding box center [330, 239] width 8 height 8
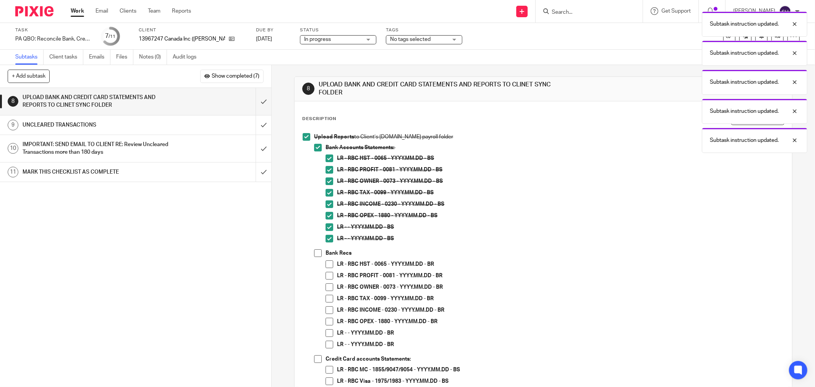
click at [316, 255] on span at bounding box center [318, 253] width 8 height 8
drag, startPoint x: 324, startPoint y: 265, endPoint x: 328, endPoint y: 273, distance: 8.7
click at [326, 265] on span at bounding box center [330, 264] width 8 height 8
click at [328, 273] on span at bounding box center [330, 276] width 8 height 8
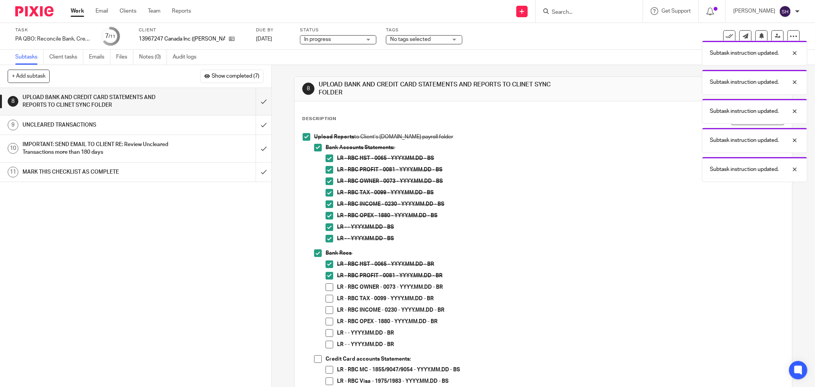
click at [326, 289] on span at bounding box center [330, 287] width 8 height 8
click at [326, 297] on span at bounding box center [330, 299] width 8 height 8
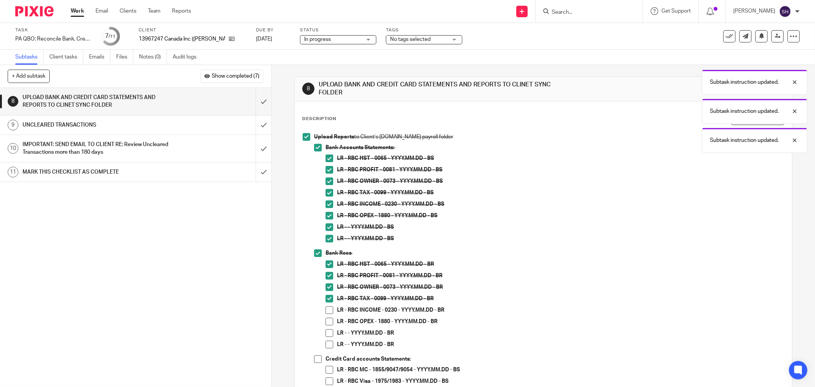
drag, startPoint x: 328, startPoint y: 308, endPoint x: 327, endPoint y: 312, distance: 4.7
click at [328, 309] on span at bounding box center [330, 310] width 8 height 8
click at [326, 333] on span at bounding box center [330, 333] width 8 height 8
click at [326, 342] on span at bounding box center [330, 345] width 8 height 8
click at [328, 320] on span at bounding box center [330, 322] width 8 height 8
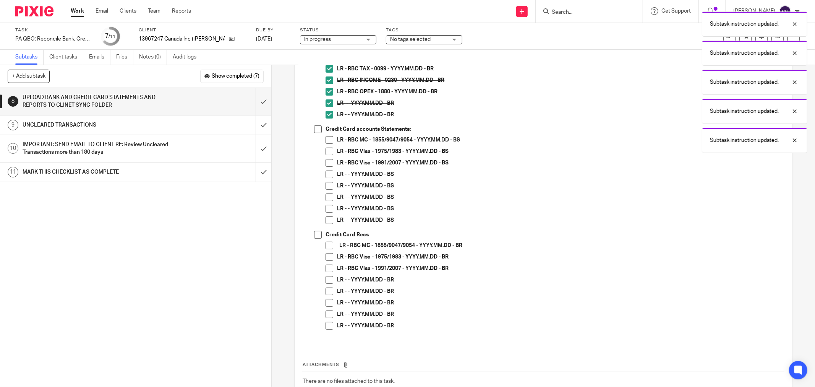
scroll to position [255, 0]
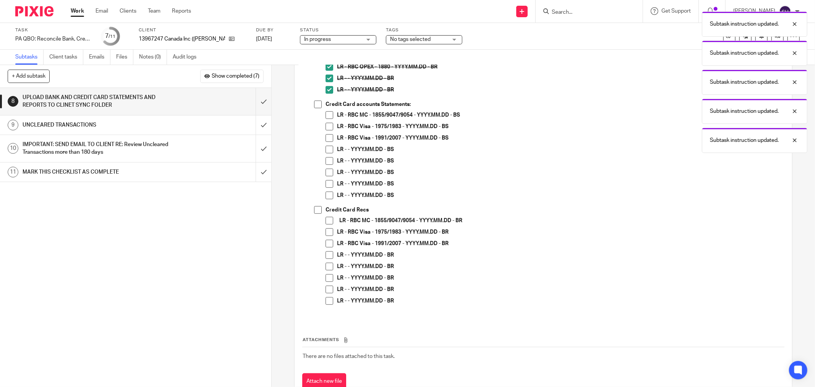
click at [316, 106] on span at bounding box center [318, 105] width 8 height 8
click at [327, 116] on span at bounding box center [330, 115] width 8 height 8
click at [329, 125] on span at bounding box center [330, 127] width 8 height 8
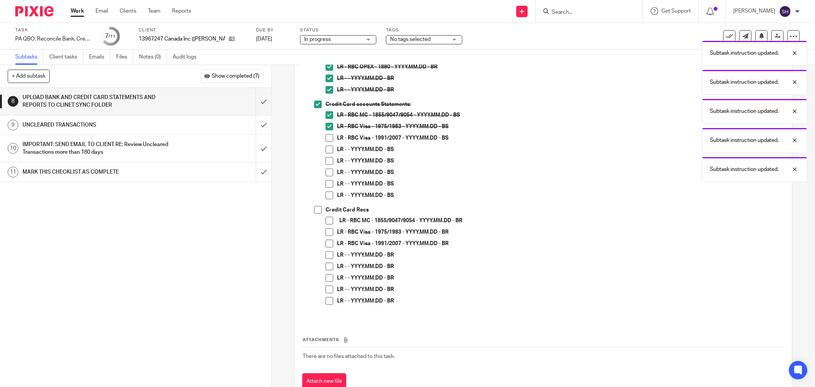
click at [327, 152] on span at bounding box center [330, 150] width 8 height 8
drag, startPoint x: 328, startPoint y: 161, endPoint x: 328, endPoint y: 169, distance: 7.7
click at [328, 162] on span at bounding box center [330, 161] width 8 height 8
drag, startPoint x: 328, startPoint y: 169, endPoint x: 329, endPoint y: 179, distance: 10.0
click at [328, 169] on span at bounding box center [330, 173] width 8 height 8
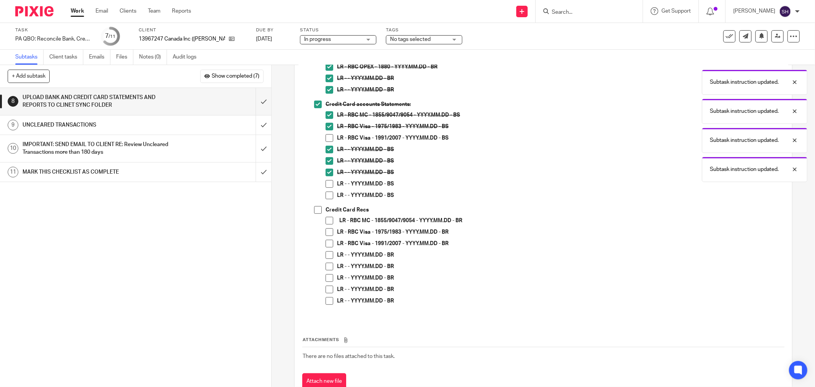
click at [329, 182] on span at bounding box center [330, 184] width 8 height 8
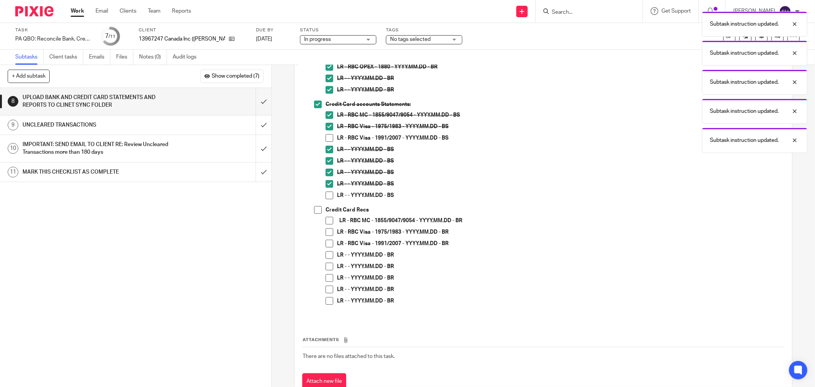
click at [327, 193] on span at bounding box center [330, 196] width 8 height 8
click at [326, 135] on span at bounding box center [330, 138] width 8 height 8
click at [317, 208] on span at bounding box center [318, 210] width 8 height 8
click at [326, 219] on span at bounding box center [330, 221] width 8 height 8
click at [323, 234] on li "Credit Card Recs LR - RBC MC - 1855/9047/9054 - YYYY.MM.DD - BR LR - RBC Visa -…" at bounding box center [549, 259] width 470 height 106
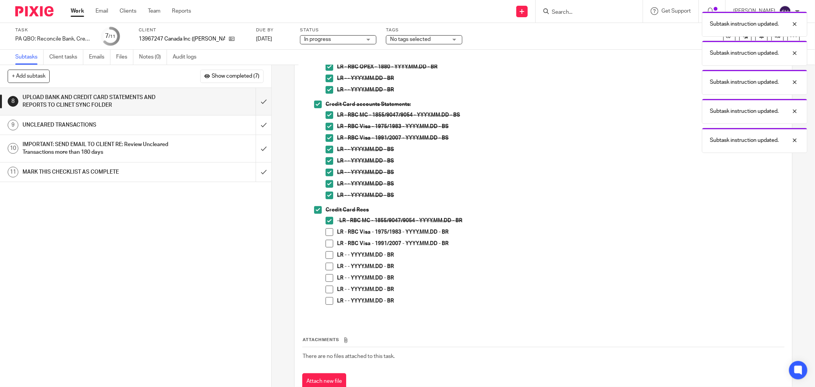
drag, startPoint x: 326, startPoint y: 233, endPoint x: 323, endPoint y: 245, distance: 12.1
click at [326, 234] on span at bounding box center [330, 232] width 8 height 8
click at [326, 245] on span at bounding box center [330, 244] width 8 height 8
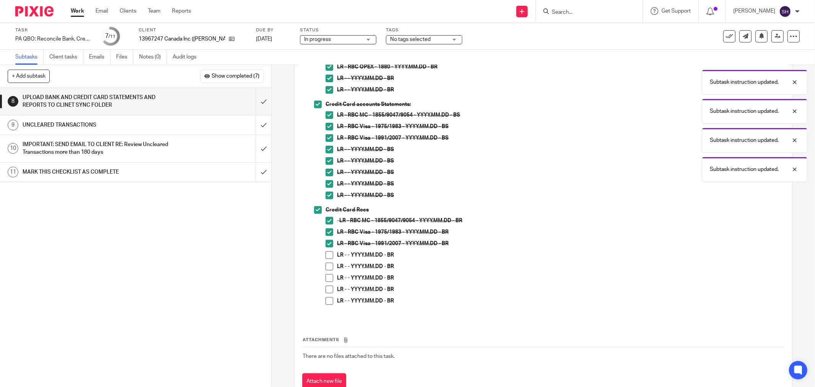
drag, startPoint x: 323, startPoint y: 251, endPoint x: 324, endPoint y: 261, distance: 9.6
click at [326, 253] on span at bounding box center [330, 255] width 8 height 8
drag, startPoint x: 326, startPoint y: 265, endPoint x: 327, endPoint y: 276, distance: 11.1
click at [326, 266] on span at bounding box center [330, 267] width 8 height 8
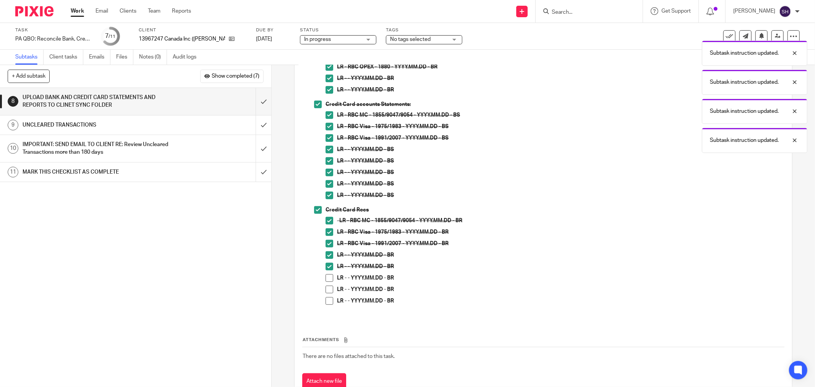
click at [328, 293] on li "LR - - YYYY.MM.DD - BR" at bounding box center [555, 291] width 459 height 11
click at [329, 304] on span at bounding box center [330, 301] width 8 height 8
click at [329, 288] on span at bounding box center [330, 290] width 8 height 8
click at [328, 277] on span at bounding box center [330, 278] width 8 height 8
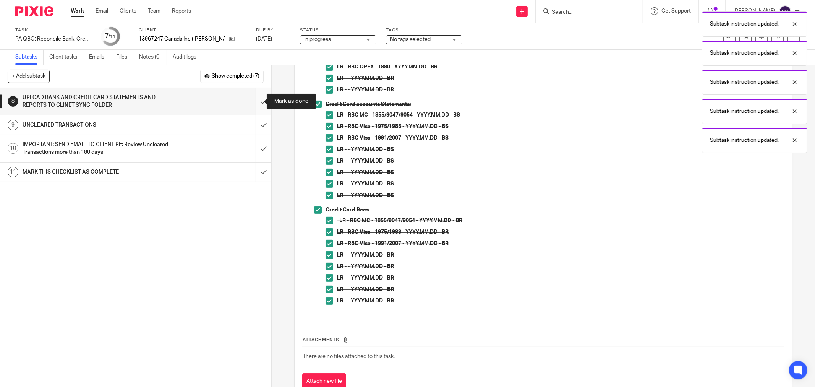
click at [255, 96] on input "submit" at bounding box center [135, 101] width 271 height 27
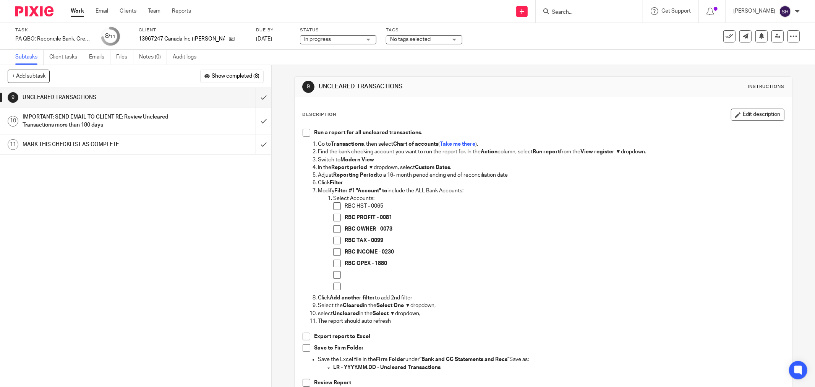
drag, startPoint x: 305, startPoint y: 135, endPoint x: 309, endPoint y: 166, distance: 31.2
click at [305, 135] on span at bounding box center [307, 133] width 8 height 8
click at [333, 216] on span at bounding box center [337, 218] width 8 height 8
drag, startPoint x: 334, startPoint y: 206, endPoint x: 335, endPoint y: 211, distance: 5.1
click at [334, 206] on span at bounding box center [337, 206] width 8 height 8
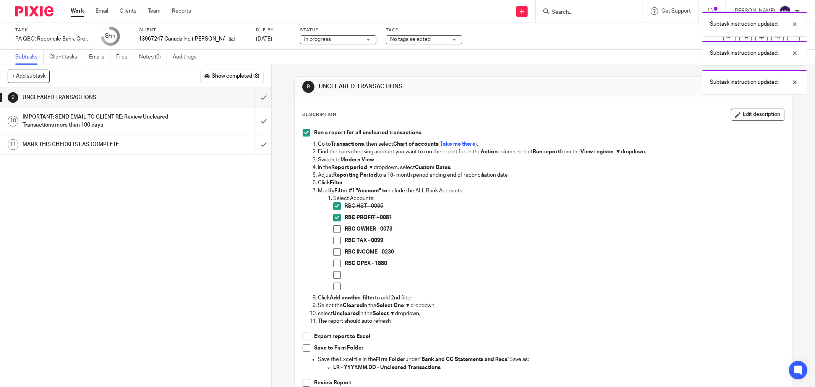
click at [337, 227] on span at bounding box center [337, 229] width 8 height 8
click at [334, 240] on span at bounding box center [337, 241] width 8 height 8
drag, startPoint x: 333, startPoint y: 252, endPoint x: 331, endPoint y: 257, distance: 5.5
click at [333, 253] on span at bounding box center [337, 252] width 8 height 8
click at [333, 264] on span at bounding box center [337, 264] width 8 height 8
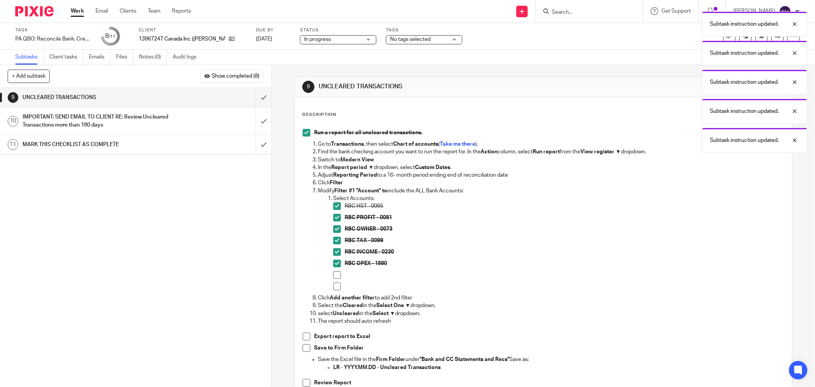
click at [333, 274] on span at bounding box center [337, 275] width 8 height 8
click at [334, 286] on span at bounding box center [337, 287] width 8 height 8
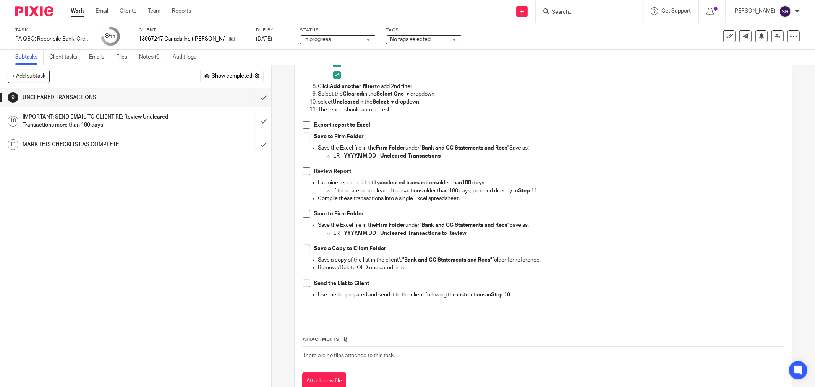
scroll to position [212, 0]
drag, startPoint x: 301, startPoint y: 126, endPoint x: 300, endPoint y: 130, distance: 4.2
click at [303, 127] on span at bounding box center [307, 124] width 8 height 8
click at [303, 139] on span at bounding box center [307, 136] width 8 height 8
drag, startPoint x: 308, startPoint y: 170, endPoint x: 305, endPoint y: 187, distance: 17.1
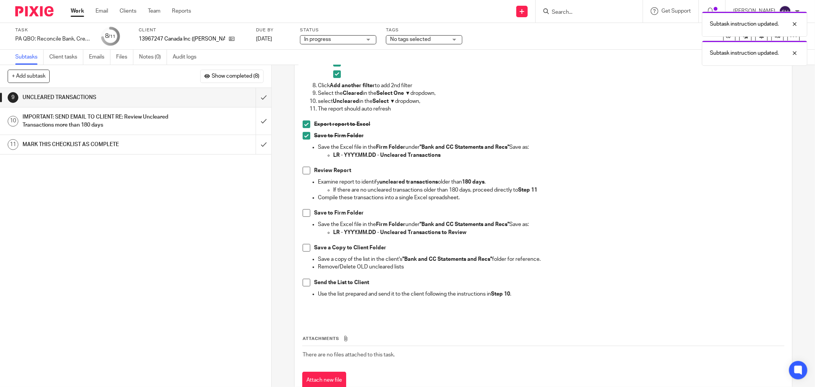
click at [308, 171] on li "Review Report" at bounding box center [544, 172] width 482 height 11
click at [304, 211] on span at bounding box center [307, 213] width 8 height 8
click at [305, 170] on span at bounding box center [307, 171] width 8 height 8
click at [305, 248] on span at bounding box center [307, 248] width 8 height 8
click at [307, 281] on span at bounding box center [307, 283] width 8 height 8
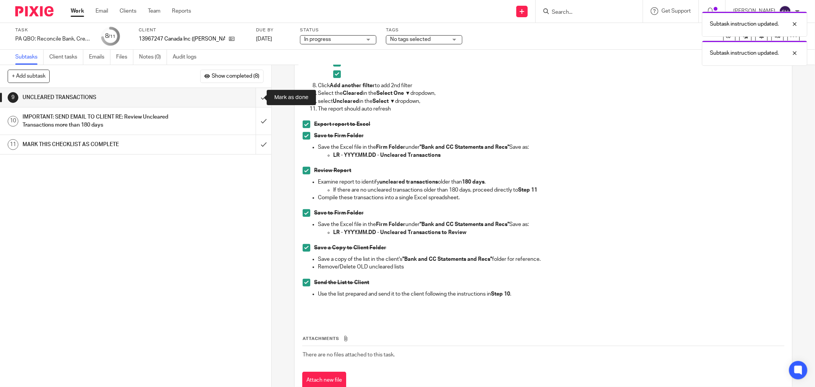
click at [254, 97] on input "submit" at bounding box center [135, 97] width 271 height 19
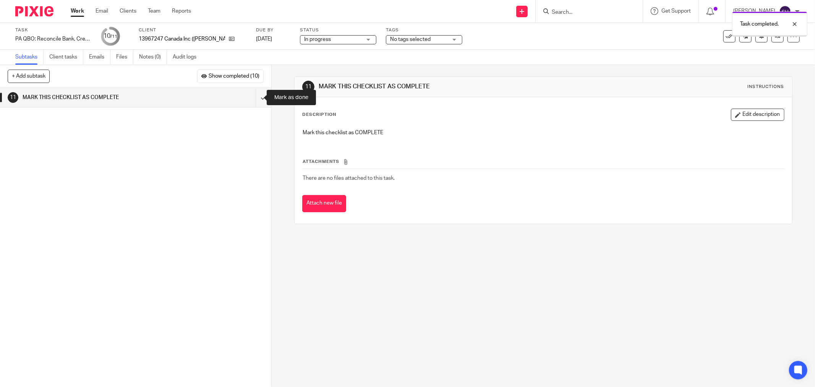
click at [254, 97] on input "submit" at bounding box center [135, 97] width 271 height 19
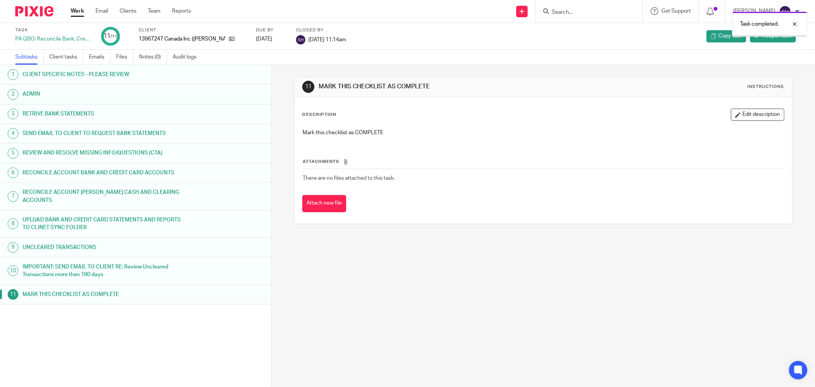
click at [78, 11] on link "Work" at bounding box center [77, 11] width 13 height 8
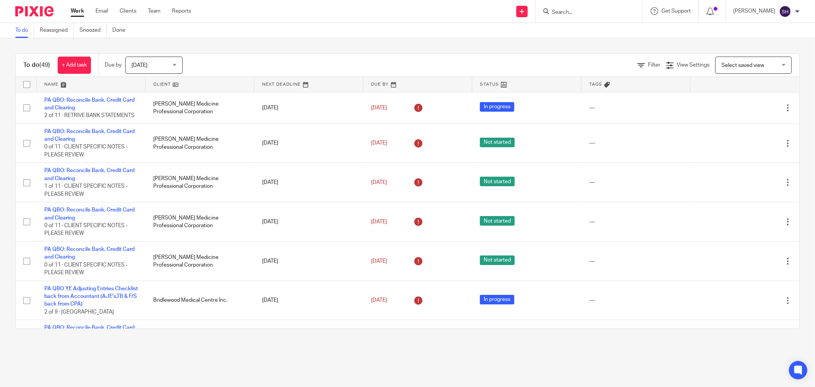
click at [217, 86] on link at bounding box center [200, 84] width 109 height 15
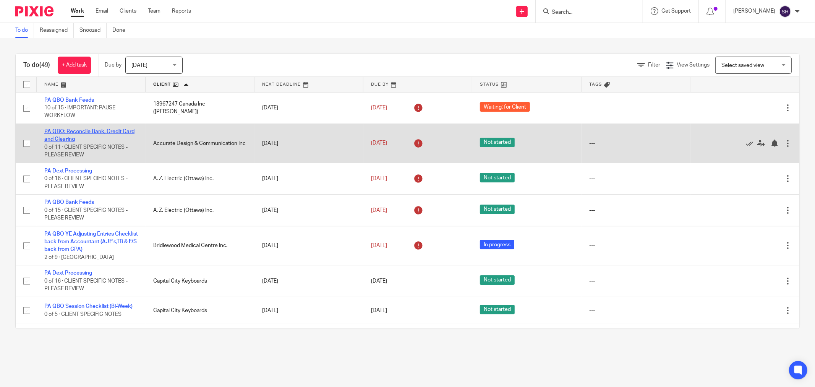
click at [120, 130] on link "PA QBO: Reconcile Bank, Credit Card and Clearing" at bounding box center [89, 135] width 90 height 13
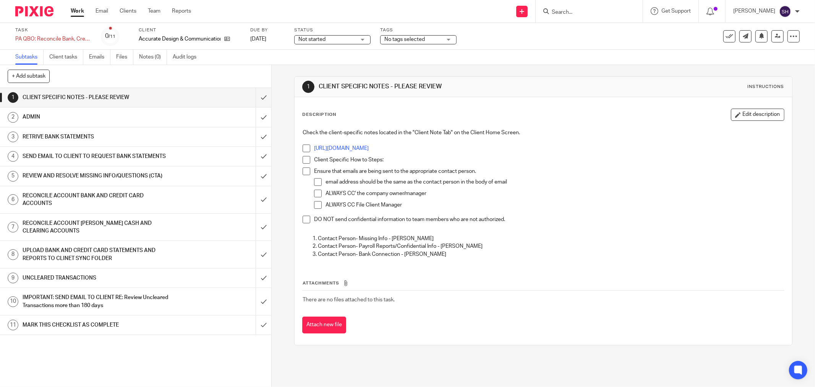
click at [303, 149] on span at bounding box center [307, 149] width 8 height 8
click at [303, 158] on span at bounding box center [307, 160] width 8 height 8
click at [303, 170] on span at bounding box center [307, 171] width 8 height 8
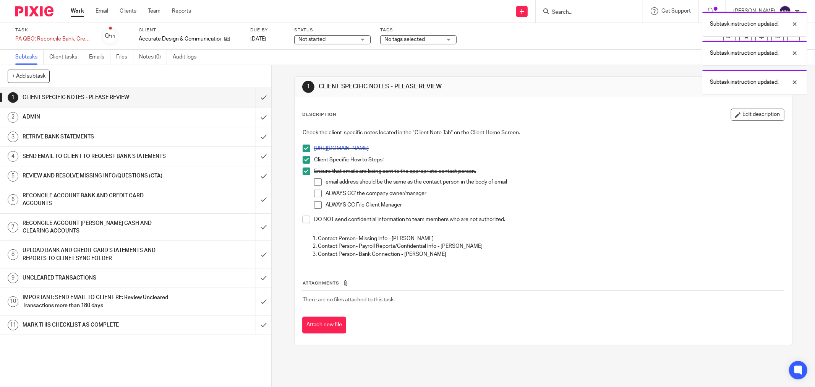
click at [319, 182] on span at bounding box center [318, 182] width 8 height 8
click at [318, 192] on span at bounding box center [318, 194] width 8 height 8
click at [315, 204] on span at bounding box center [318, 205] width 8 height 8
click at [303, 218] on span at bounding box center [307, 220] width 8 height 8
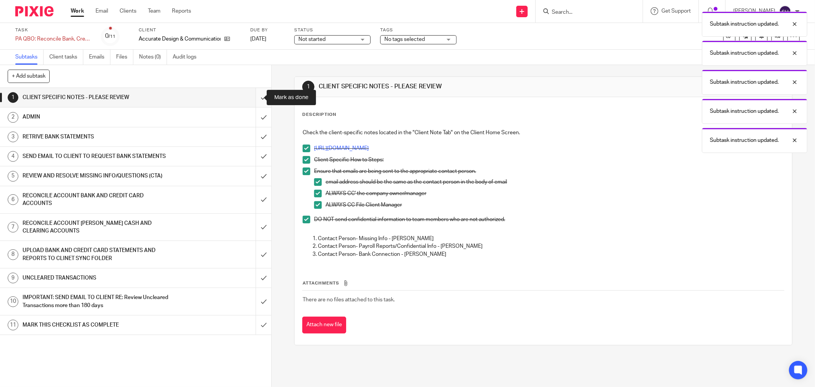
click at [260, 97] on input "submit" at bounding box center [135, 97] width 271 height 19
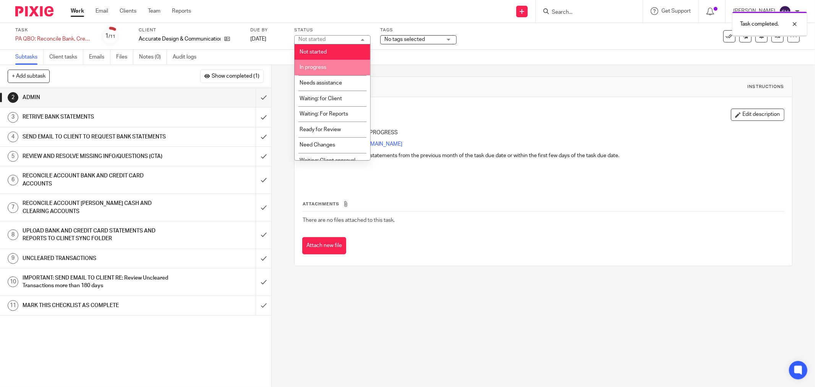
click at [337, 65] on li "In progress" at bounding box center [333, 68] width 76 height 16
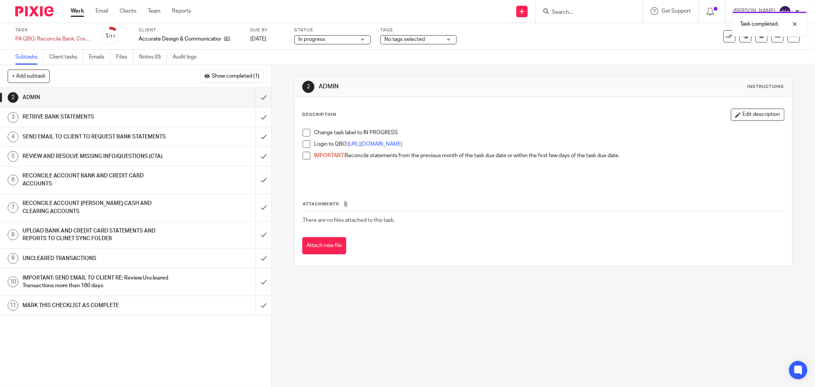
click at [303, 132] on span at bounding box center [307, 133] width 8 height 8
click at [299, 143] on div "Change task label to IN PROGRESS Login to QBO: https://c35.qbo.intuit.com/qbo35…" at bounding box center [543, 155] width 489 height 60
click at [303, 145] on span at bounding box center [307, 144] width 8 height 8
click at [303, 158] on span at bounding box center [307, 156] width 8 height 8
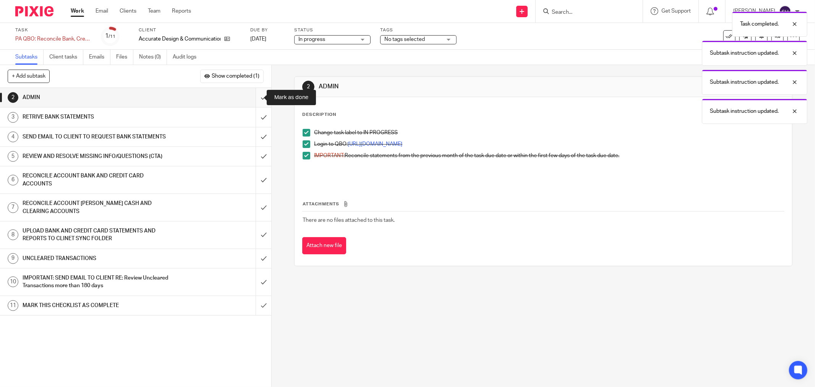
click at [258, 97] on input "submit" at bounding box center [135, 97] width 271 height 19
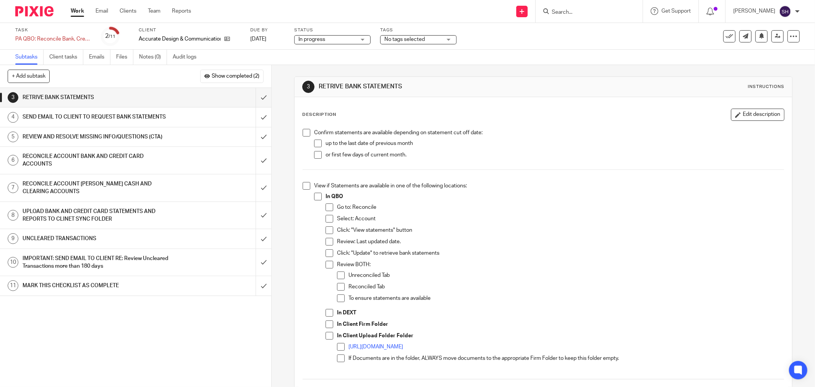
click at [304, 134] on span at bounding box center [307, 133] width 8 height 8
click at [318, 144] on span at bounding box center [318, 144] width 8 height 8
click at [315, 154] on span at bounding box center [318, 155] width 8 height 8
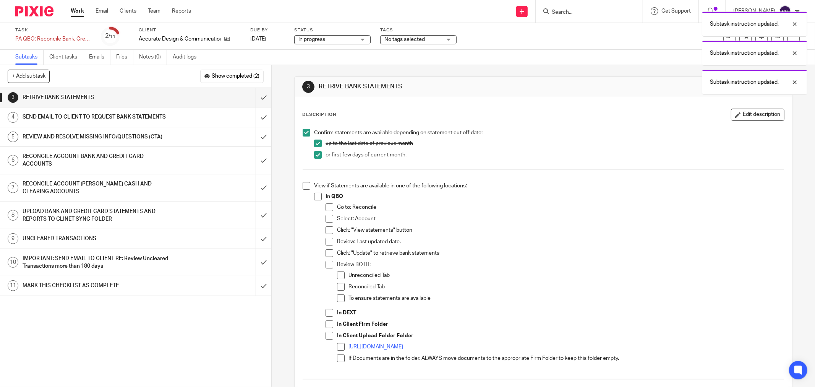
drag, startPoint x: 297, startPoint y: 182, endPoint x: 305, endPoint y: 186, distance: 8.5
click at [300, 184] on div "Confirm statements are available depending on statement cut off date: up to the…" at bounding box center [543, 391] width 489 height 533
click at [305, 186] on span at bounding box center [307, 186] width 8 height 8
click at [315, 196] on span at bounding box center [318, 197] width 8 height 8
click at [326, 209] on span at bounding box center [330, 207] width 8 height 8
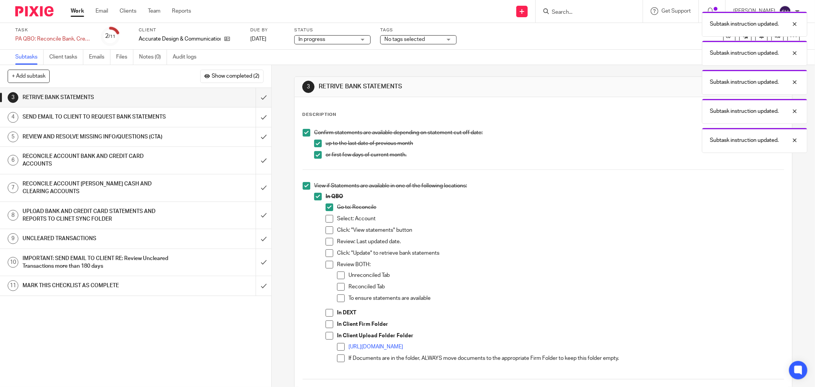
click at [326, 221] on span at bounding box center [330, 219] width 8 height 8
click at [330, 231] on span at bounding box center [330, 230] width 8 height 8
click at [329, 248] on li "Review: Last updated date." at bounding box center [555, 243] width 459 height 11
click at [328, 245] on span at bounding box center [330, 242] width 8 height 8
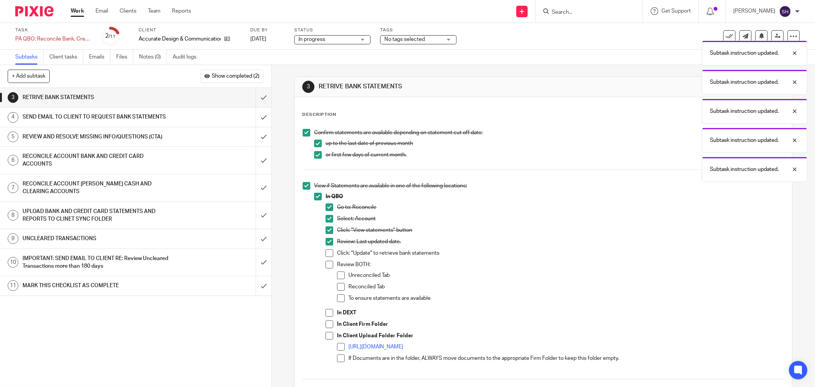
drag, startPoint x: 328, startPoint y: 253, endPoint x: 326, endPoint y: 267, distance: 13.9
click at [328, 253] on span at bounding box center [330, 253] width 8 height 8
click at [326, 268] on li "Review BOTH: Unreconciled Tab Reconciled Tab To ensure statements are available" at bounding box center [555, 285] width 459 height 48
drag, startPoint x: 325, startPoint y: 265, endPoint x: 338, endPoint y: 270, distance: 14.1
click at [326, 265] on span at bounding box center [330, 265] width 8 height 8
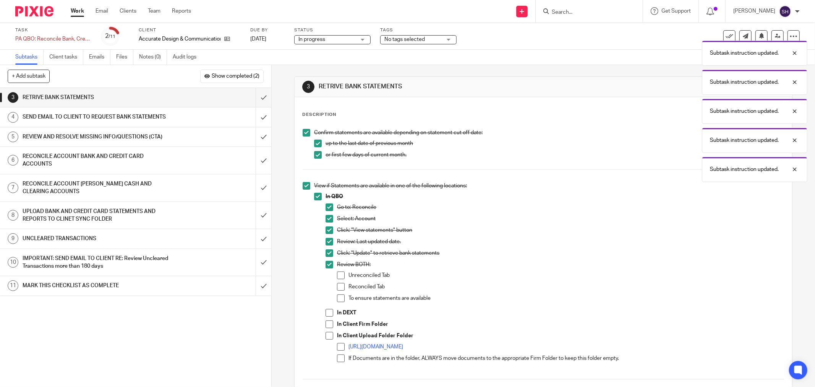
click at [339, 271] on div "Review BOTH: Unreconciled Tab Reconciled Tab To ensure statements are available" at bounding box center [560, 285] width 447 height 48
click at [339, 274] on span at bounding box center [341, 275] width 8 height 8
click at [340, 289] on span at bounding box center [341, 287] width 8 height 8
drag, startPoint x: 340, startPoint y: 298, endPoint x: 330, endPoint y: 310, distance: 15.4
click at [340, 299] on span at bounding box center [341, 298] width 8 height 8
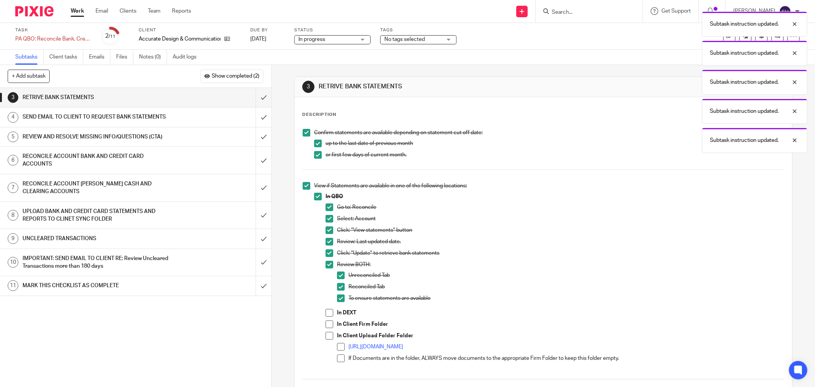
click at [328, 313] on span at bounding box center [330, 313] width 8 height 8
click at [326, 325] on span at bounding box center [330, 324] width 8 height 8
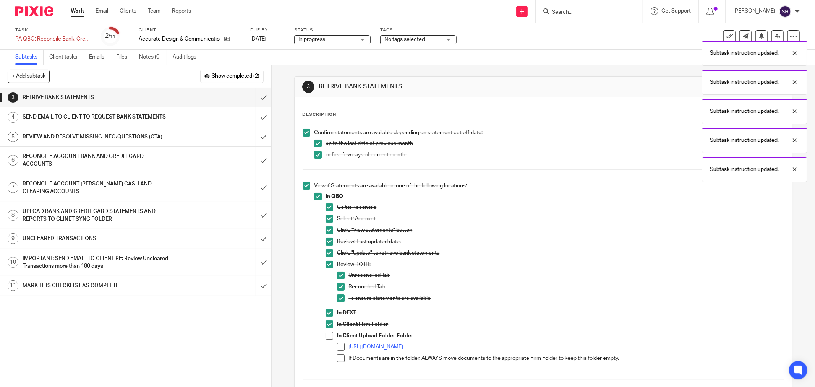
click at [327, 334] on span at bounding box center [330, 336] width 8 height 8
drag, startPoint x: 340, startPoint y: 347, endPoint x: 338, endPoint y: 356, distance: 9.5
click at [340, 347] on span at bounding box center [341, 347] width 8 height 8
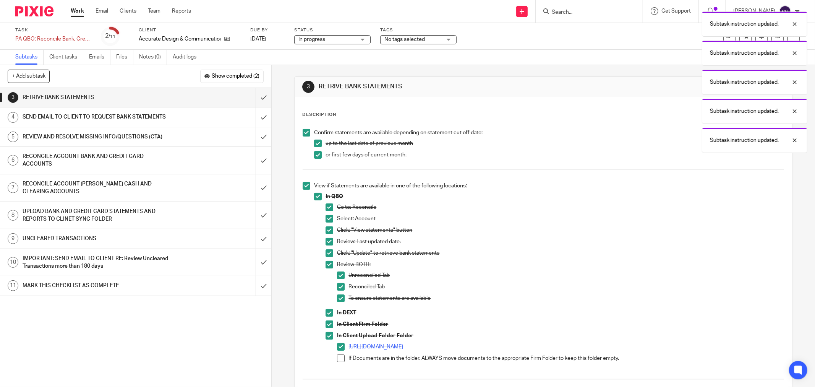
click at [338, 356] on span at bounding box center [341, 358] width 8 height 8
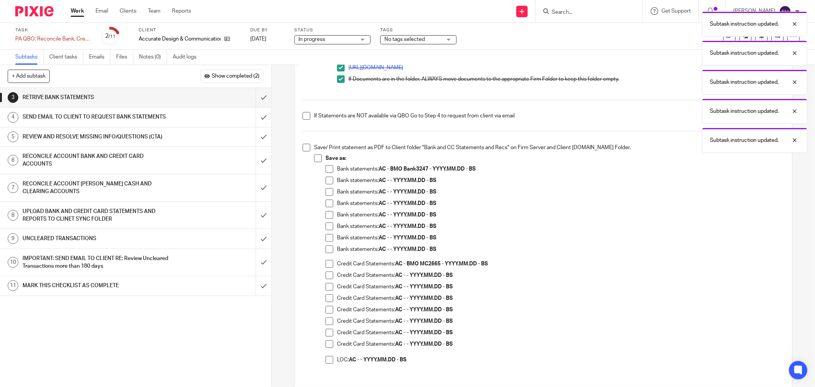
scroll to position [297, 0]
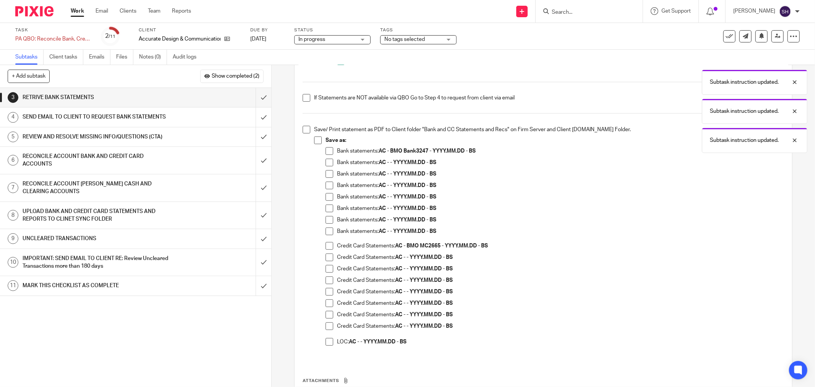
click at [304, 99] on span at bounding box center [307, 98] width 8 height 8
drag, startPoint x: 303, startPoint y: 129, endPoint x: 314, endPoint y: 137, distance: 14.0
click at [303, 129] on span at bounding box center [307, 130] width 8 height 8
click at [318, 140] on span at bounding box center [318, 140] width 8 height 8
click at [330, 161] on span at bounding box center [330, 163] width 8 height 8
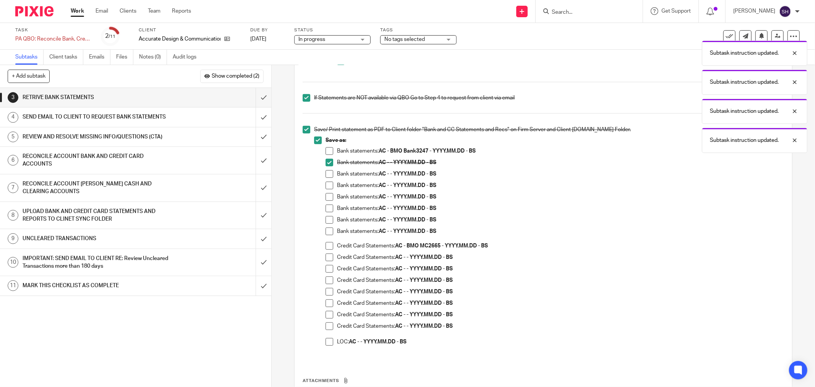
click at [330, 177] on span at bounding box center [330, 174] width 8 height 8
drag, startPoint x: 330, startPoint y: 187, endPoint x: 327, endPoint y: 199, distance: 12.8
click at [330, 187] on span at bounding box center [330, 186] width 8 height 8
click at [327, 200] on span at bounding box center [330, 197] width 8 height 8
drag, startPoint x: 327, startPoint y: 210, endPoint x: 326, endPoint y: 214, distance: 3.9
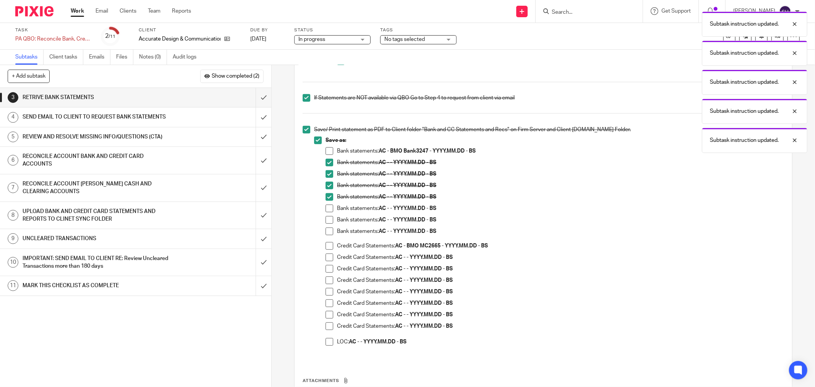
click at [326, 211] on span at bounding box center [330, 209] width 8 height 8
click at [326, 221] on span at bounding box center [330, 220] width 8 height 8
click at [326, 229] on span at bounding box center [330, 231] width 8 height 8
drag, startPoint x: 328, startPoint y: 259, endPoint x: 328, endPoint y: 265, distance: 6.5
click at [328, 260] on span at bounding box center [330, 257] width 8 height 8
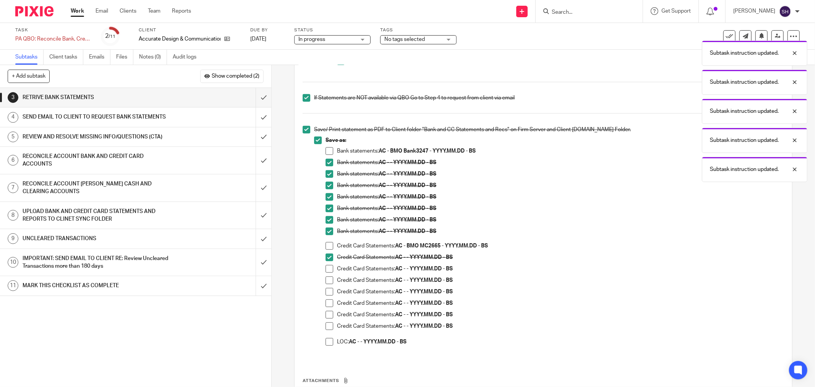
drag, startPoint x: 329, startPoint y: 270, endPoint x: 330, endPoint y: 279, distance: 9.6
click at [329, 270] on span at bounding box center [330, 269] width 8 height 8
click at [330, 279] on span at bounding box center [330, 280] width 8 height 8
click at [329, 293] on span at bounding box center [330, 292] width 8 height 8
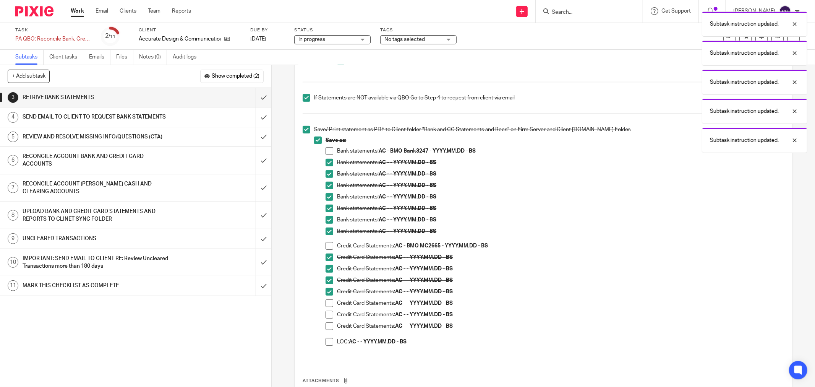
drag, startPoint x: 325, startPoint y: 303, endPoint x: 311, endPoint y: 320, distance: 22.3
click at [326, 304] on span at bounding box center [330, 303] width 8 height 8
click at [330, 316] on span at bounding box center [330, 315] width 8 height 8
click at [332, 325] on li "Credit Card Statements: AC - - YYYY.MM.DD - BS" at bounding box center [555, 330] width 459 height 16
click at [329, 325] on span at bounding box center [330, 326] width 8 height 8
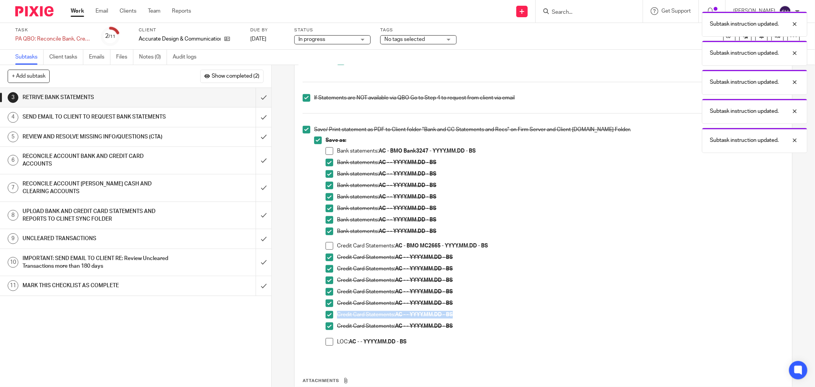
click at [326, 341] on span at bounding box center [330, 342] width 8 height 8
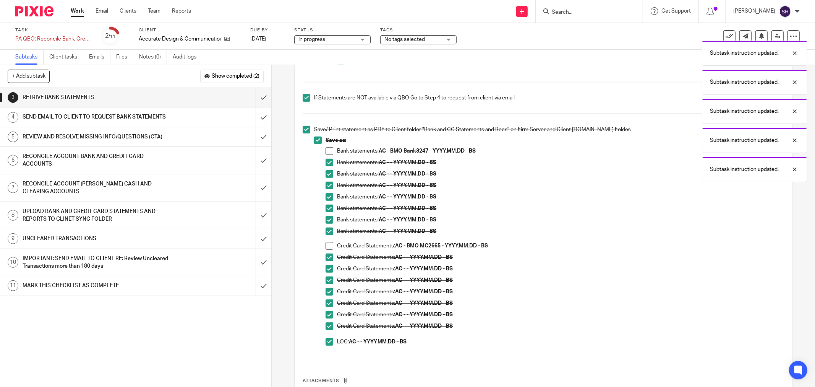
click at [702, 215] on div "Bank statements: AC - - YYYY.MM.DD - BS" at bounding box center [560, 210] width 447 height 11
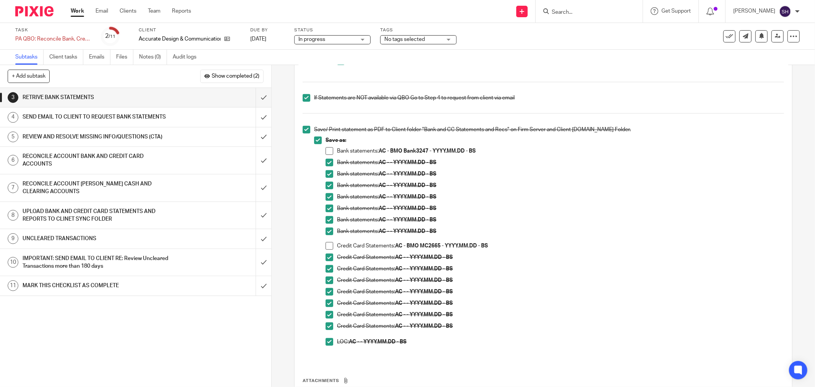
drag, startPoint x: 328, startPoint y: 151, endPoint x: 328, endPoint y: 165, distance: 13.8
click at [328, 151] on span at bounding box center [330, 151] width 8 height 8
click at [327, 243] on span at bounding box center [330, 246] width 8 height 8
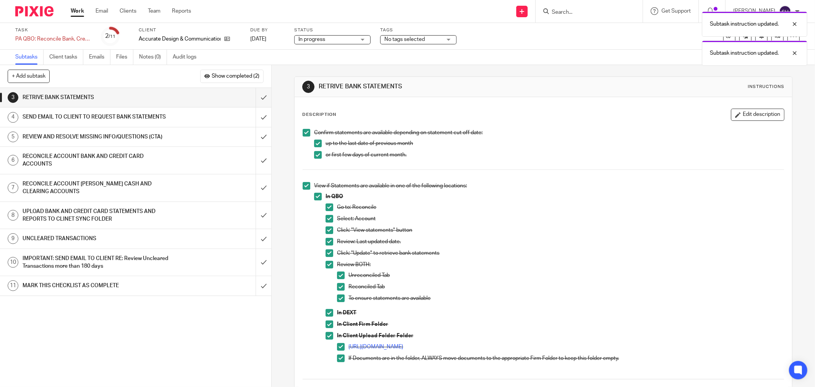
scroll to position [365, 0]
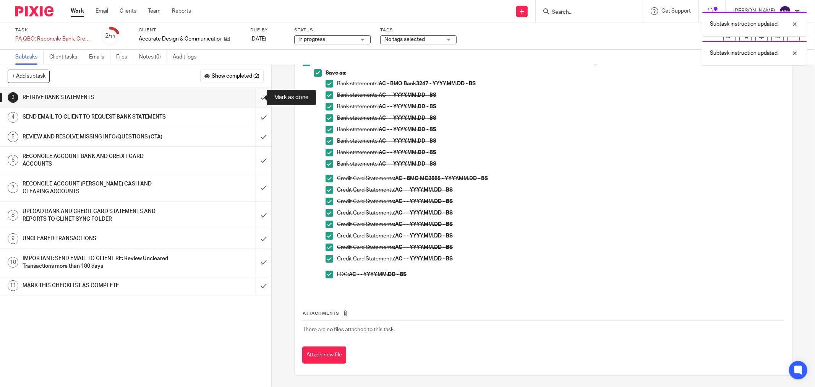
click at [257, 96] on input "submit" at bounding box center [135, 97] width 271 height 19
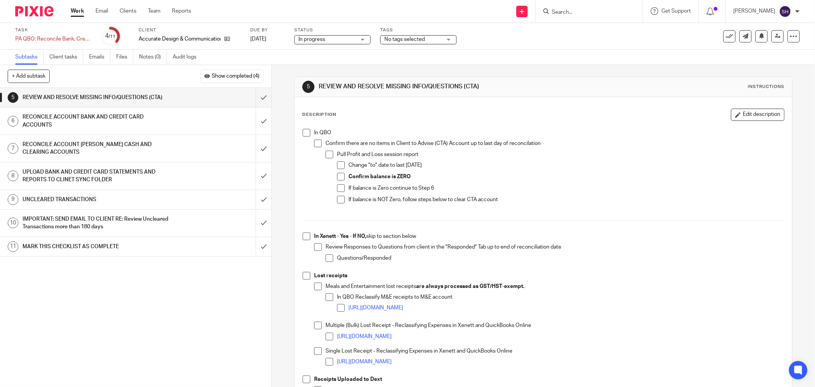
click at [303, 132] on span at bounding box center [307, 133] width 8 height 8
click at [315, 143] on span at bounding box center [318, 144] width 8 height 8
click at [326, 156] on span at bounding box center [330, 155] width 8 height 8
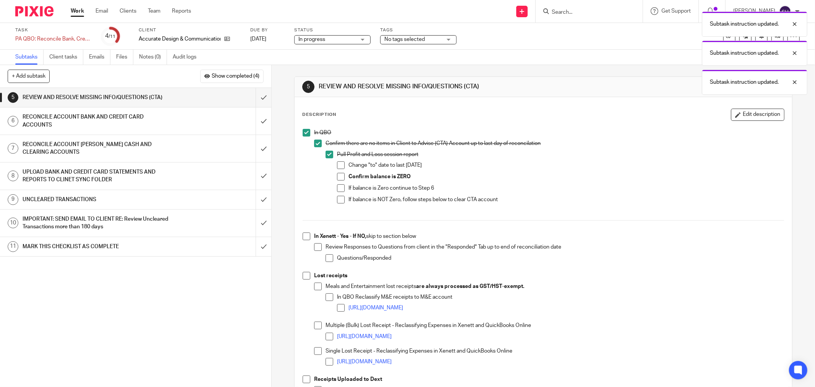
drag, startPoint x: 334, startPoint y: 164, endPoint x: 335, endPoint y: 176, distance: 12.6
click at [337, 165] on span at bounding box center [341, 165] width 8 height 8
click at [337, 178] on span at bounding box center [341, 177] width 8 height 8
click at [337, 189] on span at bounding box center [341, 188] width 8 height 8
click at [337, 200] on span at bounding box center [341, 200] width 8 height 8
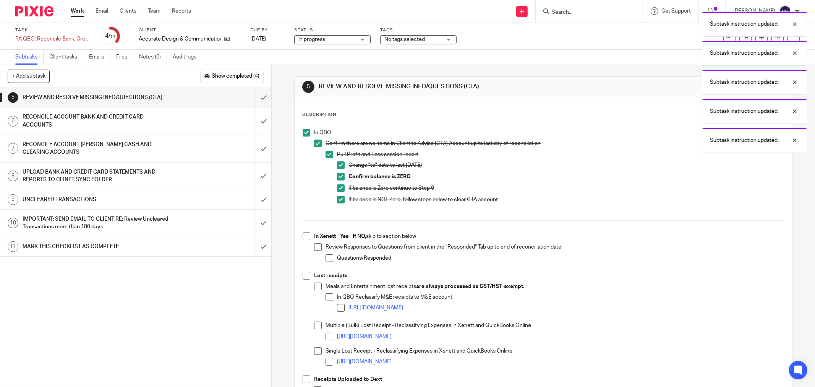
click at [303, 234] on span at bounding box center [307, 236] width 8 height 8
click at [314, 247] on span at bounding box center [318, 247] width 8 height 8
drag, startPoint x: 329, startPoint y: 261, endPoint x: 296, endPoint y: 273, distance: 34.9
click at [329, 262] on li "Questions/Responded" at bounding box center [555, 259] width 459 height 11
click at [330, 259] on span at bounding box center [330, 258] width 8 height 8
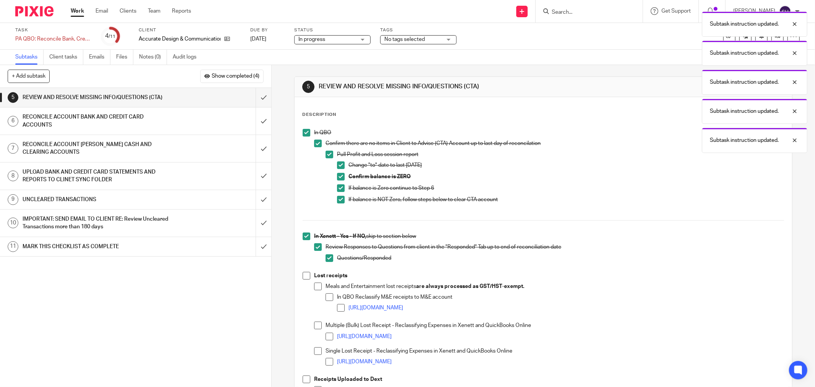
click at [303, 276] on span at bounding box center [307, 276] width 8 height 8
drag, startPoint x: 315, startPoint y: 282, endPoint x: 316, endPoint y: 287, distance: 5.5
click at [315, 282] on div "Lost receipts Meals and Entertainment lost receipts are always processed as GST…" at bounding box center [549, 324] width 470 height 104
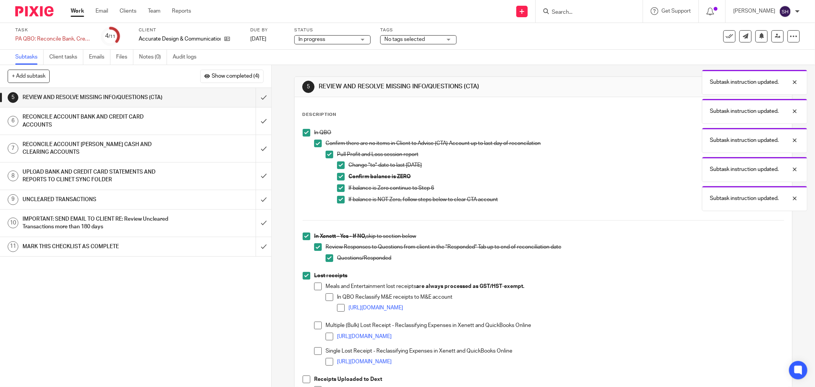
drag, startPoint x: 316, startPoint y: 287, endPoint x: 320, endPoint y: 292, distance: 5.7
click at [317, 287] on span at bounding box center [318, 287] width 8 height 8
drag, startPoint x: 325, startPoint y: 296, endPoint x: 337, endPoint y: 307, distance: 16.2
click at [326, 296] on span at bounding box center [330, 297] width 8 height 8
click at [338, 307] on span at bounding box center [341, 308] width 8 height 8
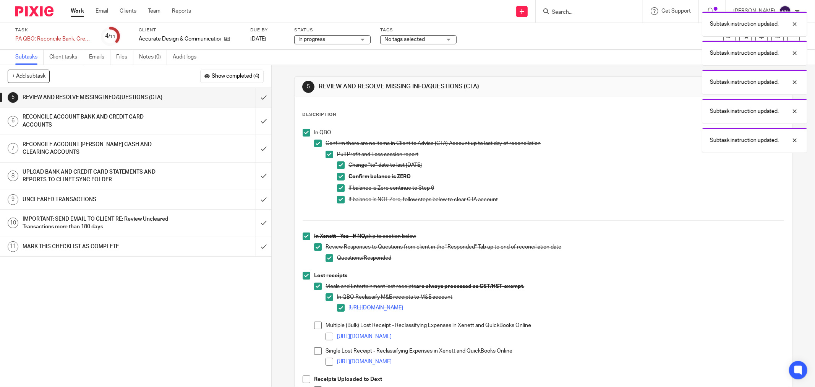
click at [314, 325] on span at bounding box center [318, 326] width 8 height 8
drag, startPoint x: 328, startPoint y: 336, endPoint x: 323, endPoint y: 342, distance: 7.0
click at [327, 337] on span at bounding box center [330, 337] width 8 height 8
drag, startPoint x: 316, startPoint y: 351, endPoint x: 323, endPoint y: 358, distance: 10.3
click at [316, 351] on span at bounding box center [318, 351] width 8 height 8
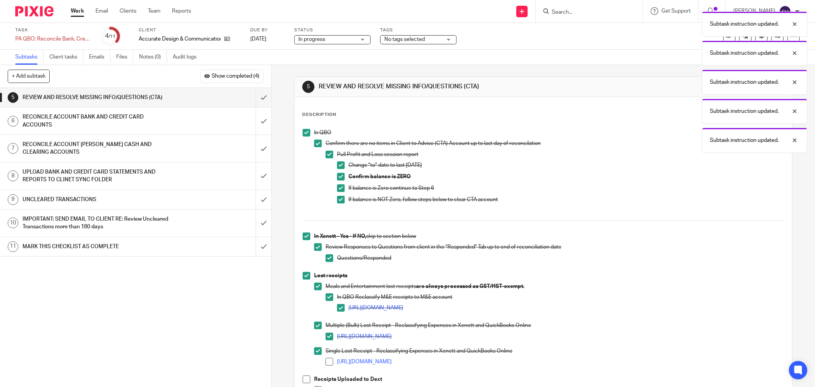
drag, startPoint x: 325, startPoint y: 360, endPoint x: 342, endPoint y: 299, distance: 63.1
click at [326, 360] on span at bounding box center [330, 362] width 8 height 8
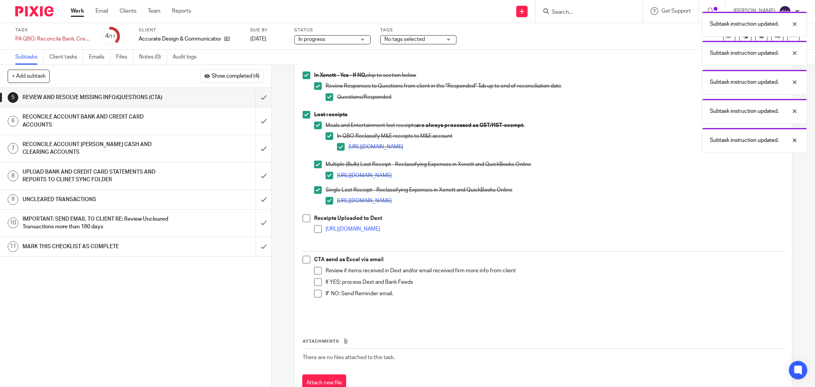
scroll to position [189, 0]
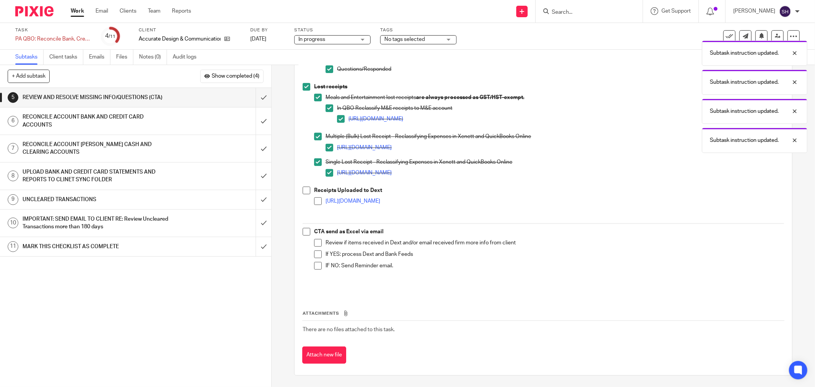
drag, startPoint x: 303, startPoint y: 190, endPoint x: 312, endPoint y: 200, distance: 13.6
click at [304, 191] on span at bounding box center [307, 191] width 8 height 8
click at [314, 201] on span at bounding box center [318, 201] width 8 height 8
click at [299, 233] on div "In QBO Confirm there are no items in Client to Advise (CTA) Account up to last …" at bounding box center [543, 115] width 489 height 358
click at [303, 234] on span at bounding box center [307, 232] width 8 height 8
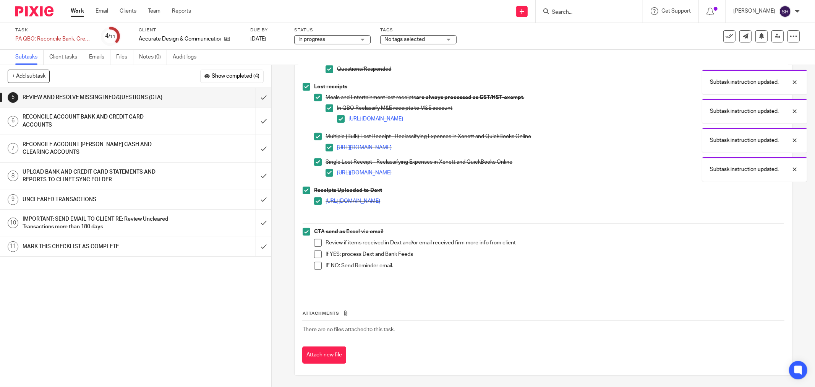
drag, startPoint x: 312, startPoint y: 242, endPoint x: 315, endPoint y: 253, distance: 11.7
click at [314, 242] on span at bounding box center [318, 243] width 8 height 8
click at [315, 255] on span at bounding box center [318, 254] width 8 height 8
click at [314, 266] on span at bounding box center [318, 266] width 8 height 8
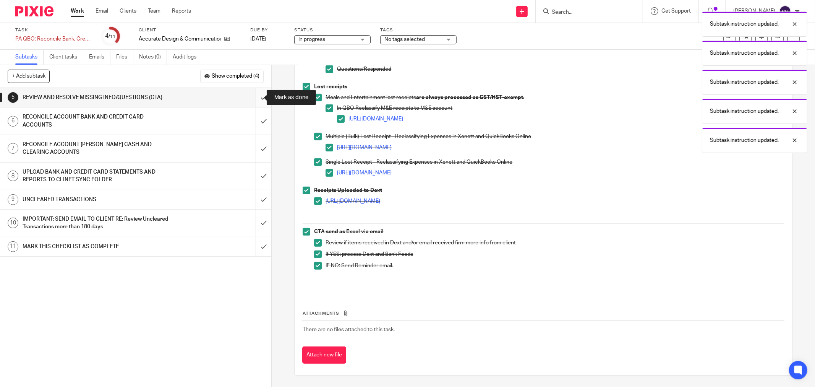
click at [259, 102] on input "submit" at bounding box center [135, 97] width 271 height 19
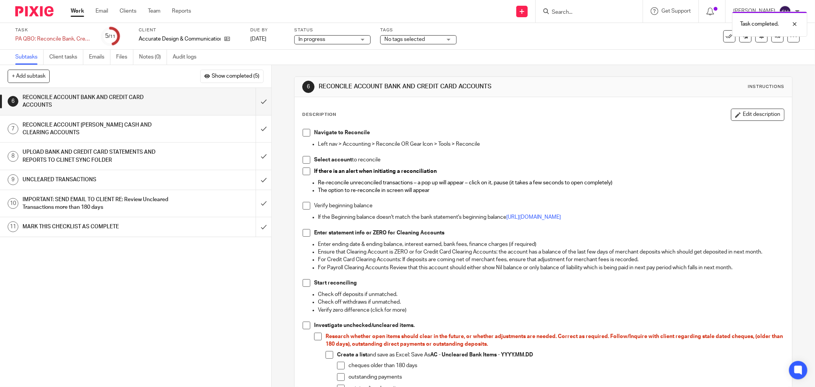
click at [307, 133] on span at bounding box center [307, 133] width 8 height 8
drag, startPoint x: 304, startPoint y: 158, endPoint x: 305, endPoint y: 167, distance: 9.6
click at [304, 159] on span at bounding box center [307, 160] width 8 height 8
click at [306, 167] on span at bounding box center [307, 171] width 8 height 8
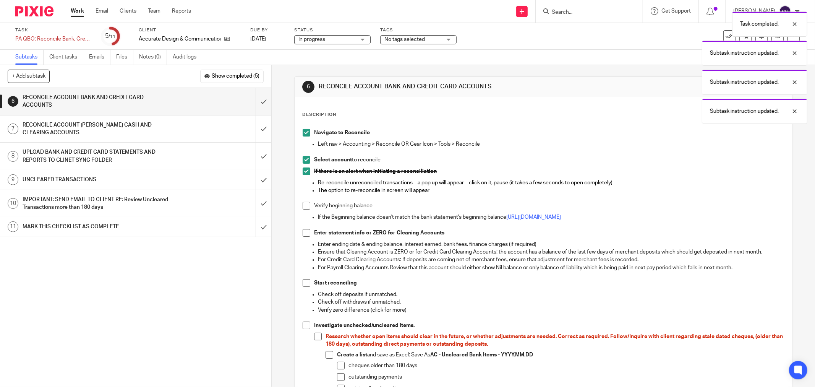
click at [303, 206] on span at bounding box center [307, 206] width 8 height 8
drag, startPoint x: 301, startPoint y: 234, endPoint x: 301, endPoint y: 240, distance: 5.4
click at [303, 235] on span at bounding box center [307, 233] width 8 height 8
click at [304, 283] on span at bounding box center [307, 283] width 8 height 8
click at [307, 326] on span at bounding box center [307, 326] width 8 height 8
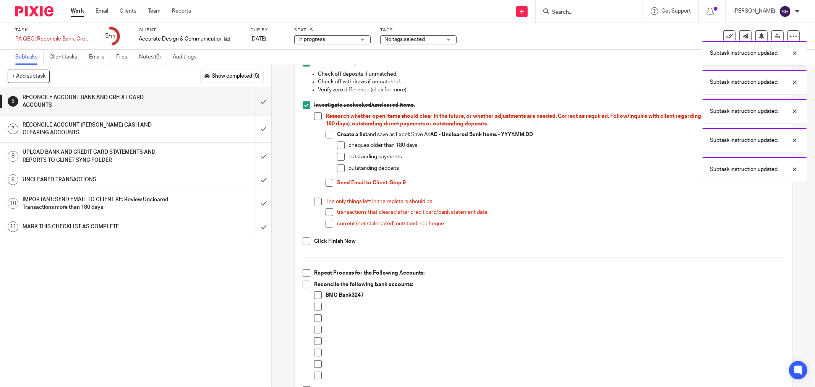
scroll to position [212, 0]
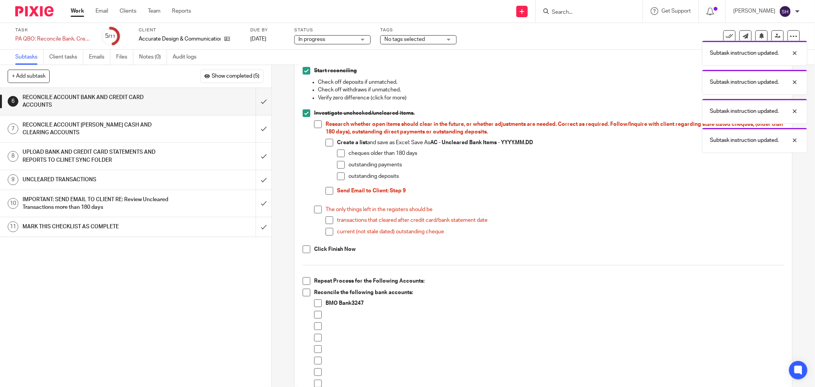
drag, startPoint x: 316, startPoint y: 124, endPoint x: 318, endPoint y: 129, distance: 5.0
click at [317, 125] on span at bounding box center [318, 124] width 8 height 8
click at [326, 142] on span at bounding box center [330, 143] width 8 height 8
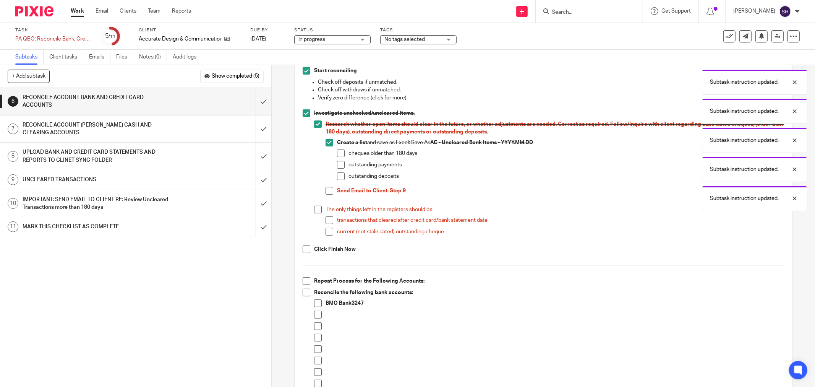
drag, startPoint x: 334, startPoint y: 156, endPoint x: 333, endPoint y: 162, distance: 5.8
click at [337, 157] on span at bounding box center [341, 153] width 8 height 8
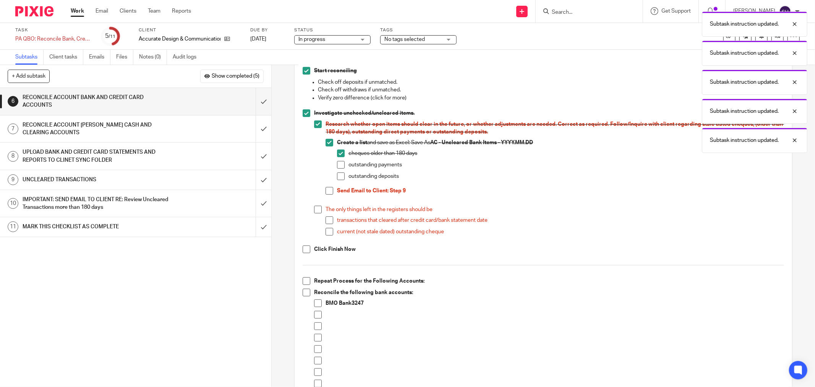
drag, startPoint x: 332, startPoint y: 166, endPoint x: 334, endPoint y: 175, distance: 8.7
click at [332, 167] on li "Create a list and save as Excel: Save As AC - Uncleared Bank Items - YYYY.MM.DD…" at bounding box center [555, 163] width 459 height 48
click at [338, 179] on span at bounding box center [341, 176] width 8 height 8
click at [339, 165] on span at bounding box center [341, 165] width 8 height 8
drag, startPoint x: 328, startPoint y: 192, endPoint x: 318, endPoint y: 204, distance: 15.8
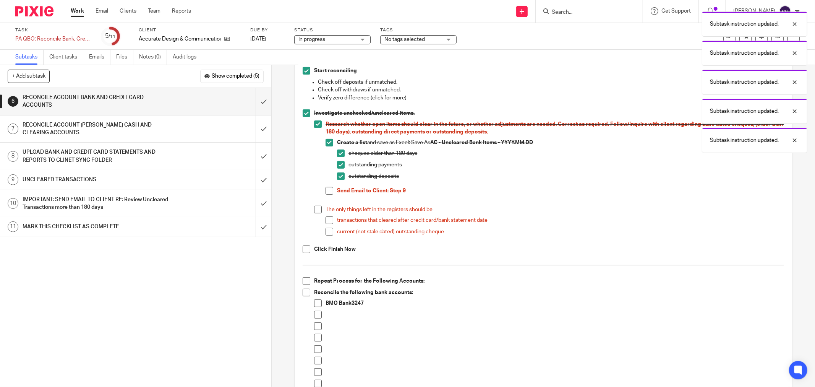
click at [327, 192] on span at bounding box center [330, 191] width 8 height 8
click at [315, 209] on span at bounding box center [318, 210] width 8 height 8
drag, startPoint x: 323, startPoint y: 217, endPoint x: 326, endPoint y: 222, distance: 6.2
click at [326, 219] on span at bounding box center [330, 220] width 8 height 8
click at [326, 231] on span at bounding box center [330, 232] width 8 height 8
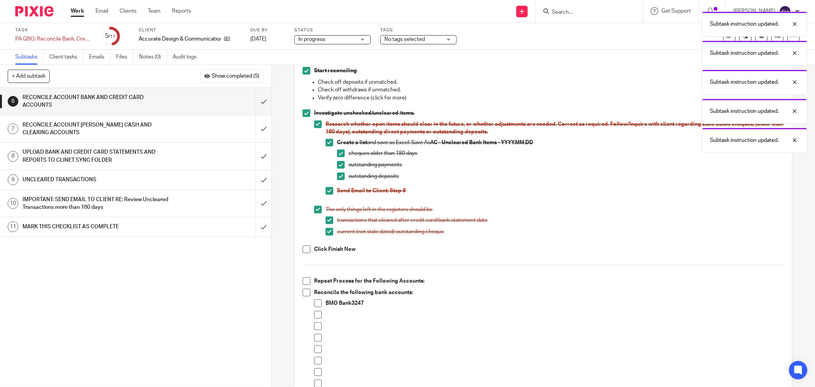
click at [306, 249] on span at bounding box center [307, 249] width 8 height 8
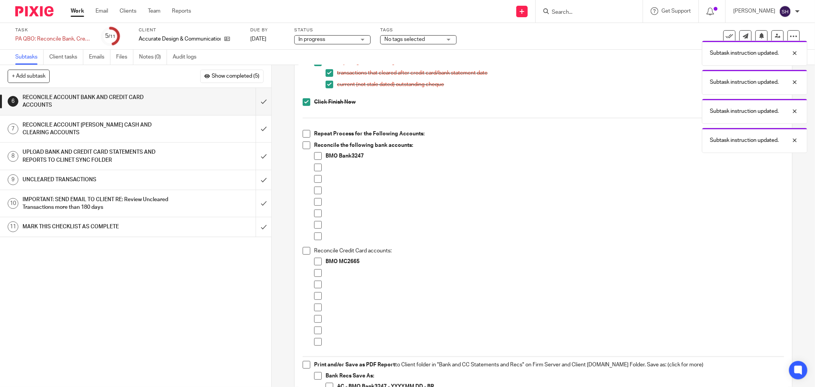
scroll to position [382, 0]
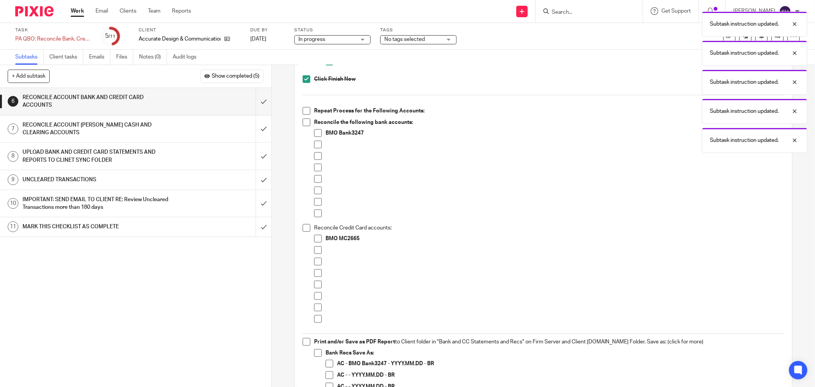
click at [304, 109] on span at bounding box center [307, 111] width 8 height 8
click at [303, 122] on span at bounding box center [307, 123] width 8 height 8
click at [314, 145] on span at bounding box center [318, 145] width 8 height 8
drag, startPoint x: 315, startPoint y: 156, endPoint x: 316, endPoint y: 166, distance: 10.0
click at [315, 157] on span at bounding box center [318, 156] width 8 height 8
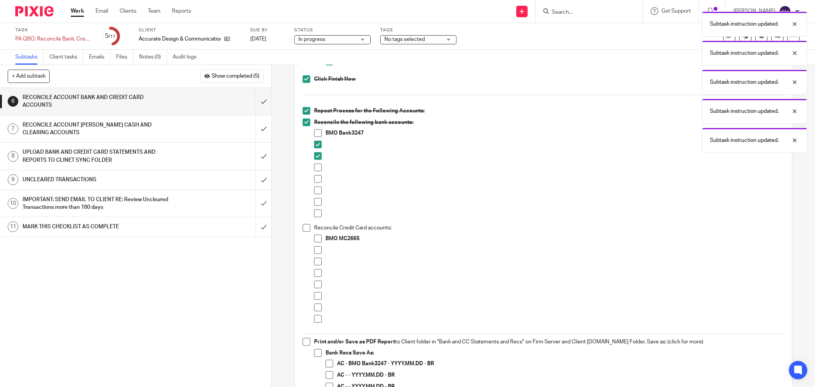
drag, startPoint x: 316, startPoint y: 167, endPoint x: 315, endPoint y: 172, distance: 5.8
click at [316, 167] on span at bounding box center [318, 168] width 8 height 8
drag, startPoint x: 314, startPoint y: 179, endPoint x: 315, endPoint y: 189, distance: 10.8
click at [314, 180] on span at bounding box center [318, 179] width 8 height 8
click at [315, 191] on span at bounding box center [318, 191] width 8 height 8
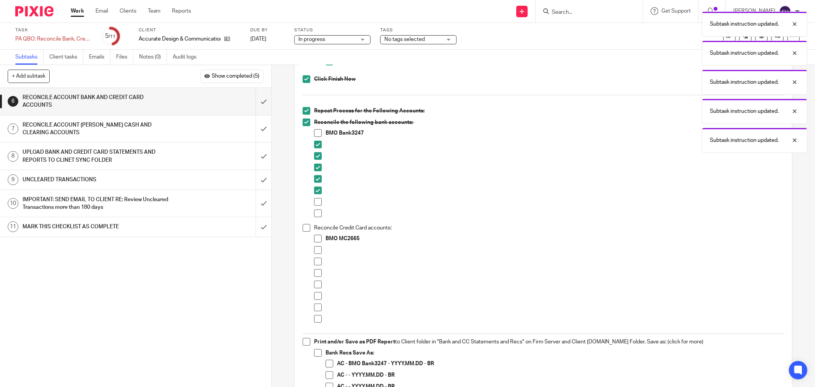
drag, startPoint x: 315, startPoint y: 196, endPoint x: 315, endPoint y: 201, distance: 5.0
click at [315, 197] on li at bounding box center [549, 192] width 470 height 11
click at [314, 201] on span at bounding box center [318, 202] width 8 height 8
click at [314, 212] on span at bounding box center [318, 213] width 8 height 8
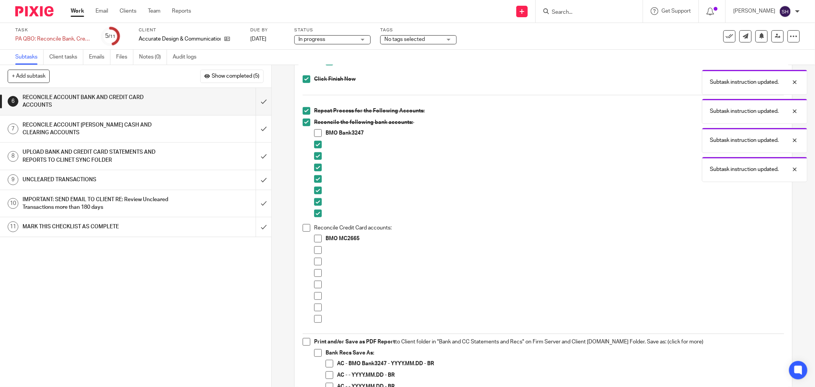
click at [306, 229] on span at bounding box center [307, 228] width 8 height 8
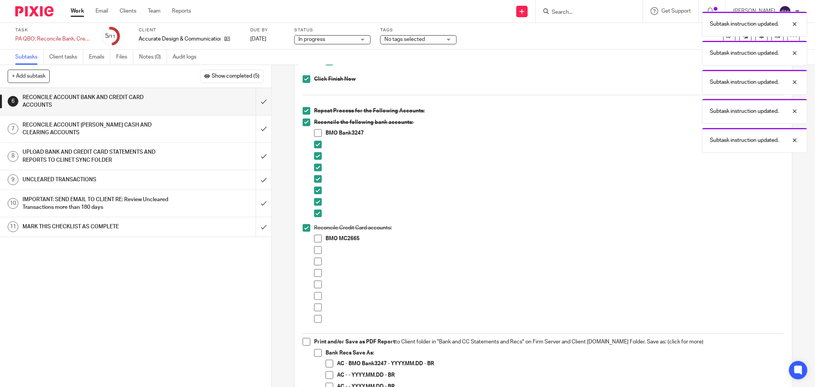
click at [315, 252] on span at bounding box center [318, 250] width 8 height 8
click at [315, 261] on span at bounding box center [318, 262] width 8 height 8
drag, startPoint x: 317, startPoint y: 272, endPoint x: 313, endPoint y: 276, distance: 6.0
click at [317, 272] on span at bounding box center [318, 273] width 8 height 8
click at [314, 281] on span at bounding box center [318, 285] width 8 height 8
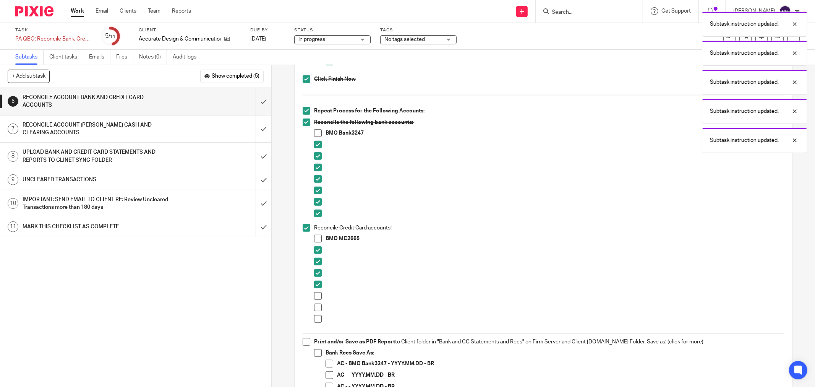
drag, startPoint x: 315, startPoint y: 296, endPoint x: 315, endPoint y: 304, distance: 8.0
click at [315, 297] on span at bounding box center [318, 296] width 8 height 8
drag, startPoint x: 315, startPoint y: 306, endPoint x: 316, endPoint y: 315, distance: 8.9
click at [315, 307] on span at bounding box center [318, 308] width 8 height 8
click at [316, 320] on span at bounding box center [318, 319] width 8 height 8
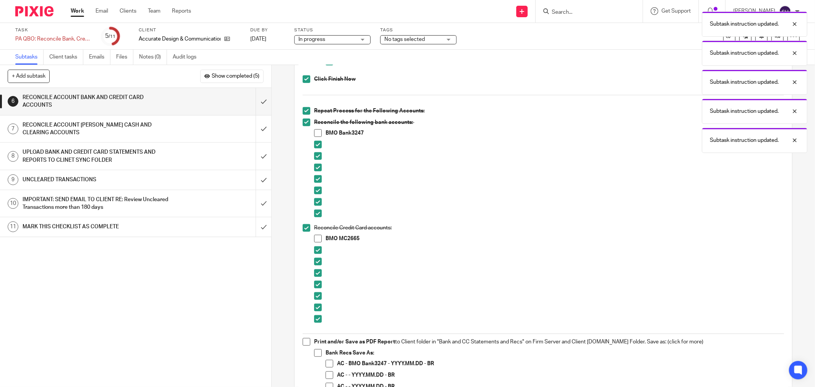
click at [303, 341] on span at bounding box center [307, 342] width 8 height 8
drag, startPoint x: 316, startPoint y: 354, endPoint x: 320, endPoint y: 358, distance: 5.4
click at [317, 354] on span at bounding box center [318, 353] width 8 height 8
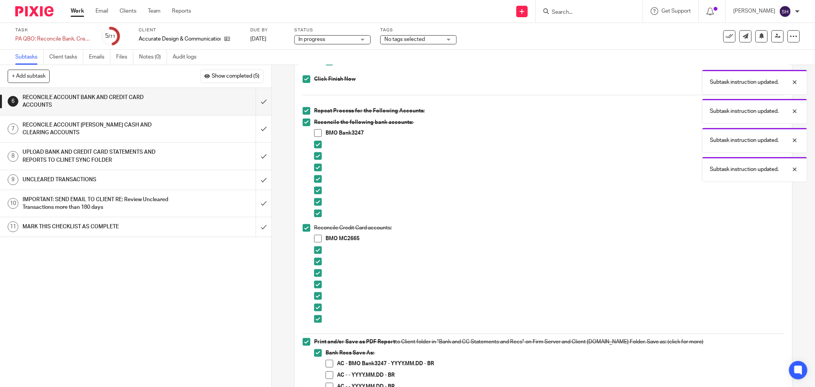
drag, startPoint x: 328, startPoint y: 374, endPoint x: 327, endPoint y: 379, distance: 5.1
click at [328, 375] on span at bounding box center [330, 375] width 8 height 8
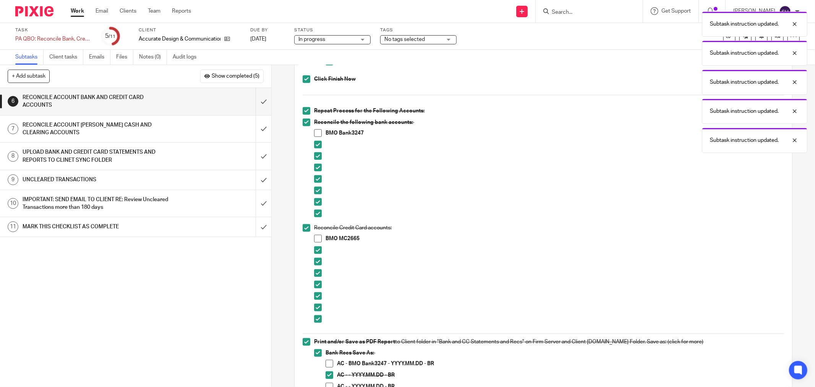
drag, startPoint x: 327, startPoint y: 383, endPoint x: 345, endPoint y: 357, distance: 31.9
click at [326, 383] on span at bounding box center [330, 387] width 8 height 8
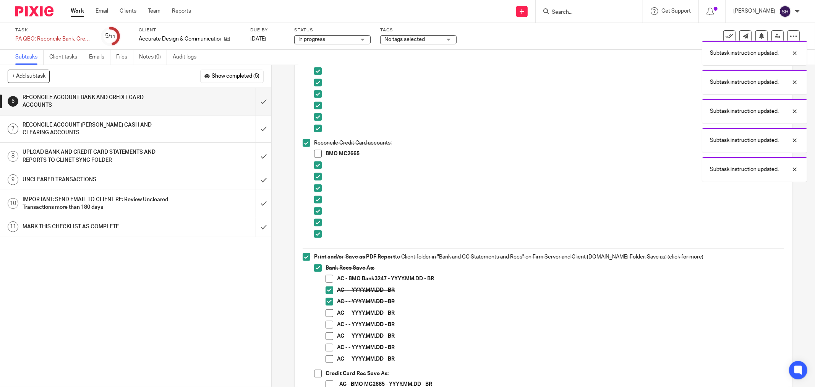
scroll to position [425, 0]
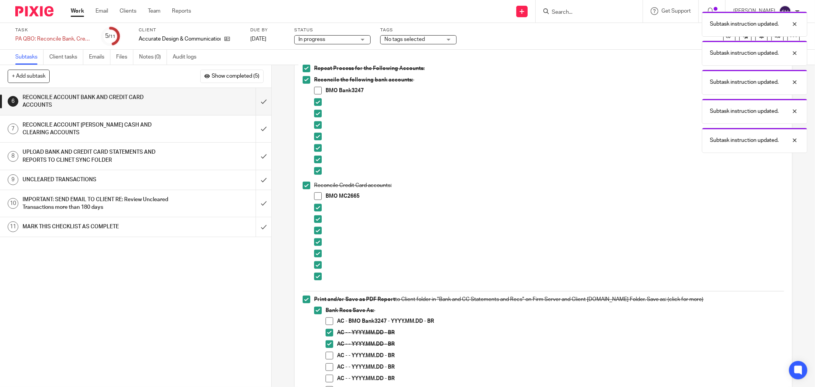
click at [326, 359] on span at bounding box center [330, 356] width 8 height 8
click at [326, 369] on span at bounding box center [330, 367] width 8 height 8
drag, startPoint x: 327, startPoint y: 378, endPoint x: 327, endPoint y: 386, distance: 8.0
click at [327, 380] on span at bounding box center [330, 379] width 8 height 8
click at [327, 386] on span at bounding box center [330, 390] width 8 height 8
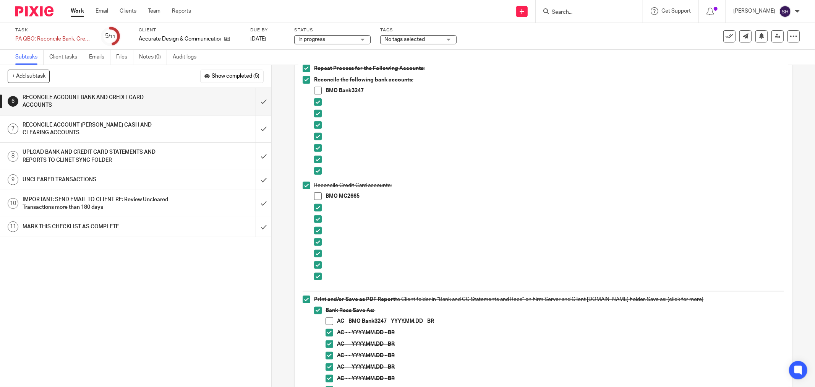
click at [318, 89] on span at bounding box center [318, 91] width 8 height 8
click at [328, 323] on span at bounding box center [330, 321] width 8 height 8
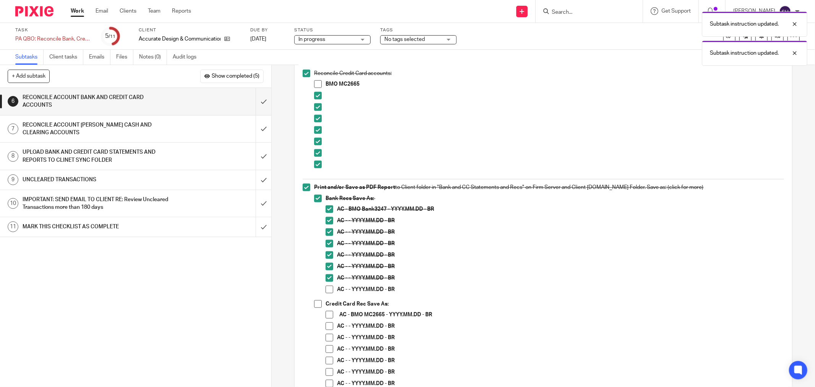
scroll to position [552, 0]
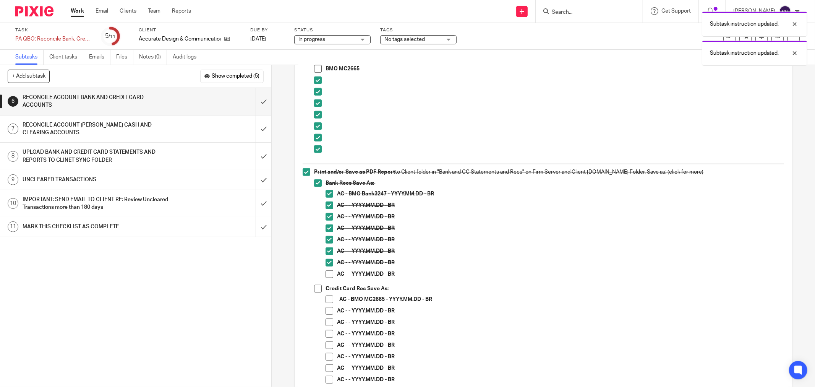
click at [329, 368] on span at bounding box center [330, 368] width 8 height 8
drag, startPoint x: 326, startPoint y: 379, endPoint x: 323, endPoint y: 368, distance: 11.5
click at [326, 379] on span at bounding box center [330, 380] width 8 height 8
click at [326, 356] on span at bounding box center [330, 357] width 8 height 8
click at [327, 348] on span at bounding box center [330, 345] width 8 height 8
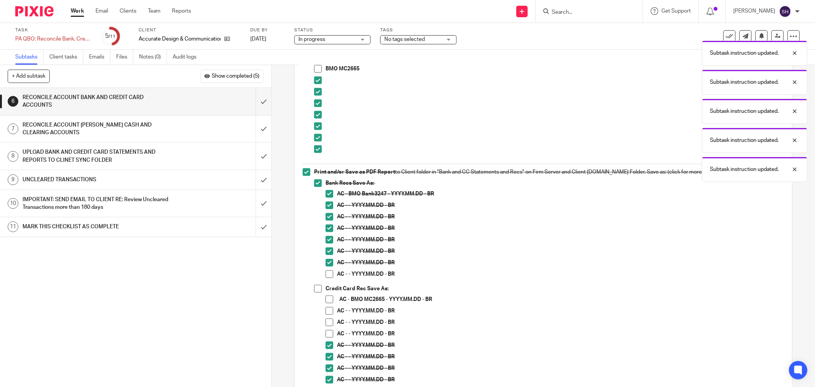
click at [329, 337] on span at bounding box center [330, 334] width 8 height 8
click at [327, 323] on span at bounding box center [330, 322] width 8 height 8
drag, startPoint x: 326, startPoint y: 314, endPoint x: 326, endPoint y: 300, distance: 13.8
click at [326, 313] on span at bounding box center [330, 311] width 8 height 8
click at [326, 299] on span at bounding box center [330, 300] width 8 height 8
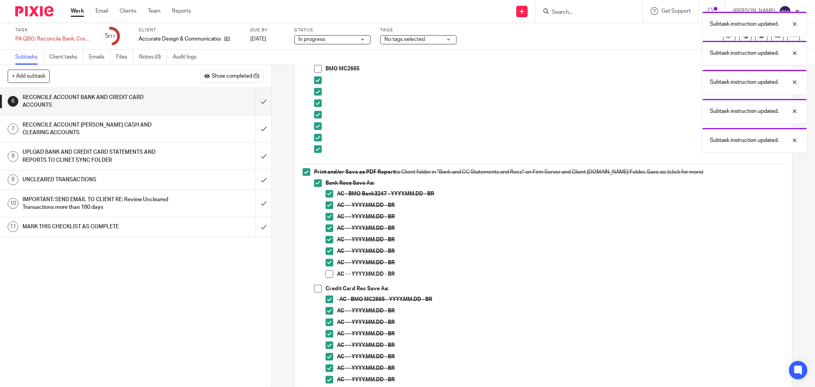
click at [314, 292] on span at bounding box center [318, 289] width 8 height 8
click at [327, 276] on span at bounding box center [330, 274] width 8 height 8
click at [318, 67] on span at bounding box center [318, 69] width 8 height 8
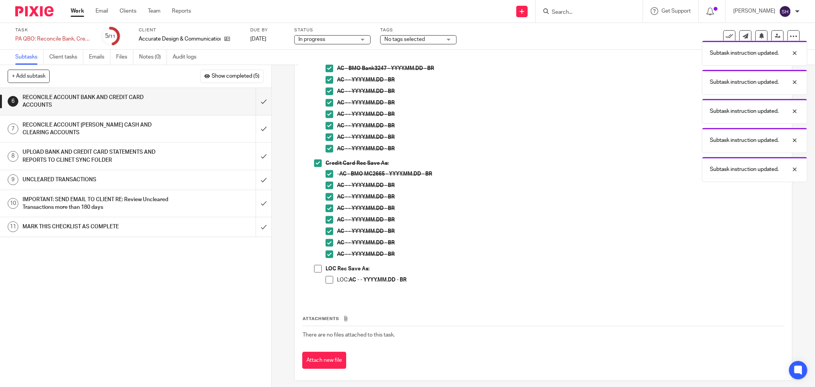
scroll to position [683, 0]
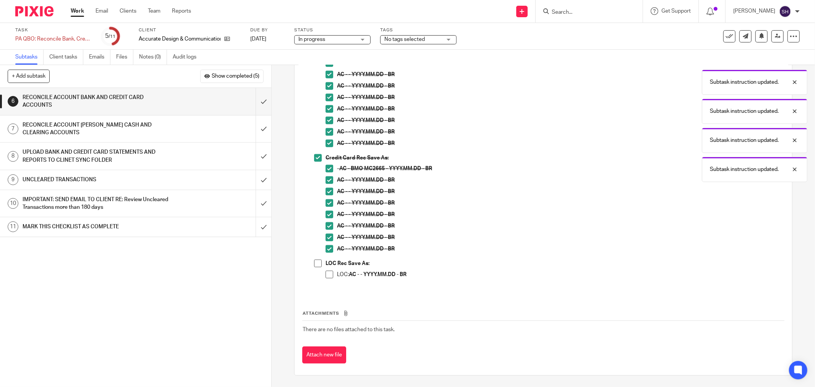
drag, startPoint x: 328, startPoint y: 274, endPoint x: 315, endPoint y: 268, distance: 14.0
click at [327, 273] on span at bounding box center [330, 275] width 8 height 8
click at [315, 266] on span at bounding box center [318, 264] width 8 height 8
click at [255, 104] on input "submit" at bounding box center [135, 101] width 271 height 27
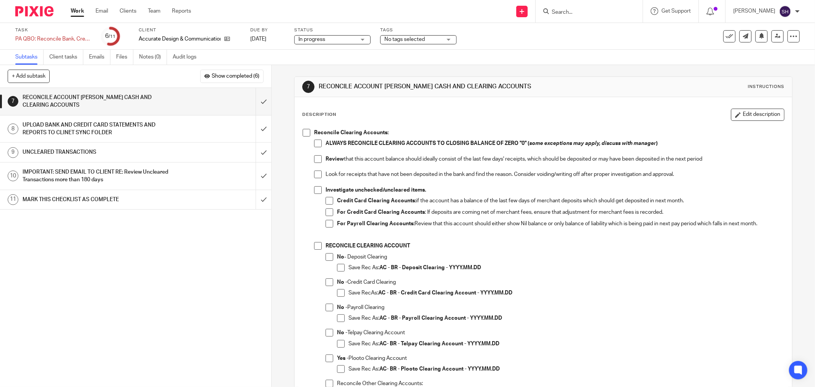
drag, startPoint x: 714, startPoint y: 277, endPoint x: 582, endPoint y: 287, distance: 132.3
click at [714, 277] on div "No - Deposit Clearing Save Rec As: AC - BR - Deposit Clearing - YYYY.MM.DD" at bounding box center [560, 265] width 447 height 25
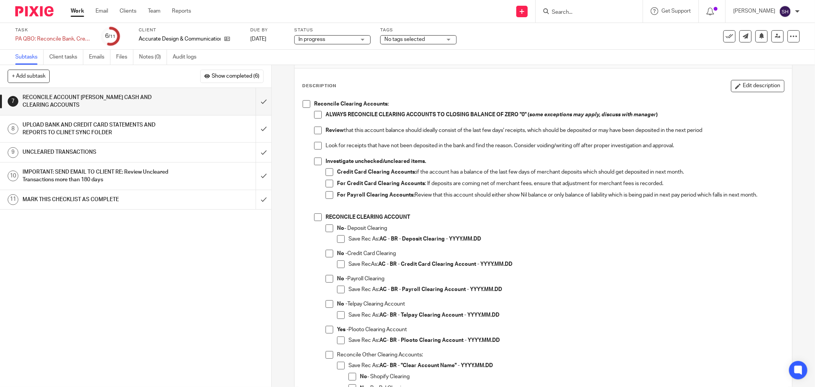
scroll to position [42, 0]
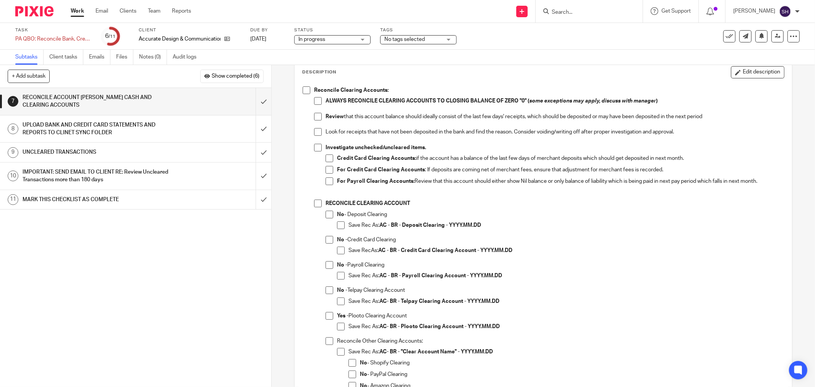
click at [319, 204] on span at bounding box center [318, 204] width 8 height 8
click at [330, 214] on span at bounding box center [330, 215] width 8 height 8
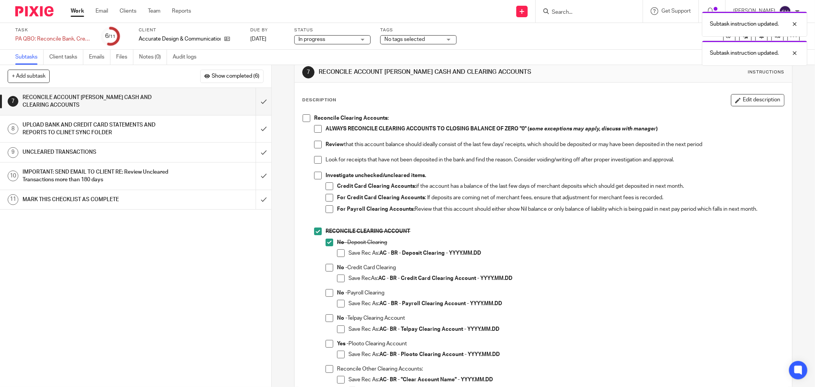
scroll to position [0, 0]
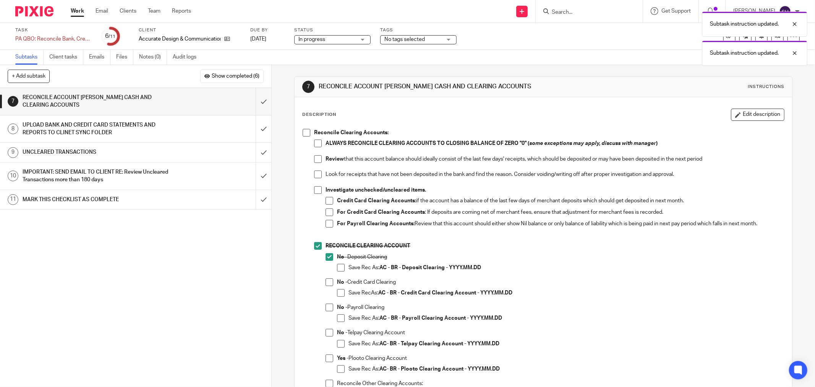
drag, startPoint x: 304, startPoint y: 134, endPoint x: 309, endPoint y: 139, distance: 7.0
click at [304, 134] on span at bounding box center [307, 133] width 8 height 8
drag, startPoint x: 313, startPoint y: 142, endPoint x: 309, endPoint y: 158, distance: 16.6
click at [314, 143] on span at bounding box center [318, 144] width 8 height 8
click at [314, 159] on span at bounding box center [318, 159] width 8 height 8
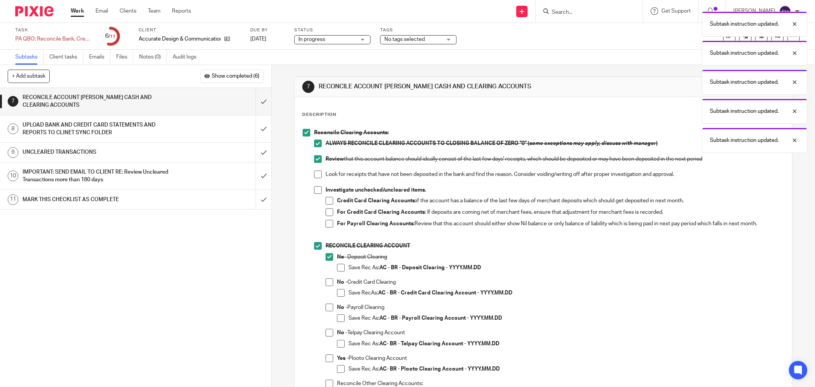
drag, startPoint x: 313, startPoint y: 170, endPoint x: 313, endPoint y: 181, distance: 10.7
click at [314, 170] on span at bounding box center [318, 174] width 8 height 8
drag, startPoint x: 314, startPoint y: 185, endPoint x: 316, endPoint y: 189, distance: 4.6
click at [314, 186] on ul "ALWAYS RECONCILE CLEARING ACCOUNTS TO CLOSING BALANCE OF ZERO "0" ( some except…" at bounding box center [549, 298] width 470 height 317
click at [316, 189] on span at bounding box center [318, 190] width 8 height 8
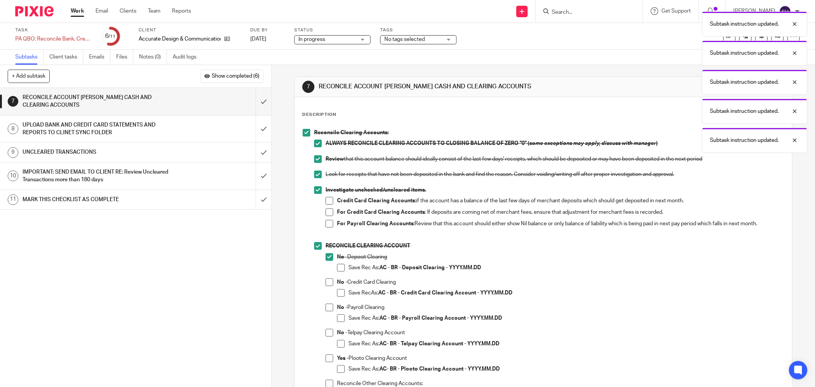
click at [330, 201] on span at bounding box center [330, 201] width 8 height 8
click at [329, 213] on span at bounding box center [330, 212] width 8 height 8
click at [330, 224] on span at bounding box center [330, 224] width 8 height 8
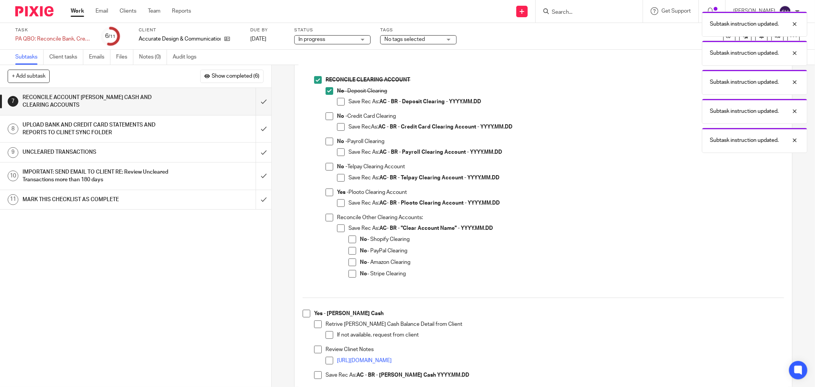
scroll to position [170, 0]
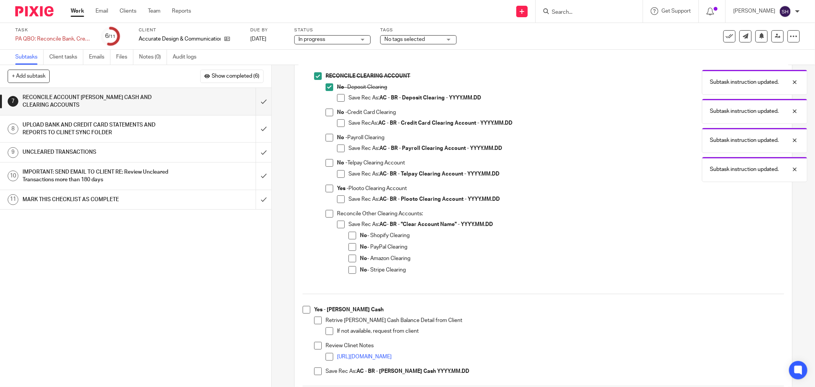
click at [337, 96] on span at bounding box center [341, 98] width 8 height 8
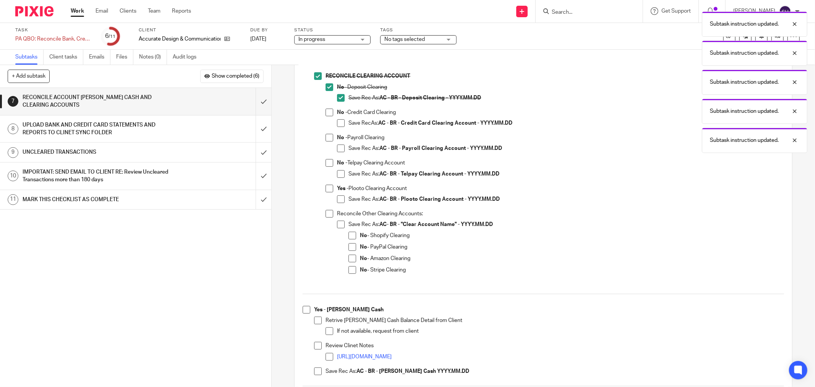
click at [326, 113] on span at bounding box center [330, 113] width 8 height 8
click at [337, 125] on span at bounding box center [341, 123] width 8 height 8
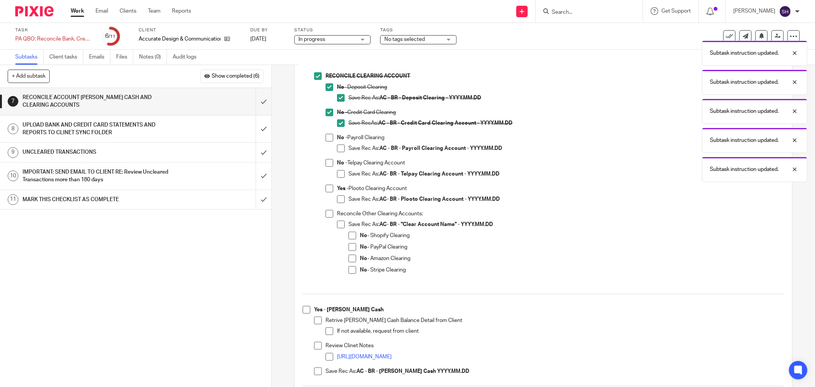
click at [330, 136] on span at bounding box center [330, 138] width 8 height 8
click at [334, 146] on li "No - Payroll Clearing Save Rec As: AC - BR - Payroll Clearing Account - YYYY.MM…" at bounding box center [555, 146] width 459 height 25
drag, startPoint x: 335, startPoint y: 148, endPoint x: 327, endPoint y: 161, distance: 15.5
click at [337, 149] on span at bounding box center [341, 149] width 8 height 8
drag, startPoint x: 325, startPoint y: 165, endPoint x: 330, endPoint y: 167, distance: 4.8
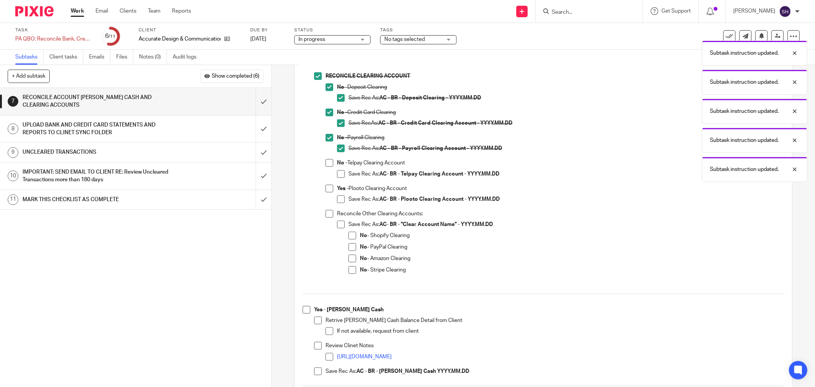
click at [326, 165] on span at bounding box center [330, 163] width 8 height 8
drag, startPoint x: 337, startPoint y: 173, endPoint x: 333, endPoint y: 192, distance: 19.9
click at [337, 173] on span at bounding box center [341, 174] width 8 height 8
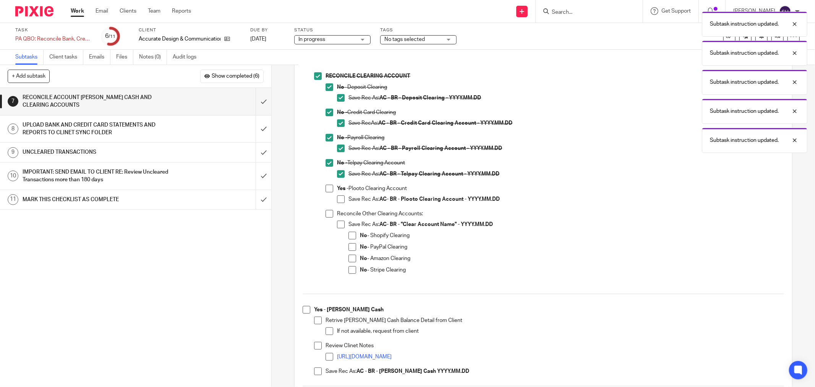
click at [327, 211] on span at bounding box center [330, 214] width 8 height 8
click at [337, 224] on span at bounding box center [341, 225] width 8 height 8
drag, startPoint x: 345, startPoint y: 232, endPoint x: 348, endPoint y: 238, distance: 6.7
click at [345, 232] on li "Save Rec As: AC- BR - "Clear Account Name" - YYYY.MM.DD No - Shopify Clearing N…" at bounding box center [560, 251] width 447 height 60
drag, startPoint x: 348, startPoint y: 238, endPoint x: 348, endPoint y: 244, distance: 5.7
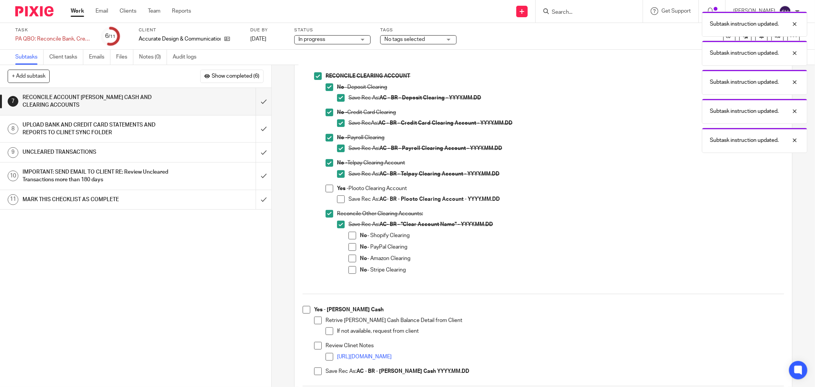
click at [349, 239] on span at bounding box center [353, 236] width 8 height 8
drag, startPoint x: 348, startPoint y: 244, endPoint x: 349, endPoint y: 254, distance: 10.3
click at [349, 245] on span at bounding box center [353, 247] width 8 height 8
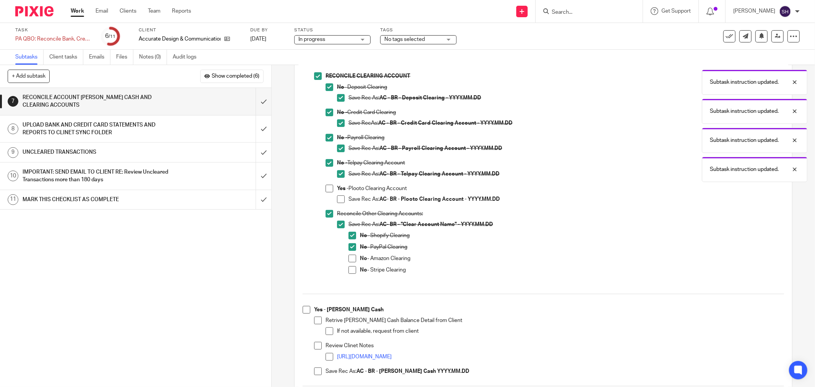
click at [352, 270] on span at bounding box center [353, 270] width 8 height 8
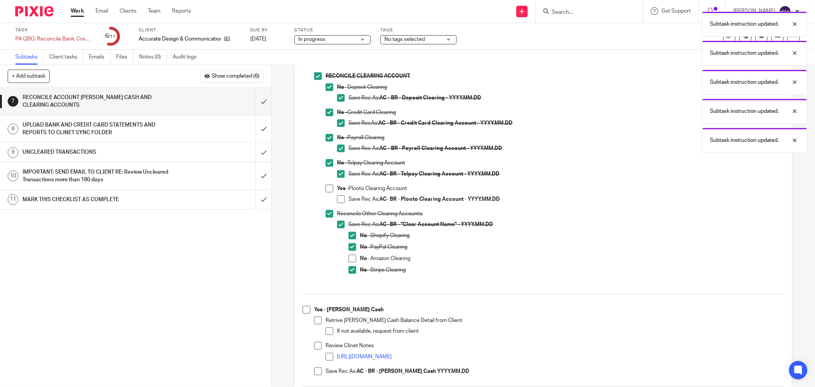
click at [352, 261] on span at bounding box center [353, 259] width 8 height 8
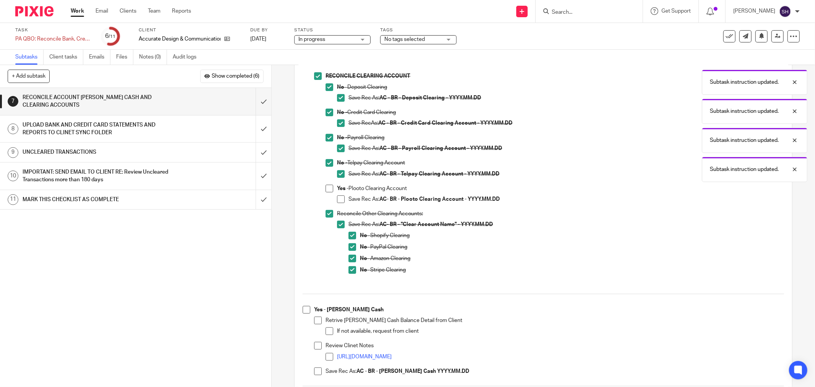
drag, startPoint x: 326, startPoint y: 189, endPoint x: 331, endPoint y: 192, distance: 5.5
click at [327, 189] on span at bounding box center [330, 189] width 8 height 8
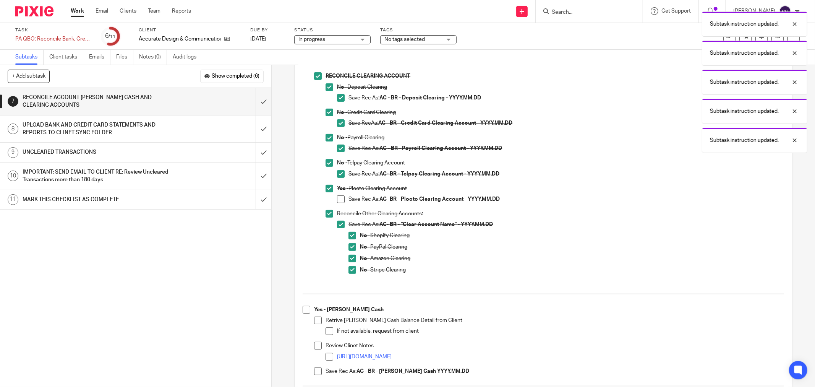
click at [339, 199] on span at bounding box center [341, 199] width 8 height 8
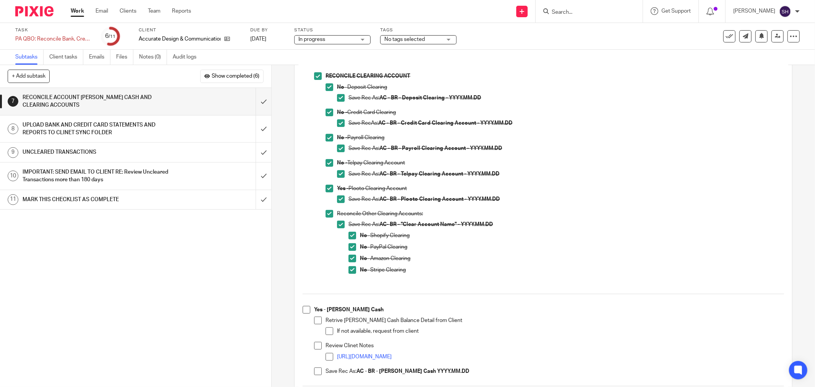
click at [326, 184] on li "No - Telpay Clearing Account Save Rec As: AC- BR - Telpay Clearing Account - YY…" at bounding box center [555, 171] width 459 height 25
click at [327, 189] on span at bounding box center [330, 189] width 8 height 8
click at [339, 198] on span at bounding box center [341, 199] width 8 height 8
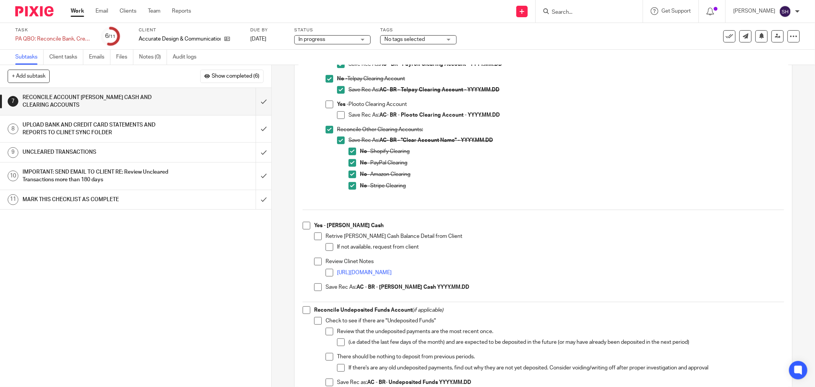
scroll to position [255, 0]
click at [305, 224] on span at bounding box center [307, 225] width 8 height 8
drag, startPoint x: 315, startPoint y: 233, endPoint x: 321, endPoint y: 244, distance: 12.3
click at [315, 234] on span at bounding box center [318, 236] width 8 height 8
click at [327, 245] on span at bounding box center [330, 246] width 8 height 8
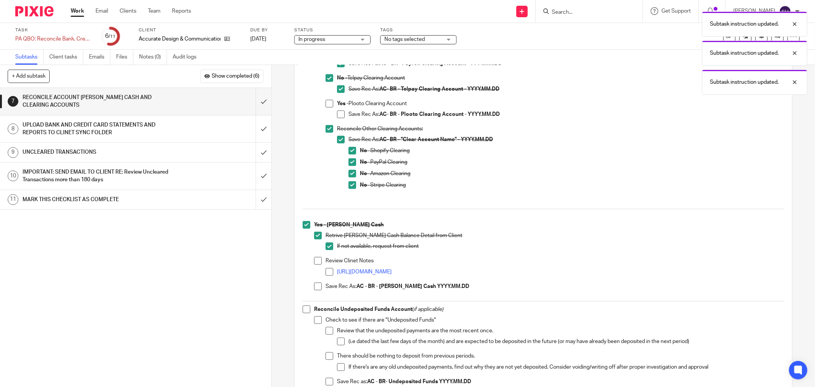
click at [314, 260] on span at bounding box center [318, 261] width 8 height 8
drag, startPoint x: 326, startPoint y: 269, endPoint x: 320, endPoint y: 281, distance: 12.8
click at [326, 270] on span at bounding box center [330, 272] width 8 height 8
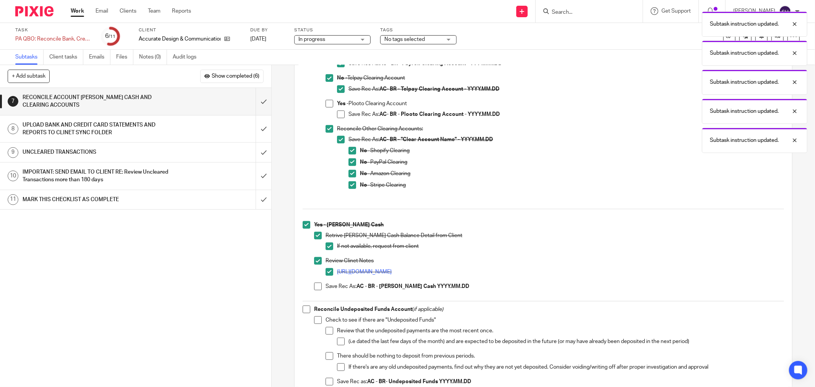
drag, startPoint x: 319, startPoint y: 287, endPoint x: 316, endPoint y: 290, distance: 4.3
click at [319, 287] on span at bounding box center [318, 287] width 8 height 8
drag, startPoint x: 305, startPoint y: 309, endPoint x: 309, endPoint y: 315, distance: 6.7
click at [305, 309] on span at bounding box center [307, 309] width 8 height 8
click at [315, 321] on span at bounding box center [318, 320] width 8 height 8
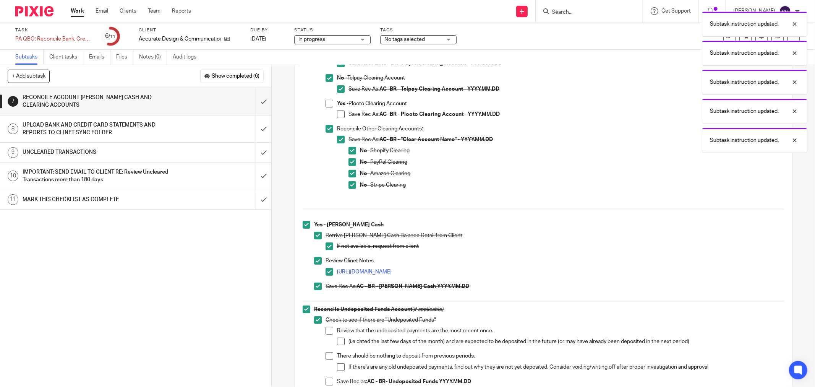
click at [329, 332] on span at bounding box center [330, 331] width 8 height 8
click at [338, 342] on span at bounding box center [341, 342] width 8 height 8
click at [330, 354] on span at bounding box center [330, 356] width 8 height 8
click at [340, 366] on span at bounding box center [341, 367] width 8 height 8
click at [329, 381] on span at bounding box center [330, 382] width 8 height 8
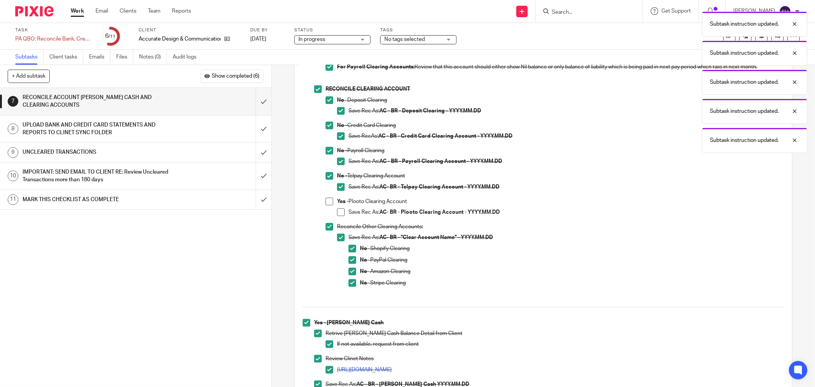
scroll to position [149, 0]
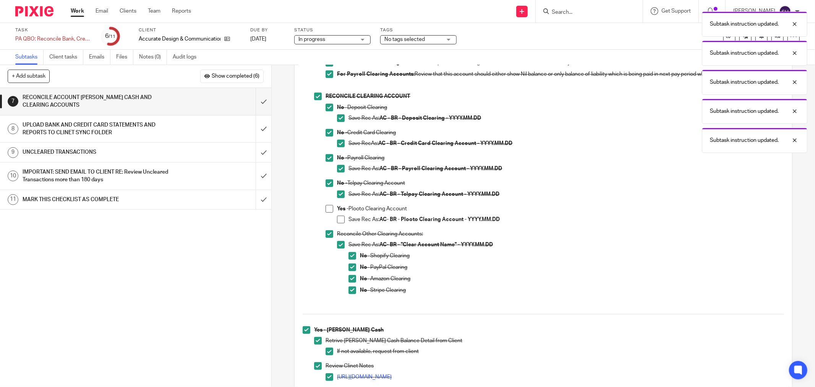
click at [152, 128] on h1 "UPLOAD BANK AND CREDIT CARD STATEMENTS AND REPORTS TO CLINET SYNC FOLDER" at bounding box center [98, 128] width 151 height 19
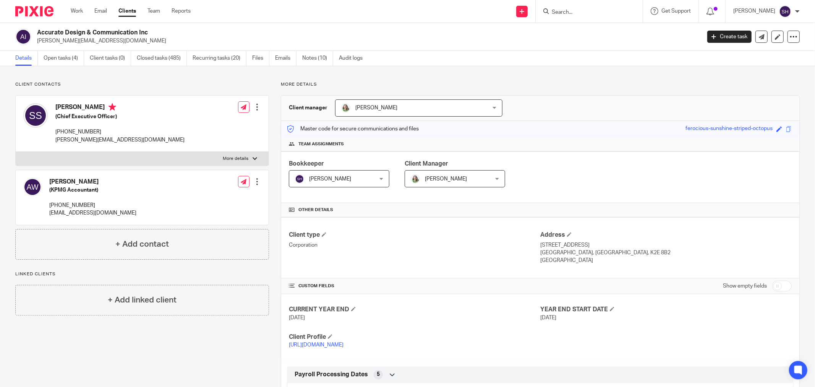
click at [130, 10] on link "Clients" at bounding box center [128, 11] width 18 height 8
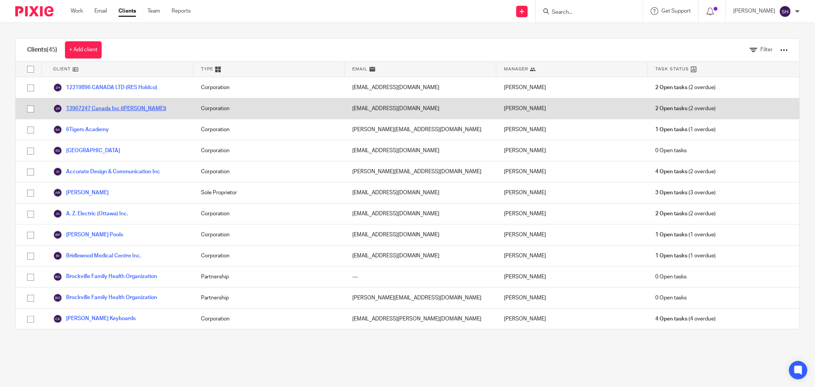
click at [145, 106] on link "13967247 Canada Inc (Lagasse Renos)" at bounding box center [109, 108] width 113 height 9
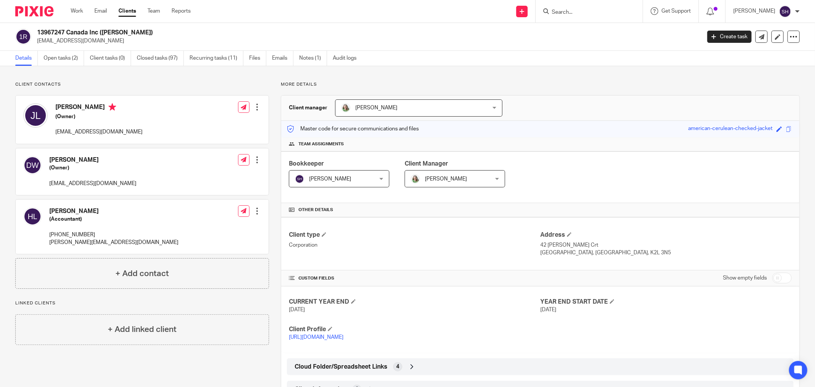
click at [776, 275] on input "checkbox" at bounding box center [782, 278] width 19 height 11
checkbox input "true"
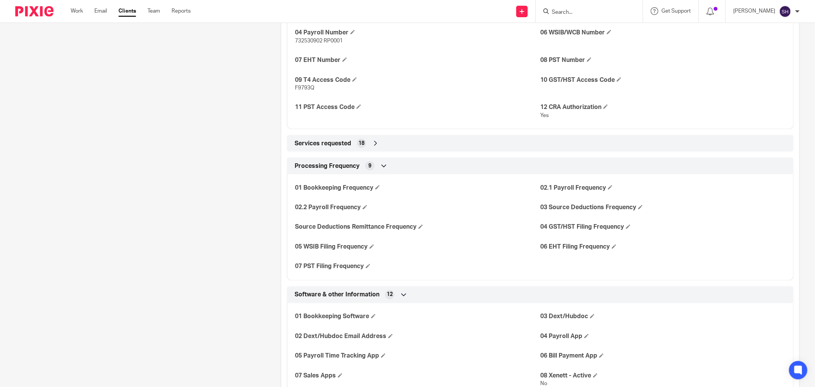
scroll to position [1062, 0]
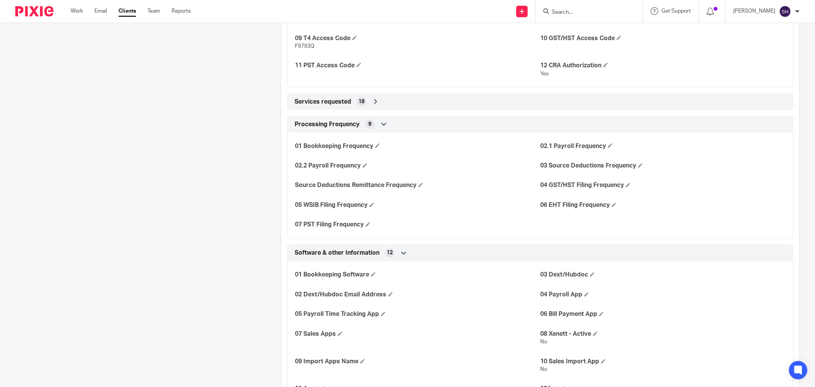
click at [368, 100] on div "Services requested 18" at bounding box center [540, 101] width 495 height 13
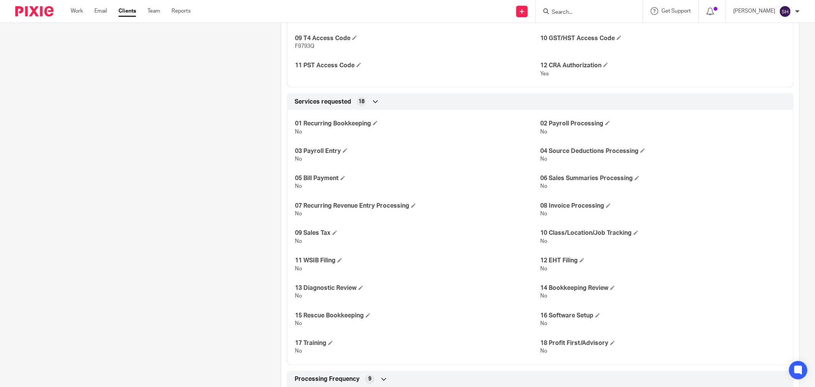
click at [368, 100] on div "Services requested 18" at bounding box center [540, 101] width 495 height 13
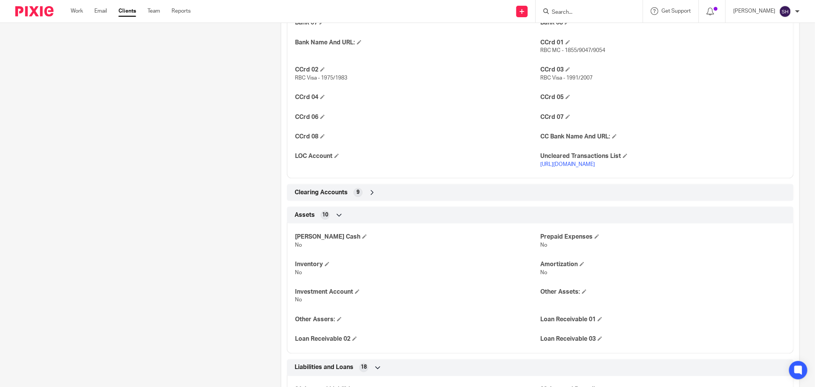
scroll to position [1572, 0]
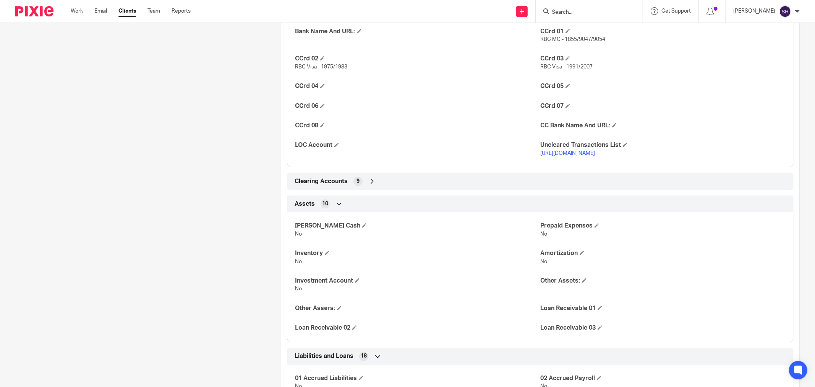
click at [357, 182] on span "9" at bounding box center [358, 181] width 3 height 8
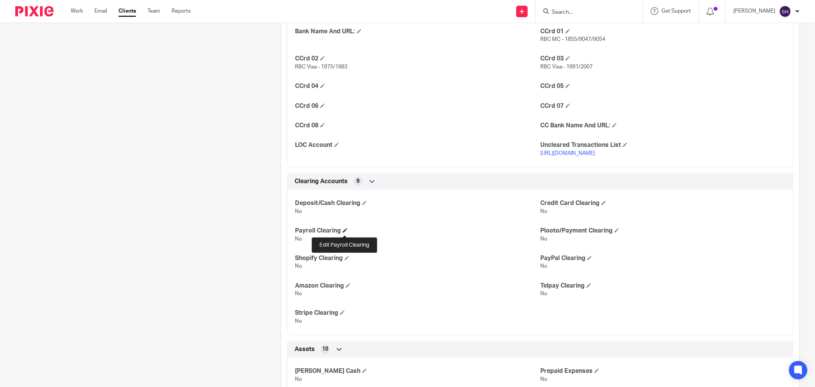
click at [343, 231] on span at bounding box center [345, 230] width 5 height 5
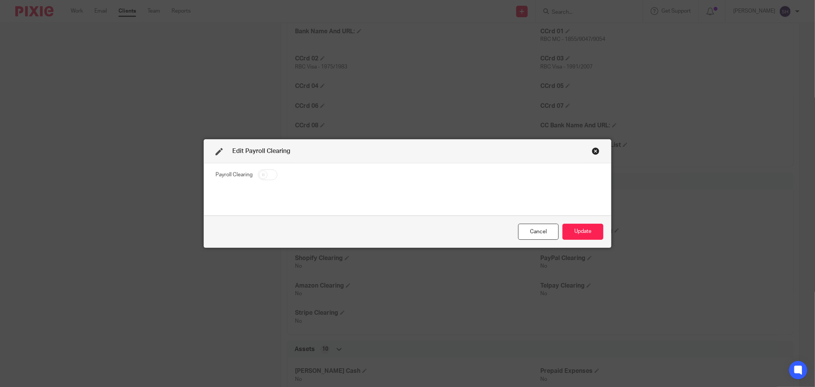
click at [261, 175] on input "checkbox" at bounding box center [267, 174] width 19 height 11
checkbox input "true"
click at [572, 229] on button "Update" at bounding box center [583, 232] width 41 height 16
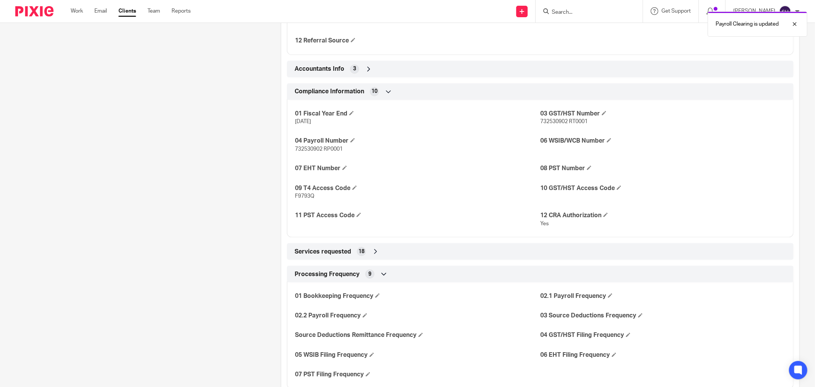
scroll to position [637, 0]
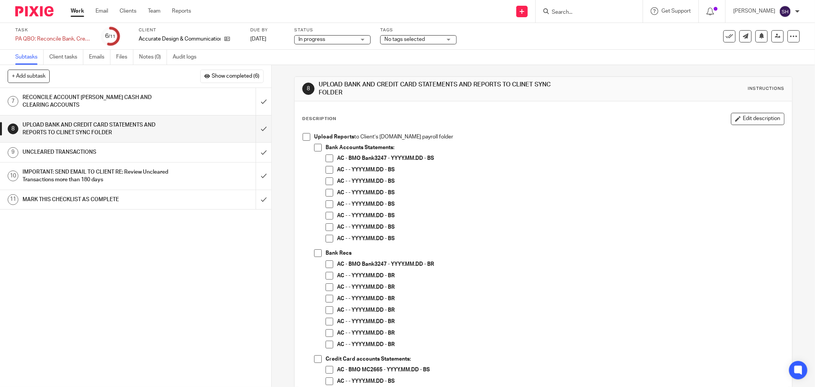
drag, startPoint x: 305, startPoint y: 136, endPoint x: 310, endPoint y: 144, distance: 9.8
click at [305, 136] on span at bounding box center [307, 137] width 8 height 8
drag, startPoint x: 316, startPoint y: 151, endPoint x: 326, endPoint y: 160, distance: 13.5
click at [316, 151] on span at bounding box center [318, 148] width 8 height 8
click at [326, 161] on span at bounding box center [330, 158] width 8 height 8
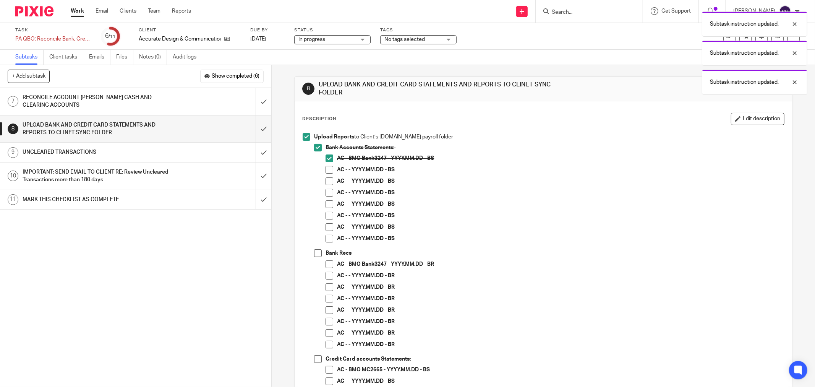
drag, startPoint x: 331, startPoint y: 180, endPoint x: 331, endPoint y: 185, distance: 4.6
click at [331, 181] on span at bounding box center [330, 181] width 8 height 8
click at [330, 172] on span at bounding box center [330, 170] width 8 height 8
click at [328, 192] on span at bounding box center [330, 193] width 8 height 8
drag, startPoint x: 328, startPoint y: 205, endPoint x: 330, endPoint y: 212, distance: 7.0
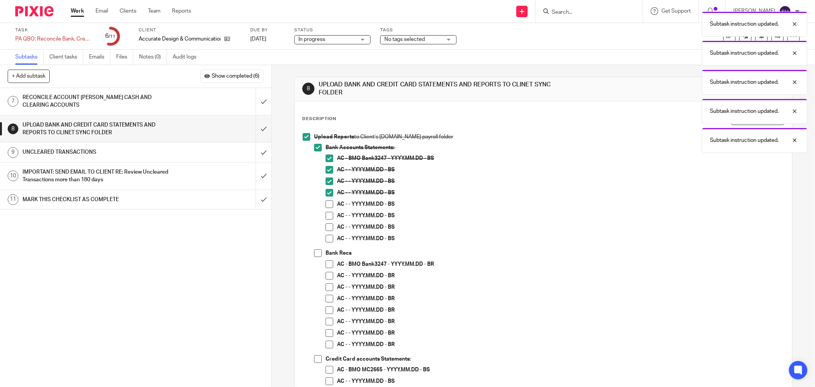
click at [328, 206] on span at bounding box center [330, 204] width 8 height 8
drag, startPoint x: 330, startPoint y: 213, endPoint x: 329, endPoint y: 224, distance: 10.3
click at [330, 215] on span at bounding box center [330, 216] width 8 height 8
click at [328, 224] on span at bounding box center [330, 227] width 8 height 8
click at [327, 235] on span at bounding box center [330, 239] width 8 height 8
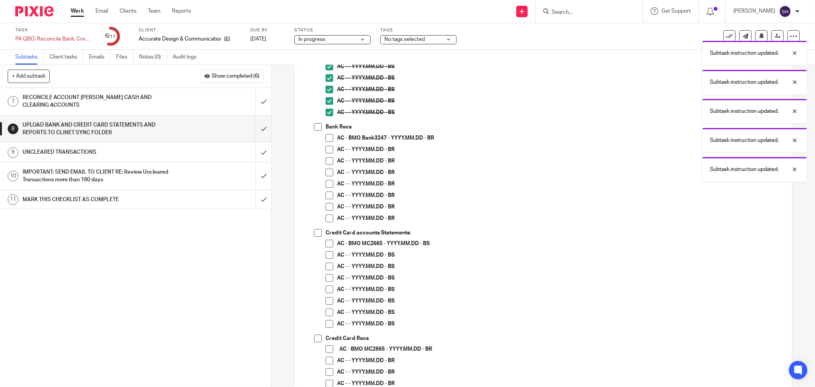
scroll to position [127, 0]
click at [318, 127] on span at bounding box center [318, 126] width 8 height 8
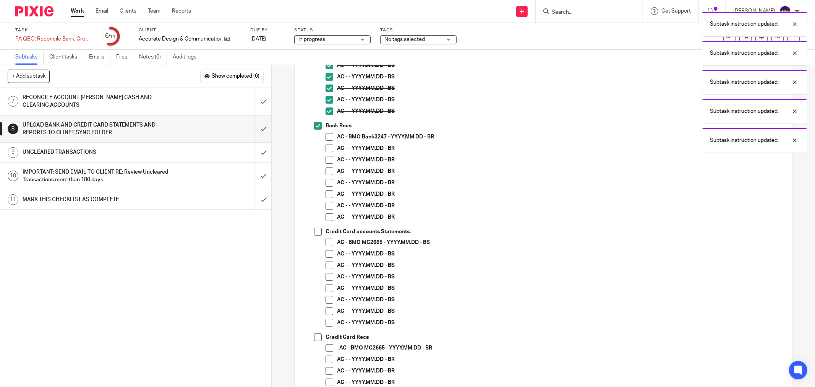
click at [323, 135] on li "Bank Recs AC - BMO Bank3247 - YYYY.MM.DD - BR AC - - YYYY.MM.DD - BR AC - - YYY…" at bounding box center [549, 175] width 470 height 106
click at [326, 138] on span at bounding box center [330, 137] width 8 height 8
click at [326, 150] on span at bounding box center [330, 149] width 8 height 8
click at [328, 159] on span at bounding box center [330, 160] width 8 height 8
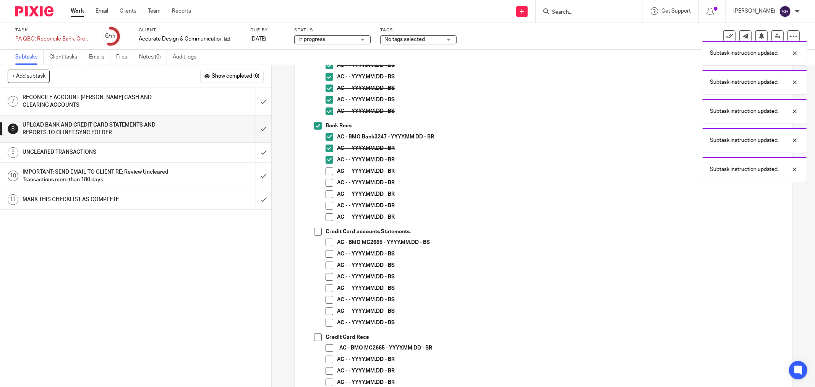
drag, startPoint x: 328, startPoint y: 167, endPoint x: 328, endPoint y: 176, distance: 9.2
click at [328, 167] on span at bounding box center [330, 171] width 8 height 8
drag, startPoint x: 328, startPoint y: 179, endPoint x: 326, endPoint y: 184, distance: 5.1
click at [328, 180] on span at bounding box center [330, 183] width 8 height 8
drag, startPoint x: 325, startPoint y: 192, endPoint x: 326, endPoint y: 202, distance: 10.0
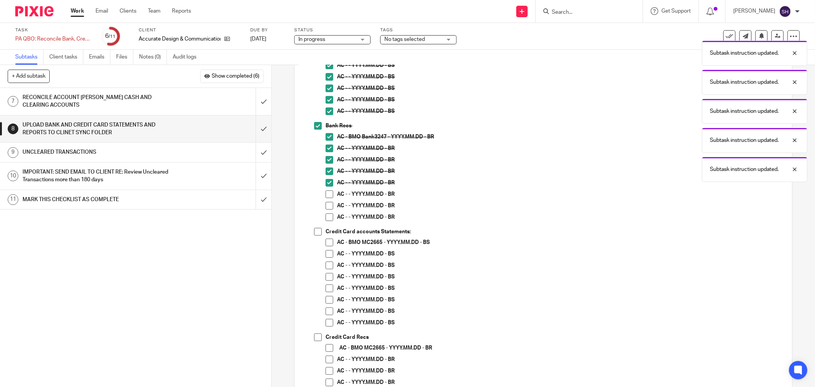
click at [326, 193] on span at bounding box center [330, 194] width 8 height 8
click at [327, 204] on span at bounding box center [330, 206] width 8 height 8
click at [326, 216] on span at bounding box center [330, 217] width 8 height 8
click at [319, 232] on span at bounding box center [318, 232] width 8 height 8
click at [322, 245] on li "Credit Card accounts Statements: AC - BMO MC2665 - YYYY.MM.DD - BS AC - - YYYY.…" at bounding box center [549, 281] width 470 height 106
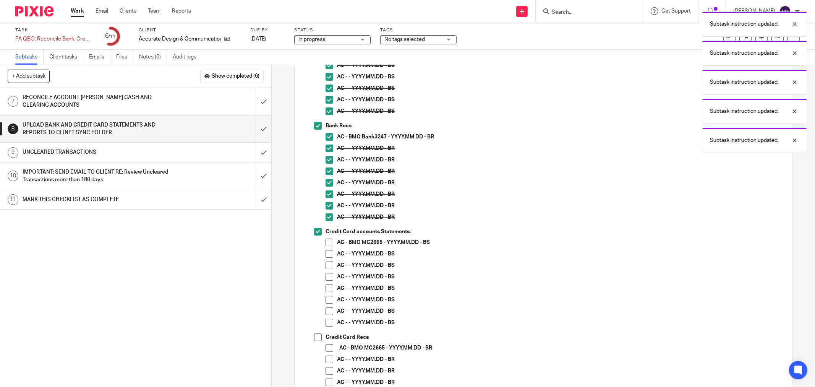
click at [326, 245] on span at bounding box center [330, 243] width 8 height 8
click at [326, 252] on span at bounding box center [330, 254] width 8 height 8
drag, startPoint x: 327, startPoint y: 261, endPoint x: 327, endPoint y: 268, distance: 6.5
click at [327, 262] on span at bounding box center [330, 265] width 8 height 8
click at [328, 276] on span at bounding box center [330, 277] width 8 height 8
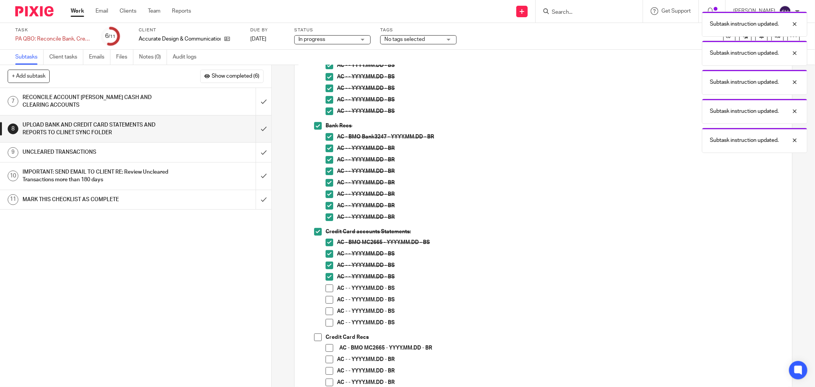
drag, startPoint x: 328, startPoint y: 287, endPoint x: 327, endPoint y: 294, distance: 6.9
click at [328, 288] on span at bounding box center [330, 288] width 8 height 8
drag, startPoint x: 327, startPoint y: 300, endPoint x: 328, endPoint y: 306, distance: 6.1
click at [327, 300] on span at bounding box center [330, 300] width 8 height 8
click at [328, 309] on span at bounding box center [330, 311] width 8 height 8
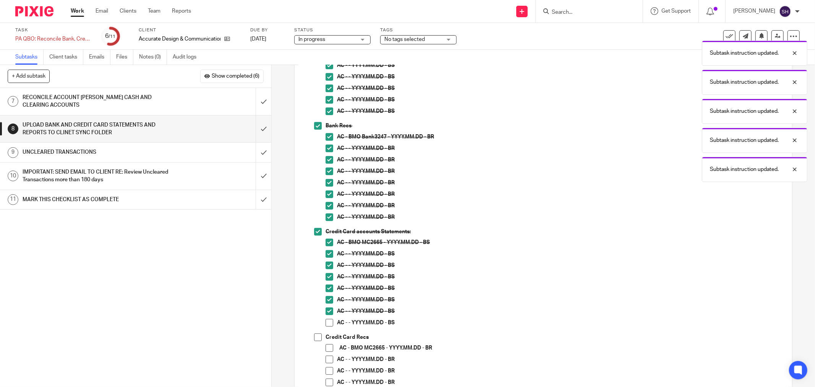
click at [327, 324] on span at bounding box center [330, 323] width 8 height 8
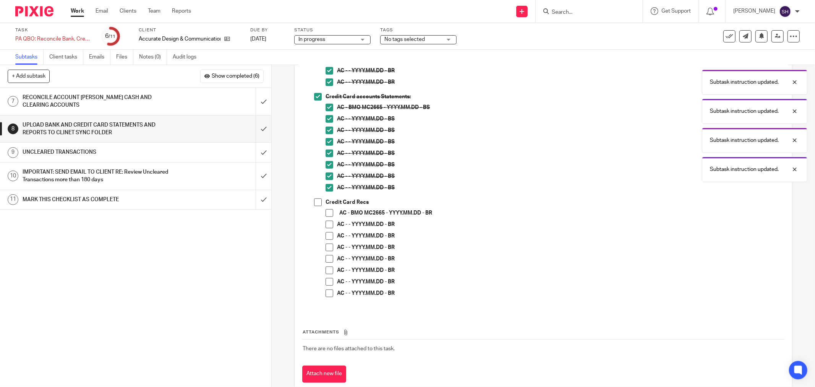
scroll to position [281, 0]
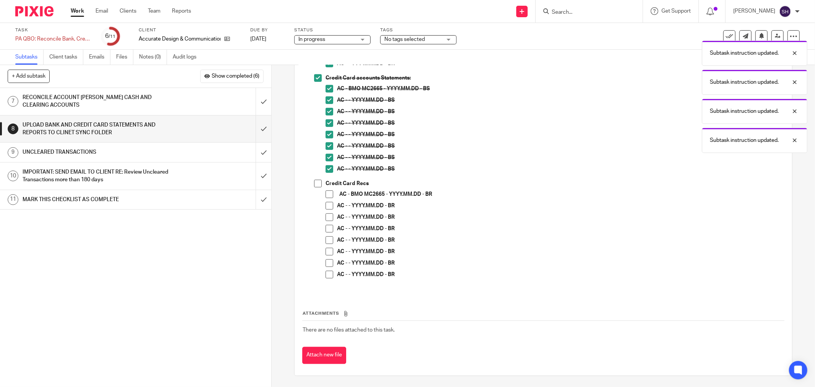
click at [316, 181] on span at bounding box center [318, 184] width 8 height 8
click at [327, 193] on span at bounding box center [330, 194] width 8 height 8
click at [329, 203] on span at bounding box center [330, 206] width 8 height 8
drag, startPoint x: 326, startPoint y: 217, endPoint x: 324, endPoint y: 228, distance: 10.9
click at [326, 218] on span at bounding box center [330, 217] width 8 height 8
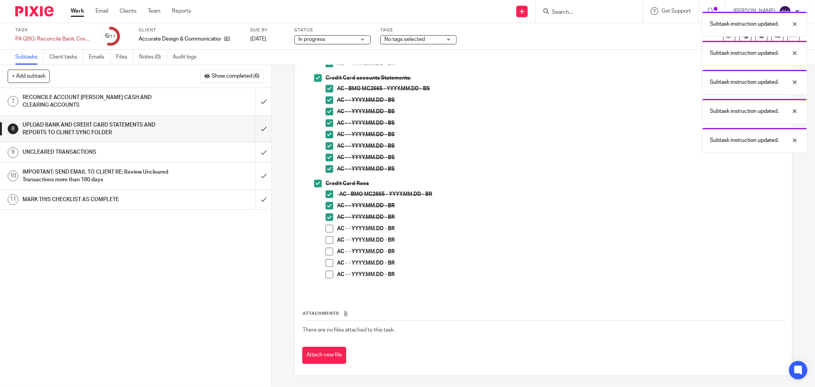
click at [326, 229] on span at bounding box center [330, 229] width 8 height 8
drag, startPoint x: 328, startPoint y: 244, endPoint x: 328, endPoint y: 249, distance: 5.0
click at [328, 245] on li "AC - - YYYY.MM.DD - BR" at bounding box center [555, 241] width 459 height 11
click at [331, 237] on li "AC - - YYYY.MM.DD - BR" at bounding box center [555, 241] width 459 height 11
click at [330, 246] on li "AC - - YYYY.MM.DD - BR" at bounding box center [555, 241] width 459 height 11
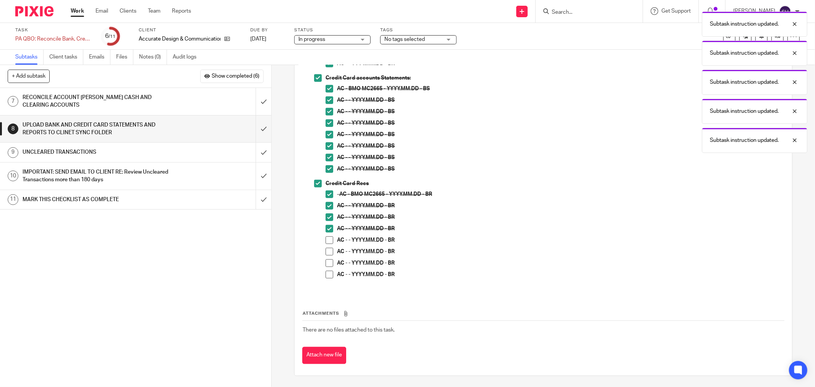
click at [329, 251] on span at bounding box center [330, 252] width 8 height 8
click at [326, 266] on span at bounding box center [330, 263] width 8 height 8
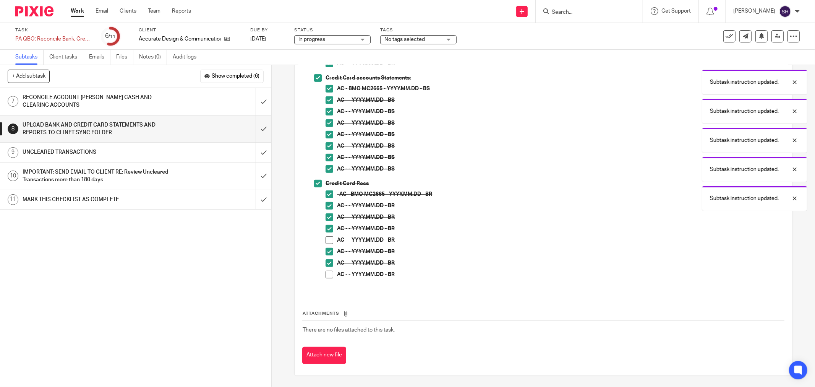
click at [326, 273] on span at bounding box center [330, 275] width 8 height 8
click at [330, 240] on span at bounding box center [330, 240] width 8 height 8
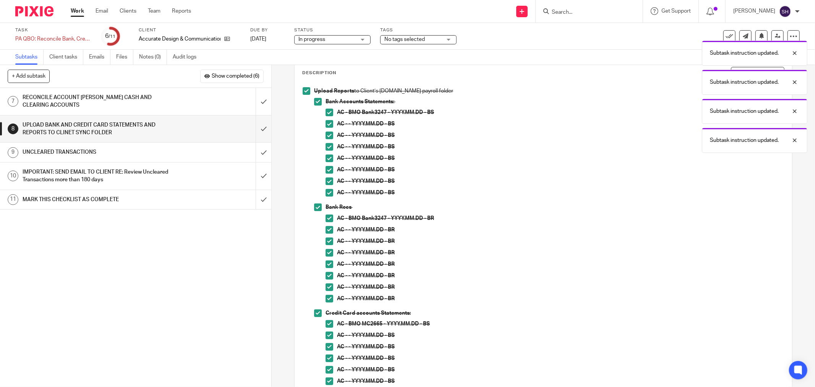
scroll to position [0, 0]
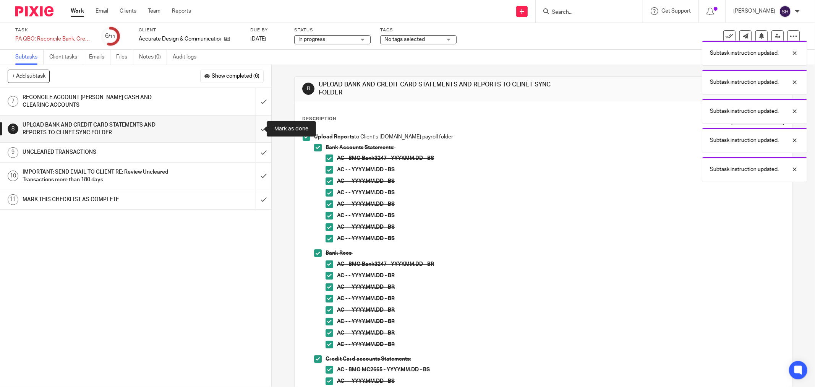
click at [255, 132] on input "submit" at bounding box center [135, 128] width 271 height 27
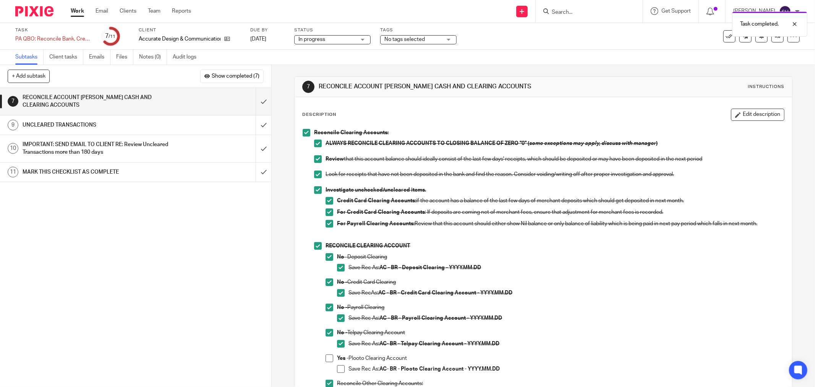
click at [206, 128] on div "UNCLEARED TRANSACTIONS" at bounding box center [136, 124] width 226 height 11
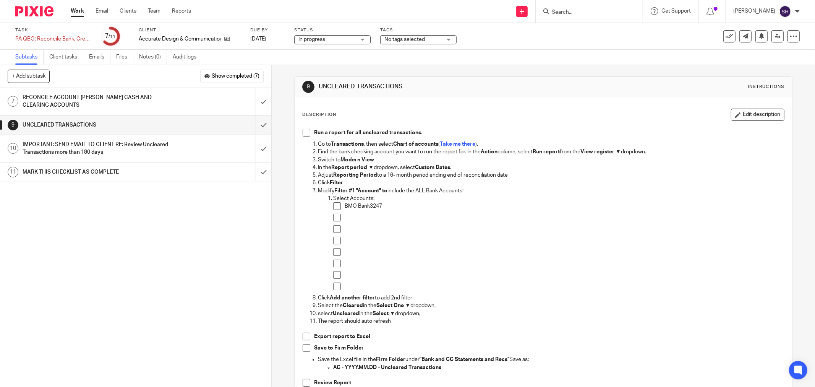
drag, startPoint x: 302, startPoint y: 131, endPoint x: 313, endPoint y: 166, distance: 36.3
click at [303, 130] on span at bounding box center [307, 133] width 8 height 8
click at [337, 208] on span at bounding box center [337, 206] width 8 height 8
drag, startPoint x: 337, startPoint y: 219, endPoint x: 337, endPoint y: 223, distance: 4.6
click at [337, 220] on span at bounding box center [337, 218] width 8 height 8
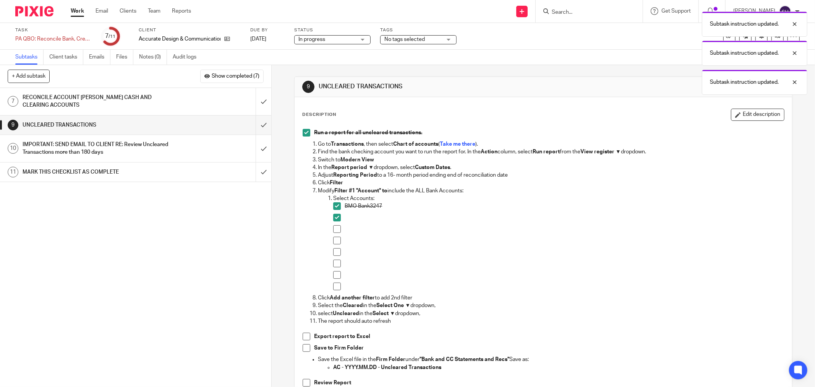
click at [336, 232] on span at bounding box center [337, 229] width 8 height 8
click at [335, 241] on span at bounding box center [337, 241] width 8 height 8
click at [336, 250] on span at bounding box center [337, 252] width 8 height 8
click at [336, 261] on span at bounding box center [337, 264] width 8 height 8
drag, startPoint x: 335, startPoint y: 273, endPoint x: 333, endPoint y: 284, distance: 11.2
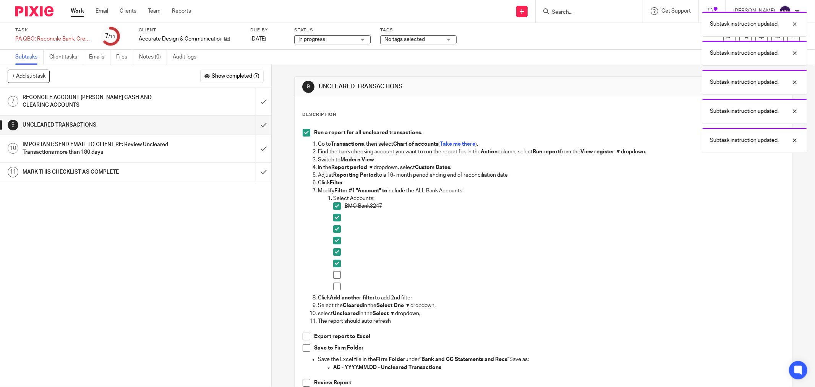
click at [335, 274] on span at bounding box center [337, 275] width 8 height 8
click at [333, 285] on span at bounding box center [337, 287] width 8 height 8
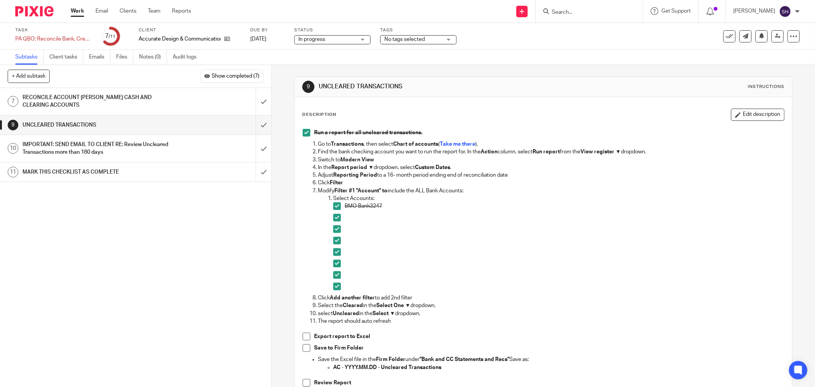
click at [306, 333] on span at bounding box center [307, 337] width 8 height 8
click at [304, 347] on span at bounding box center [307, 348] width 8 height 8
click at [308, 381] on span at bounding box center [307, 383] width 8 height 8
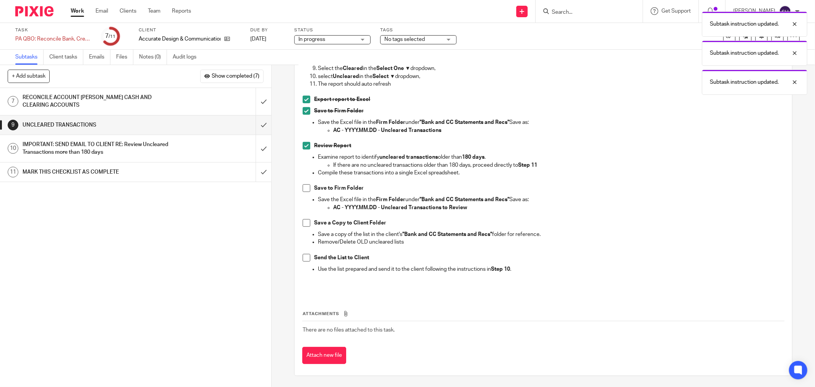
scroll to position [237, 0]
click at [303, 188] on span at bounding box center [307, 188] width 8 height 8
click at [304, 221] on span at bounding box center [307, 223] width 8 height 8
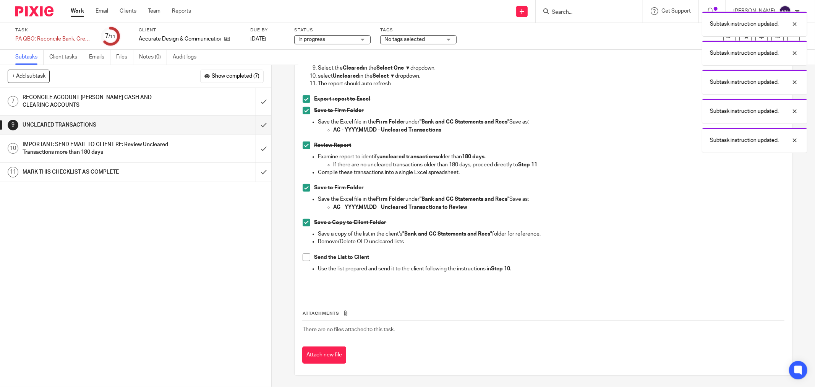
click at [307, 259] on span at bounding box center [307, 257] width 8 height 8
click at [255, 123] on input "submit" at bounding box center [135, 124] width 271 height 19
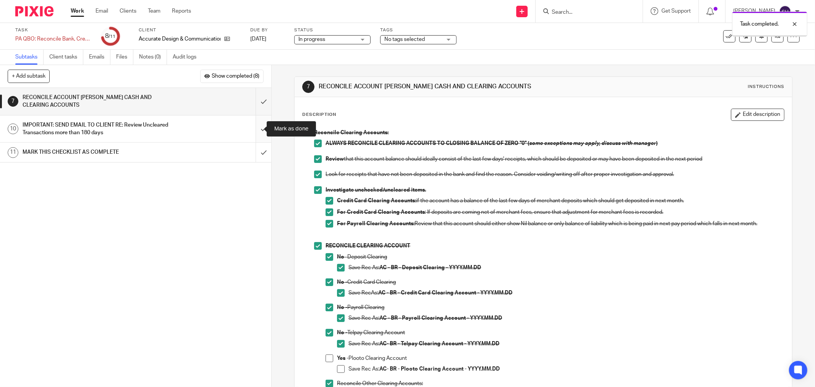
click at [261, 128] on input "submit" at bounding box center [135, 128] width 271 height 27
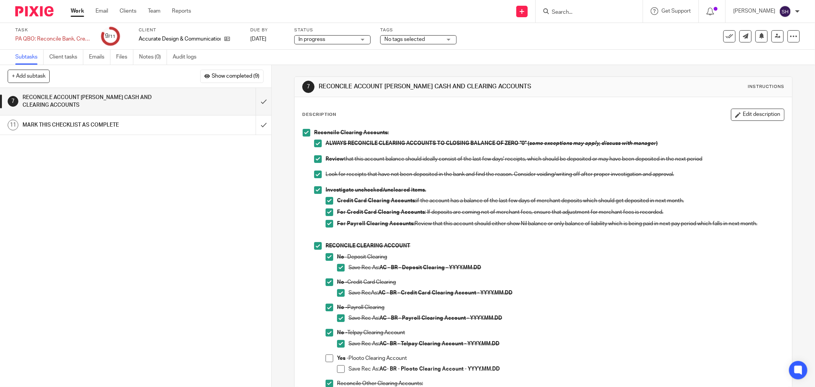
click at [143, 292] on div "1 CLIENT SPECIFIC NOTES - PLEASE REVIEW 2 [GEOGRAPHIC_DATA] 3 RETRIVE BANK STAT…" at bounding box center [135, 237] width 271 height 299
click at [79, 14] on link "Work" at bounding box center [77, 11] width 13 height 8
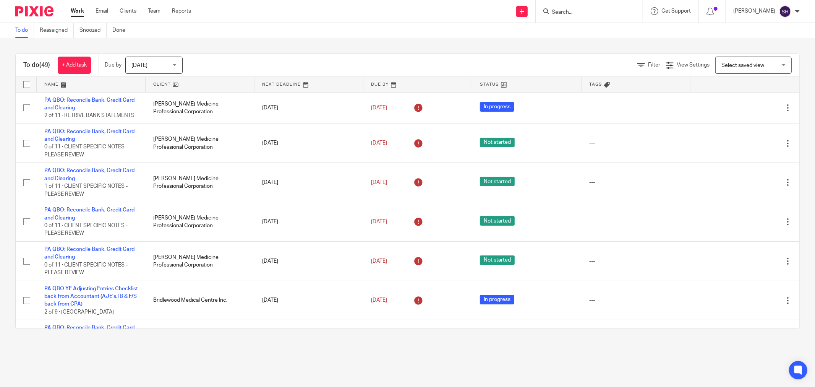
click at [213, 86] on link at bounding box center [200, 84] width 109 height 15
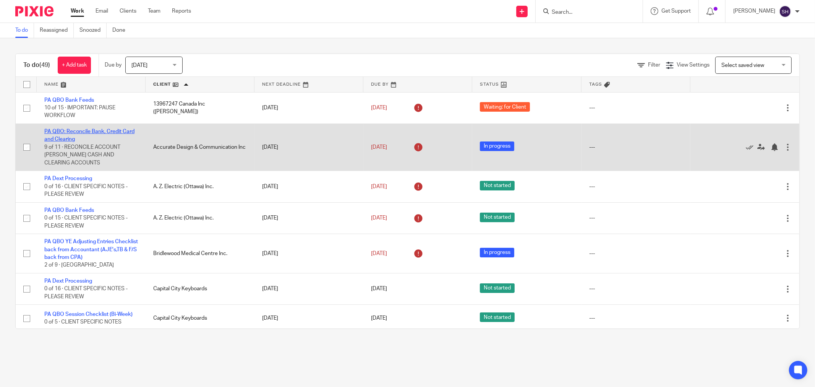
click at [120, 133] on link "PA QBO: Reconcile Bank, Credit Card and Clearing" at bounding box center [89, 135] width 90 height 13
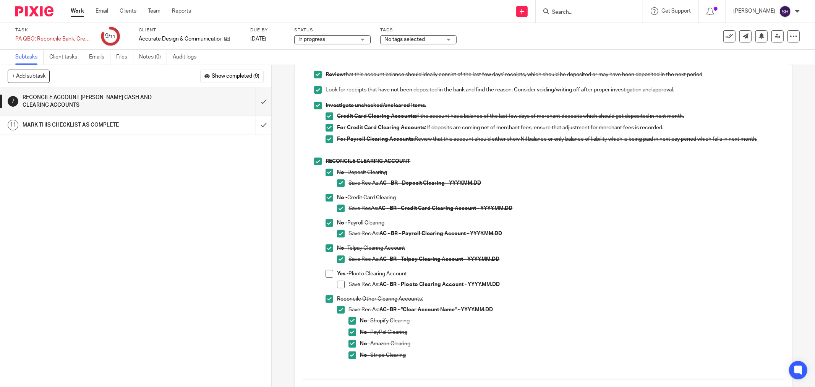
scroll to position [85, 0]
click at [327, 274] on span at bounding box center [330, 274] width 8 height 8
drag, startPoint x: 339, startPoint y: 283, endPoint x: 307, endPoint y: 231, distance: 60.8
click at [338, 283] on span at bounding box center [341, 284] width 8 height 8
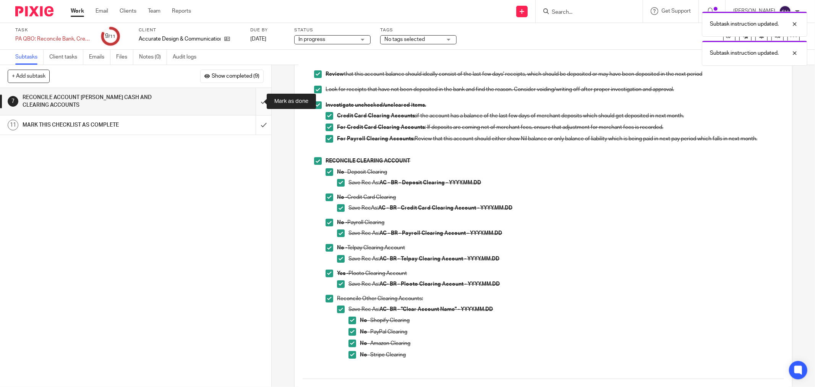
click at [255, 98] on input "submit" at bounding box center [135, 101] width 271 height 27
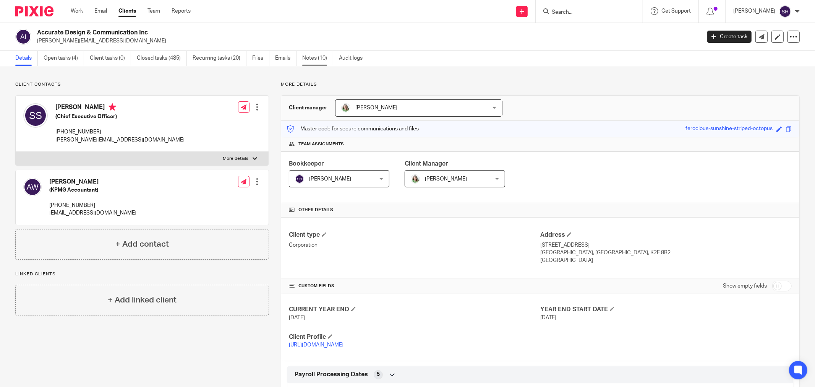
click at [323, 56] on link "Notes (10)" at bounding box center [317, 58] width 31 height 15
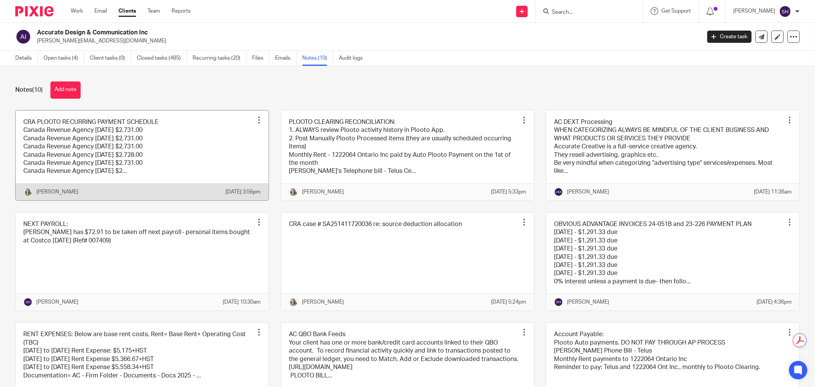
click at [214, 153] on link at bounding box center [142, 155] width 253 height 90
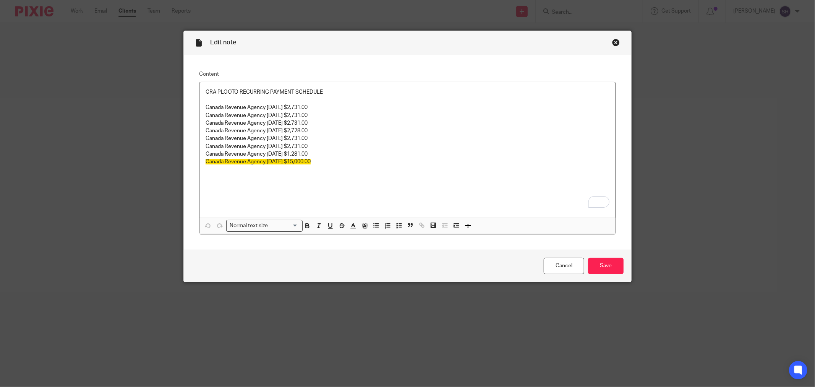
drag, startPoint x: 326, startPoint y: 91, endPoint x: 359, endPoint y: 90, distance: 33.3
click at [328, 89] on p "CRA PLOOTO RECURRING PAYMENT SCHEDULE" at bounding box center [408, 92] width 404 height 8
click at [597, 259] on input "Save" at bounding box center [606, 266] width 36 height 16
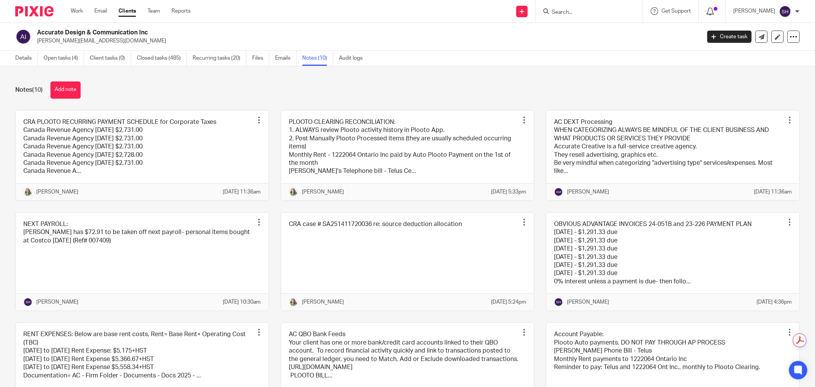
click at [714, 11] on icon at bounding box center [711, 12] width 8 height 8
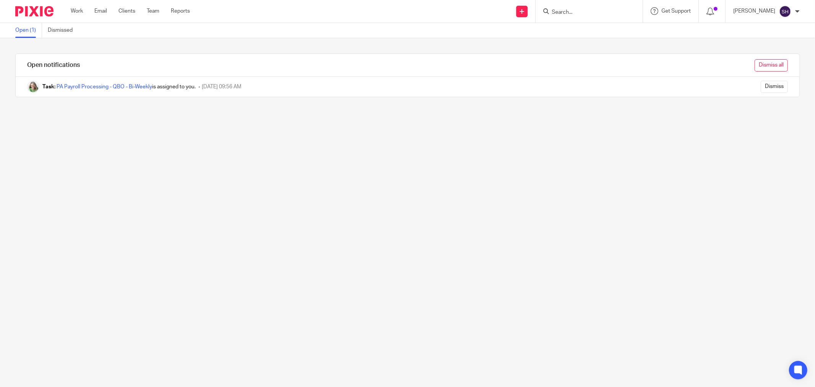
click at [767, 65] on input "Dismiss all" at bounding box center [771, 65] width 33 height 12
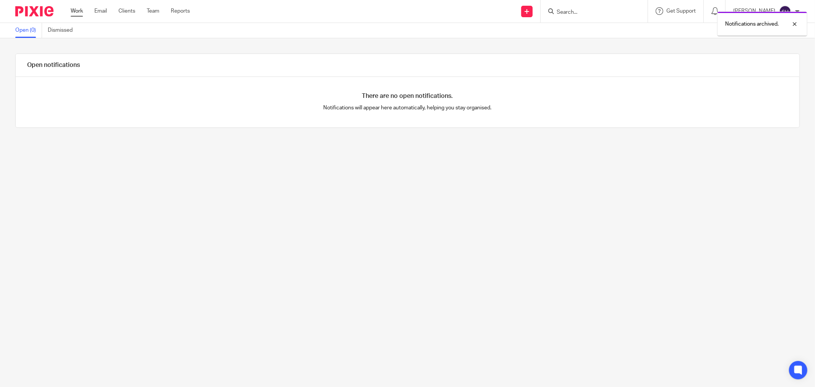
click at [80, 13] on link "Work" at bounding box center [77, 11] width 12 height 8
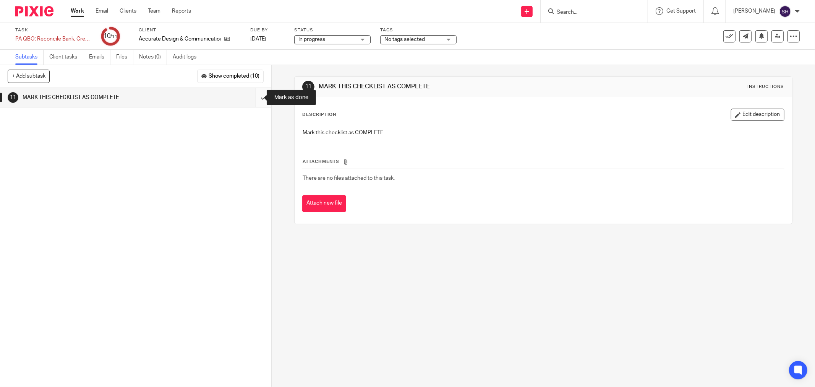
click at [251, 96] on input "submit" at bounding box center [135, 97] width 271 height 19
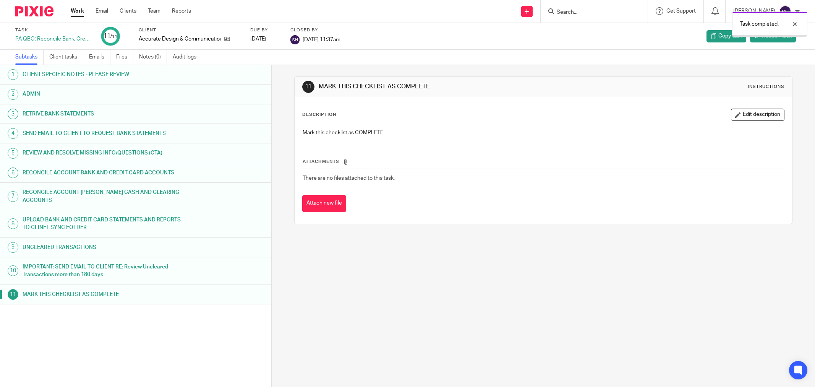
click at [77, 10] on link "Work" at bounding box center [77, 11] width 13 height 8
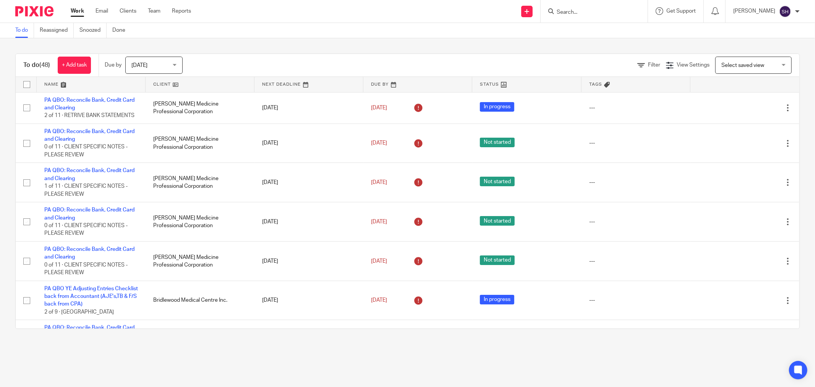
click at [167, 88] on link at bounding box center [200, 84] width 109 height 15
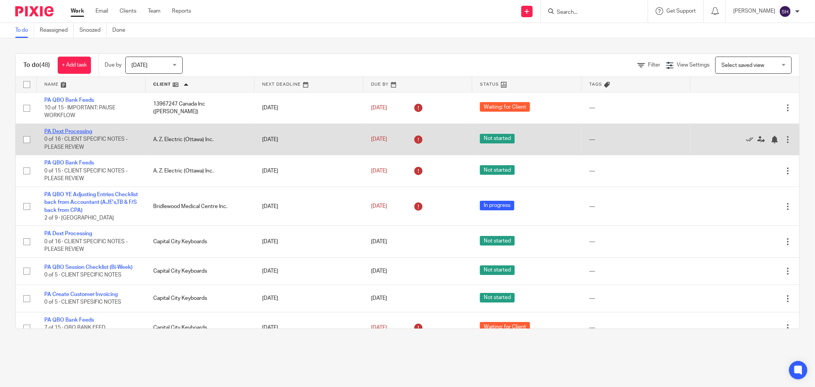
click at [88, 131] on link "PA Dext Processing" at bounding box center [68, 131] width 48 height 5
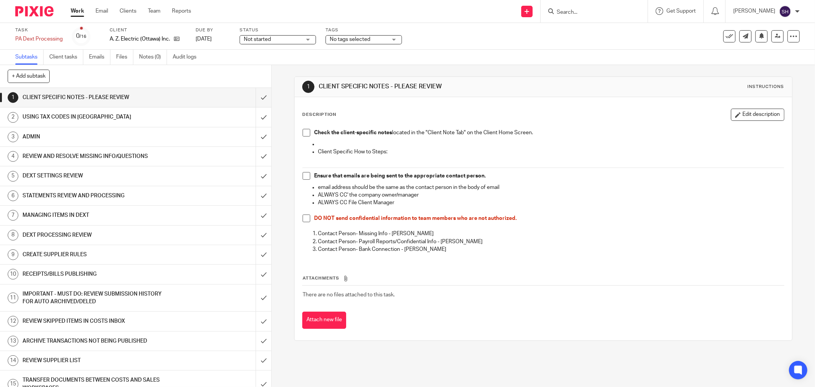
click at [272, 37] on span "Not started" at bounding box center [272, 40] width 57 height 8
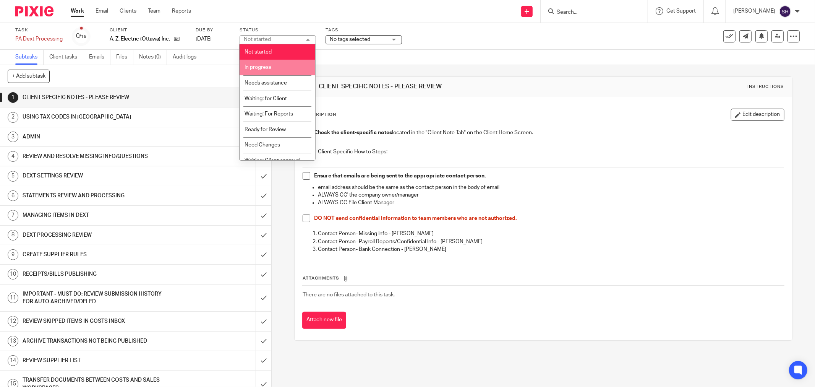
click at [277, 67] on li "In progress" at bounding box center [278, 68] width 76 height 16
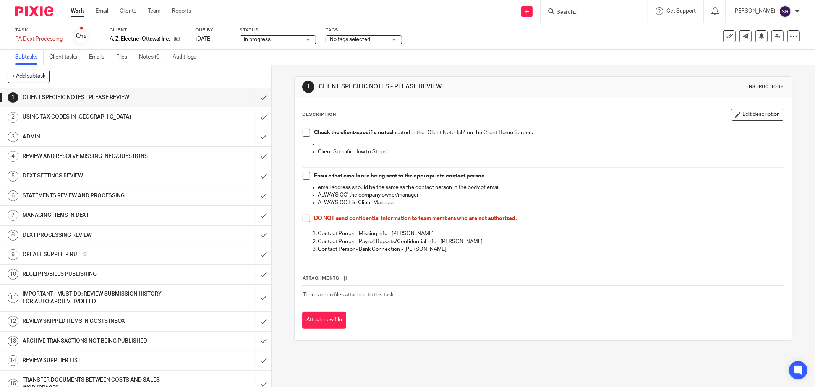
click at [307, 135] on span at bounding box center [307, 133] width 8 height 8
click at [303, 181] on li "Ensure that emails are being sent to the appropriate contact person." at bounding box center [544, 177] width 482 height 11
drag, startPoint x: 304, startPoint y: 177, endPoint x: 302, endPoint y: 182, distance: 5.8
click at [304, 177] on span at bounding box center [307, 176] width 8 height 8
click at [303, 216] on span at bounding box center [307, 218] width 8 height 8
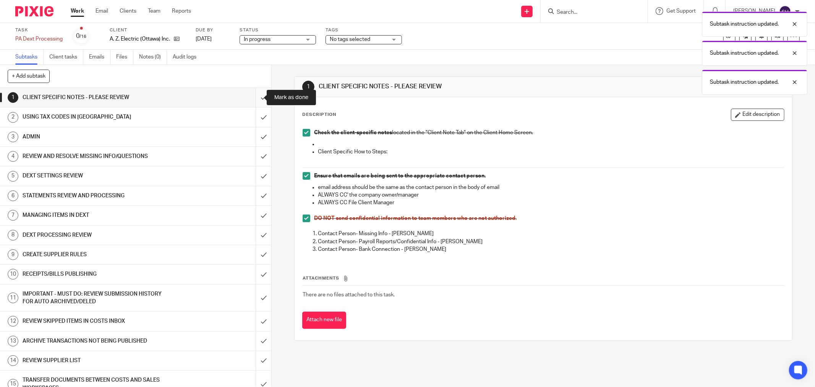
click at [254, 94] on input "submit" at bounding box center [135, 97] width 271 height 19
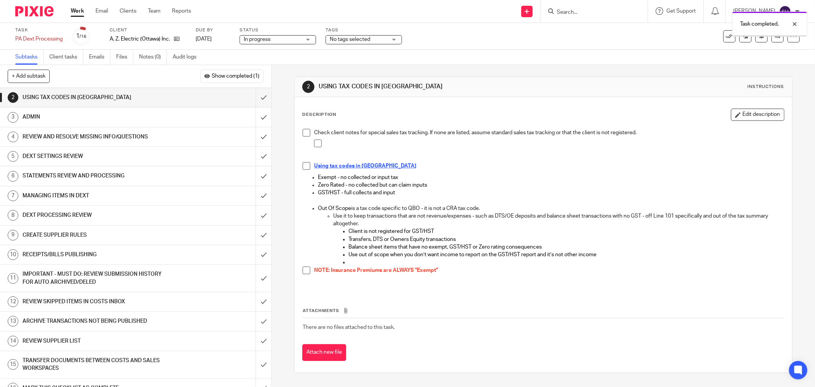
drag, startPoint x: 0, startPoint y: 0, endPoint x: 307, endPoint y: 138, distance: 336.4
click at [306, 136] on span at bounding box center [307, 133] width 8 height 8
click at [315, 144] on span at bounding box center [318, 144] width 8 height 8
drag, startPoint x: 304, startPoint y: 164, endPoint x: 302, endPoint y: 173, distance: 9.3
click at [303, 164] on span at bounding box center [307, 166] width 8 height 8
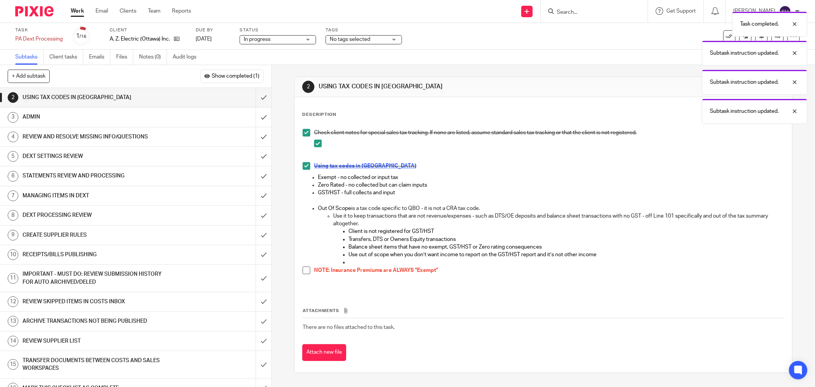
click at [304, 267] on span at bounding box center [307, 270] width 8 height 8
click at [257, 97] on input "submit" at bounding box center [135, 97] width 271 height 19
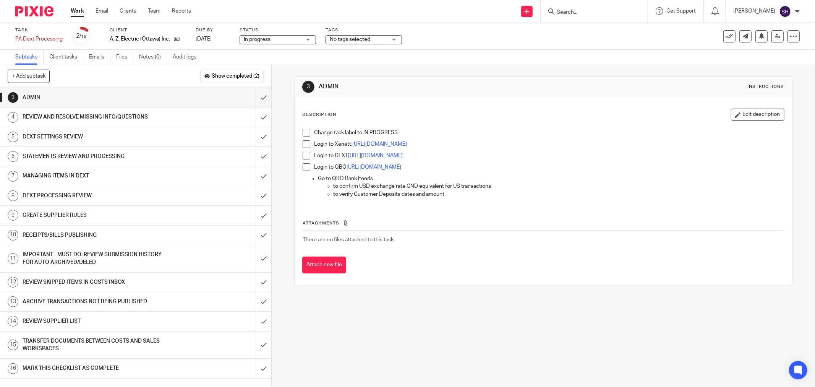
click at [308, 128] on div "Change task label to IN PROGRESS Login to Xenett: [URL][DOMAIN_NAME] Login to D…" at bounding box center [543, 164] width 489 height 79
click at [304, 135] on span at bounding box center [307, 133] width 8 height 8
drag, startPoint x: 304, startPoint y: 143, endPoint x: 304, endPoint y: 157, distance: 13.4
click at [304, 144] on span at bounding box center [307, 144] width 8 height 8
drag, startPoint x: 304, startPoint y: 157, endPoint x: 304, endPoint y: 168, distance: 11.5
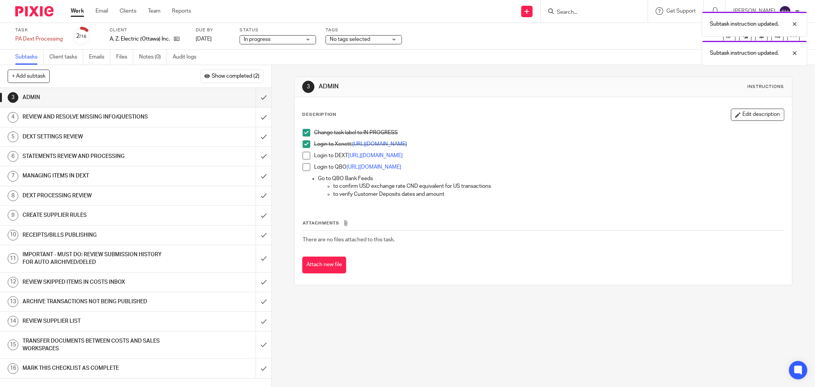
click at [304, 157] on span at bounding box center [307, 156] width 8 height 8
click at [304, 168] on span at bounding box center [307, 167] width 8 height 8
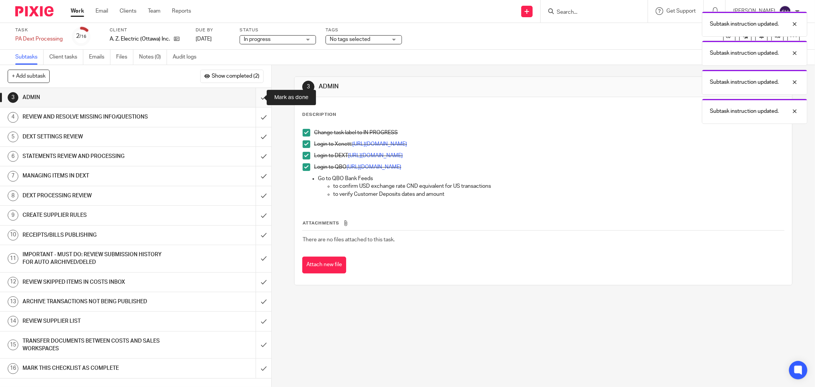
click at [255, 97] on input "submit" at bounding box center [135, 97] width 271 height 19
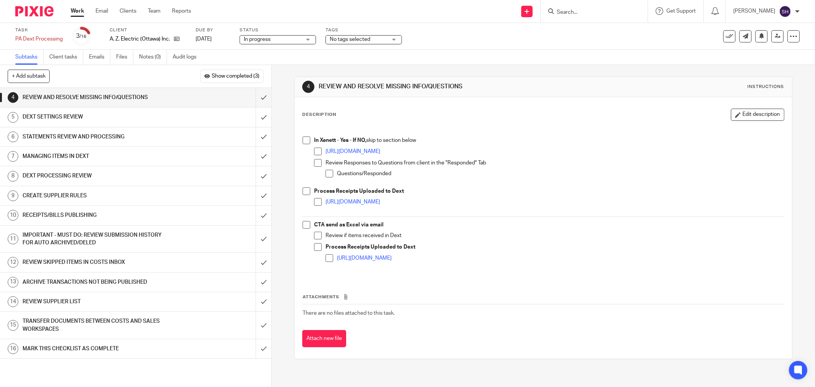
click at [306, 142] on span at bounding box center [307, 140] width 8 height 8
drag, startPoint x: 315, startPoint y: 149, endPoint x: 313, endPoint y: 161, distance: 11.4
click at [315, 151] on span at bounding box center [318, 152] width 8 height 8
drag, startPoint x: 313, startPoint y: 162, endPoint x: 328, endPoint y: 170, distance: 17.6
click at [314, 162] on span at bounding box center [318, 163] width 8 height 8
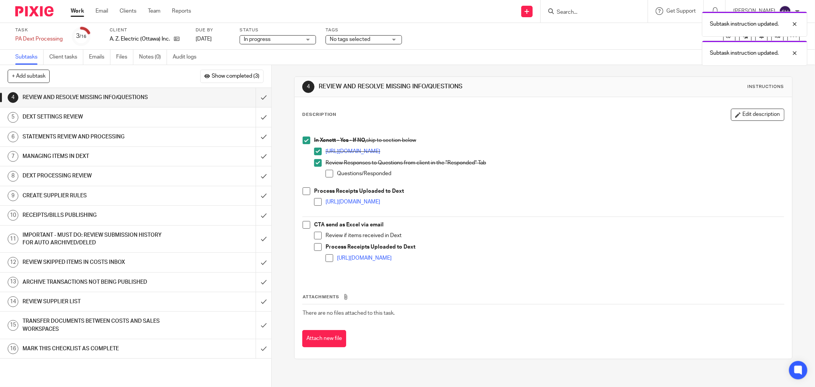
click at [329, 172] on span at bounding box center [330, 174] width 8 height 8
click at [305, 192] on span at bounding box center [307, 191] width 8 height 8
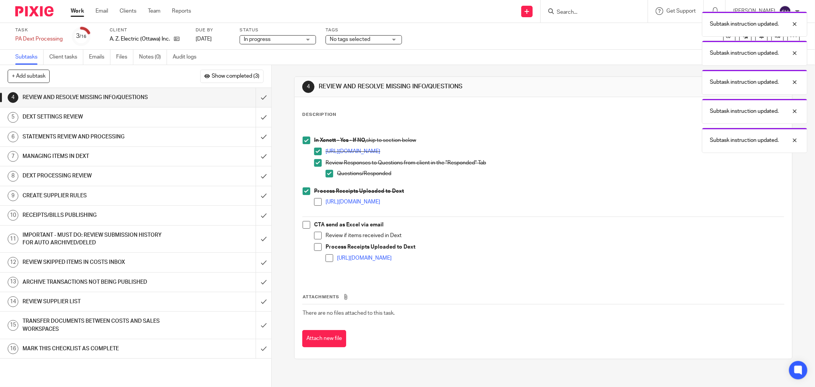
click at [315, 203] on span at bounding box center [318, 202] width 8 height 8
click at [303, 224] on span at bounding box center [307, 225] width 8 height 8
click at [310, 232] on li "CTA send as Excel via email Review if items received in Dext Process Receipts U…" at bounding box center [544, 246] width 482 height 51
drag, startPoint x: 313, startPoint y: 235, endPoint x: 310, endPoint y: 248, distance: 14.1
click at [314, 235] on span at bounding box center [318, 236] width 8 height 8
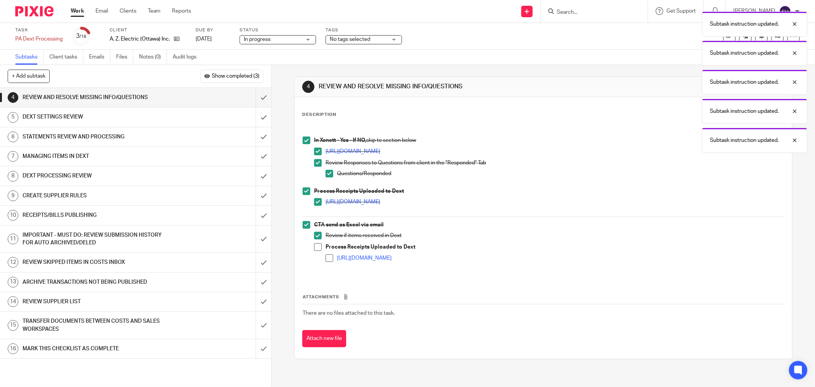
drag, startPoint x: 310, startPoint y: 248, endPoint x: 317, endPoint y: 250, distance: 7.1
click at [311, 249] on li "CTA send as Excel via email Review if items received in Dext Process Receipts U…" at bounding box center [544, 246] width 482 height 51
click at [318, 250] on span at bounding box center [318, 247] width 8 height 8
click at [326, 257] on span at bounding box center [330, 258] width 8 height 8
click at [253, 95] on input "submit" at bounding box center [135, 97] width 271 height 19
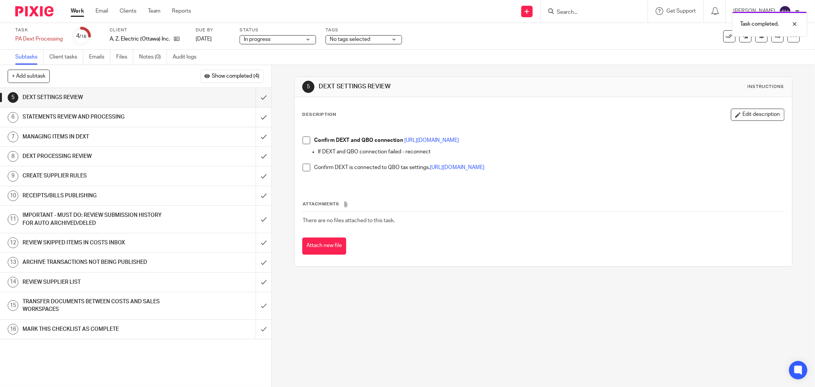
click at [303, 140] on span at bounding box center [307, 140] width 8 height 8
click at [303, 167] on span at bounding box center [307, 168] width 8 height 8
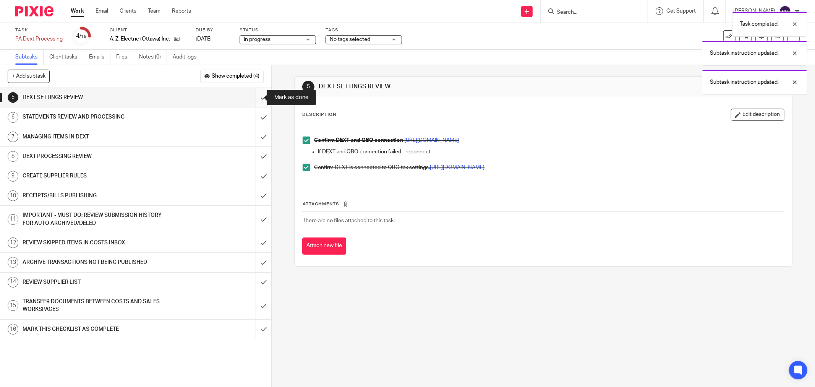
click at [257, 97] on input "submit" at bounding box center [135, 97] width 271 height 19
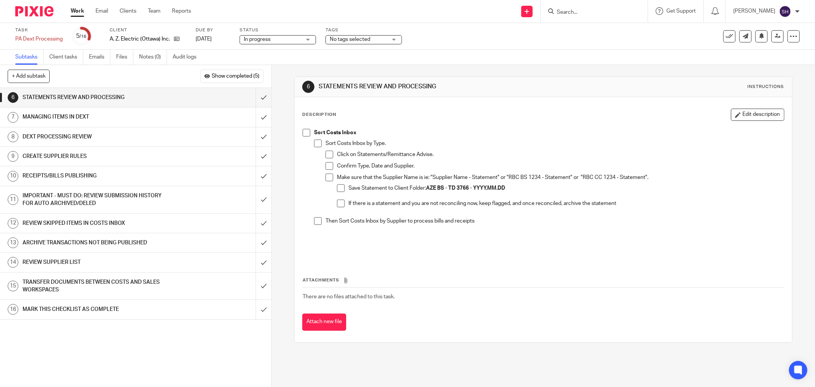
drag, startPoint x: 305, startPoint y: 133, endPoint x: 310, endPoint y: 134, distance: 5.0
click at [306, 133] on span at bounding box center [307, 133] width 8 height 8
click at [321, 141] on li "Sort Costs Inbox by Type. Click on Statements/Remittance Advise. Confirm Type, …" at bounding box center [549, 179] width 470 height 78
click at [319, 143] on span at bounding box center [318, 144] width 8 height 8
click at [323, 153] on li "Sort Costs Inbox by Type. Click on Statements/Remittance Advise. Confirm Type, …" at bounding box center [549, 179] width 470 height 78
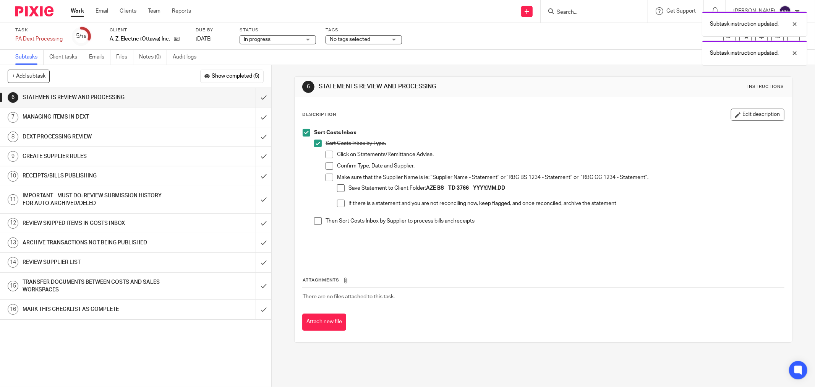
click at [326, 155] on span at bounding box center [330, 155] width 8 height 8
click at [326, 163] on span at bounding box center [330, 166] width 8 height 8
click at [330, 177] on span at bounding box center [330, 178] width 8 height 8
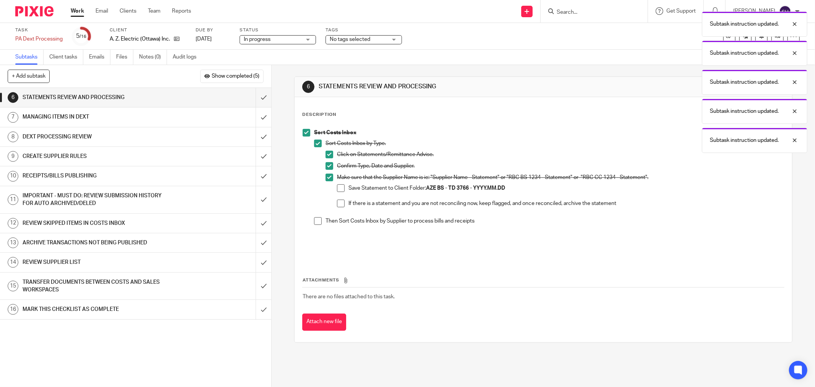
click at [341, 192] on li "Save Statement to Client Folder: AZE BS - TD 3766 - YYYY.MM.DD" at bounding box center [560, 192] width 447 height 16
drag, startPoint x: 338, startPoint y: 189, endPoint x: 339, endPoint y: 201, distance: 12.3
click at [338, 189] on span at bounding box center [341, 188] width 8 height 8
drag, startPoint x: 339, startPoint y: 201, endPoint x: 328, endPoint y: 213, distance: 16.0
click at [339, 201] on span at bounding box center [341, 204] width 8 height 8
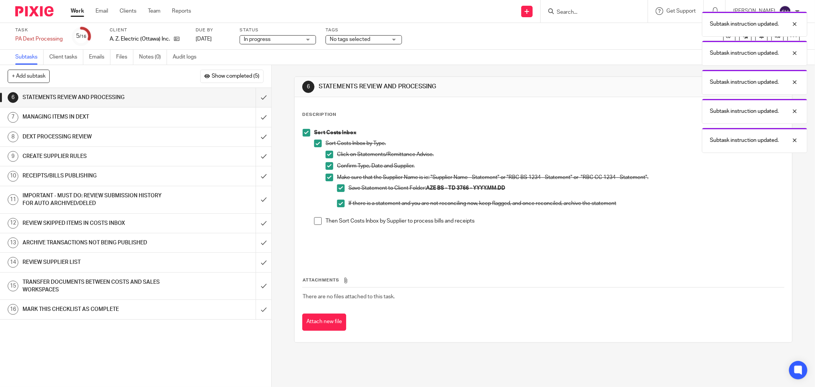
click at [314, 222] on span at bounding box center [318, 221] width 8 height 8
click at [256, 97] on input "submit" at bounding box center [135, 97] width 271 height 19
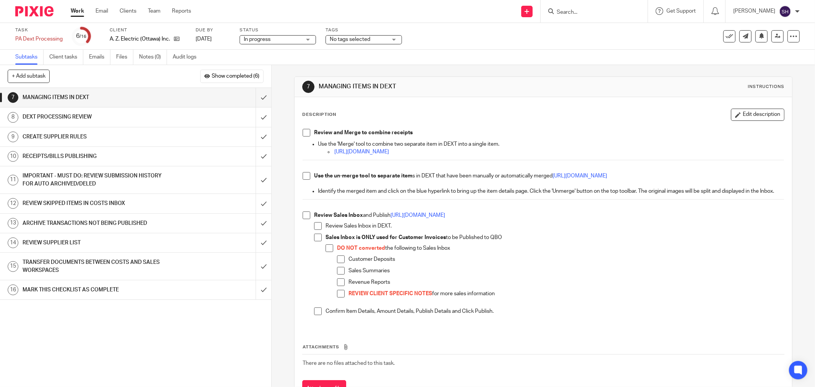
click at [306, 131] on span at bounding box center [307, 133] width 8 height 8
click at [303, 177] on span at bounding box center [307, 176] width 8 height 8
click at [304, 219] on span at bounding box center [307, 215] width 8 height 8
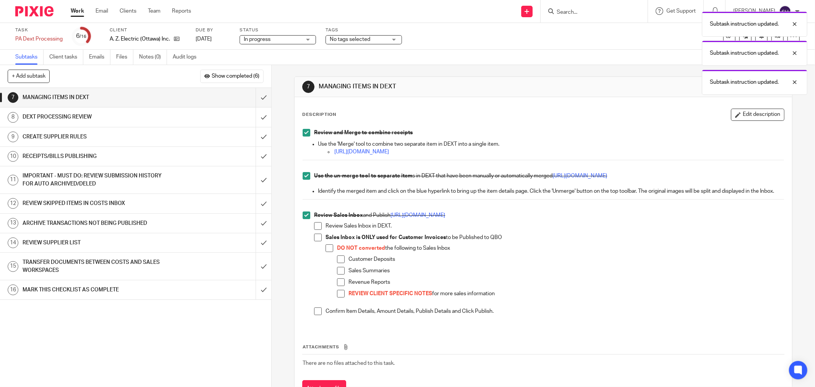
click at [314, 230] on span at bounding box center [318, 226] width 8 height 8
click at [315, 241] on span at bounding box center [318, 238] width 8 height 8
click at [326, 252] on span at bounding box center [330, 248] width 8 height 8
click at [337, 263] on span at bounding box center [341, 259] width 8 height 8
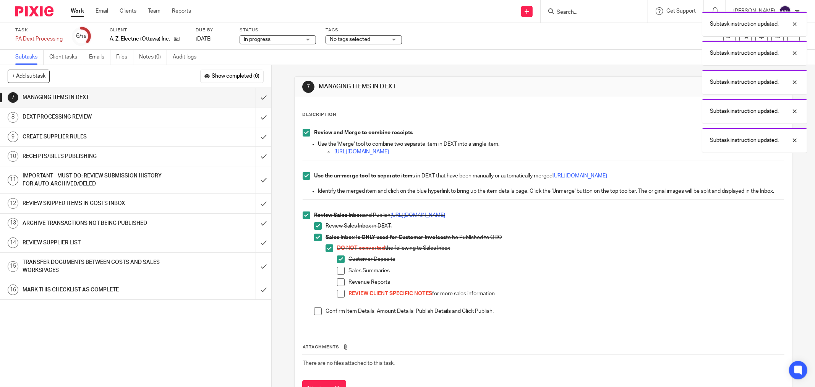
click at [337, 274] on span at bounding box center [341, 271] width 8 height 8
click at [337, 286] on span at bounding box center [341, 282] width 8 height 8
drag, startPoint x: 336, startPoint y: 300, endPoint x: 334, endPoint y: 307, distance: 7.0
click at [337, 297] on span at bounding box center [341, 294] width 8 height 8
click at [317, 315] on span at bounding box center [318, 311] width 8 height 8
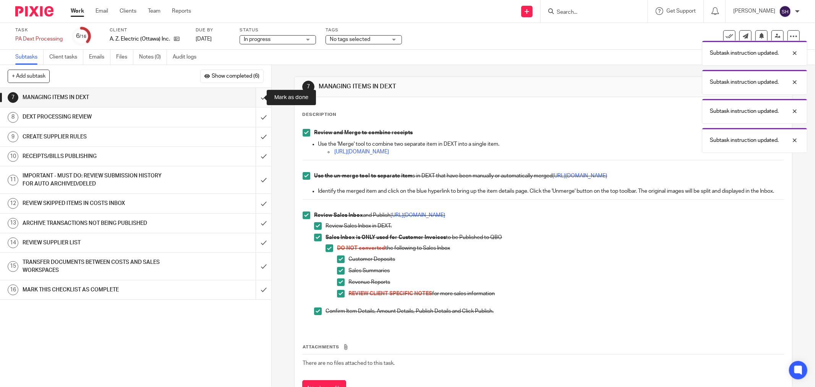
click at [259, 94] on input "submit" at bounding box center [135, 97] width 271 height 19
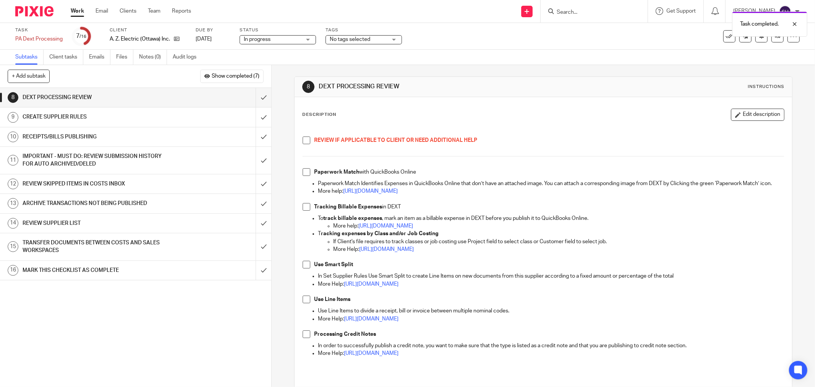
drag, startPoint x: 306, startPoint y: 140, endPoint x: 306, endPoint y: 159, distance: 19.1
click at [306, 140] on span at bounding box center [307, 140] width 8 height 8
drag, startPoint x: 305, startPoint y: 174, endPoint x: 299, endPoint y: 190, distance: 17.2
click at [305, 174] on span at bounding box center [307, 172] width 8 height 8
click at [305, 211] on span at bounding box center [307, 207] width 8 height 8
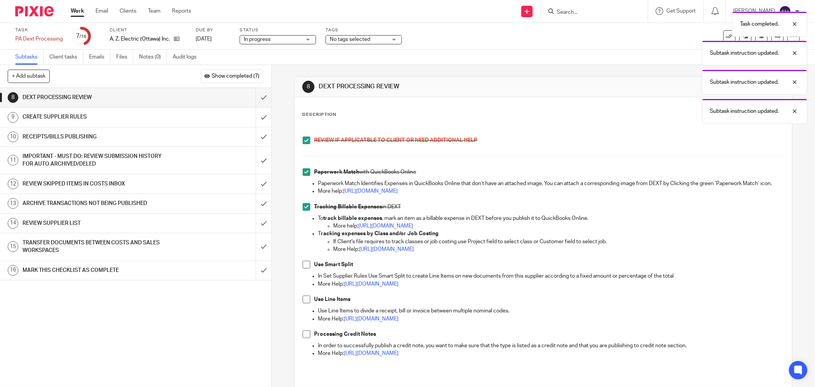
click at [304, 268] on span at bounding box center [307, 265] width 8 height 8
drag, startPoint x: 302, startPoint y: 308, endPoint x: 301, endPoint y: 324, distance: 16.1
click at [303, 303] on span at bounding box center [307, 300] width 8 height 8
click at [303, 338] on span at bounding box center [307, 334] width 8 height 8
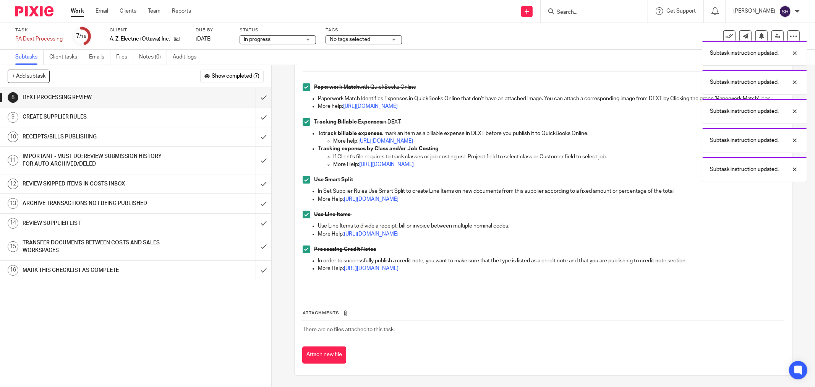
scroll to position [93, 0]
click at [257, 93] on input "submit" at bounding box center [135, 97] width 271 height 19
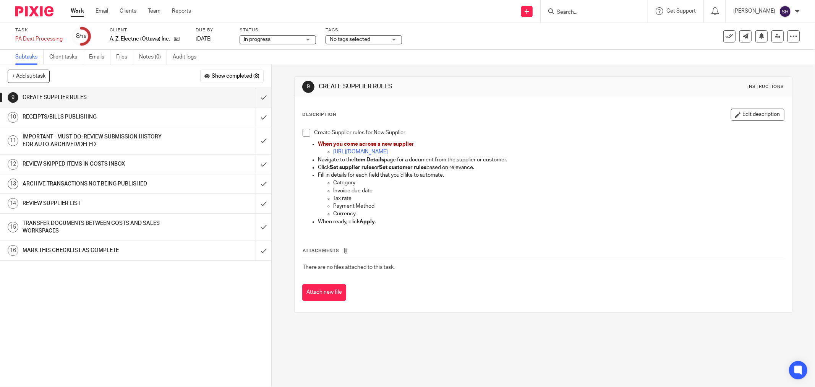
drag, startPoint x: 304, startPoint y: 134, endPoint x: 289, endPoint y: 132, distance: 15.0
click at [303, 134] on span at bounding box center [307, 133] width 8 height 8
click at [253, 93] on input "submit" at bounding box center [135, 97] width 271 height 19
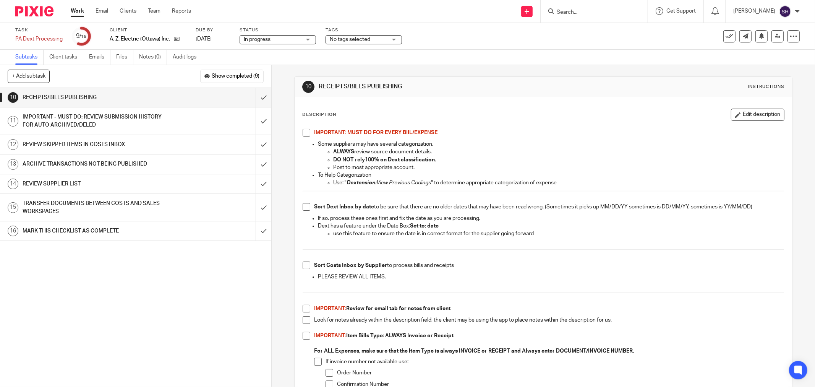
click at [303, 133] on span at bounding box center [307, 133] width 8 height 8
click at [303, 209] on span at bounding box center [307, 207] width 8 height 8
click at [304, 266] on span at bounding box center [307, 265] width 8 height 8
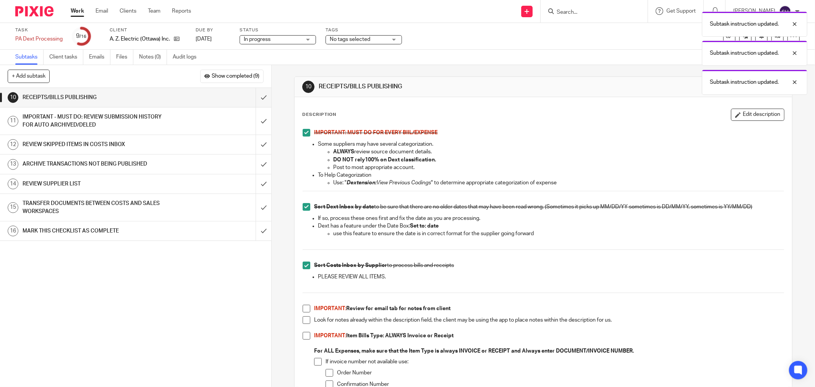
click at [307, 309] on span at bounding box center [307, 309] width 8 height 8
drag, startPoint x: 304, startPoint y: 322, endPoint x: 302, endPoint y: 337, distance: 15.8
click at [304, 322] on span at bounding box center [307, 320] width 8 height 8
drag, startPoint x: 302, startPoint y: 337, endPoint x: 309, endPoint y: 339, distance: 6.9
click at [303, 338] on span at bounding box center [307, 336] width 8 height 8
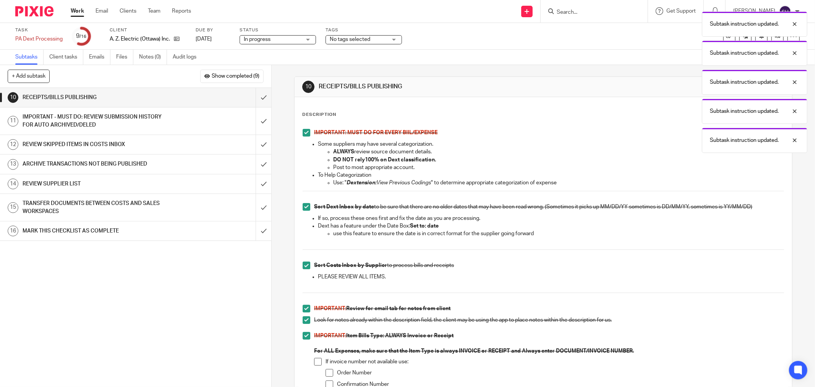
click at [315, 360] on span at bounding box center [318, 362] width 8 height 8
drag, startPoint x: 324, startPoint y: 371, endPoint x: 324, endPoint y: 381, distance: 9.9
click at [326, 372] on span at bounding box center [330, 373] width 8 height 8
drag, startPoint x: 324, startPoint y: 381, endPoint x: 332, endPoint y: 360, distance: 22.5
click at [326, 382] on span at bounding box center [330, 384] width 8 height 8
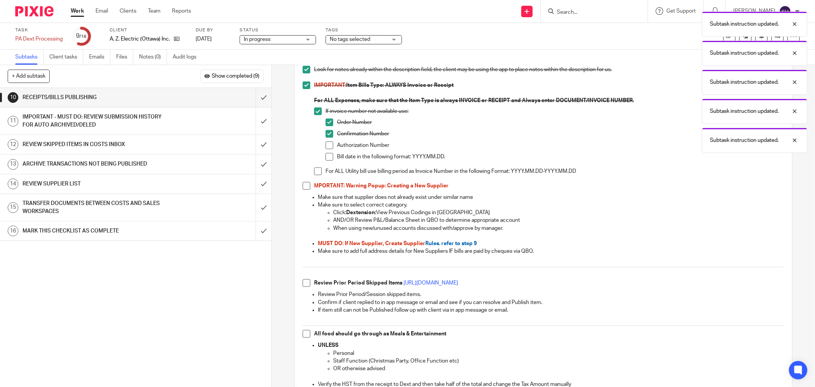
scroll to position [255, 0]
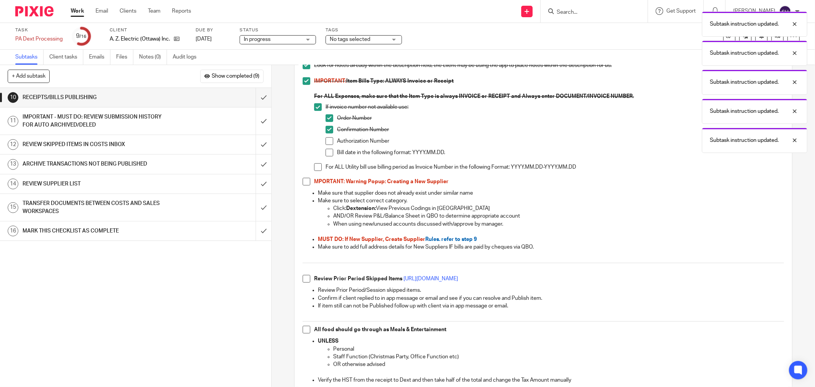
click at [327, 140] on span at bounding box center [330, 141] width 8 height 8
click at [326, 149] on span at bounding box center [330, 153] width 8 height 8
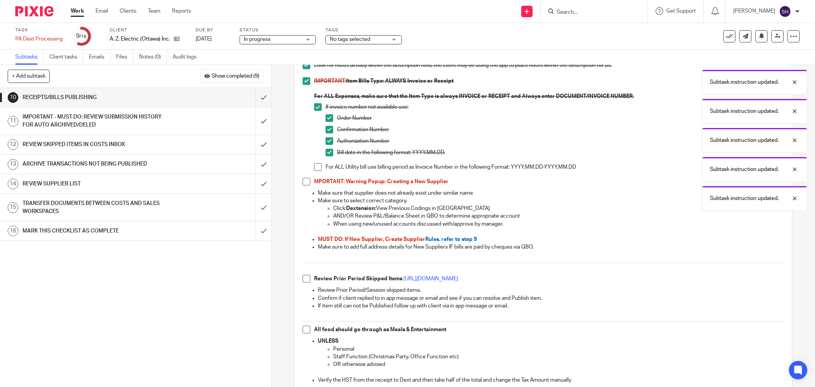
click at [315, 166] on span at bounding box center [318, 167] width 8 height 8
click at [303, 185] on li "MPORTANT: Warning Popup: Creating a New Supplier" at bounding box center [544, 183] width 482 height 11
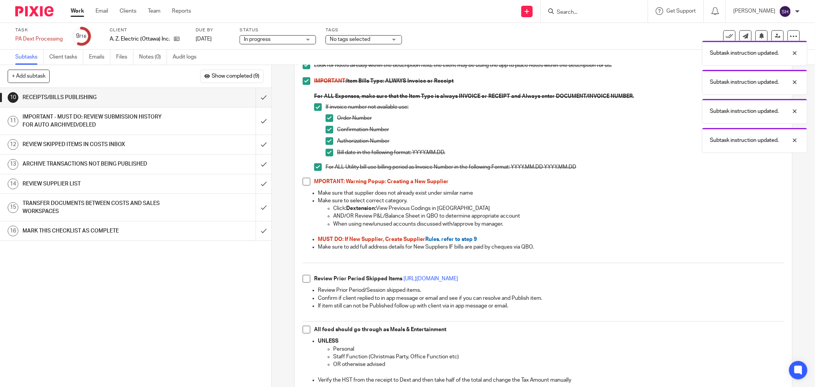
click at [304, 181] on span at bounding box center [307, 182] width 8 height 8
click at [305, 278] on span at bounding box center [307, 279] width 8 height 8
drag, startPoint x: 302, startPoint y: 333, endPoint x: 324, endPoint y: 306, distance: 34.9
click at [303, 332] on span at bounding box center [307, 330] width 8 height 8
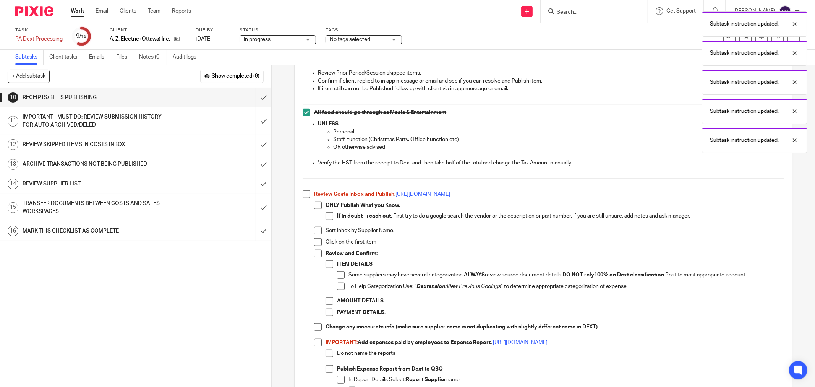
scroll to position [510, 0]
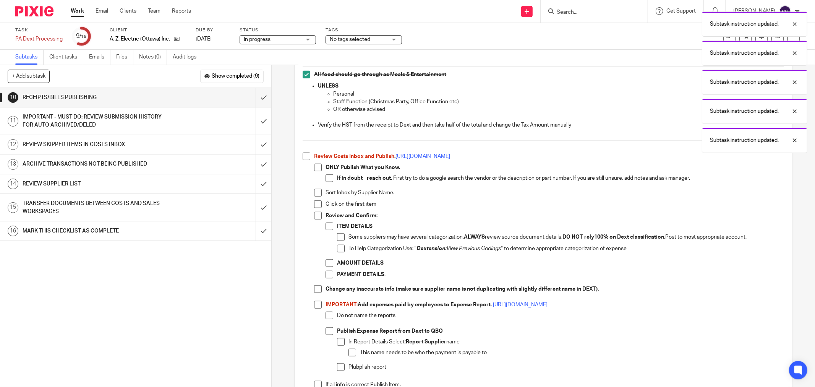
click at [303, 159] on span at bounding box center [307, 157] width 8 height 8
click at [314, 167] on span at bounding box center [318, 168] width 8 height 8
click at [329, 180] on span at bounding box center [330, 178] width 8 height 8
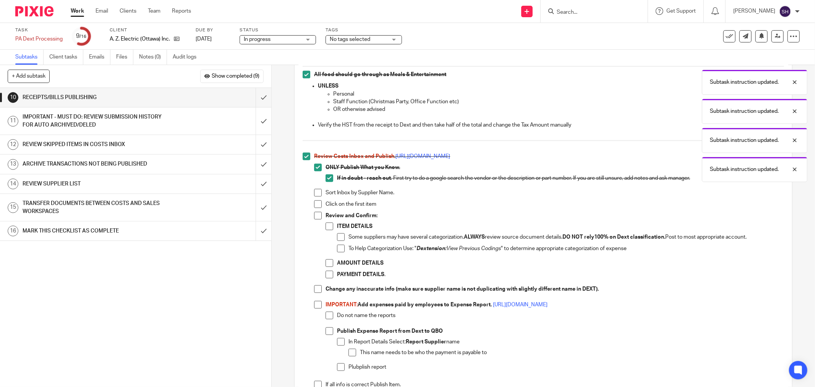
drag, startPoint x: 314, startPoint y: 193, endPoint x: 316, endPoint y: 206, distance: 13.2
click at [314, 193] on span at bounding box center [318, 193] width 8 height 8
click at [316, 206] on span at bounding box center [318, 204] width 8 height 8
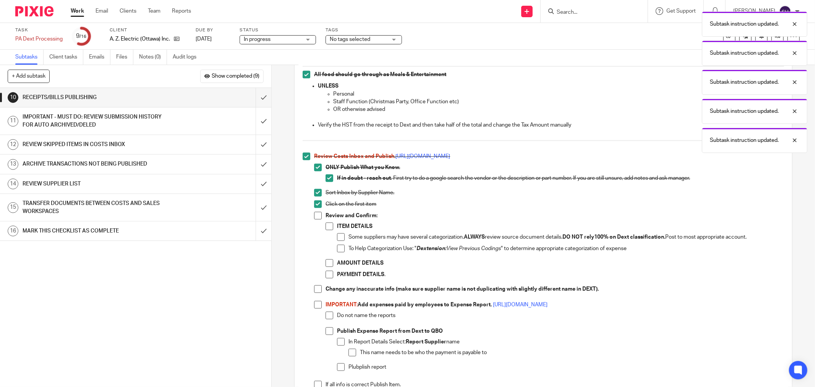
drag, startPoint x: 317, startPoint y: 214, endPoint x: 319, endPoint y: 225, distance: 10.5
click at [317, 215] on span at bounding box center [318, 216] width 8 height 8
click at [326, 230] on span at bounding box center [330, 226] width 8 height 8
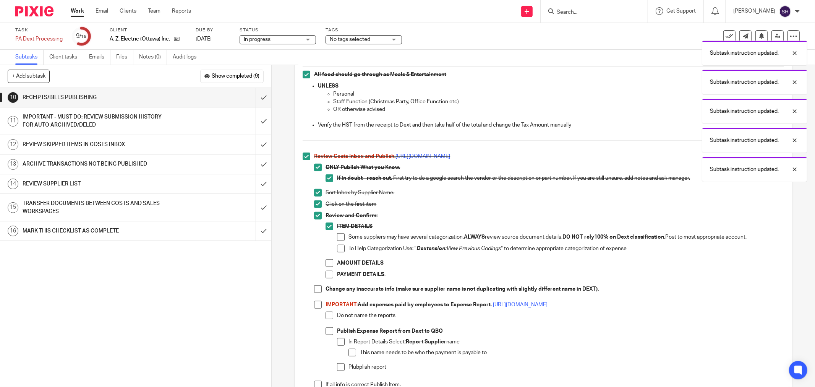
drag, startPoint x: 336, startPoint y: 237, endPoint x: 338, endPoint y: 249, distance: 11.5
click at [337, 239] on span at bounding box center [341, 237] width 8 height 8
drag, startPoint x: 338, startPoint y: 249, endPoint x: 338, endPoint y: 257, distance: 7.3
click at [338, 250] on span at bounding box center [341, 249] width 8 height 8
click at [330, 265] on span at bounding box center [330, 263] width 8 height 8
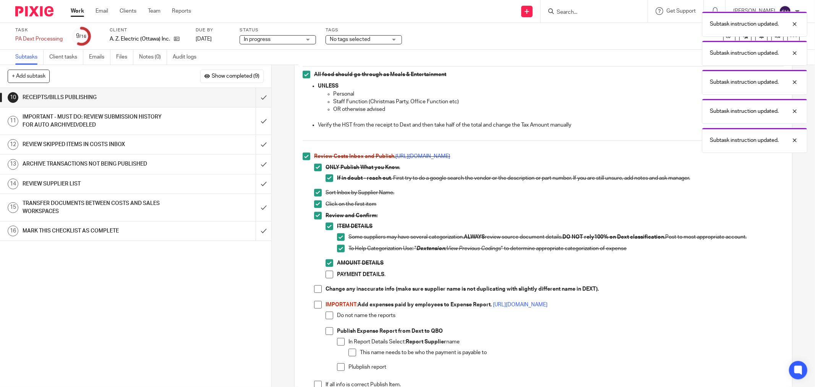
click at [326, 276] on span at bounding box center [330, 275] width 8 height 8
click at [318, 289] on span at bounding box center [318, 289] width 8 height 8
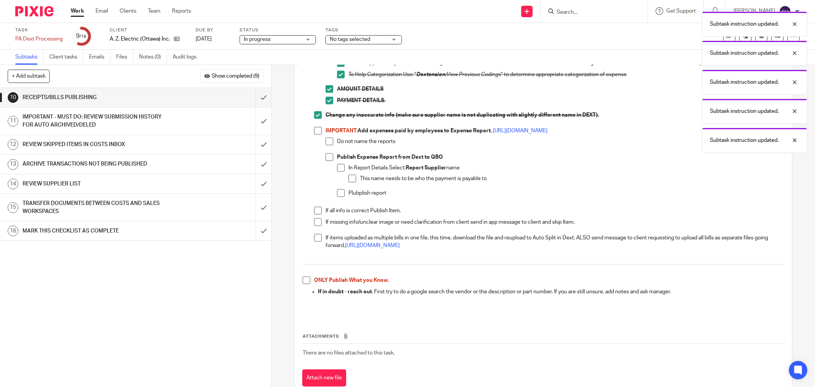
scroll to position [707, 0]
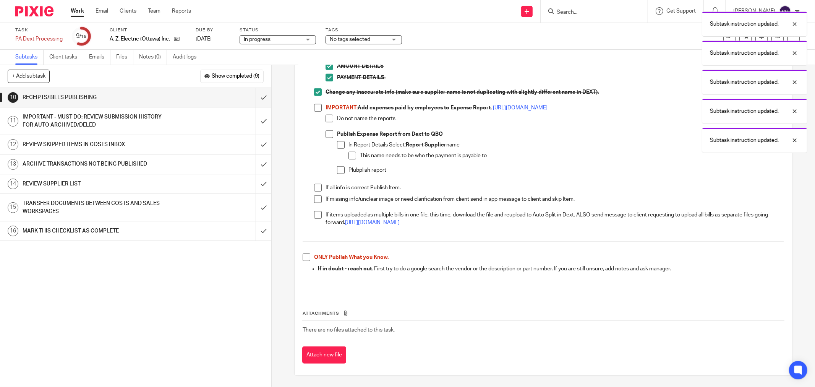
click at [317, 108] on span at bounding box center [318, 108] width 8 height 8
click at [327, 119] on span at bounding box center [330, 119] width 8 height 8
drag, startPoint x: 325, startPoint y: 130, endPoint x: 333, endPoint y: 139, distance: 12.2
click at [326, 130] on span at bounding box center [330, 134] width 8 height 8
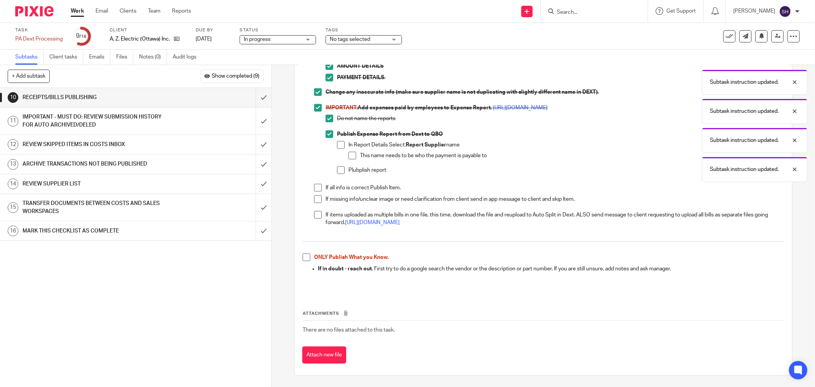
drag, startPoint x: 336, startPoint y: 141, endPoint x: 345, endPoint y: 148, distance: 11.2
click at [337, 142] on span at bounding box center [341, 145] width 8 height 8
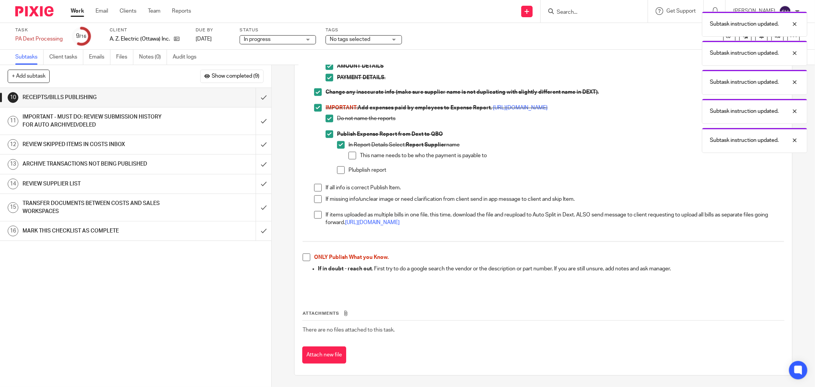
click at [339, 170] on span at bounding box center [341, 170] width 8 height 8
click at [349, 158] on span at bounding box center [353, 156] width 8 height 8
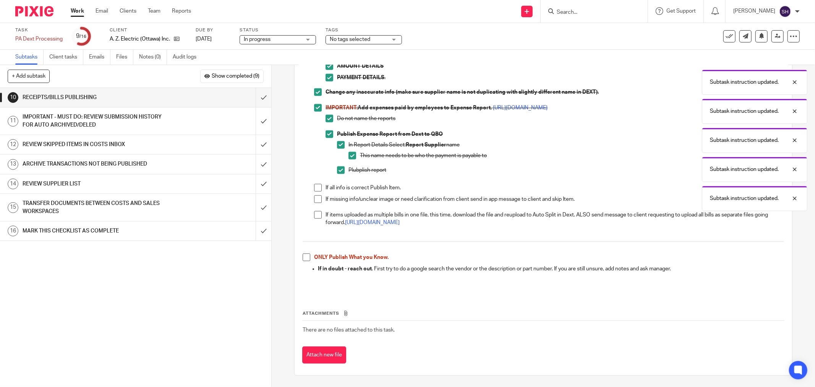
click at [314, 187] on span at bounding box center [318, 188] width 8 height 8
click at [315, 197] on span at bounding box center [318, 199] width 8 height 8
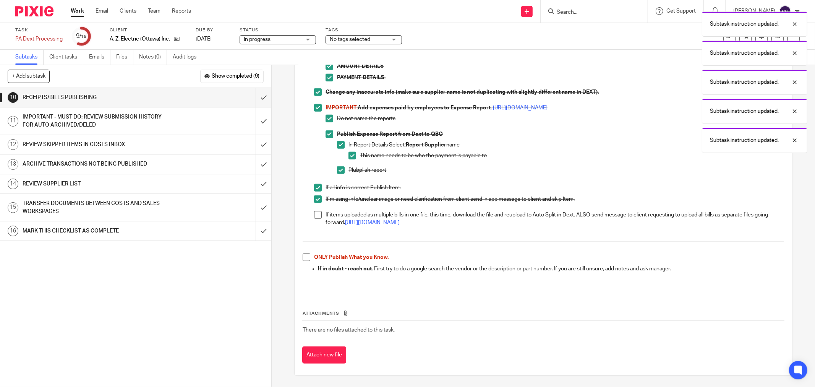
click at [318, 218] on span at bounding box center [318, 215] width 8 height 8
click at [304, 261] on span at bounding box center [307, 257] width 8 height 8
click at [258, 96] on input "submit" at bounding box center [135, 97] width 271 height 19
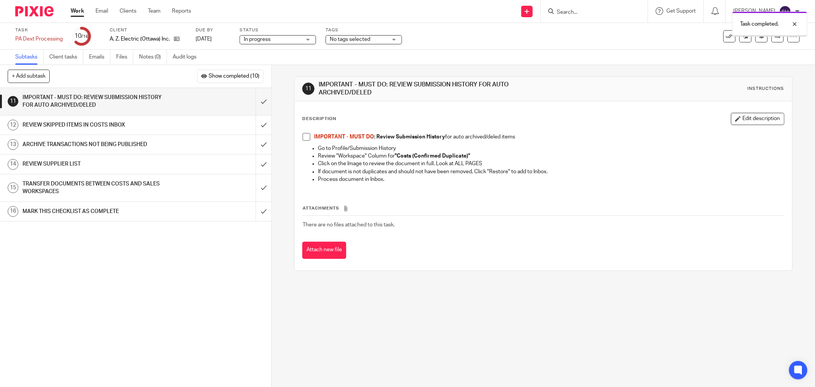
click at [304, 135] on span at bounding box center [307, 137] width 8 height 8
click at [252, 99] on input "submit" at bounding box center [135, 101] width 271 height 27
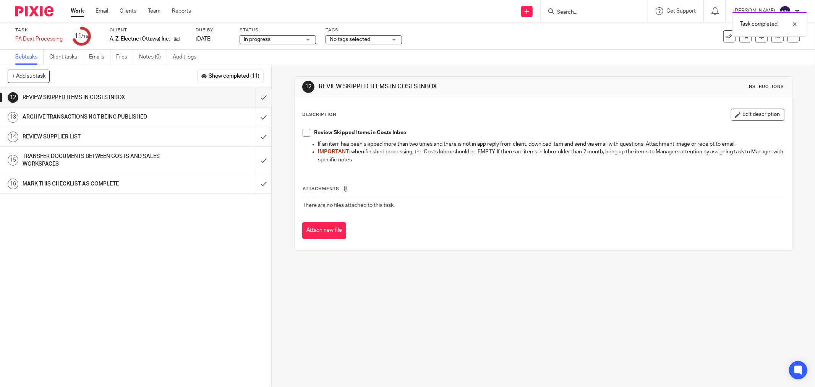
click at [304, 134] on span at bounding box center [307, 133] width 8 height 8
click at [255, 97] on input "submit" at bounding box center [135, 97] width 271 height 19
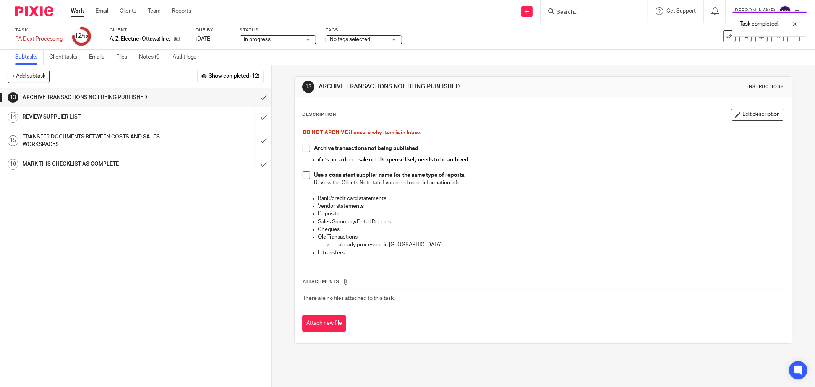
click at [303, 172] on span at bounding box center [307, 175] width 8 height 8
click at [303, 148] on span at bounding box center [307, 149] width 8 height 8
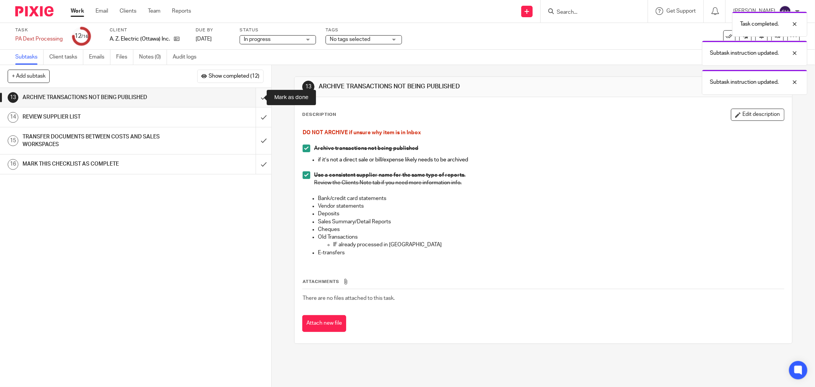
click at [256, 97] on input "submit" at bounding box center [135, 97] width 271 height 19
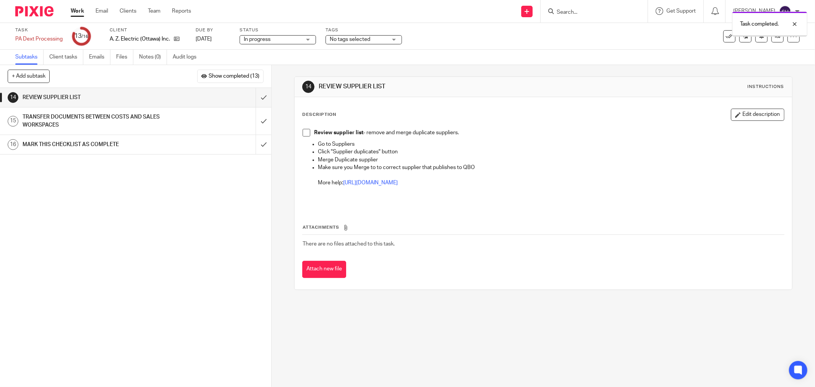
click at [304, 133] on span at bounding box center [307, 133] width 8 height 8
click at [253, 92] on input "submit" at bounding box center [135, 97] width 271 height 19
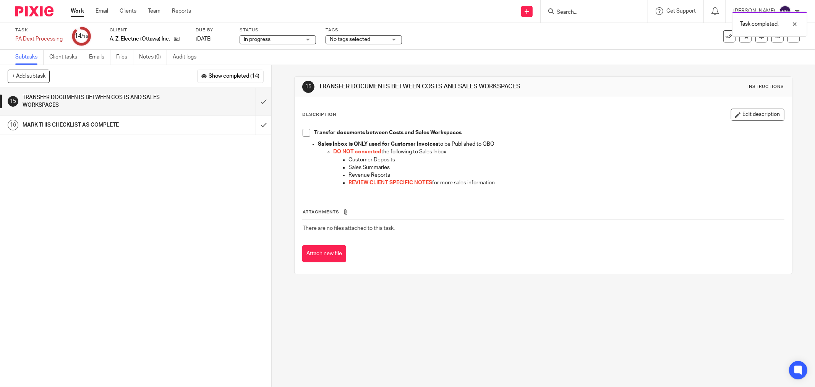
click at [303, 130] on span at bounding box center [307, 133] width 8 height 8
click at [257, 102] on input "submit" at bounding box center [135, 101] width 271 height 27
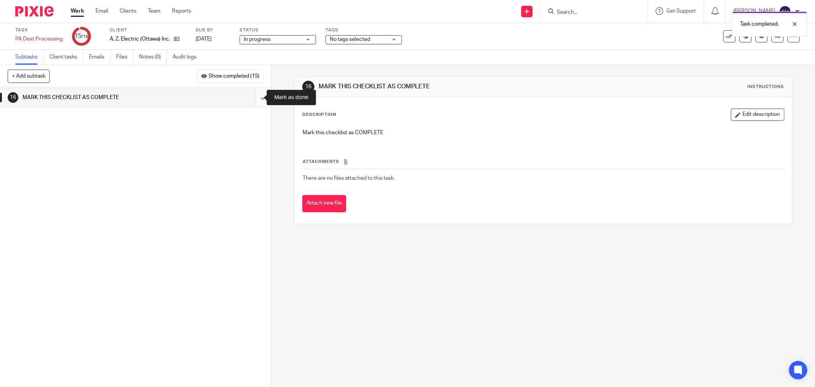
click at [257, 101] on input "submit" at bounding box center [135, 97] width 271 height 19
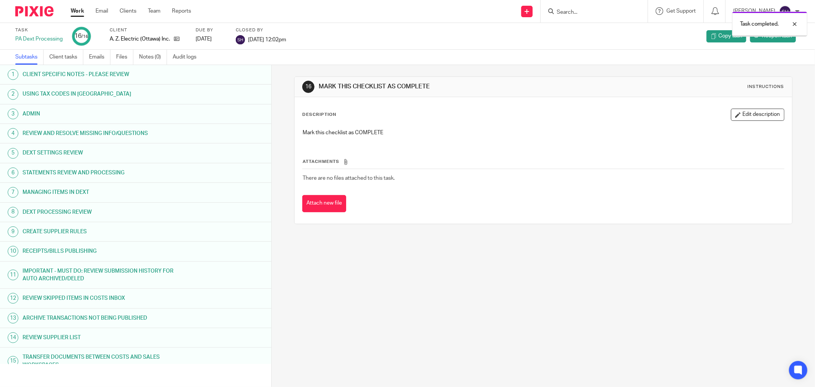
drag, startPoint x: 0, startPoint y: 0, endPoint x: 72, endPoint y: 11, distance: 72.8
click at [72, 11] on link "Work" at bounding box center [77, 11] width 13 height 8
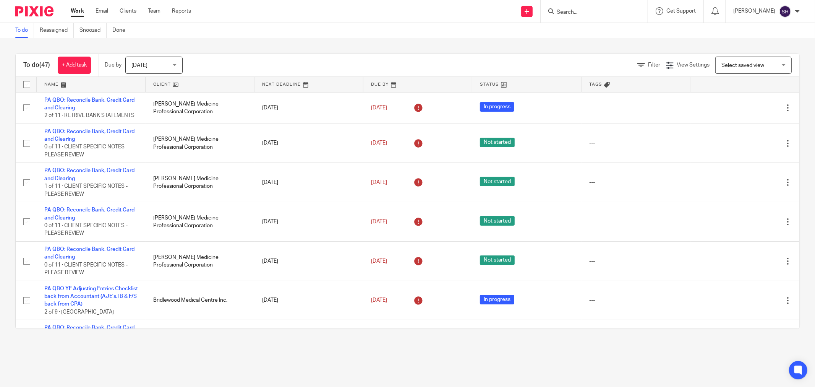
click at [189, 88] on link at bounding box center [200, 84] width 109 height 15
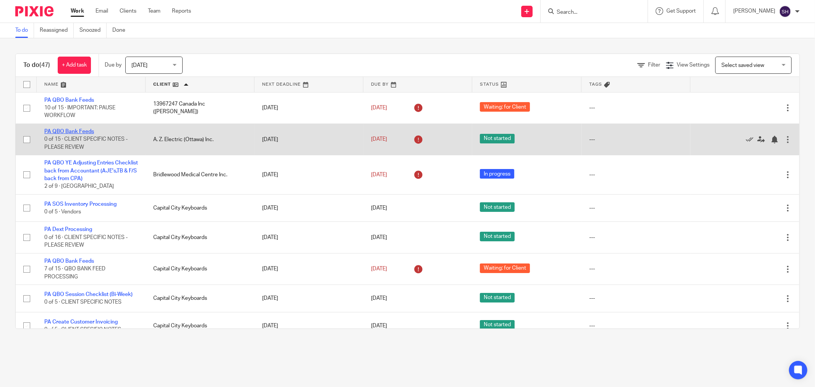
click at [78, 132] on link "PA QBO Bank Feeds" at bounding box center [69, 131] width 50 height 5
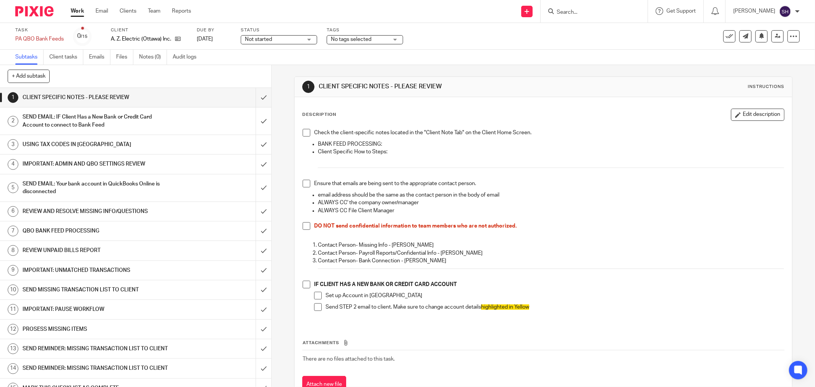
click at [306, 133] on span at bounding box center [307, 133] width 8 height 8
drag, startPoint x: 304, startPoint y: 183, endPoint x: 304, endPoint y: 212, distance: 29.1
click at [304, 183] on span at bounding box center [307, 184] width 8 height 8
drag, startPoint x: 306, startPoint y: 227, endPoint x: 304, endPoint y: 231, distance: 3.9
click at [305, 227] on span at bounding box center [307, 226] width 8 height 8
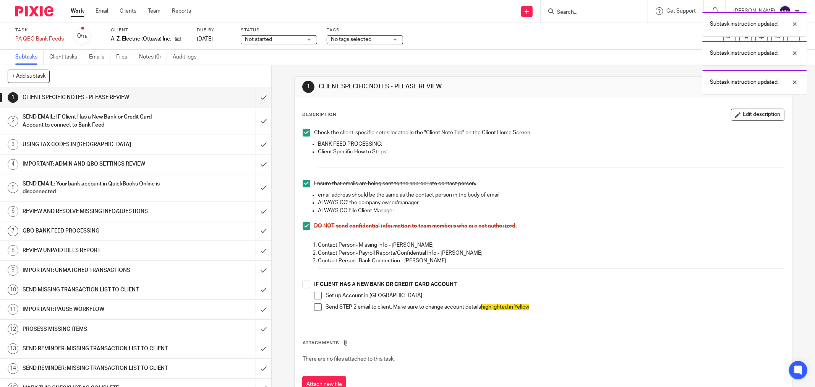
click at [303, 283] on span at bounding box center [307, 285] width 8 height 8
drag, startPoint x: 317, startPoint y: 297, endPoint x: 315, endPoint y: 305, distance: 8.5
click at [317, 297] on span at bounding box center [318, 296] width 8 height 8
click at [315, 307] on span at bounding box center [318, 307] width 8 height 8
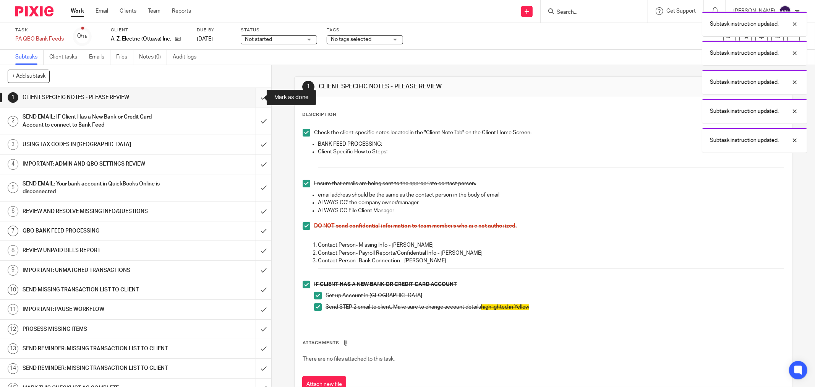
click at [254, 97] on input "submit" at bounding box center [135, 97] width 271 height 19
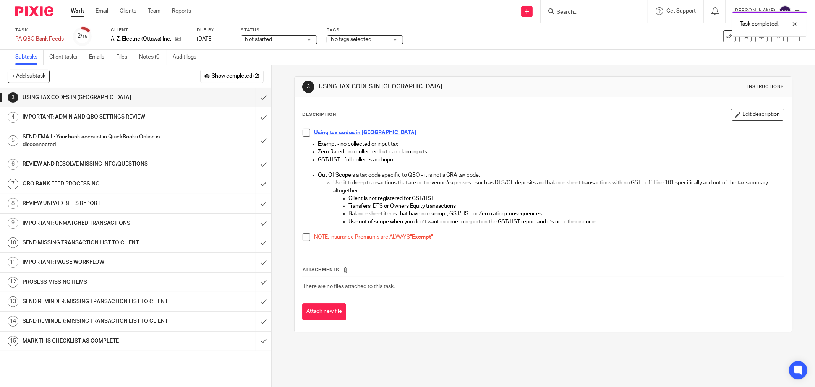
click at [303, 132] on span at bounding box center [307, 133] width 8 height 8
click at [303, 240] on span at bounding box center [307, 237] width 8 height 8
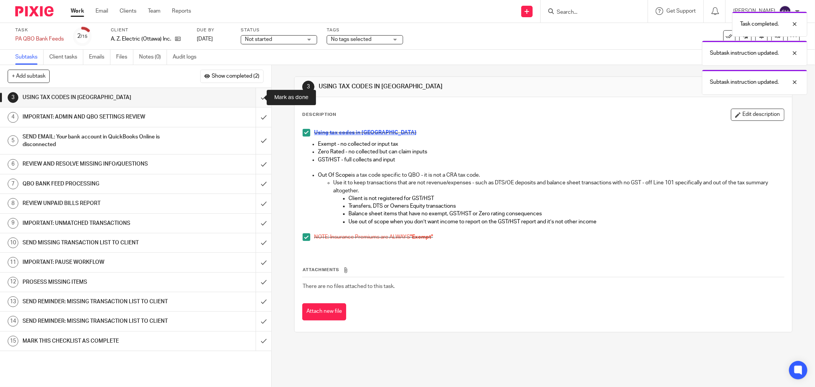
click at [258, 94] on input "submit" at bounding box center [135, 97] width 271 height 19
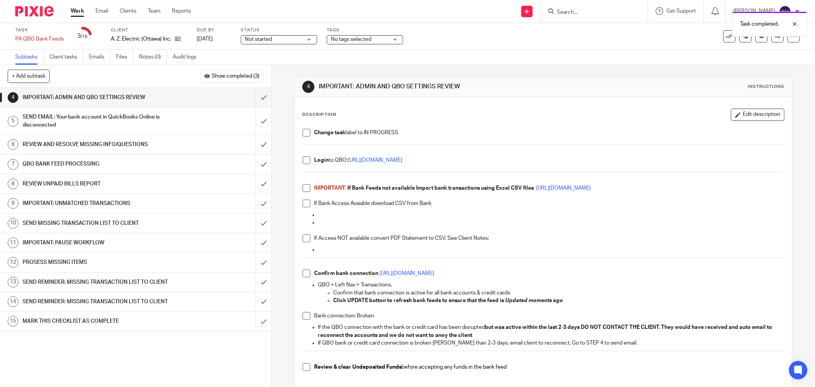
drag, startPoint x: 304, startPoint y: 133, endPoint x: 301, endPoint y: 149, distance: 17.0
click at [304, 133] on span at bounding box center [307, 133] width 8 height 8
click at [303, 160] on span at bounding box center [307, 160] width 8 height 8
click at [303, 189] on span at bounding box center [307, 188] width 8 height 8
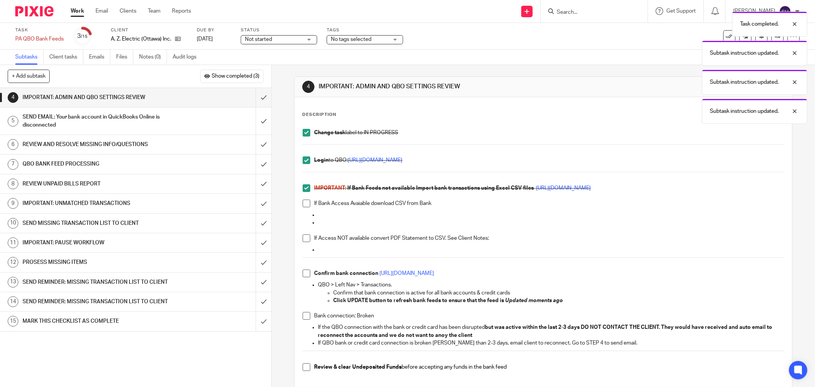
click at [303, 201] on span at bounding box center [307, 204] width 8 height 8
click at [304, 237] on span at bounding box center [307, 238] width 8 height 8
click at [306, 274] on span at bounding box center [307, 274] width 8 height 8
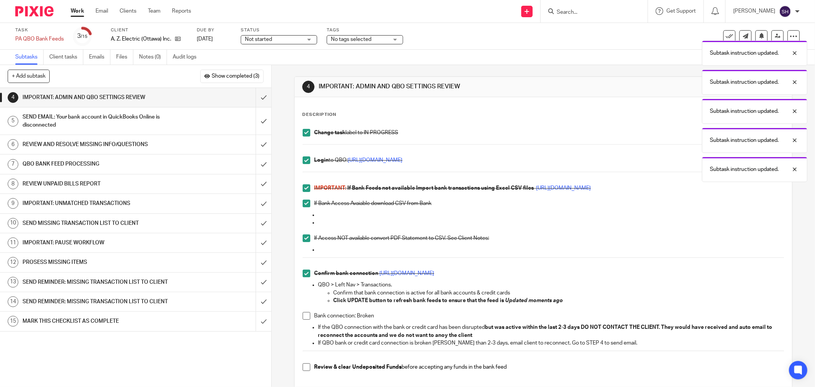
click at [305, 318] on span at bounding box center [307, 316] width 8 height 8
click at [303, 368] on span at bounding box center [307, 367] width 8 height 8
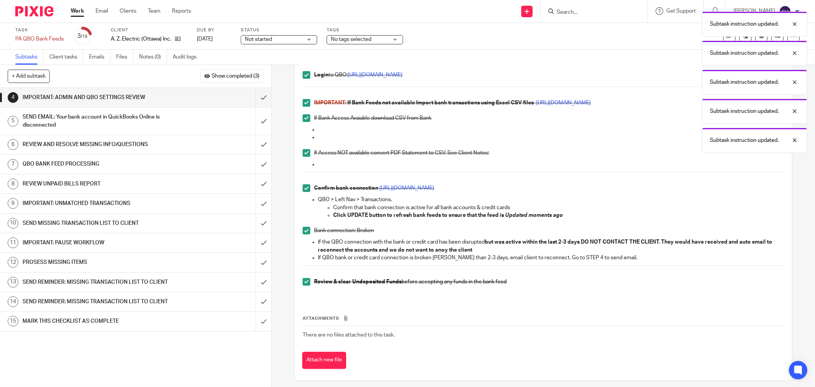
scroll to position [91, 0]
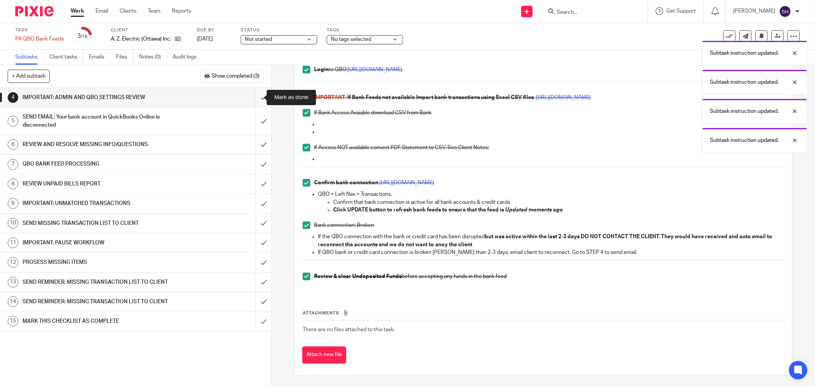
click at [257, 94] on input "submit" at bounding box center [135, 97] width 271 height 19
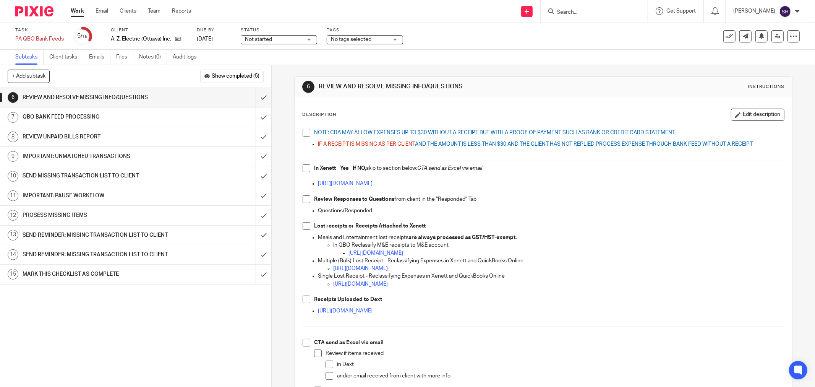
drag, startPoint x: 304, startPoint y: 135, endPoint x: 307, endPoint y: 152, distance: 17.0
click at [304, 135] on span at bounding box center [307, 133] width 8 height 8
drag, startPoint x: 306, startPoint y: 170, endPoint x: 299, endPoint y: 196, distance: 27.6
click at [306, 170] on span at bounding box center [307, 168] width 8 height 8
click at [305, 201] on span at bounding box center [307, 199] width 8 height 8
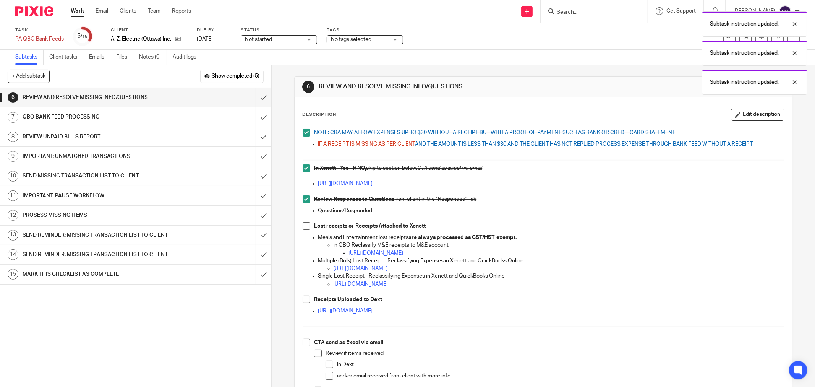
click at [304, 226] on span at bounding box center [307, 226] width 8 height 8
click at [304, 299] on span at bounding box center [307, 300] width 8 height 8
drag, startPoint x: 315, startPoint y: 356, endPoint x: 323, endPoint y: 359, distance: 8.5
click at [315, 356] on span at bounding box center [318, 353] width 8 height 8
click at [326, 363] on span at bounding box center [330, 364] width 8 height 8
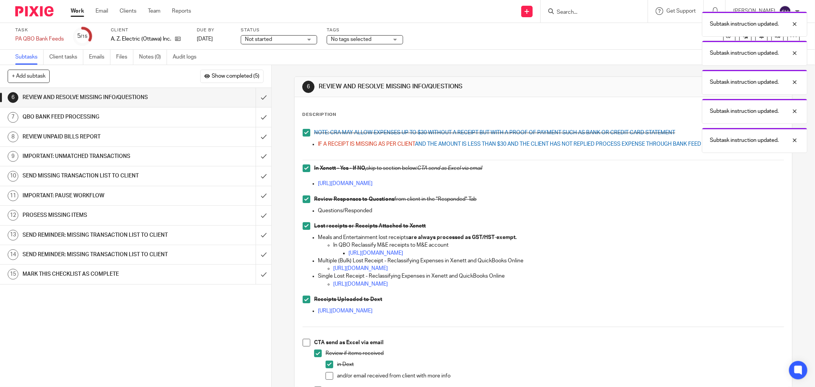
drag, startPoint x: 325, startPoint y: 375, endPoint x: 315, endPoint y: 354, distance: 23.6
click at [326, 375] on span at bounding box center [330, 376] width 8 height 8
click at [305, 339] on span at bounding box center [307, 343] width 8 height 8
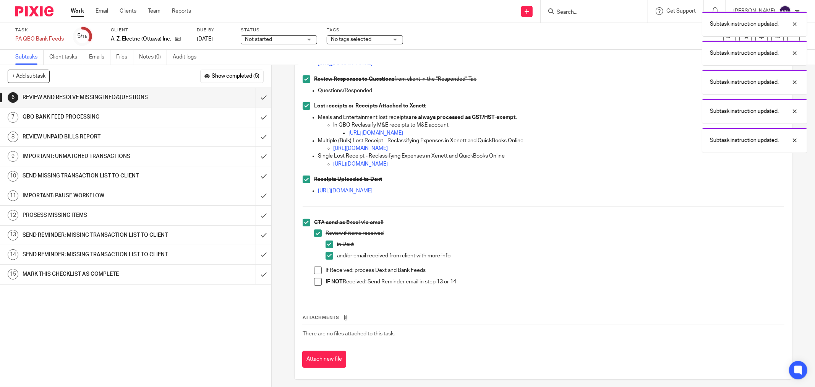
scroll to position [124, 0]
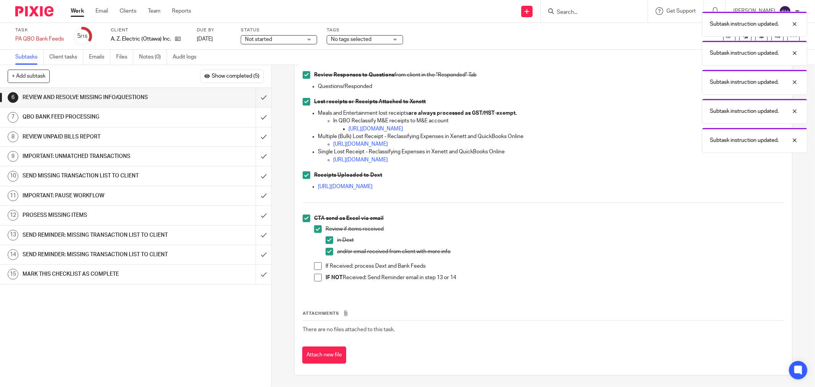
click at [319, 265] on span at bounding box center [318, 266] width 8 height 8
drag, startPoint x: 315, startPoint y: 274, endPoint x: 306, endPoint y: 249, distance: 26.7
click at [314, 274] on span at bounding box center [318, 278] width 8 height 8
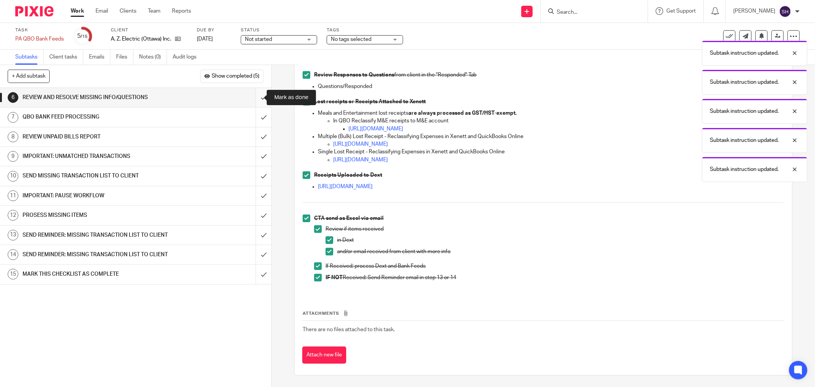
click at [252, 100] on input "submit" at bounding box center [135, 97] width 271 height 19
